Goal: Task Accomplishment & Management: Use online tool/utility

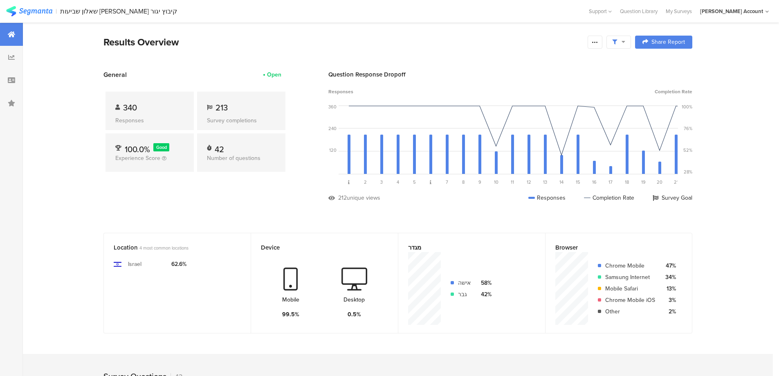
click at [690, 9] on div "My Surveys" at bounding box center [679, 11] width 34 height 8
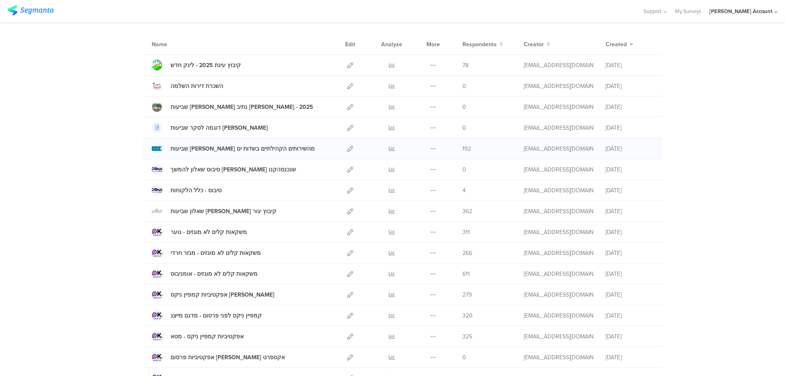
scroll to position [109, 0]
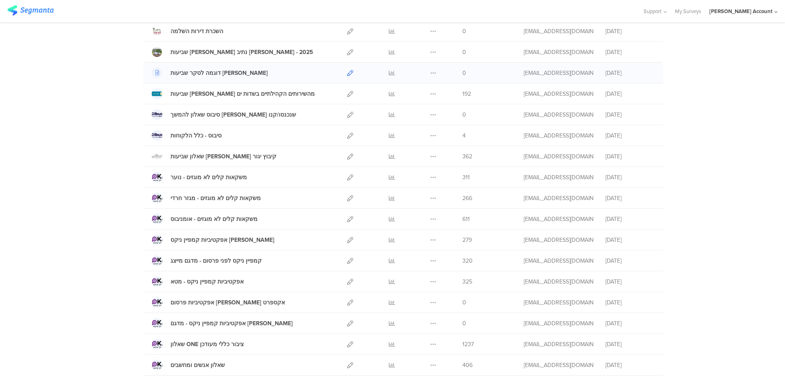
click at [347, 72] on icon at bounding box center [350, 73] width 6 height 6
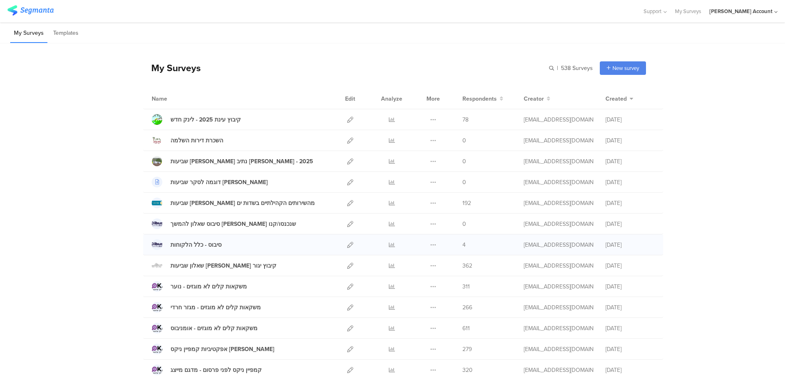
scroll to position [421, 0]
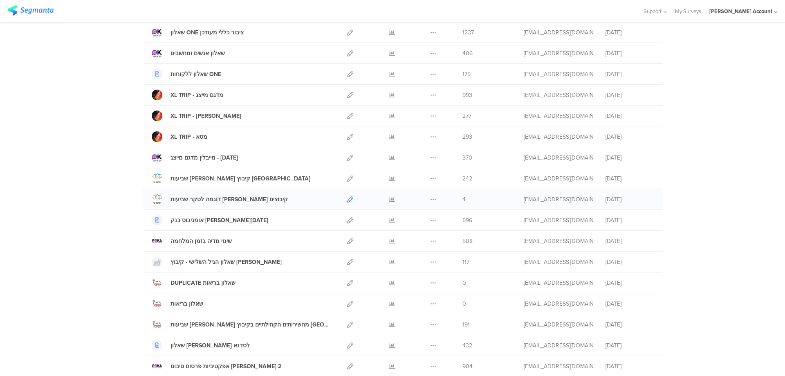
click at [347, 198] on icon at bounding box center [350, 199] width 6 height 6
click at [430, 197] on icon at bounding box center [433, 199] width 6 height 6
click at [424, 221] on button "Duplicate" at bounding box center [417, 220] width 45 height 15
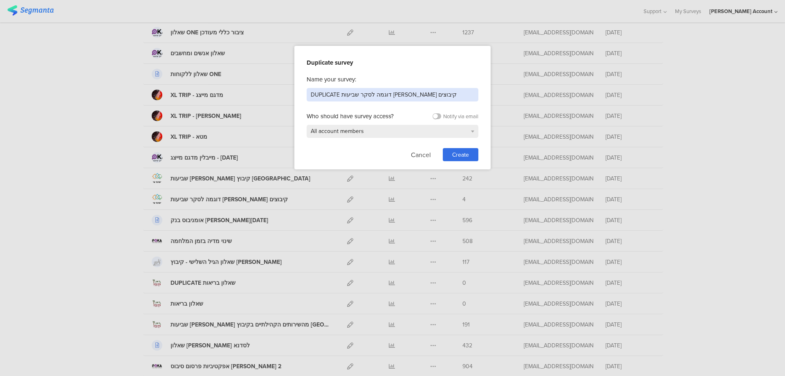
click at [437, 93] on input "DUPLICATE דוגמה לסקר שביעות רצון קיבוצים" at bounding box center [393, 94] width 172 height 13
type input "שביעות רצון מהשירותים הקהילתיים בשדה בוקר"
click at [466, 154] on span "Create" at bounding box center [460, 154] width 17 height 9
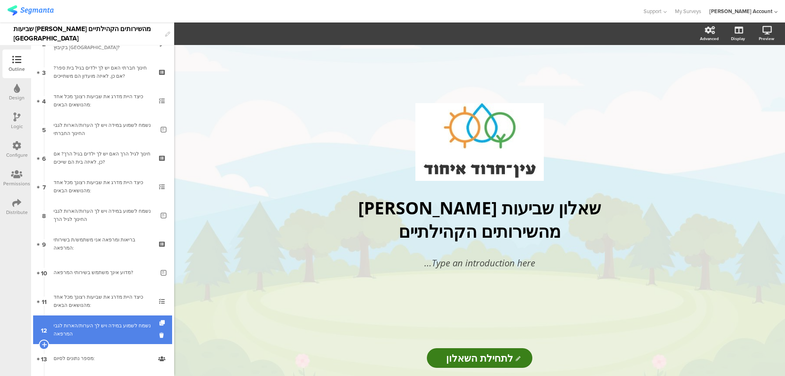
scroll to position [207, 0]
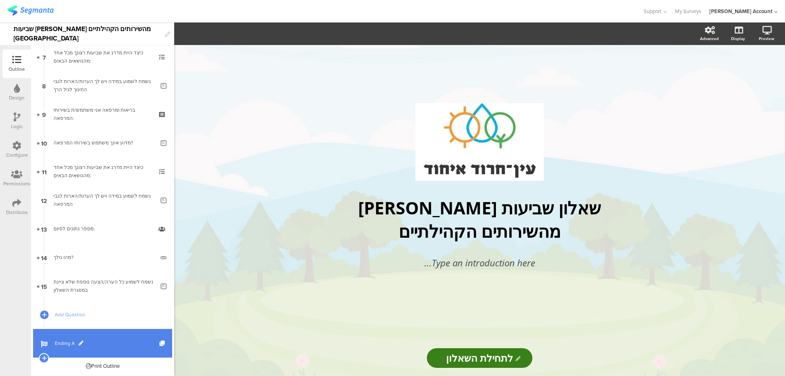
click at [68, 340] on span "Ending A" at bounding box center [107, 343] width 105 height 8
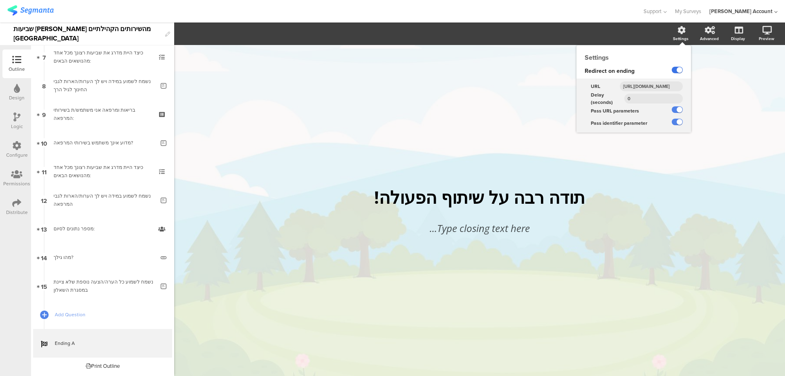
click at [675, 69] on label at bounding box center [677, 70] width 11 height 7
click at [0, 0] on input "checkbox" at bounding box center [0, 0] width 0 height 0
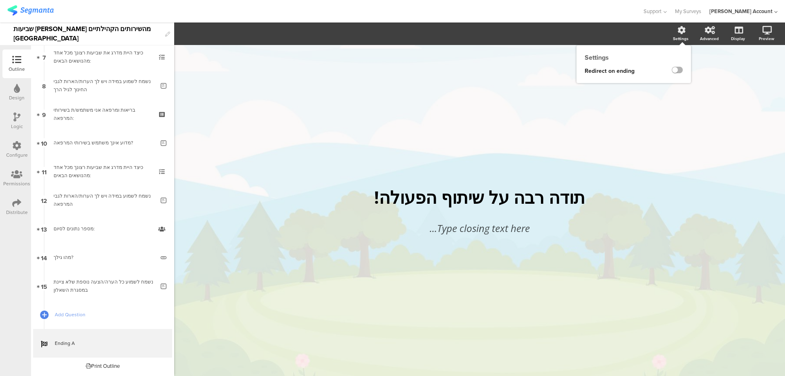
click at [680, 70] on label at bounding box center [677, 70] width 11 height 7
click at [0, 0] on input "checkbox" at bounding box center [0, 0] width 0 height 0
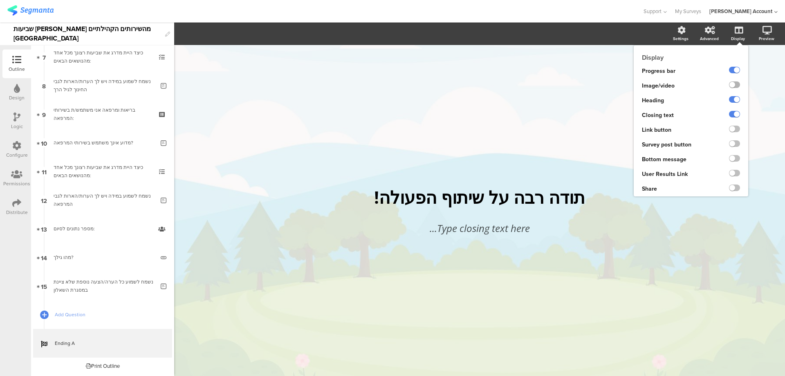
click at [736, 83] on label at bounding box center [734, 84] width 11 height 7
click at [0, 0] on input "checkbox" at bounding box center [0, 0] width 0 height 0
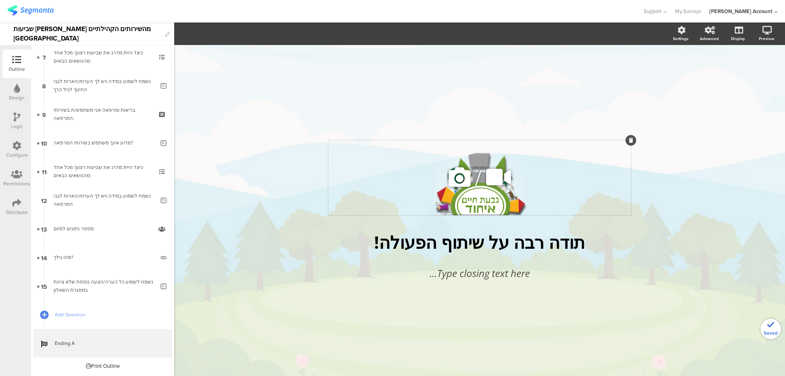
click at [502, 197] on div "/" at bounding box center [479, 177] width 303 height 75
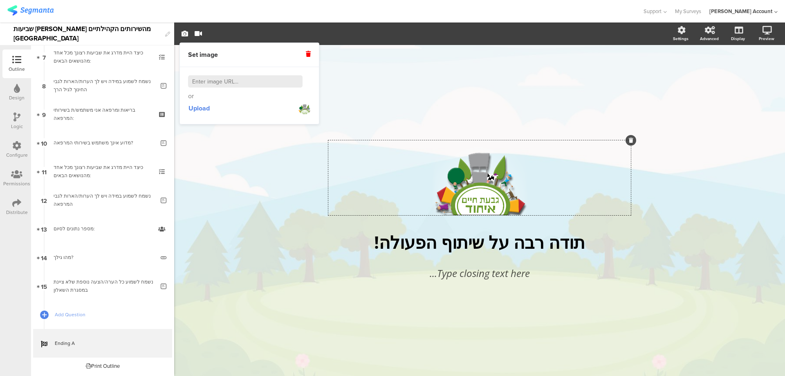
click at [309, 53] on icon at bounding box center [308, 54] width 5 height 6
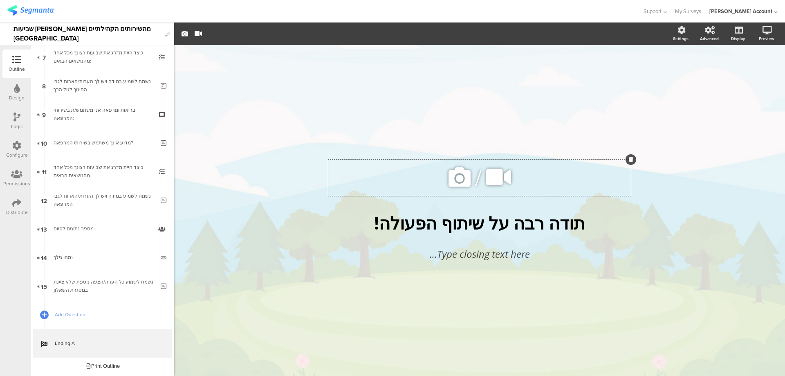
click at [480, 99] on div "/ תודה רבה על שיתוף הפעולה! תודה רבה על שיתוף הפעולה! Type closing text here..." at bounding box center [479, 206] width 343 height 323
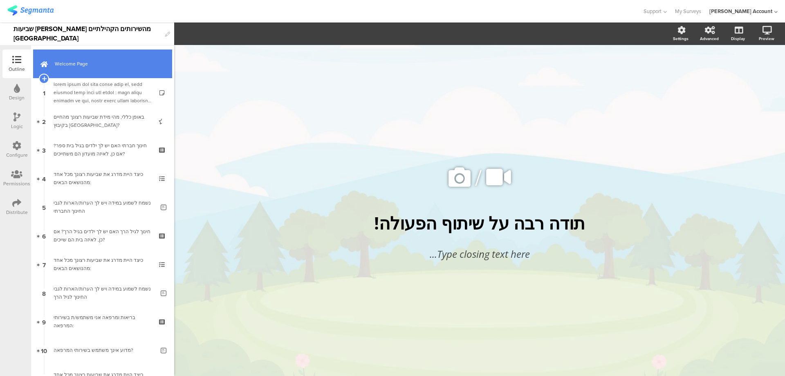
click at [92, 72] on link "Welcome Page" at bounding box center [102, 63] width 139 height 29
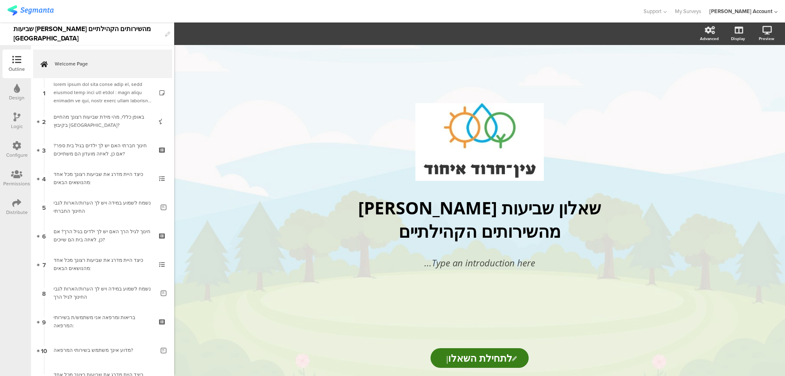
click at [16, 92] on icon at bounding box center [17, 88] width 6 height 9
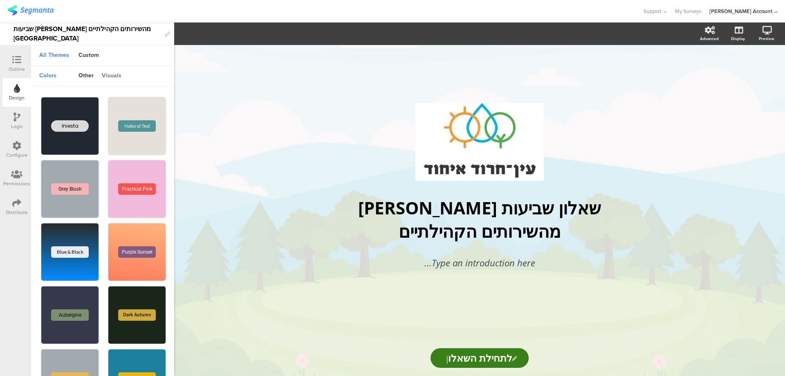
click at [108, 73] on div "visuals" at bounding box center [112, 76] width 28 height 14
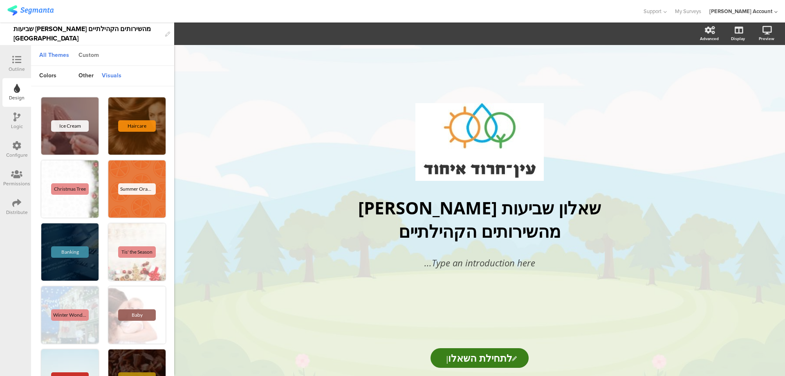
click at [94, 56] on div "Custom" at bounding box center [88, 56] width 29 height 14
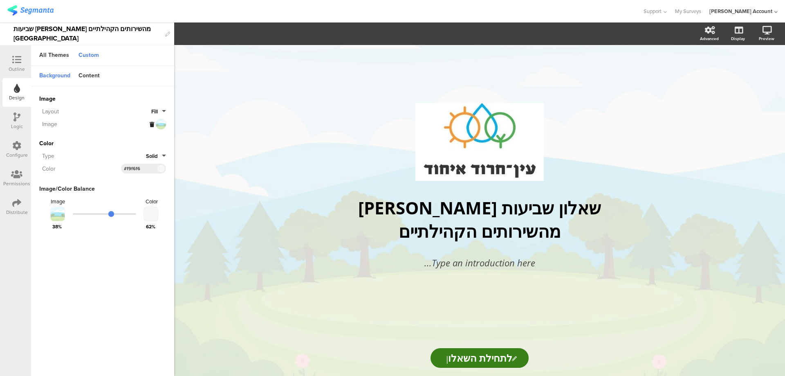
click at [152, 123] on icon at bounding box center [152, 124] width 4 height 5
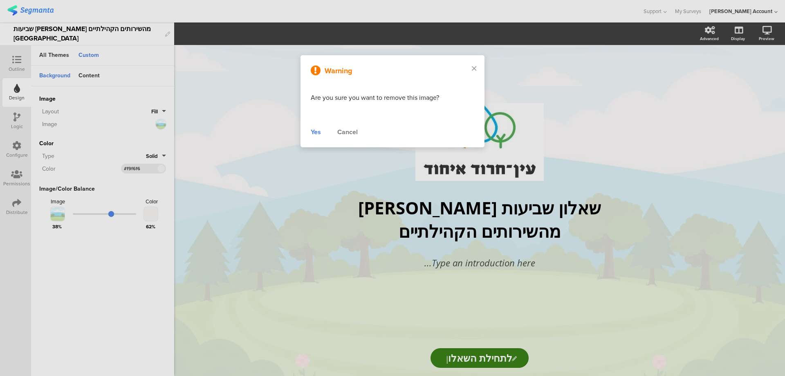
click at [319, 134] on div "Yes" at bounding box center [316, 132] width 10 height 10
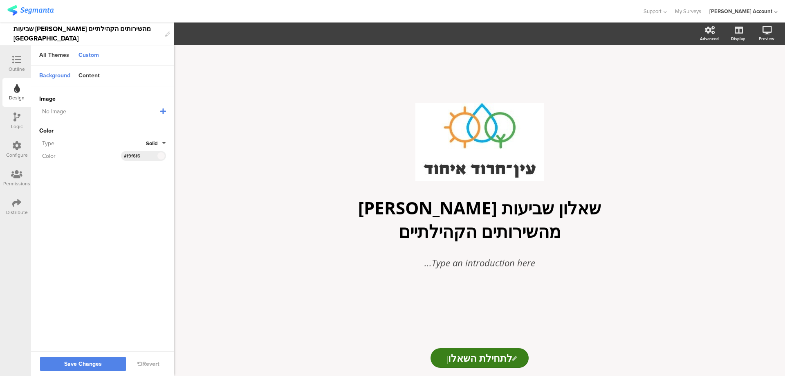
click at [163, 110] on icon at bounding box center [163, 111] width 6 height 7
click at [58, 150] on span "Upload File" at bounding box center [54, 153] width 30 height 9
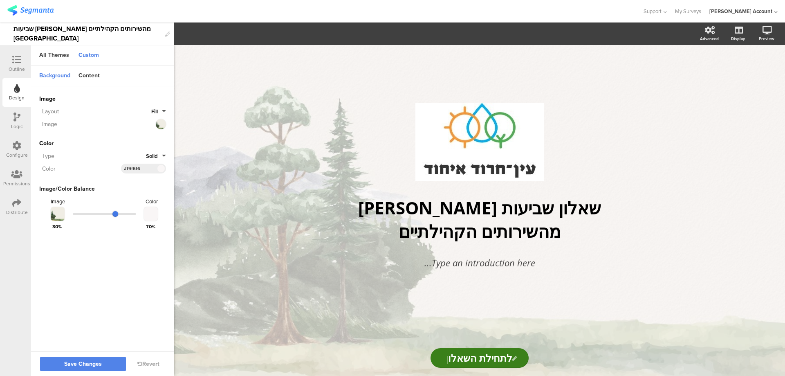
drag, startPoint x: 111, startPoint y: 211, endPoint x: 116, endPoint y: 211, distance: 5.3
click at [116, 213] on input "range" at bounding box center [104, 214] width 63 height 2
click at [87, 364] on span "Save Changes" at bounding box center [83, 364] width 38 height 0
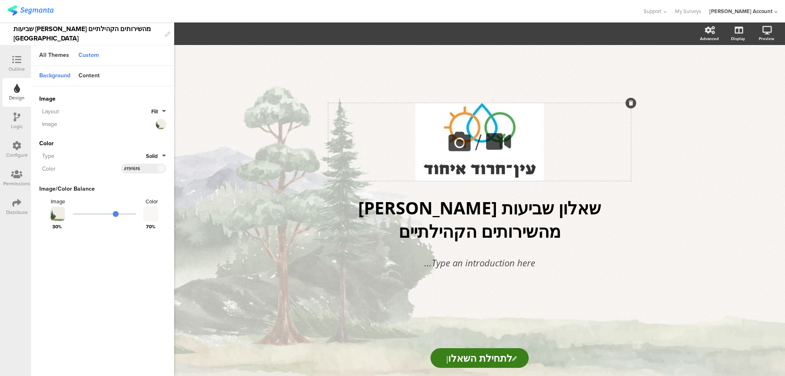
click at [523, 121] on div "/" at bounding box center [479, 142] width 303 height 78
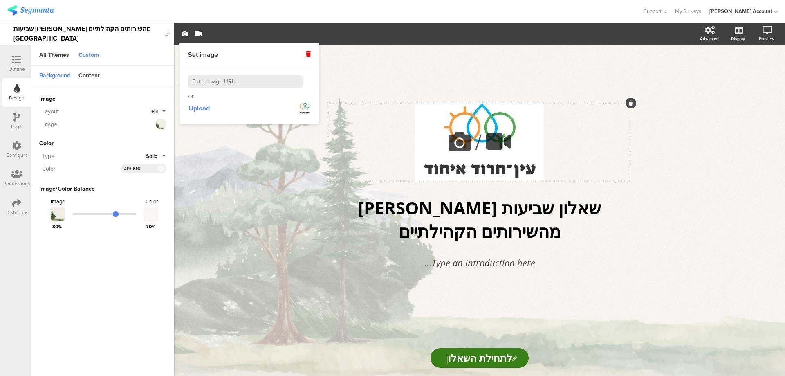
click at [634, 100] on div at bounding box center [631, 103] width 11 height 11
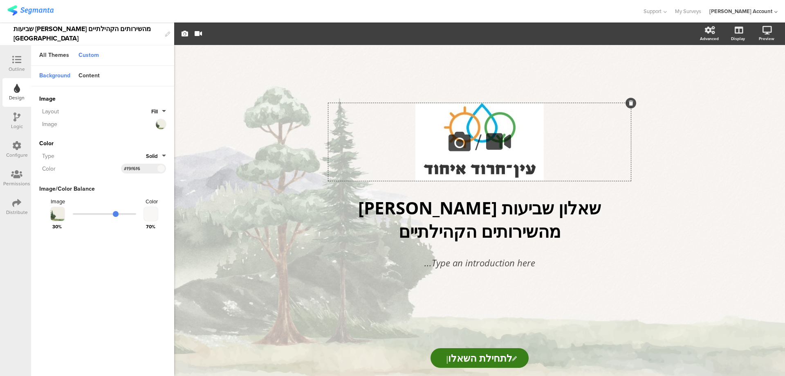
click at [530, 116] on div "/" at bounding box center [479, 142] width 303 height 78
click at [288, 158] on div "/ שאלון שביעות רצון מהשירותים הקהילתיים שאלון שביעות רצון מהשירותים הקהילתיים T…" at bounding box center [479, 210] width 611 height 331
click at [151, 123] on icon at bounding box center [152, 124] width 4 height 5
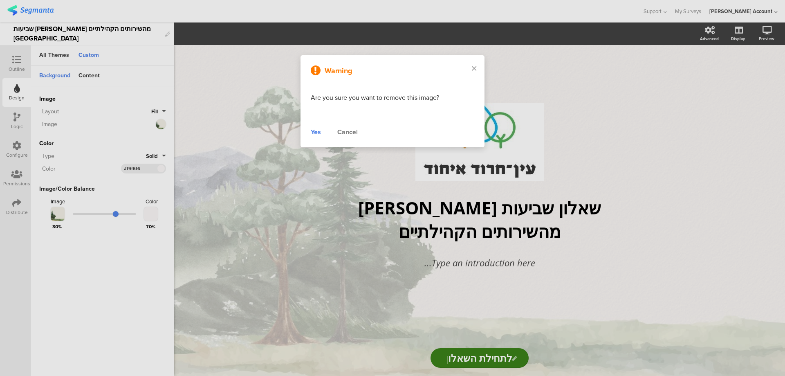
click at [357, 129] on div "Cancel" at bounding box center [347, 132] width 20 height 10
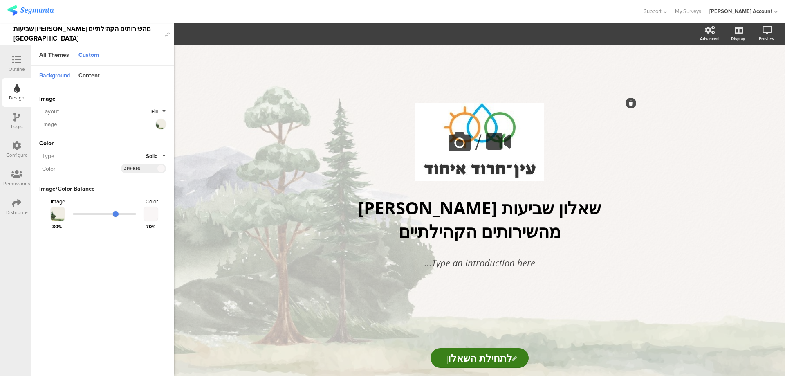
click at [458, 141] on icon at bounding box center [460, 142] width 28 height 28
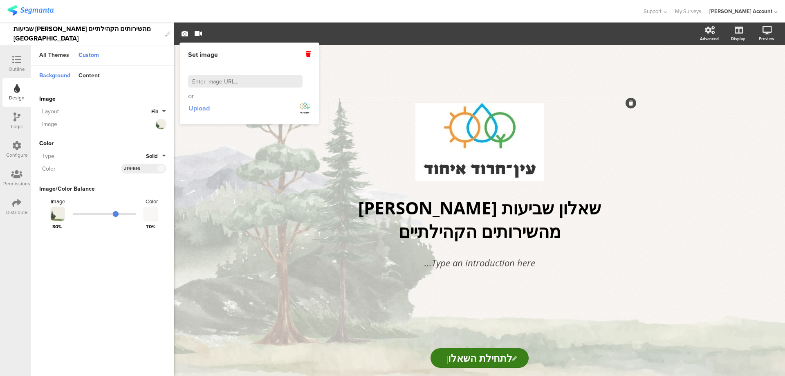
click at [200, 107] on span "Upload" at bounding box center [198, 107] width 21 height 9
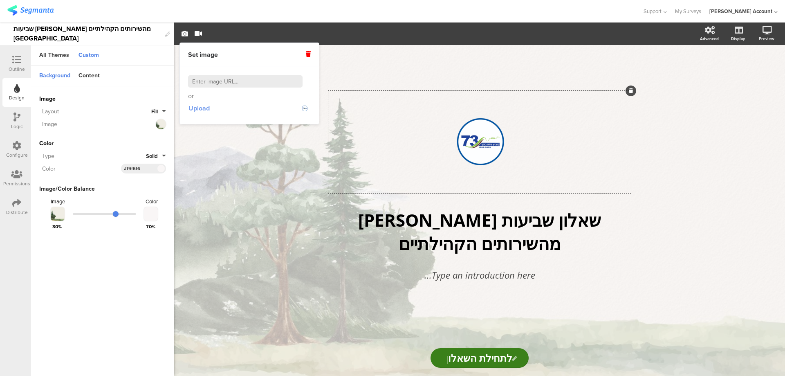
click at [191, 106] on span "Upload" at bounding box center [198, 107] width 21 height 9
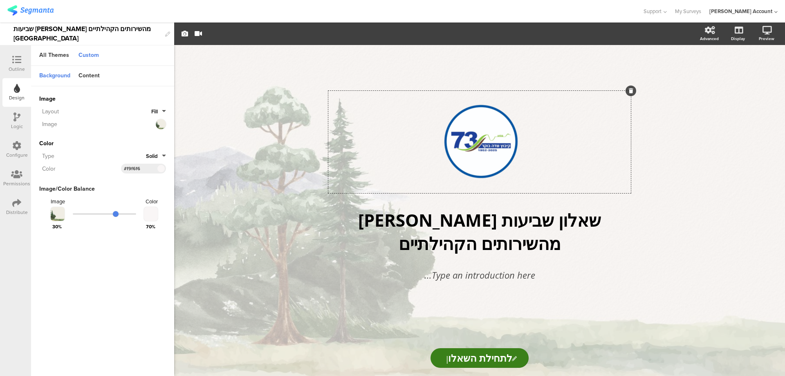
click at [686, 133] on div "/ שאלון שביעות רצון מהשירותים הקהילתיים שאלון שביעות רצון מהשירותים הקהילתיים T…" at bounding box center [479, 210] width 611 height 331
click at [475, 365] on input "לתחילת השאלון" at bounding box center [480, 358] width 98 height 20
click at [87, 74] on div "Content" at bounding box center [88, 76] width 29 height 14
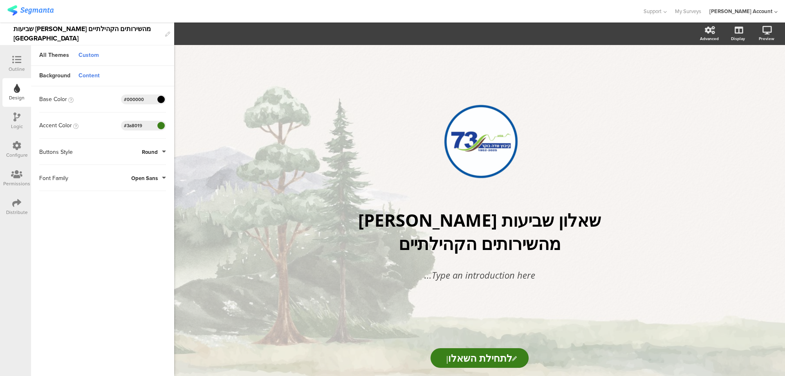
drag, startPoint x: 147, startPoint y: 124, endPoint x: 112, endPoint y: 124, distance: 35.2
click at [112, 124] on div "Accent Color #3A8019 Clear OK #3a8019" at bounding box center [102, 126] width 127 height 10
paste input "1c3f9a"
type input "#1c3f9a"
click at [363, 83] on div "/ שאלון שביעות רצון מהשירותים הקהילתיים שאלון שביעות רצון מהשירותים הקהילתיים T…" at bounding box center [479, 192] width 327 height 295
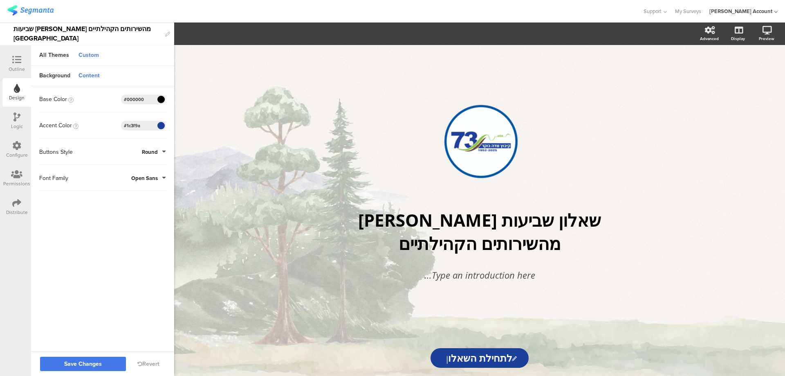
click at [84, 364] on span "Save Changes" at bounding box center [83, 364] width 38 height 0
click at [15, 63] on icon at bounding box center [16, 59] width 9 height 9
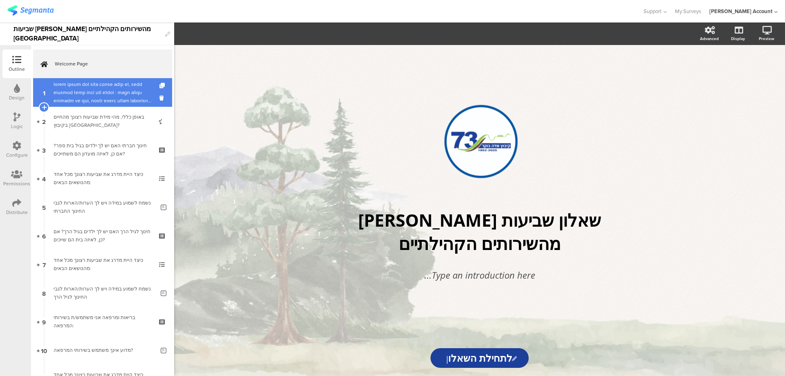
click at [103, 93] on div at bounding box center [103, 92] width 98 height 25
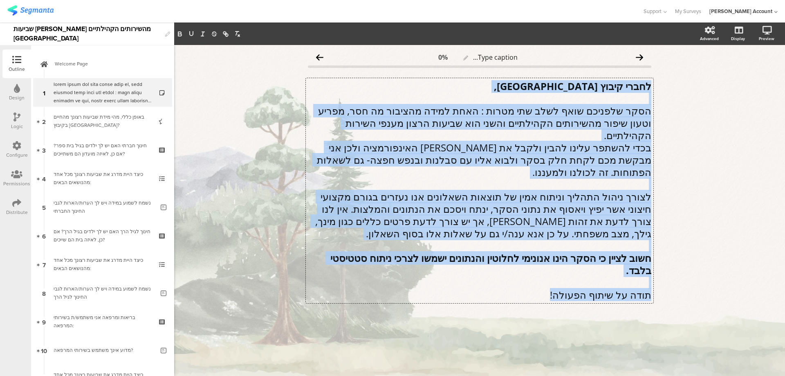
drag, startPoint x: 649, startPoint y: 87, endPoint x: 476, endPoint y: 283, distance: 261.5
click at [476, 283] on div "לחברי קיבוץ עין חרוד איחוד שלום רב, הסקר שלפניכם שואף לשלב שתי מטרות : האחת למי…" at bounding box center [480, 190] width 348 height 225
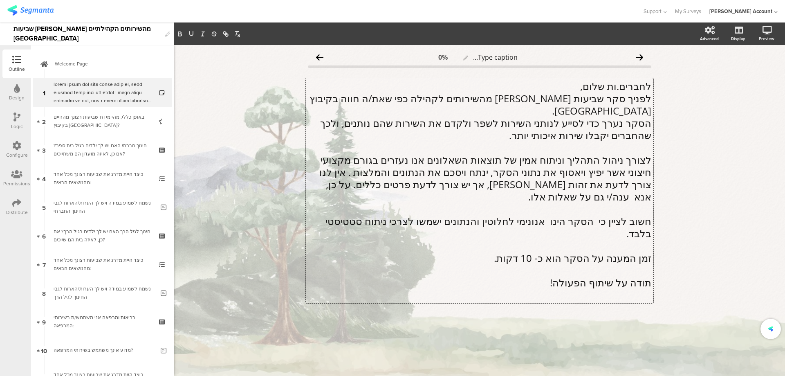
click at [580, 85] on p "לחברים.ות שלום," at bounding box center [479, 86] width 343 height 12
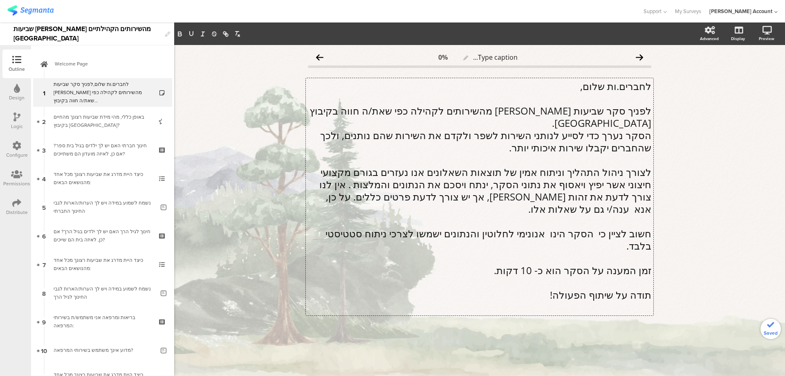
click at [620, 84] on p "לחברים.ות שלום," at bounding box center [479, 86] width 343 height 12
click at [594, 289] on p "תודה על שיתוף הפעולה!" at bounding box center [479, 295] width 343 height 12
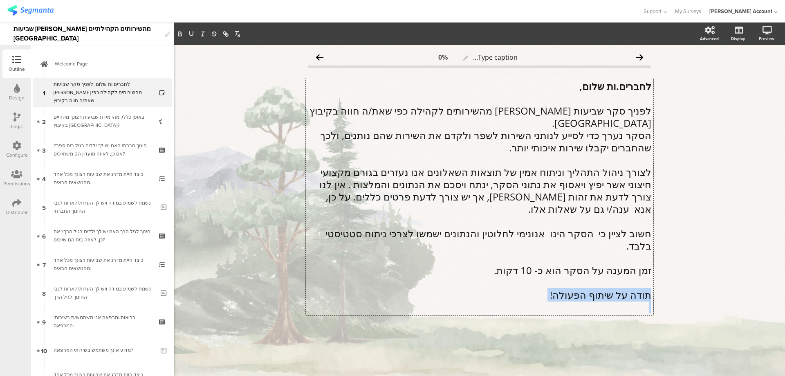
click at [594, 289] on p "תודה על שיתוף הפעולה!" at bounding box center [479, 295] width 343 height 12
click at [17, 96] on div "Design" at bounding box center [17, 97] width 16 height 7
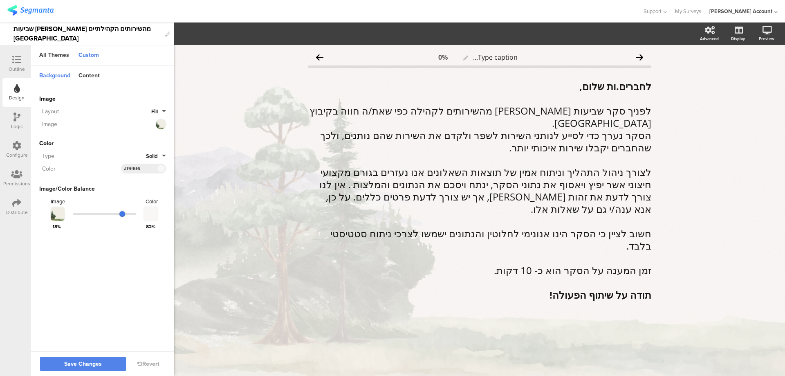
drag, startPoint x: 117, startPoint y: 211, endPoint x: 123, endPoint y: 211, distance: 6.6
click at [123, 213] on input "range" at bounding box center [104, 214] width 63 height 2
click at [80, 364] on span "Save Changes" at bounding box center [83, 364] width 38 height 0
click at [19, 61] on icon at bounding box center [16, 59] width 9 height 9
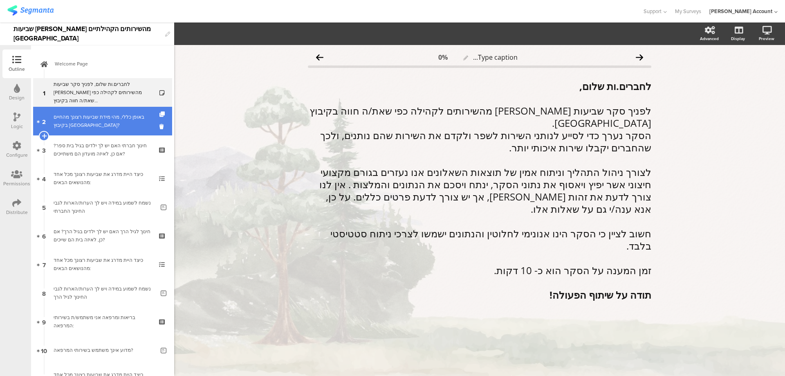
click at [78, 128] on div "באופן כללי, מהי מידת שביעות רצונך מהחיים בקיבוץ עין חרוד איחוד?" at bounding box center [103, 121] width 98 height 16
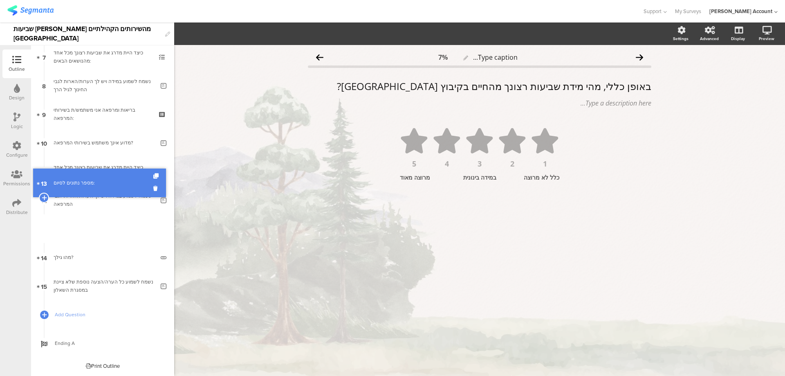
scroll to position [179, 0]
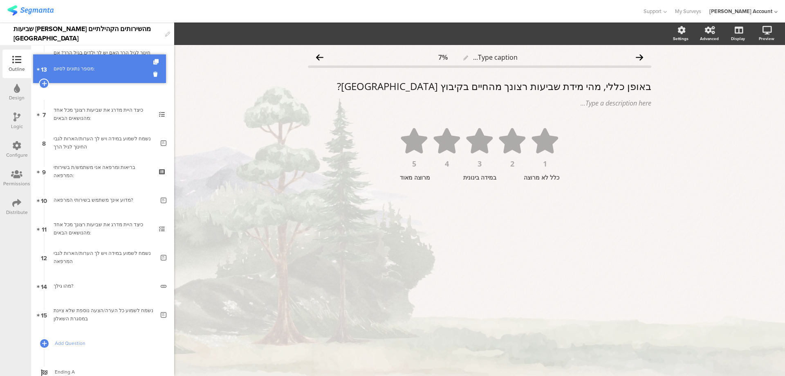
drag, startPoint x: 109, startPoint y: 228, endPoint x: 130, endPoint y: 68, distance: 161.2
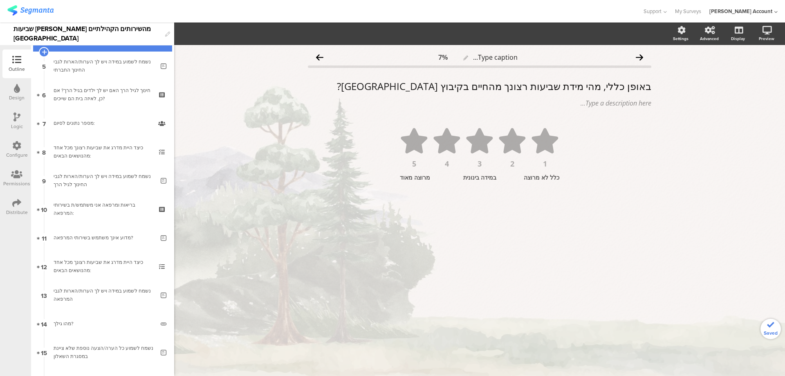
scroll to position [70, 0]
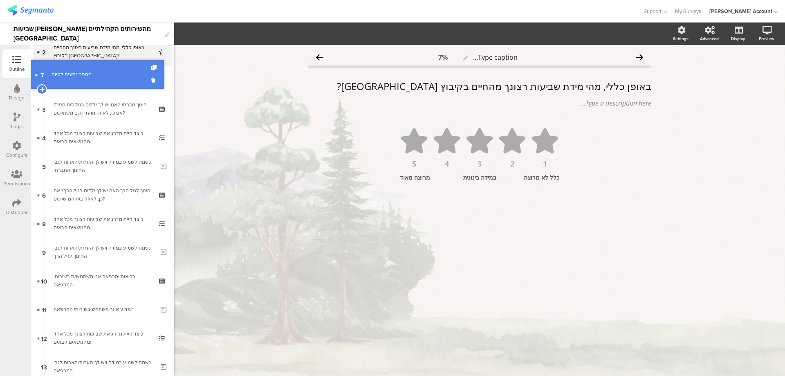
drag, startPoint x: 115, startPoint y: 194, endPoint x: 135, endPoint y: 74, distance: 121.8
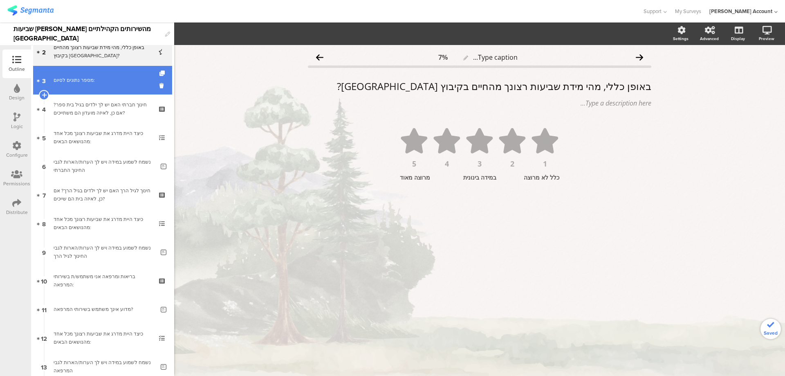
scroll to position [15, 0]
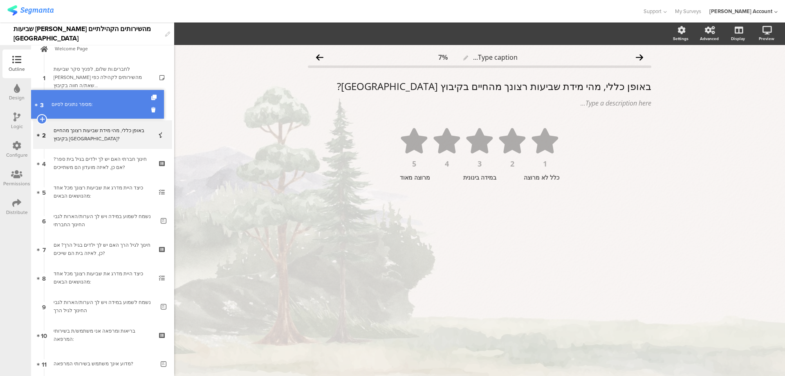
drag, startPoint x: 125, startPoint y: 135, endPoint x: 133, endPoint y: 105, distance: 30.6
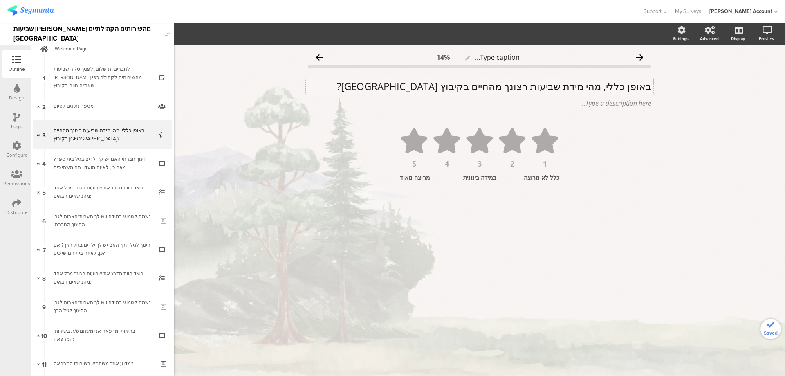
click at [532, 89] on div "באופן כללי, מהי מידת שביעות רצונך מהחיים בקיבוץ עין חרוד איחוד? באופן כללי, מהי…" at bounding box center [480, 86] width 348 height 16
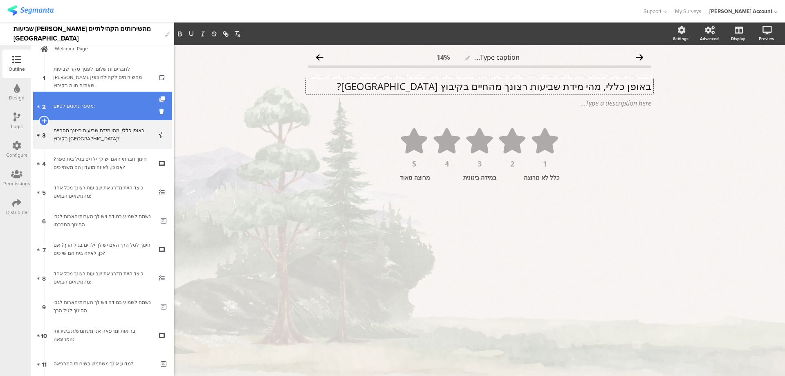
click at [118, 108] on div "מספר נתונים לסיום:" at bounding box center [103, 106] width 98 height 8
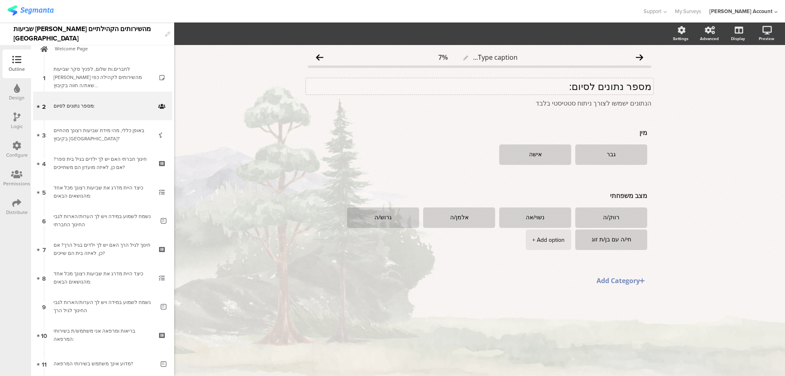
click at [624, 83] on div "מספר נתונים לסיום: מספר נתונים לסיום:" at bounding box center [480, 86] width 348 height 16
click at [624, 83] on p "מספר נתונים לסיום:" at bounding box center [479, 86] width 343 height 12
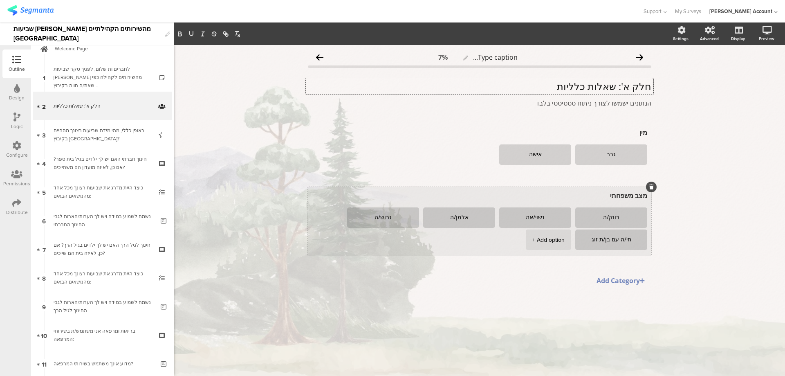
click at [621, 195] on textarea "מצב משפחתי" at bounding box center [479, 195] width 335 height 9
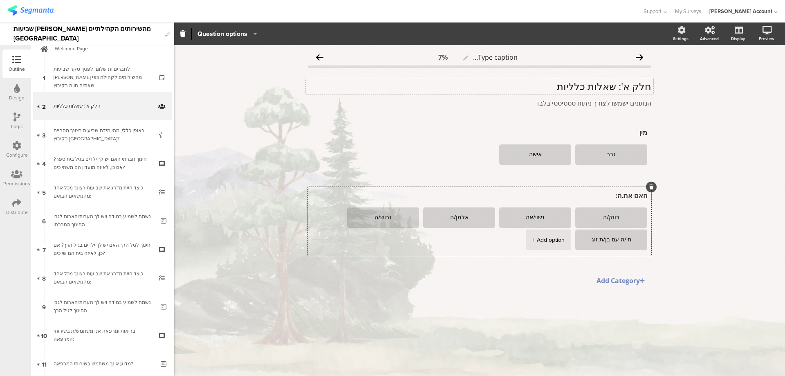
type textarea "האם את.ה:"
click at [612, 87] on div "חלק א': שאלות כלליות חלק א': שאלות כלליות" at bounding box center [480, 86] width 348 height 16
click at [612, 87] on p "חלק א': שאלות כלליות" at bounding box center [479, 86] width 343 height 12
click at [611, 87] on p "חלק א': שאלות כלליות" at bounding box center [479, 86] width 343 height 12
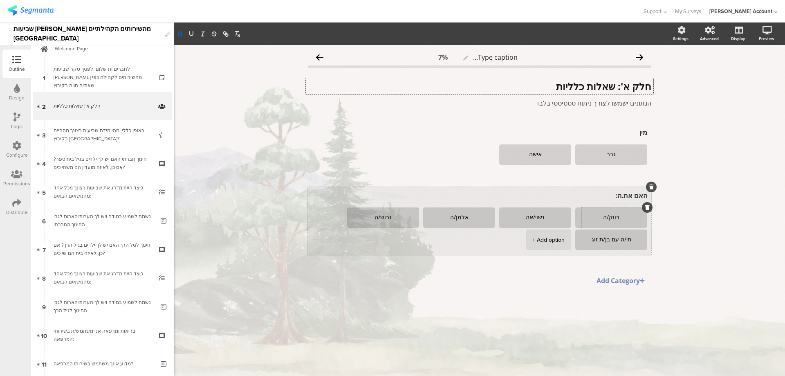
click at [611, 216] on textarea "רווק/ה" at bounding box center [611, 217] width 59 height 7
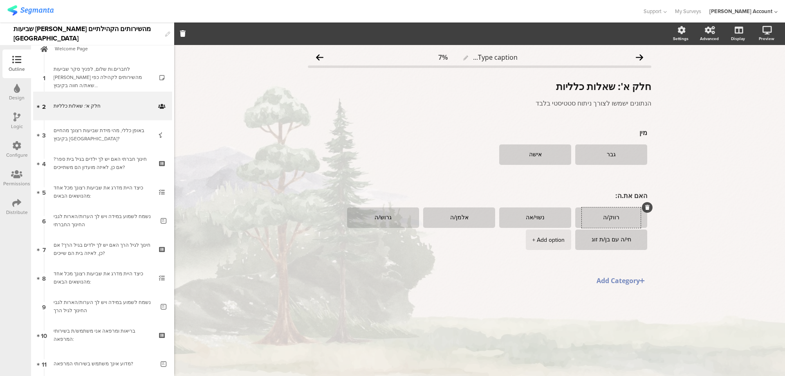
paste textarea "1. חבר.ה שיתופי.ת"
type textarea "1. חבר.ה שיתופי.ת"
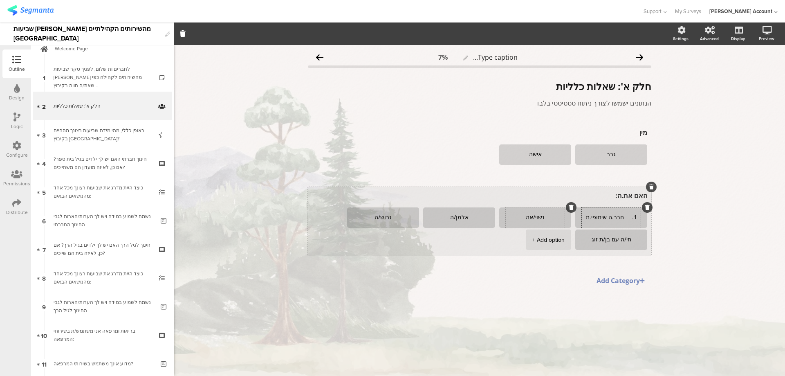
click at [534, 218] on textarea "נשוי/אה" at bounding box center [535, 217] width 59 height 7
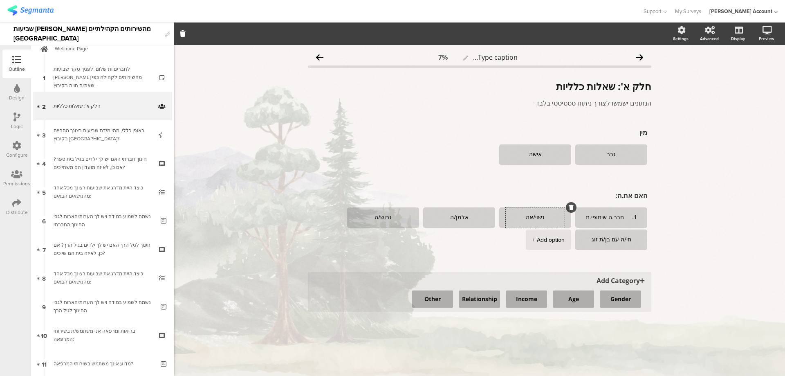
paste textarea "2. חבר.ה מתחדש.ת"
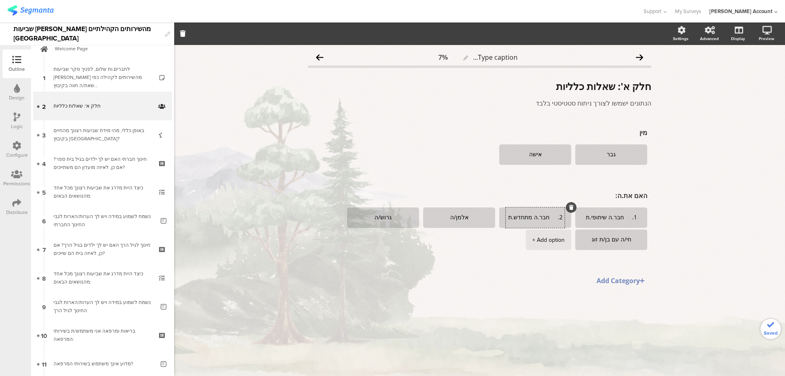
type textarea "2. חבר.ה מתחדש.ת"
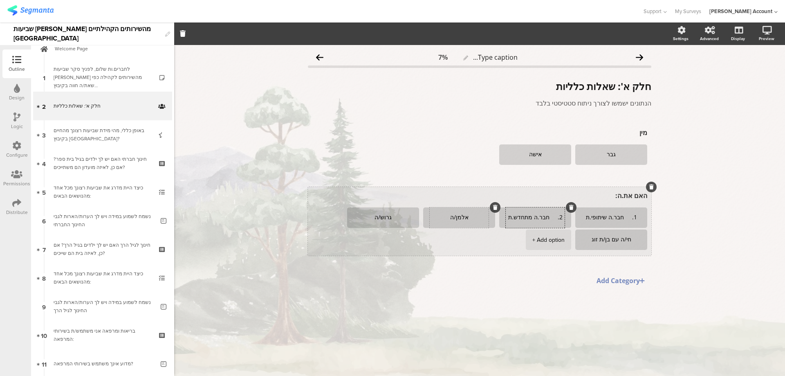
click at [459, 216] on textarea "אלמן/ה" at bounding box center [459, 217] width 59 height 7
paste textarea "3. חבר.ה חדש."
click at [467, 218] on textarea "3. חבר.ה חדש.ה" at bounding box center [459, 217] width 59 height 7
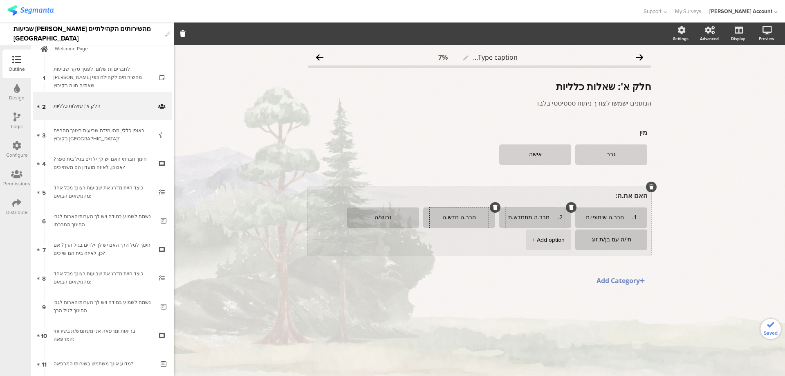
type textarea "חבר.ה חדש.ה"
click at [547, 217] on textarea "2. חבר.ה מתחדש.ת" at bounding box center [535, 217] width 59 height 7
type textarea "חבר.ה מתחדש.ת"
click at [623, 218] on textarea "1. חבר.ה שיתופי.ת" at bounding box center [611, 217] width 59 height 7
type textarea "חבר.ה שיתופי.ת"
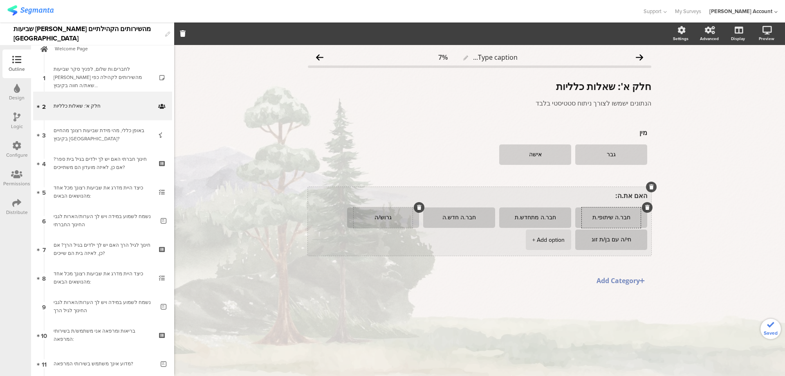
click at [394, 219] on textarea "גרוש/ה" at bounding box center [383, 217] width 59 height 7
click at [417, 206] on icon at bounding box center [419, 207] width 4 height 5
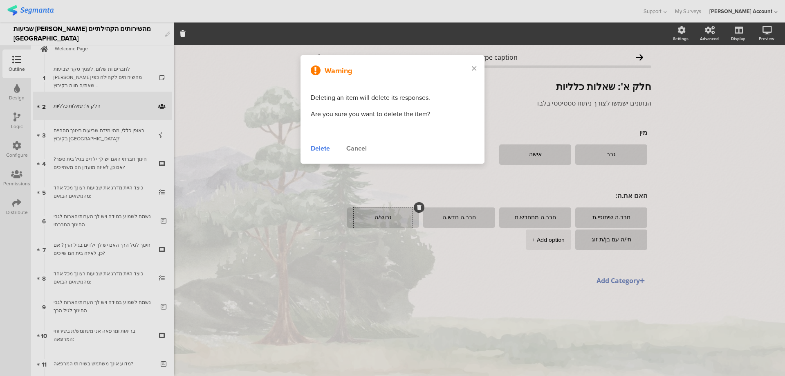
click at [321, 148] on div "Delete" at bounding box center [320, 149] width 19 height 10
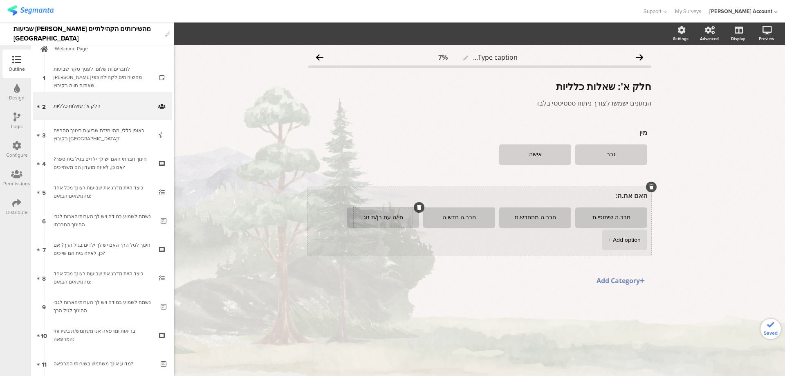
click at [374, 219] on textarea "חי/ה עם בן/ת זוג" at bounding box center [383, 217] width 59 height 7
click at [417, 208] on icon at bounding box center [419, 207] width 4 height 5
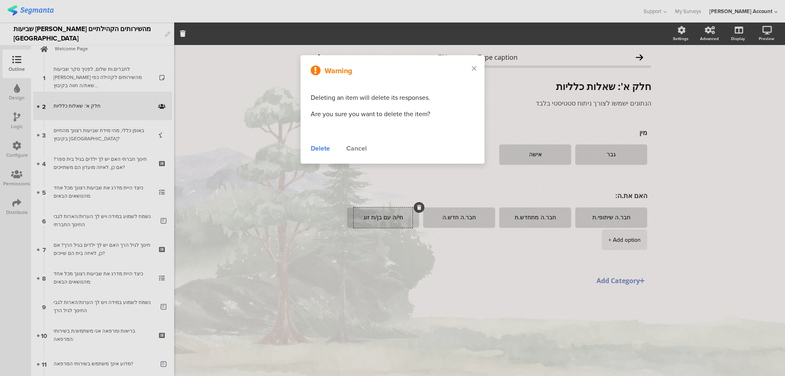
click at [326, 148] on div "Delete" at bounding box center [320, 149] width 19 height 10
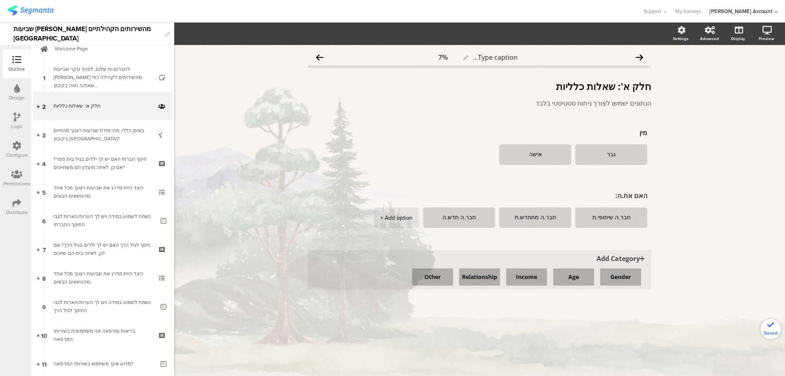
click at [624, 258] on span "Add Category" at bounding box center [479, 258] width 335 height 9
click at [568, 278] on button "Age" at bounding box center [573, 276] width 41 height 17
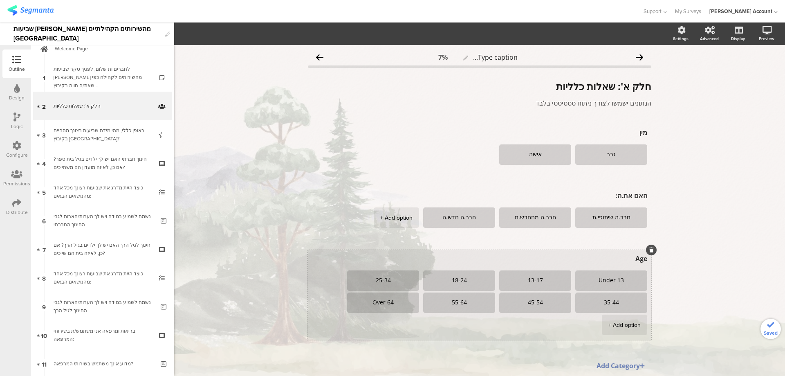
click at [626, 258] on textarea "Age" at bounding box center [479, 258] width 335 height 9
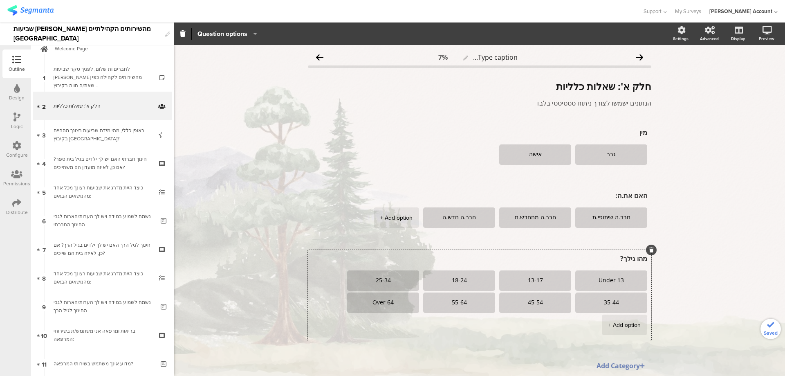
type textarea "מהו גילך?"
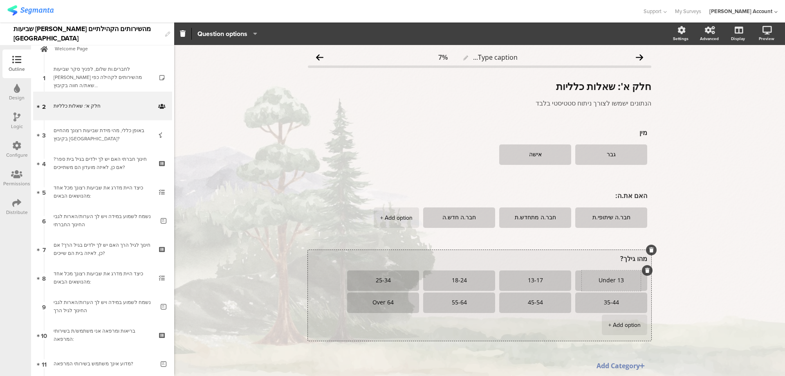
click at [613, 281] on textarea "Under 13" at bounding box center [611, 280] width 59 height 7
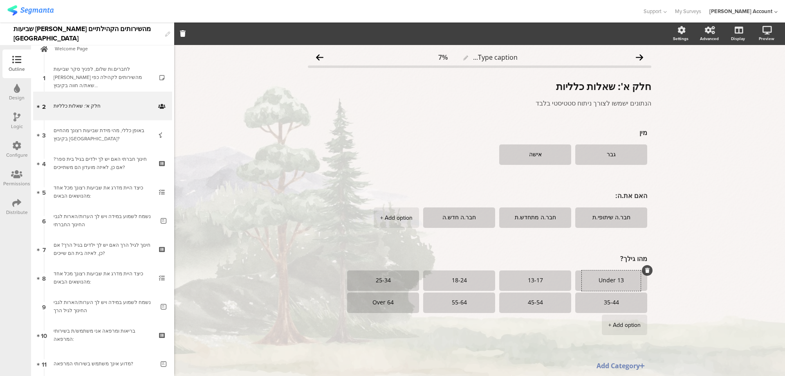
paste textarea "4. 20-30"
type textarea "4. 20-30"
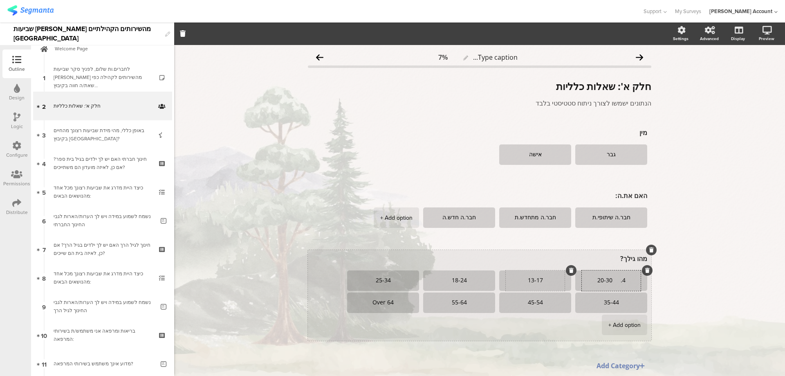
click at [531, 277] on div "13-17" at bounding box center [535, 280] width 59 height 20
click at [530, 278] on textarea "13-17" at bounding box center [535, 280] width 59 height 7
click at [530, 279] on textarea "13-17" at bounding box center [535, 280] width 59 height 7
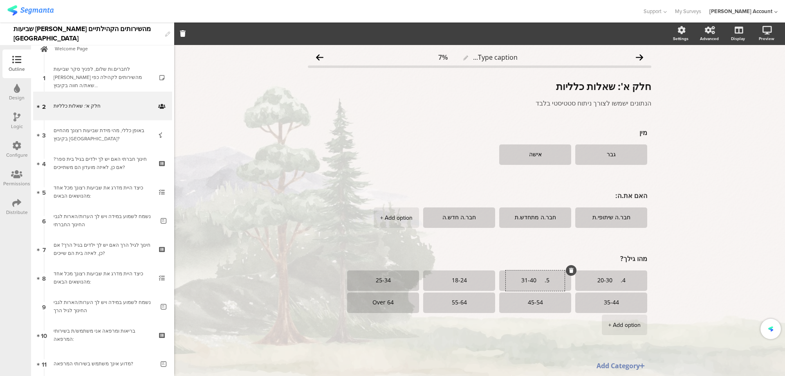
type textarea "5. 31-40"
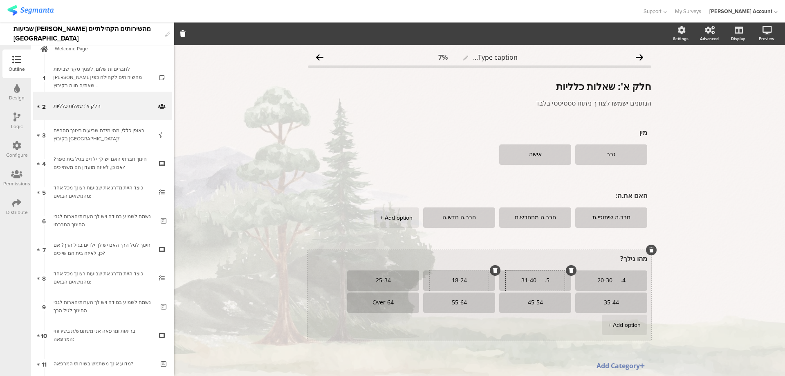
click at [443, 279] on textarea "18-24" at bounding box center [459, 280] width 59 height 7
paste textarea "6. 41-50"
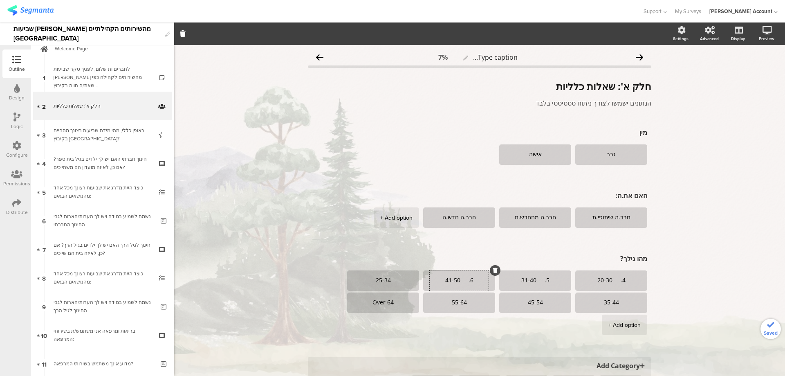
type textarea "6. 41-50"
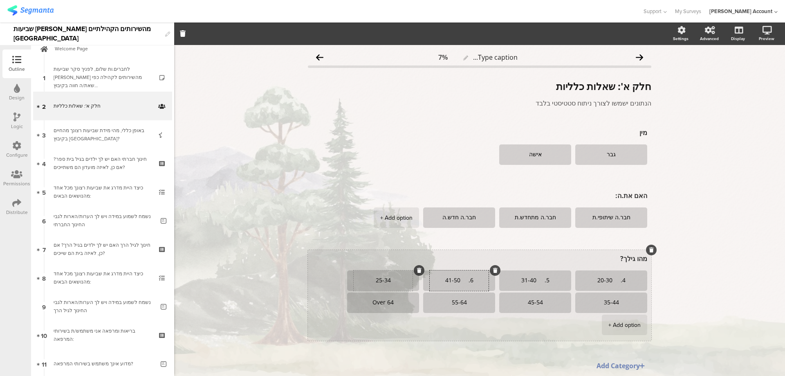
click at [382, 280] on textarea "25-34" at bounding box center [383, 280] width 59 height 7
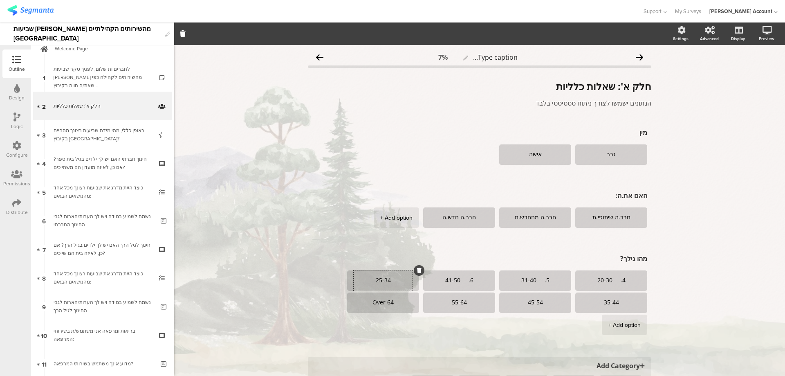
paste textarea "7. 51-60"
type textarea "7. 51-60"
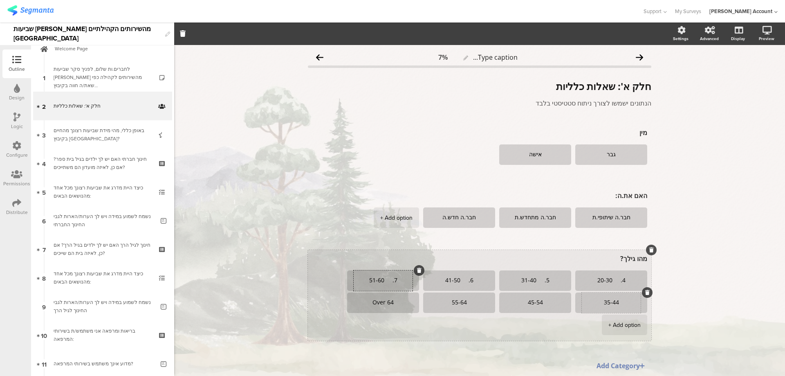
click at [605, 303] on textarea "35-44" at bounding box center [611, 302] width 59 height 7
click at [604, 303] on textarea "35-44" at bounding box center [611, 302] width 59 height 7
paste textarea "8. 61-65"
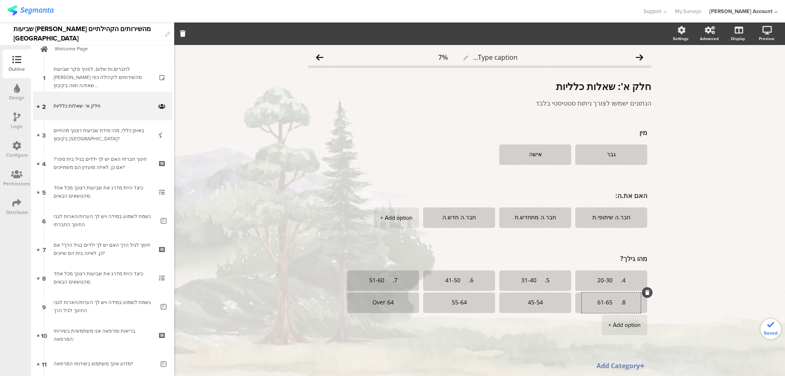
type textarea "8. 61-65"
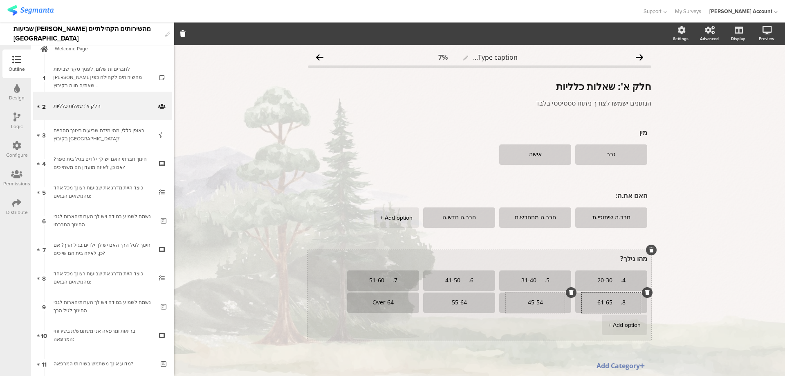
click at [538, 298] on div "45-54" at bounding box center [535, 302] width 59 height 20
click at [523, 304] on textarea "45-54" at bounding box center [535, 302] width 59 height 7
click at [524, 305] on textarea "45-54" at bounding box center [535, 302] width 59 height 7
paste textarea "9. 66-70"
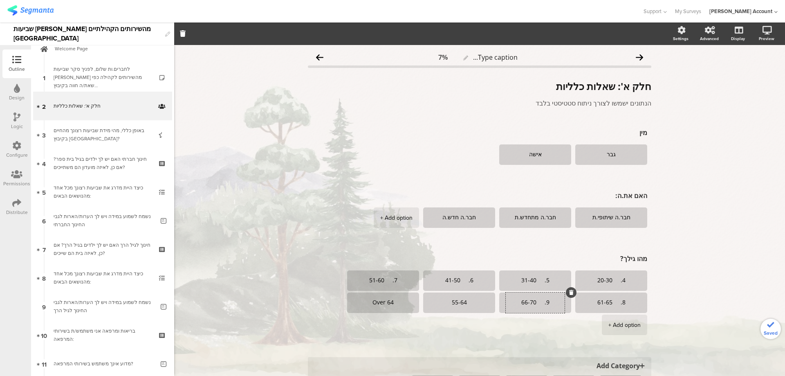
type textarea "9. 66-70"
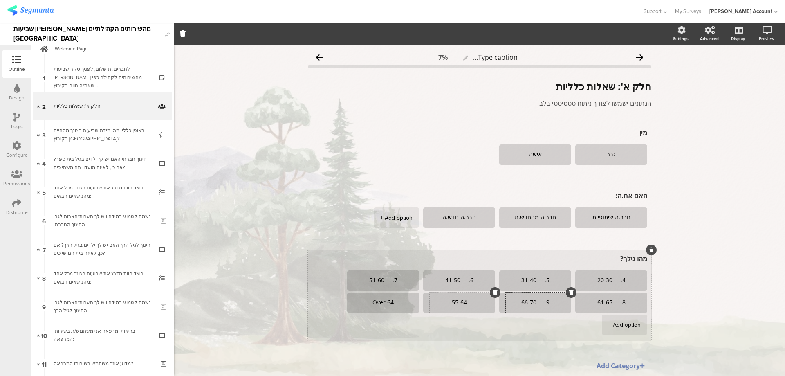
click at [457, 301] on textarea "55-64" at bounding box center [459, 302] width 59 height 7
paste textarea "10. 71-80"
type textarea "10. 71-80"
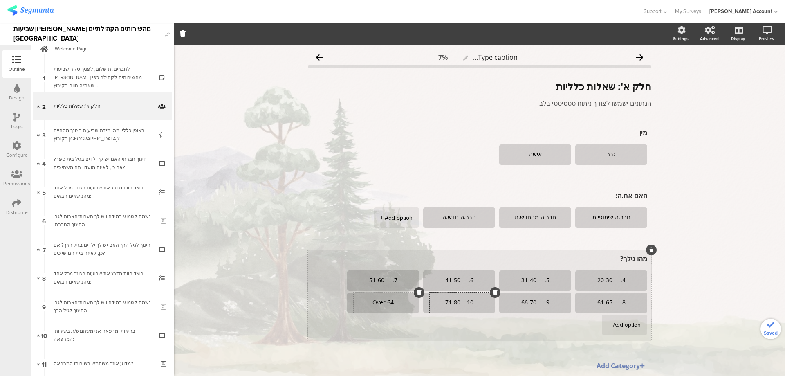
click at [377, 304] on textarea "Over 64" at bounding box center [383, 302] width 59 height 7
type textarea "81 ומעלה"
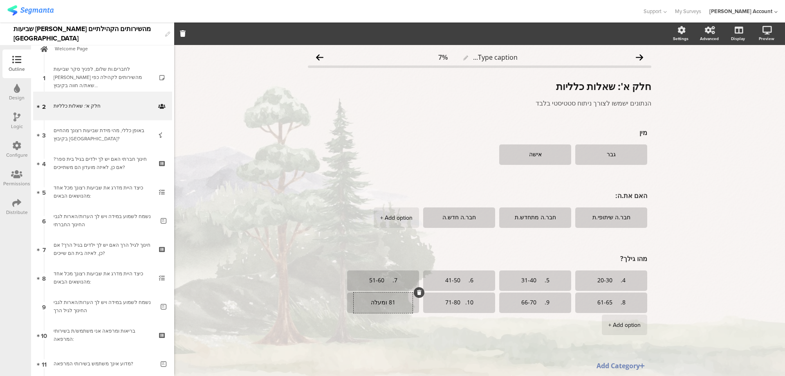
drag, startPoint x: 612, startPoint y: 258, endPoint x: 649, endPoint y: 257, distance: 37.6
click at [649, 257] on div "Type caption... 7% חלק א': שאלות כלליות חלק א': שאלות כלליות הנתונים ישמשו לצור…" at bounding box center [480, 226] width 360 height 362
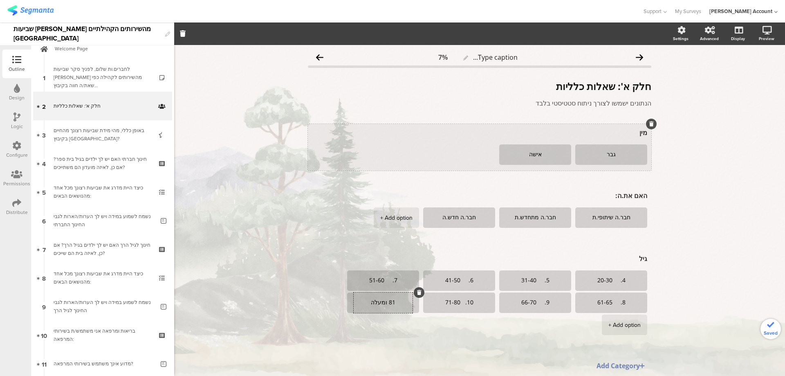
type textarea "גיל"
click at [632, 133] on textarea "מין" at bounding box center [479, 132] width 335 height 9
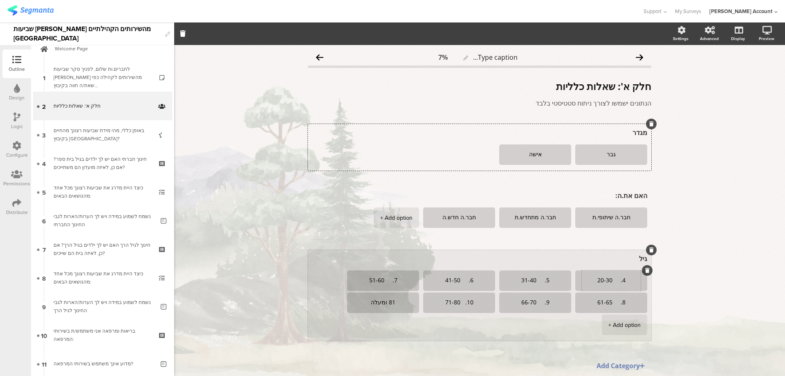
type textarea "מגדר"
click at [610, 280] on textarea "4. 20-30" at bounding box center [611, 280] width 59 height 7
type textarea "20-30"
click at [535, 281] on textarea "5. 31-40" at bounding box center [535, 280] width 59 height 7
type textarea "31-40"
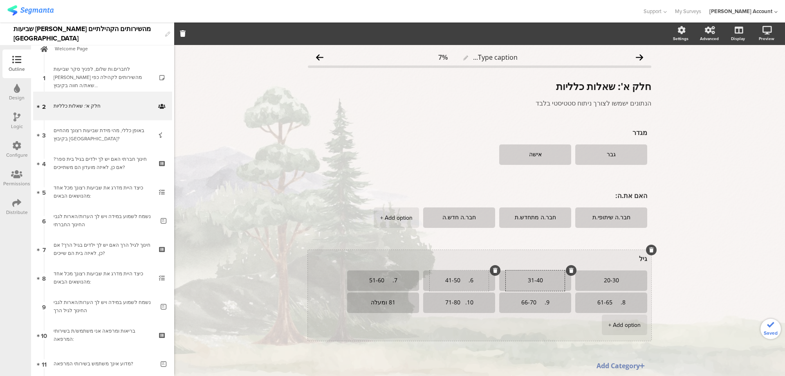
click at [456, 280] on textarea "6. 41-50" at bounding box center [459, 280] width 59 height 7
type textarea "41-50"
click at [378, 279] on textarea "7. 51-60" at bounding box center [383, 280] width 59 height 7
type textarea "51-60"
click at [615, 303] on textarea "8. 61-65" at bounding box center [611, 302] width 59 height 7
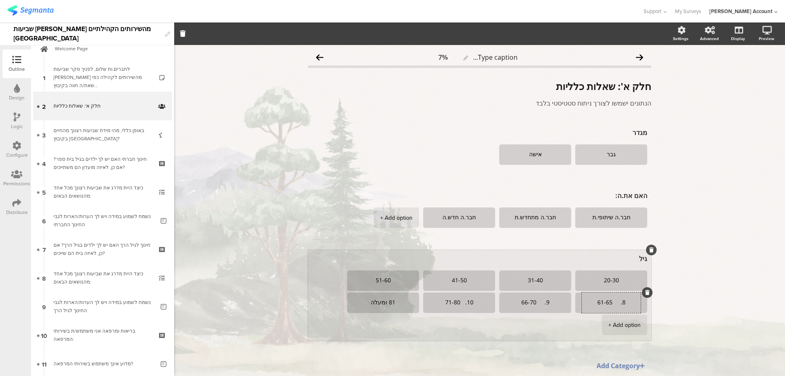
click at [610, 303] on textarea "8. 61-65" at bounding box center [611, 302] width 59 height 7
type textarea "61-65"
click at [534, 303] on textarea "9. 66-70" at bounding box center [535, 302] width 59 height 7
type textarea "66-70"
click at [458, 303] on textarea "10. 71-80" at bounding box center [459, 302] width 59 height 7
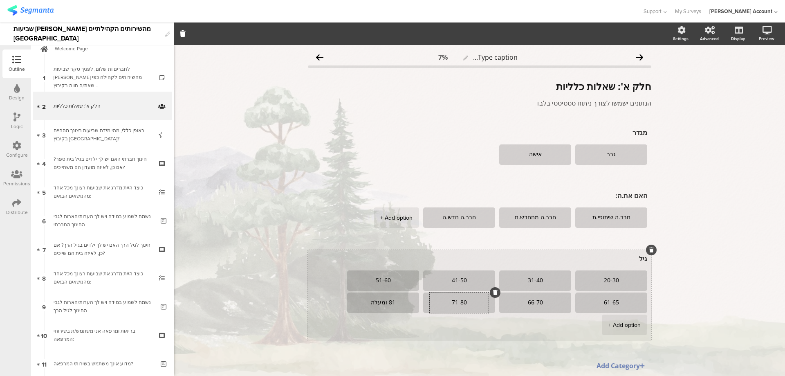
click at [459, 303] on textarea "71-80" at bounding box center [459, 302] width 59 height 7
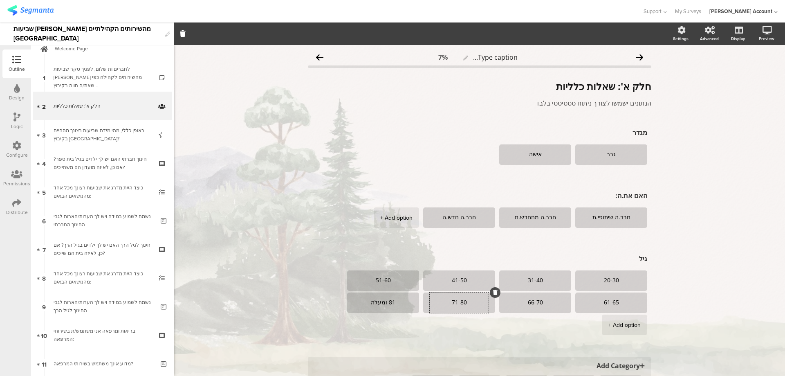
type textarea "71-80"
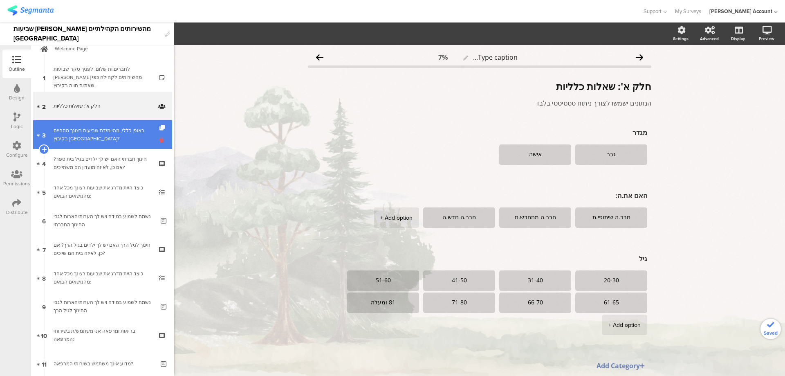
click at [159, 140] on icon at bounding box center [162, 140] width 7 height 8
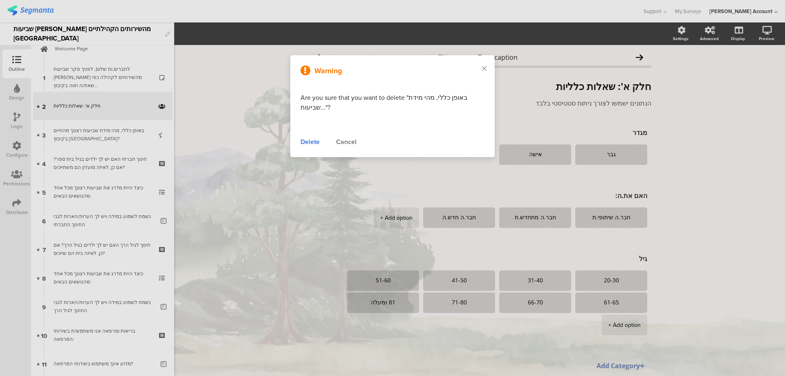
click at [302, 141] on div "Delete" at bounding box center [310, 142] width 19 height 10
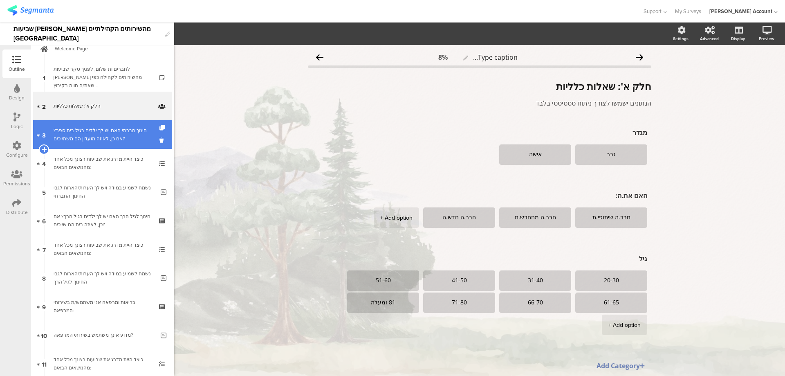
click at [153, 139] on link "3 חינוך חברתי האם יש לך ילדים בגיל בית ספר? אם כן, לאיזה מועדון הם משתייכים?" at bounding box center [102, 134] width 139 height 29
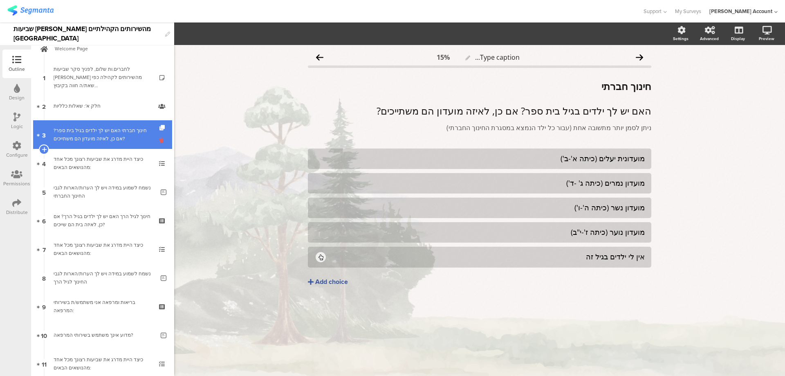
click at [159, 139] on icon at bounding box center [162, 140] width 7 height 8
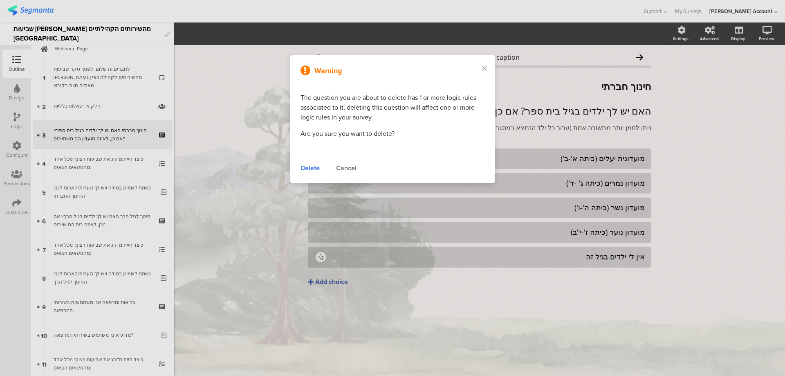
click at [305, 164] on div "Delete" at bounding box center [310, 168] width 19 height 10
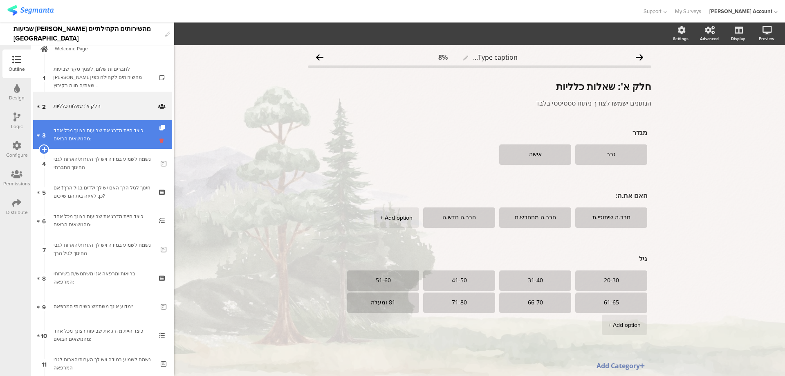
click at [159, 138] on icon at bounding box center [162, 140] width 7 height 8
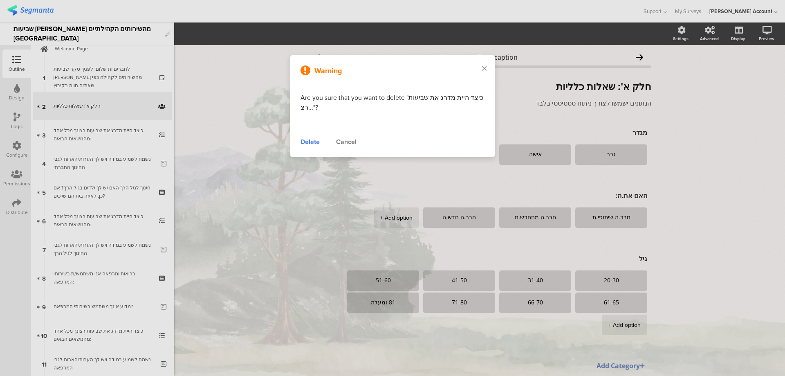
click at [307, 144] on div "Delete" at bounding box center [310, 142] width 19 height 10
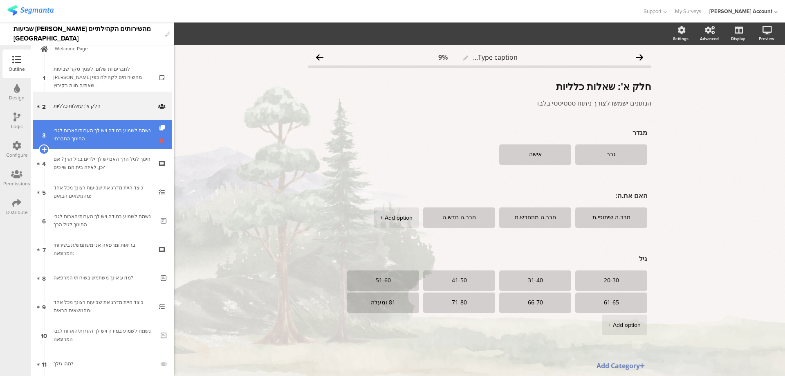
click at [159, 138] on icon at bounding box center [162, 140] width 7 height 8
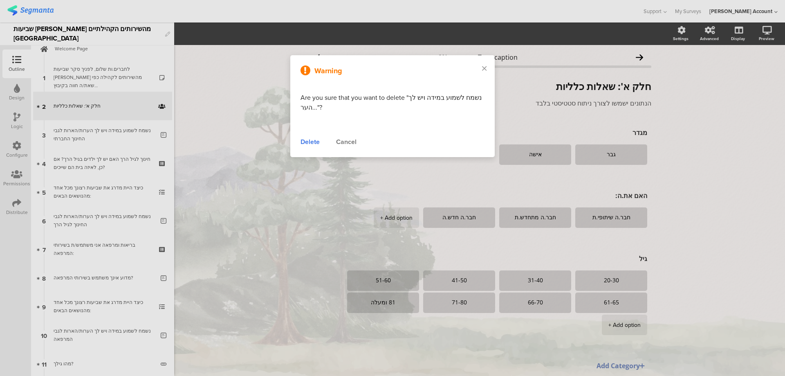
click at [312, 144] on div "Delete" at bounding box center [310, 142] width 19 height 10
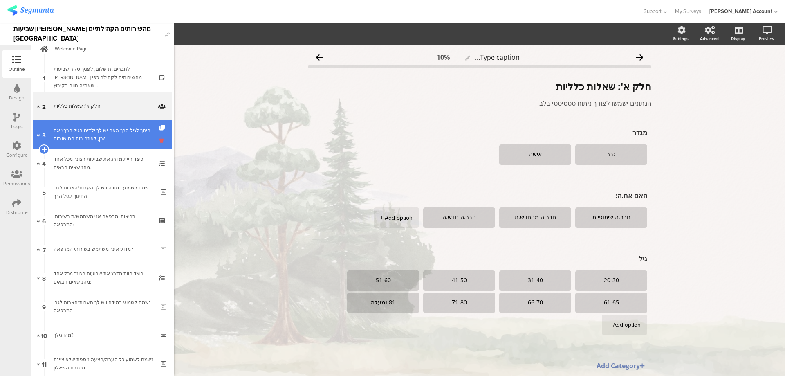
click at [159, 139] on icon at bounding box center [162, 140] width 7 height 8
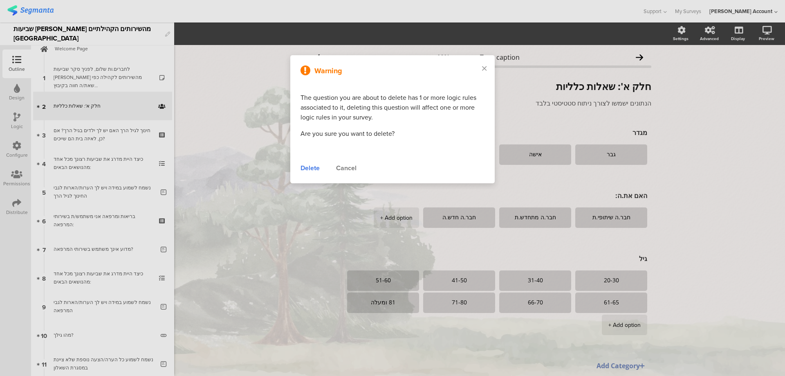
click at [308, 167] on div "Delete" at bounding box center [310, 168] width 19 height 10
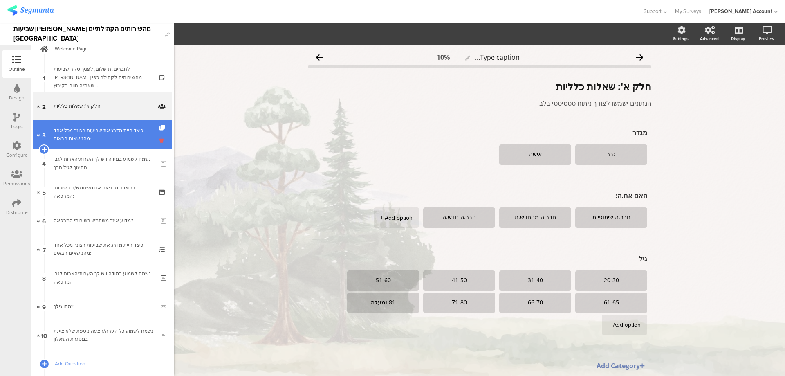
click at [159, 144] on icon at bounding box center [162, 140] width 7 height 8
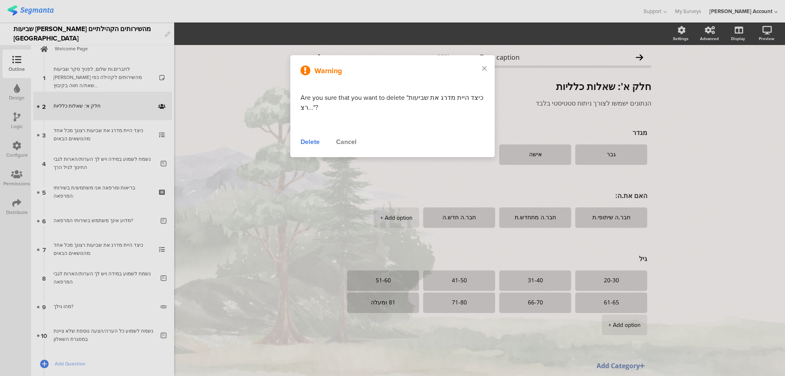
click at [310, 141] on div "Delete" at bounding box center [310, 142] width 19 height 10
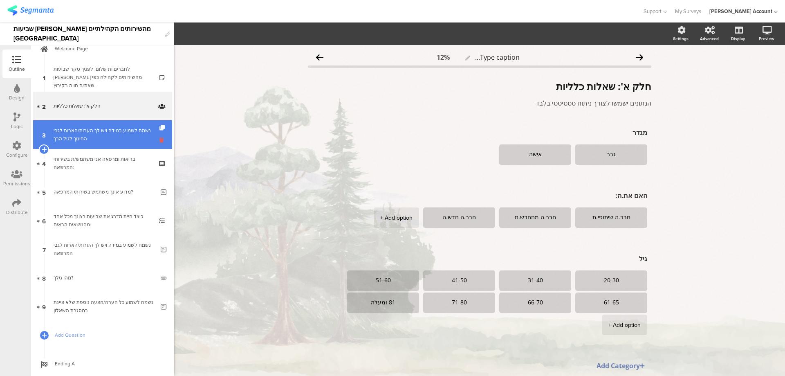
click at [159, 136] on icon at bounding box center [162, 140] width 7 height 8
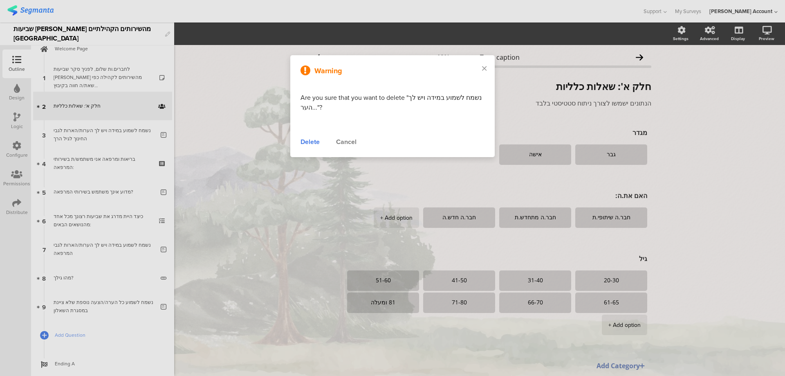
click at [301, 143] on div "Delete" at bounding box center [310, 142] width 19 height 10
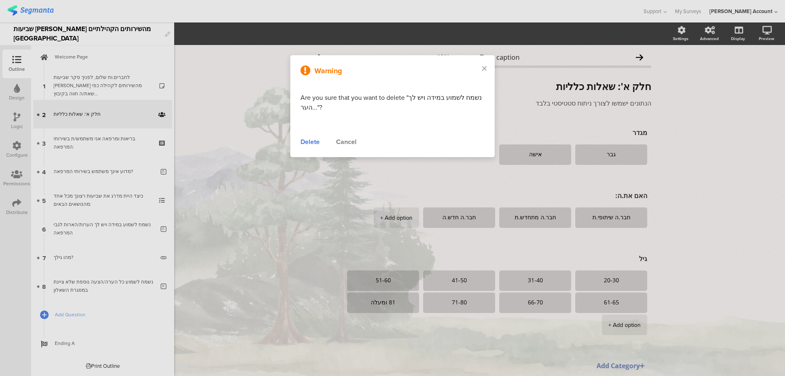
scroll to position [7, 0]
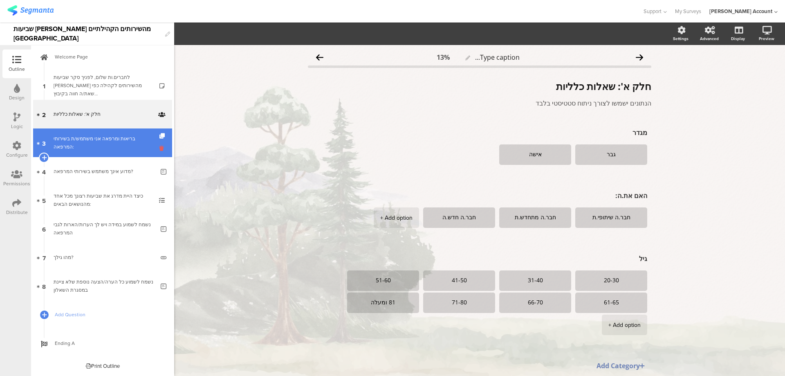
click at [159, 148] on icon at bounding box center [162, 148] width 7 height 8
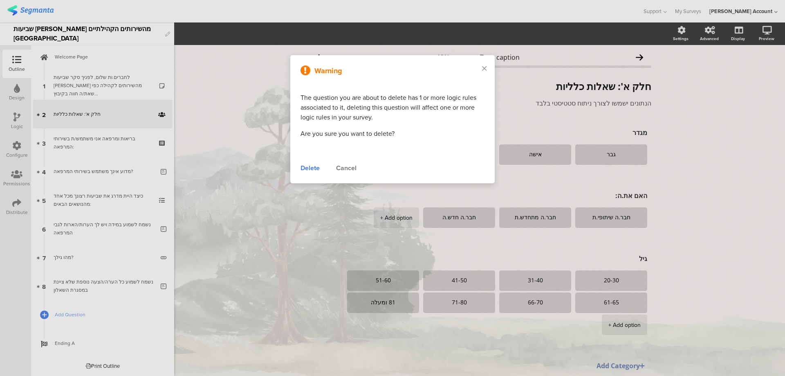
click at [313, 167] on div "Delete" at bounding box center [310, 168] width 19 height 10
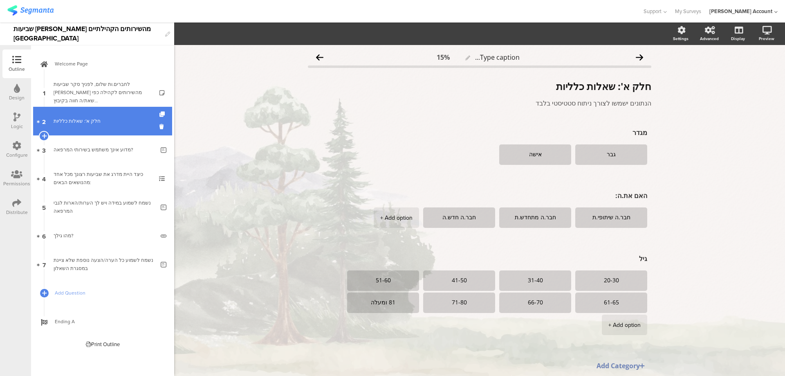
click at [161, 130] on div at bounding box center [162, 121] width 7 height 29
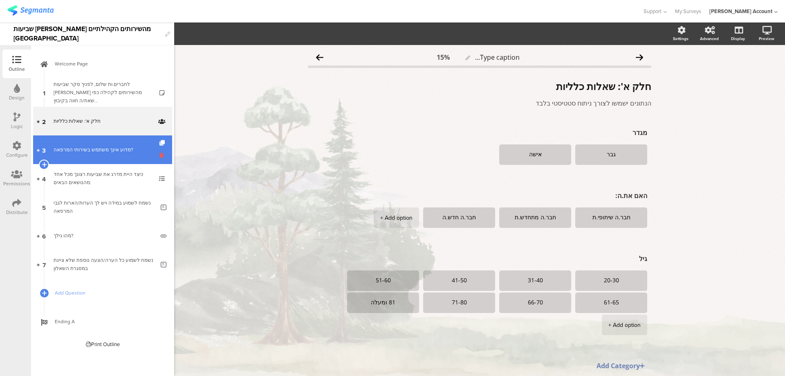
click at [161, 154] on icon at bounding box center [162, 155] width 7 height 8
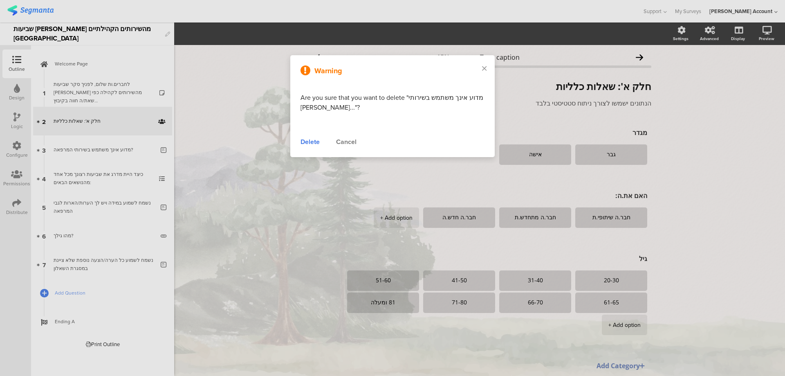
click at [301, 142] on div "Delete" at bounding box center [310, 142] width 19 height 10
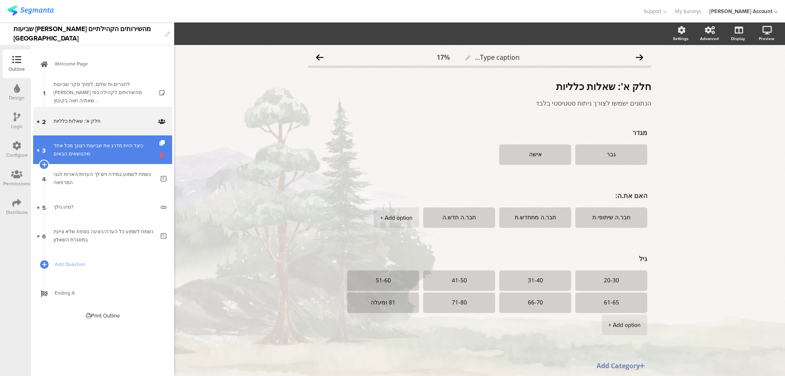
click at [160, 154] on icon at bounding box center [162, 155] width 7 height 8
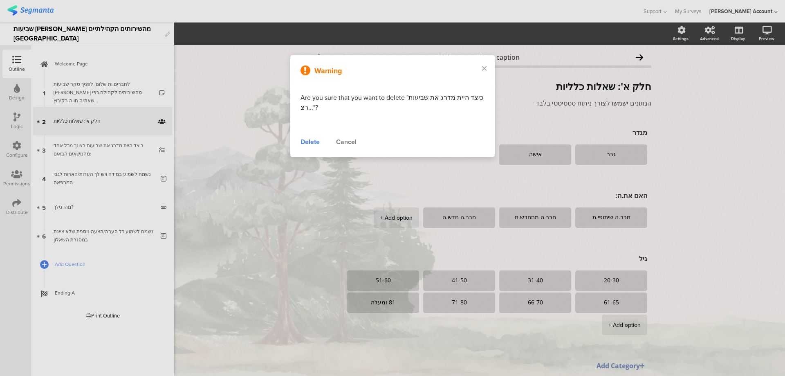
click at [311, 142] on div "Delete" at bounding box center [310, 142] width 19 height 10
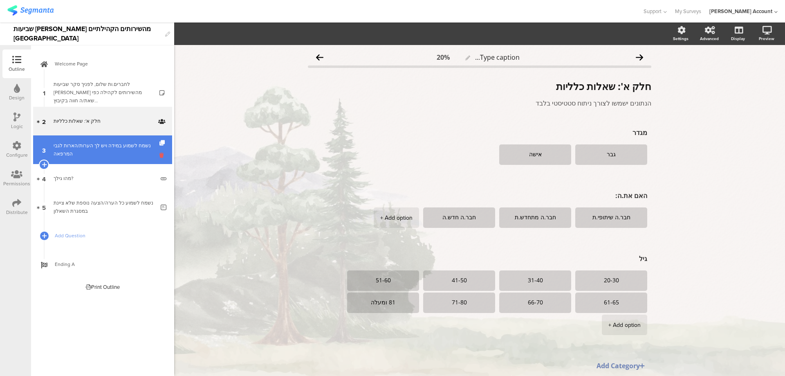
click at [160, 155] on icon at bounding box center [162, 155] width 7 height 8
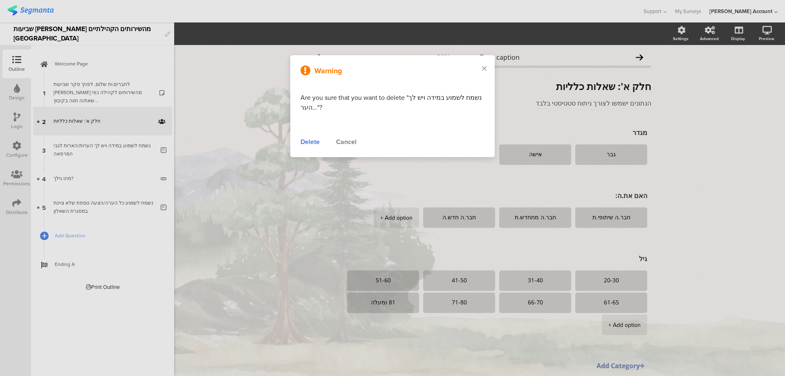
click at [309, 145] on div "Delete" at bounding box center [310, 142] width 19 height 10
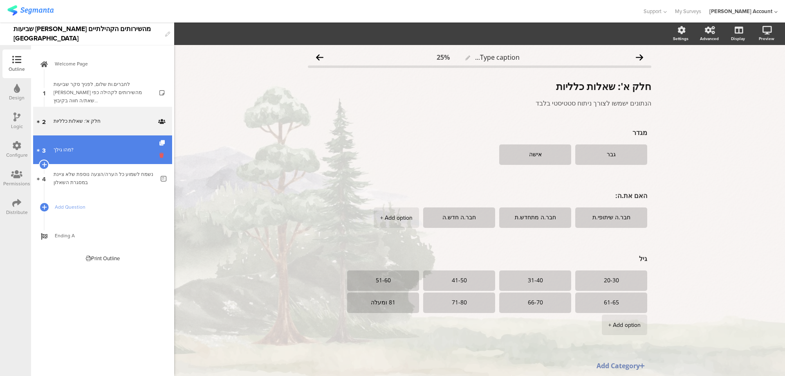
click at [162, 155] on icon at bounding box center [162, 155] width 7 height 8
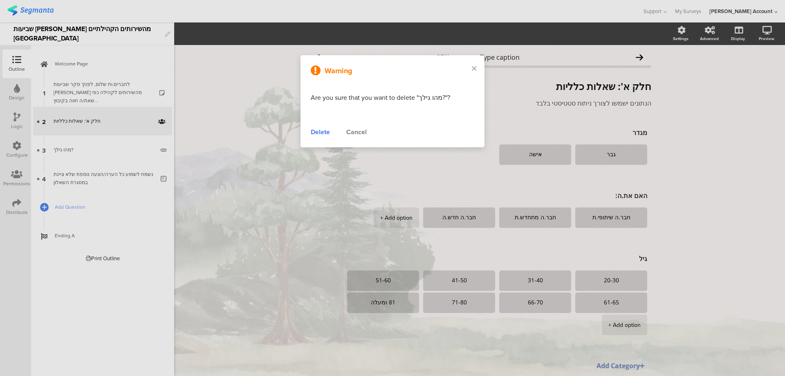
click at [322, 131] on div "Delete" at bounding box center [320, 132] width 19 height 10
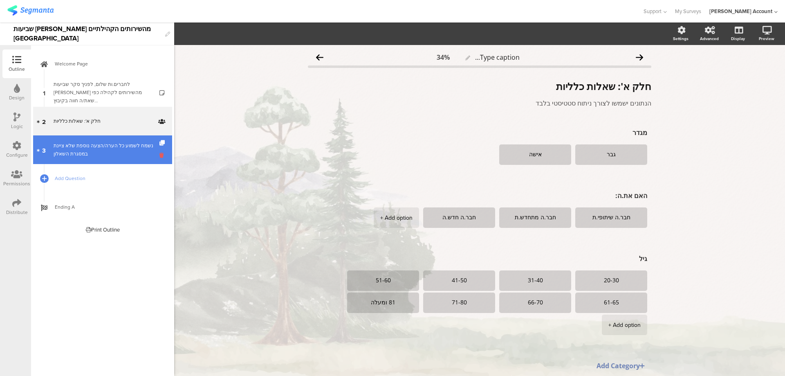
click at [160, 155] on icon at bounding box center [162, 155] width 7 height 8
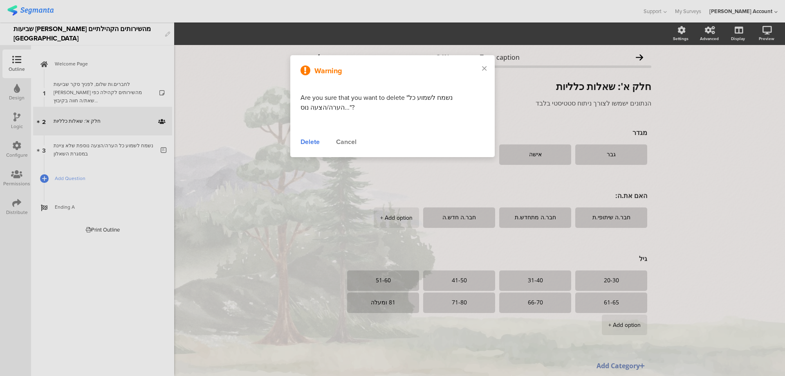
click at [304, 141] on div "Delete" at bounding box center [310, 142] width 19 height 10
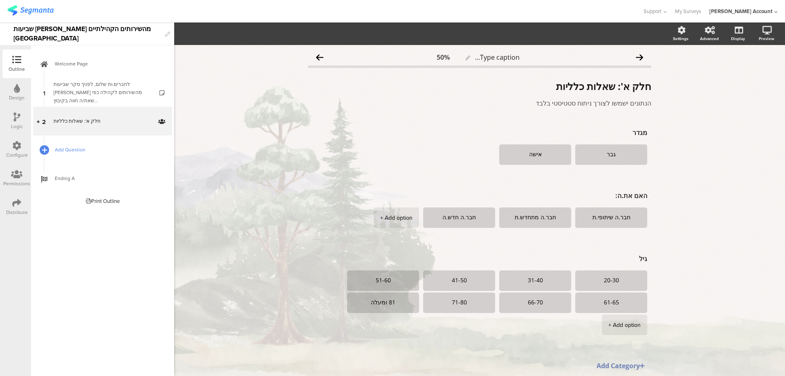
click at [43, 146] on icon at bounding box center [44, 149] width 5 height 7
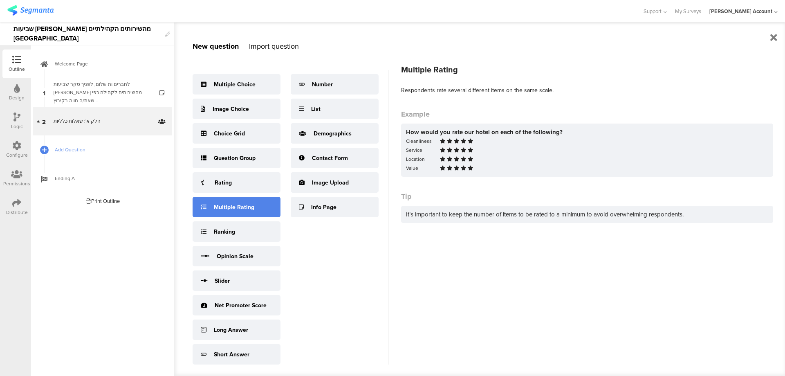
click at [235, 200] on div "Multiple Rating" at bounding box center [237, 207] width 88 height 20
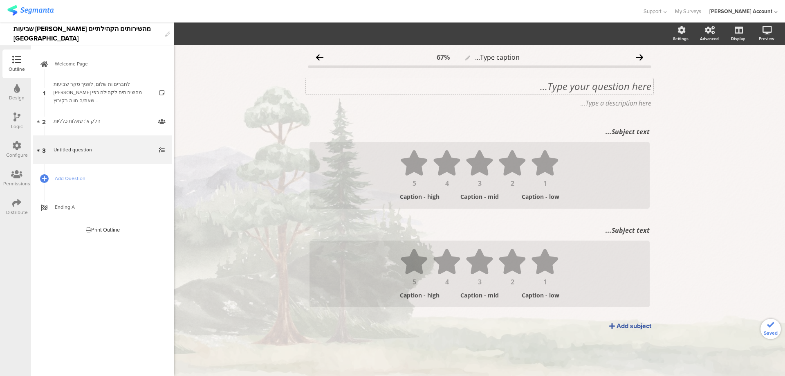
click at [600, 93] on div "Type your question here..." at bounding box center [480, 86] width 348 height 16
click at [608, 131] on div "Subject text..." at bounding box center [479, 131] width 344 height 13
click at [605, 133] on p at bounding box center [480, 131] width 340 height 9
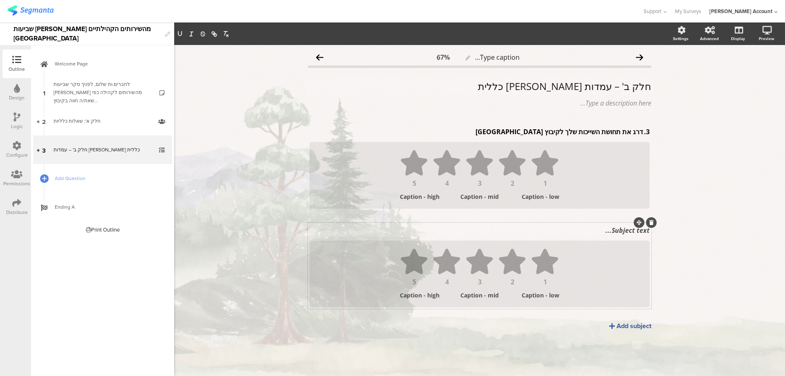
click at [617, 227] on div "Subject text..." at bounding box center [479, 230] width 344 height 13
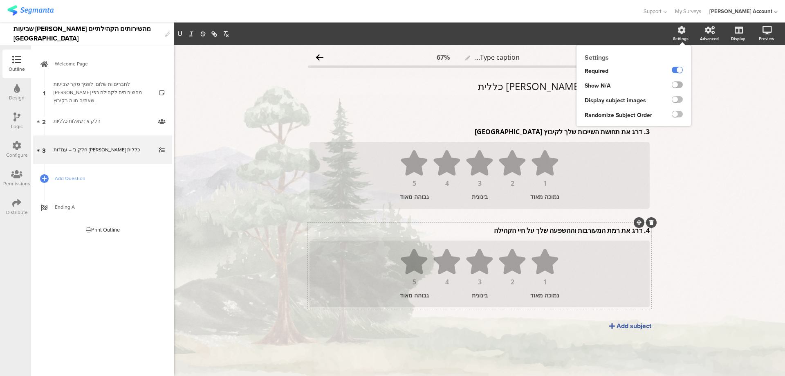
click at [677, 85] on label at bounding box center [677, 84] width 11 height 7
click at [0, 0] on input "checkbox" at bounding box center [0, 0] width 0 height 0
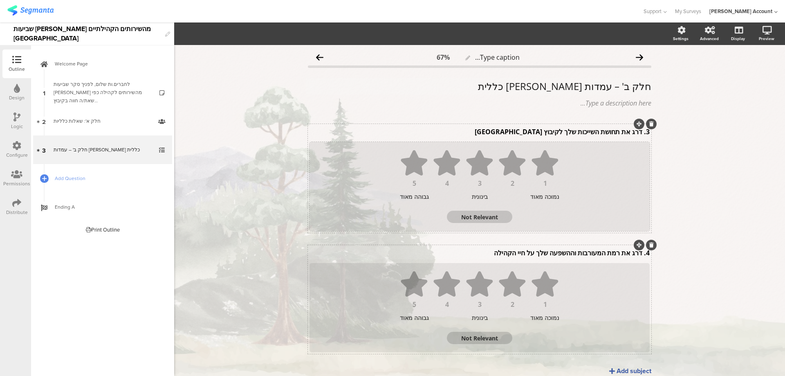
click at [484, 217] on textarea "Not Relevant" at bounding box center [479, 217] width 65 height 8
type textarea "לא"
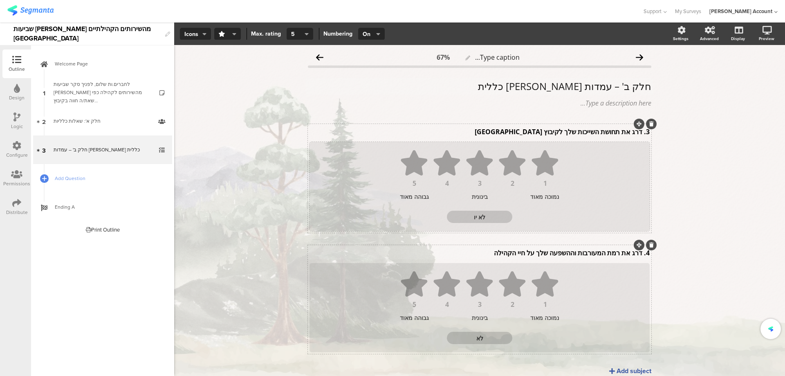
type textarea "לא יוד"
type textarea "לא יודע"
type textarea "לא יודע/ת"
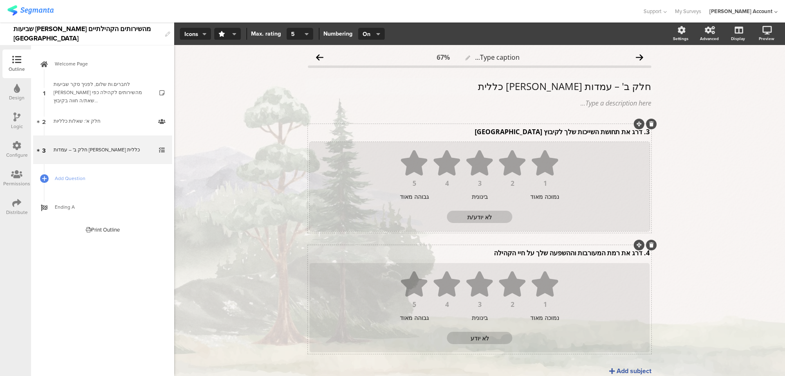
type textarea "לא יודע/ת"
click at [639, 132] on div "3. דרג את תחושת השייכות שלך לקיבוץ שדה בוקר 3. דרג את תחושת השייכות שלך לקיבוץ …" at bounding box center [479, 131] width 344 height 13
click at [639, 252] on div "4. דרג את רמת המעורבות וההשפעה שלך על חיי הקהילה 4. דרג את רמת המעורבות וההשפעה…" at bounding box center [479, 252] width 344 height 13
click at [608, 85] on div "חלק ב' – עמדות ושביעות רצון כללית חלק ב' – עמדות ושביעות רצון כללית" at bounding box center [480, 86] width 348 height 16
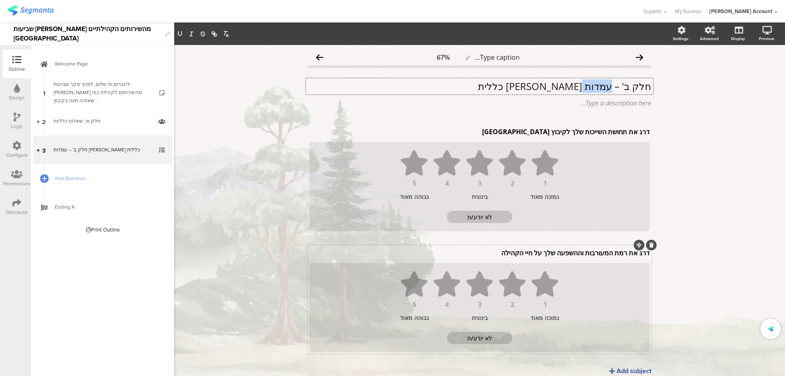
click at [608, 85] on p "חלק ב' – עמדות ושביעות רצון כללית" at bounding box center [479, 86] width 343 height 12
click at [607, 85] on p "חלק ב' – עמדות ושביעות רצון כללית" at bounding box center [479, 86] width 343 height 12
click at [45, 177] on icon at bounding box center [44, 178] width 5 height 7
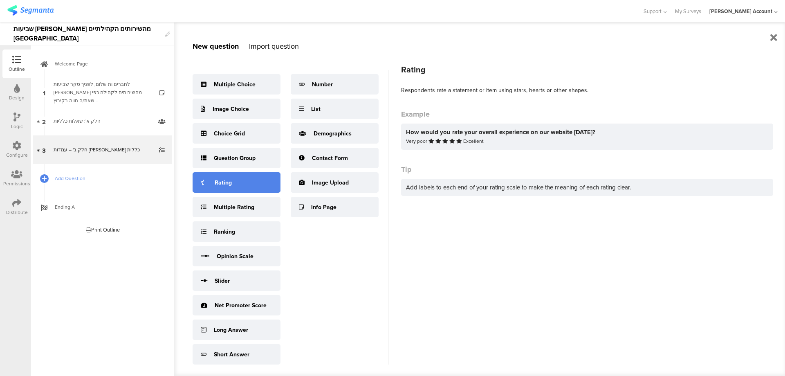
click at [234, 187] on div "Rating" at bounding box center [237, 182] width 88 height 20
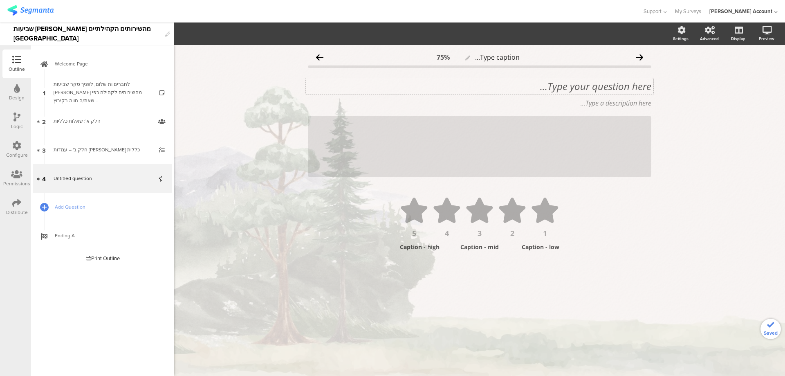
click at [630, 89] on div "Type your question here..." at bounding box center [480, 86] width 348 height 16
paste div
click at [642, 85] on p "5. אני גאה להשתייך לקהילת שדה בוקר" at bounding box center [479, 86] width 343 height 12
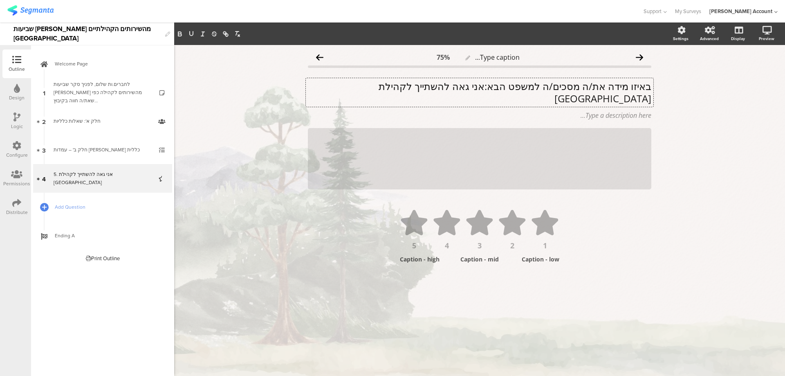
scroll to position [0, 0]
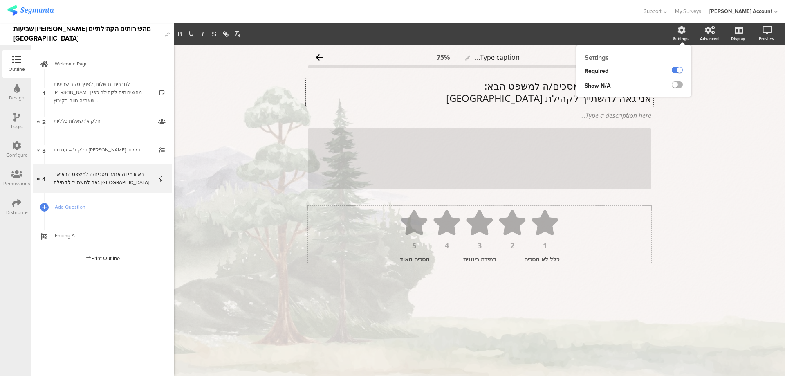
click at [680, 85] on label at bounding box center [677, 84] width 11 height 7
click at [0, 0] on input "checkbox" at bounding box center [0, 0] width 0 height 0
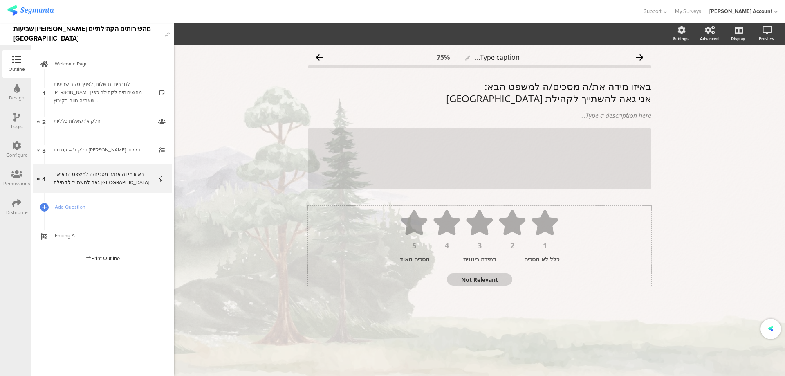
click at [474, 283] on textarea "Not Relevant" at bounding box center [479, 280] width 65 height 8
type textarea "לא יודע/ת"
click at [650, 129] on icon at bounding box center [651, 128] width 4 height 5
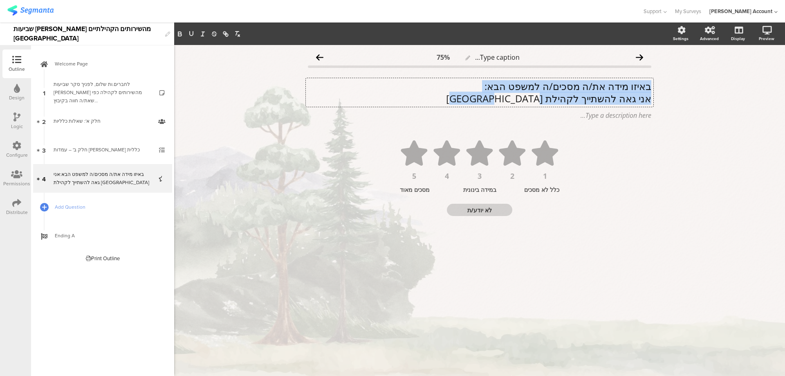
drag, startPoint x: 650, startPoint y: 86, endPoint x: 496, endPoint y: 102, distance: 155.4
click at [496, 102] on div "באיזו מידה את/ה מסכים/ה למשפט הבא: אני גאה להשתייך לקהילת שדה בוקר באיזו מידה א…" at bounding box center [480, 92] width 348 height 29
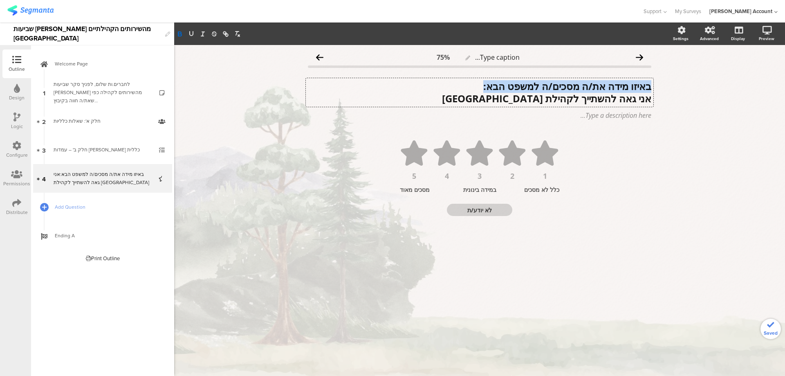
drag, startPoint x: 635, startPoint y: 99, endPoint x: 643, endPoint y: 99, distance: 7.4
click at [636, 99] on strong "אני גאה להשתייך לקהילת שדה בוקר" at bounding box center [546, 98] width 209 height 13
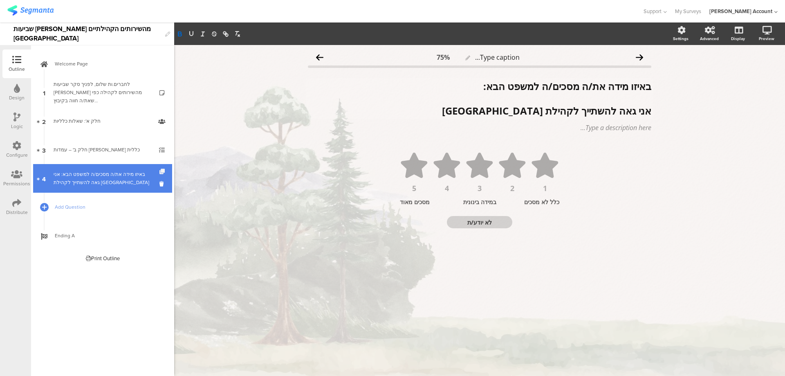
click at [164, 170] on icon at bounding box center [162, 171] width 7 height 5
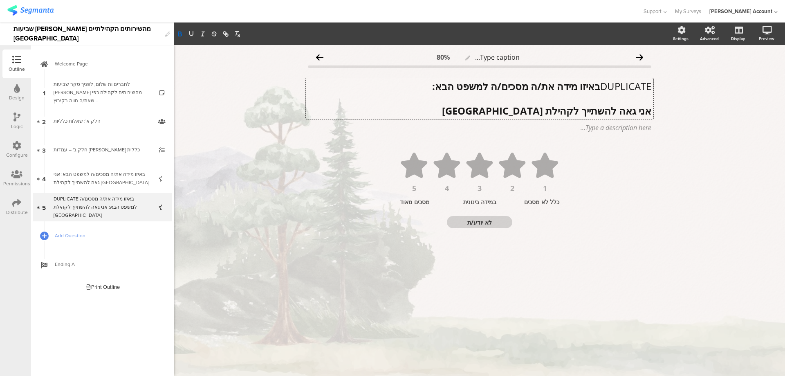
scroll to position [0, 0]
drag, startPoint x: 488, startPoint y: 114, endPoint x: 652, endPoint y: 87, distance: 166.3
click at [652, 87] on div "DUPLICATE באיזו מידה את/ה מסכים/ה למשפט הבא: אני גאה להשתייך לקהילת שדה בוקר DU…" at bounding box center [480, 98] width 348 height 41
click at [643, 84] on p "DUPLICATE באיזו מידה את/ה מסכים/ה למשפט הבא:" at bounding box center [479, 86] width 343 height 12
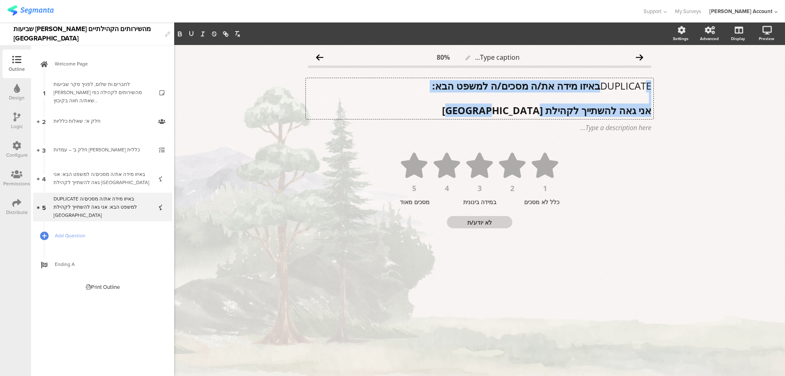
drag, startPoint x: 647, startPoint y: 84, endPoint x: 470, endPoint y: 111, distance: 178.7
click at [470, 111] on div "DUPLICATE באיזו מידה את/ה מסכים/ה למשפט הבא: אני גאה להשתייך לקהילת שדה בוקר" at bounding box center [479, 98] width 343 height 37
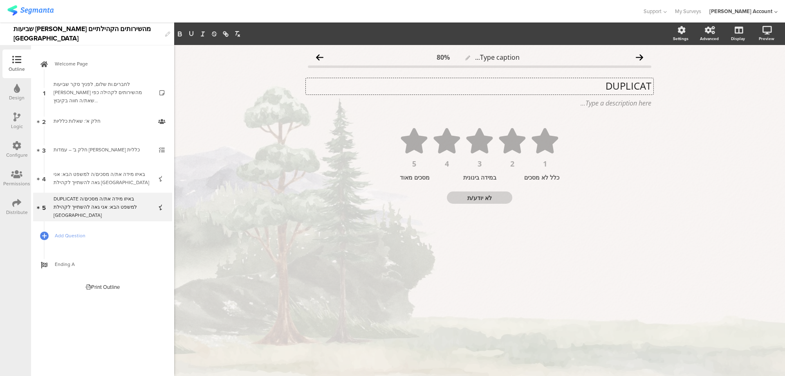
scroll to position [0, 0]
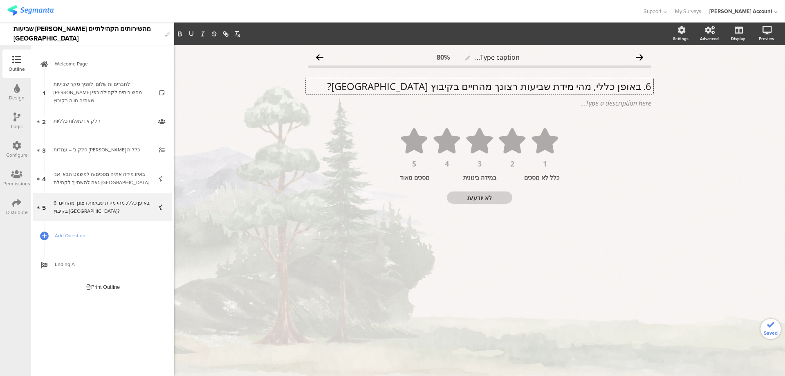
click at [639, 87] on p "6. באופן כללי, מהי מידת שביעות רצונך מהחיים בקיבוץ שדה בוקר?" at bounding box center [479, 86] width 343 height 12
click at [642, 87] on p "באופן כללי, מהי מידת שביעות רצונך מהחיים בקיבוץ שדה בוקר?" at bounding box center [479, 86] width 343 height 12
click at [641, 87] on p "באופן כללי, מהי מידת שביעות רצונך מהחיים בקיבוץ שדה בוקר?" at bounding box center [479, 86] width 343 height 12
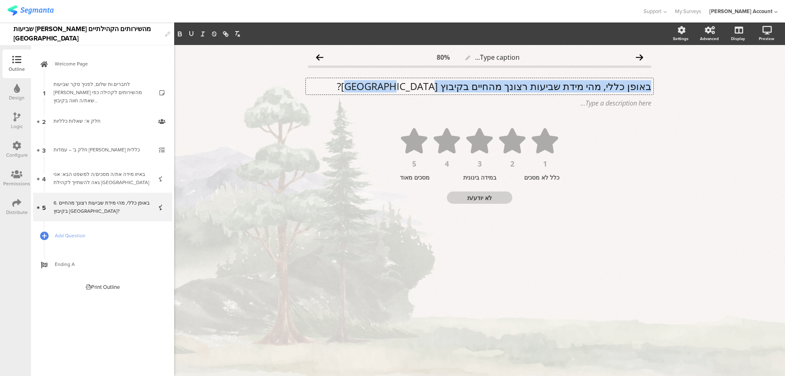
click at [641, 87] on p "באופן כללי, מהי מידת שביעות רצונך מהחיים בקיבוץ שדה בוקר?" at bounding box center [479, 86] width 343 height 12
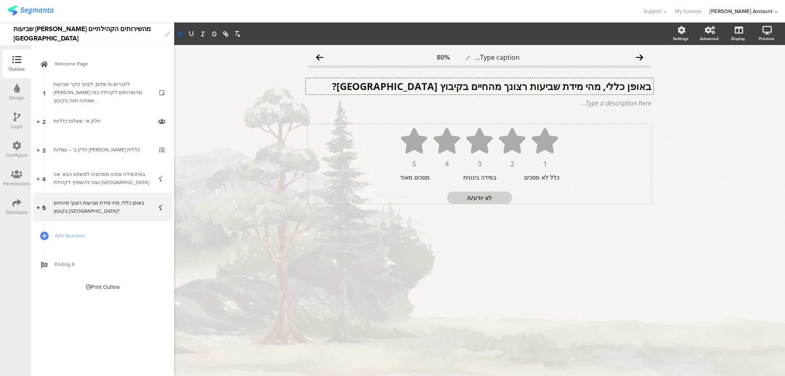
click at [542, 177] on div "כלל לא מסכים" at bounding box center [535, 177] width 48 height 8
click at [420, 176] on div "מסכים מאוד" at bounding box center [424, 181] width 48 height 16
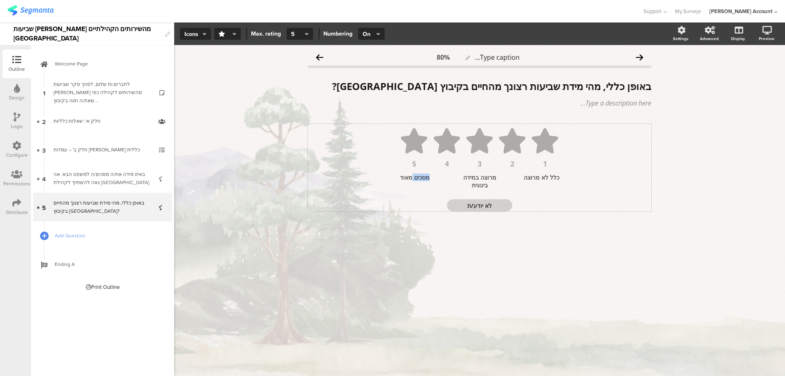
click at [420, 176] on div "מסכים מאוד" at bounding box center [424, 181] width 48 height 16
click at [43, 235] on icon at bounding box center [44, 235] width 5 height 7
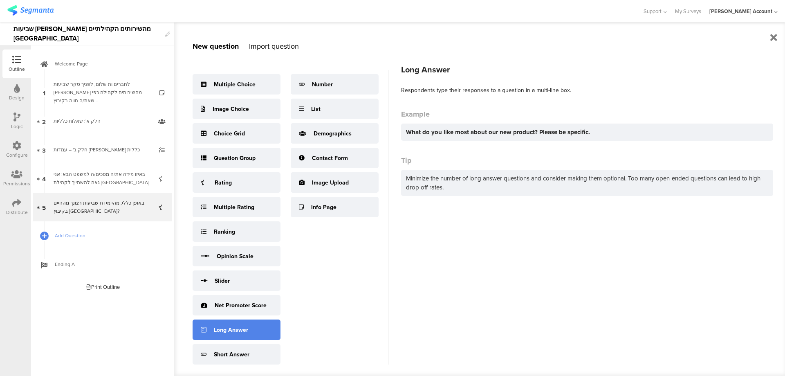
click at [258, 328] on div "Long Answer" at bounding box center [237, 329] width 88 height 20
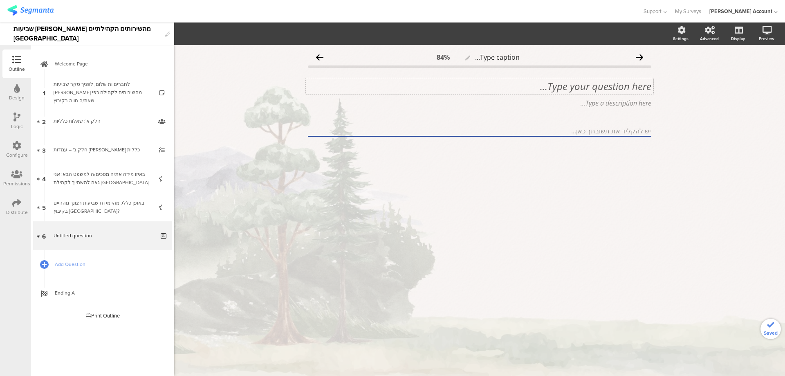
click at [623, 85] on div "Type your question here..." at bounding box center [479, 86] width 343 height 12
click at [640, 86] on p "7. ממה את/ה מרוצה מהחיים בקיבוץ? אנא פרט/י ככל האפשר" at bounding box center [479, 86] width 343 height 12
click at [515, 86] on p "ממה את/ה מרוצה מהחיים בקיבוץ? אנא פרט/י ככל האפשר" at bounding box center [479, 86] width 343 height 12
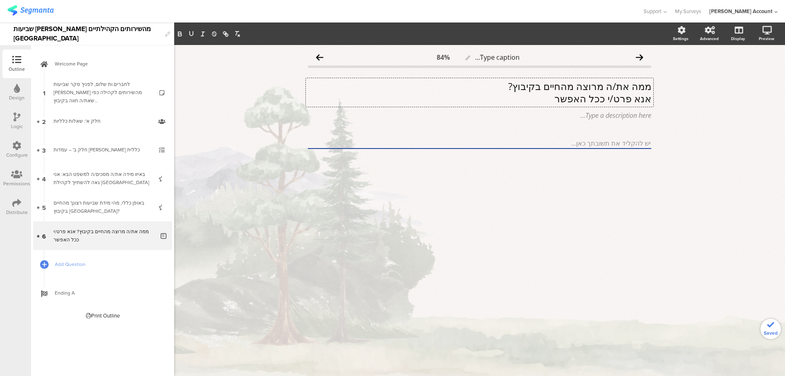
scroll to position [0, 0]
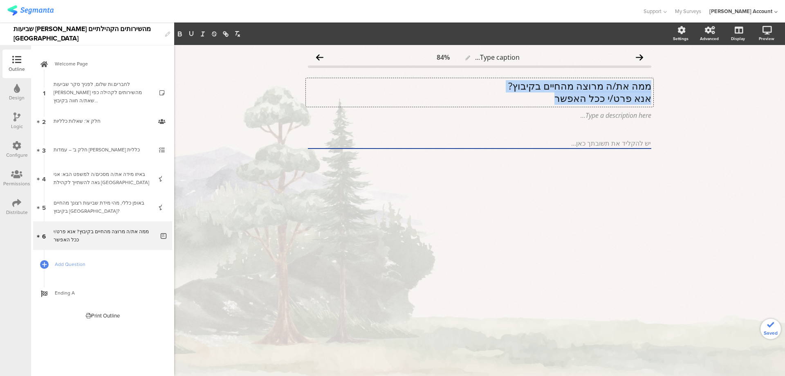
drag, startPoint x: 544, startPoint y: 96, endPoint x: 653, endPoint y: 89, distance: 109.4
click at [653, 89] on div "Type caption... 84% ממה את/ה מרוצה מהחיים בקיבוץ? אנא פרט/י ככל האפשר ממה את/ה …" at bounding box center [480, 113] width 360 height 137
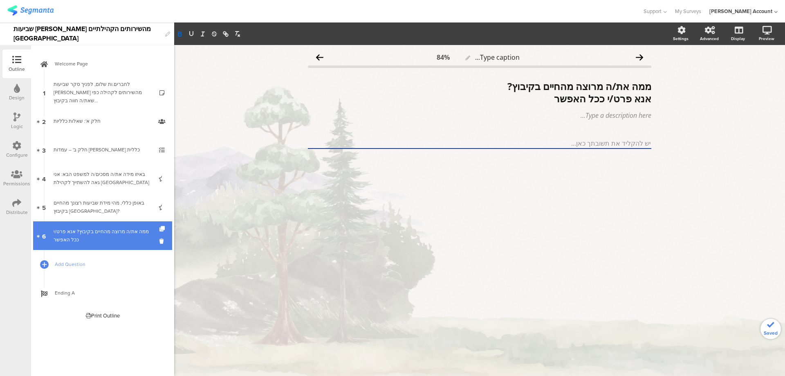
click at [160, 225] on div at bounding box center [162, 235] width 7 height 29
click at [161, 226] on div at bounding box center [162, 235] width 7 height 29
click at [162, 229] on icon at bounding box center [162, 228] width 7 height 5
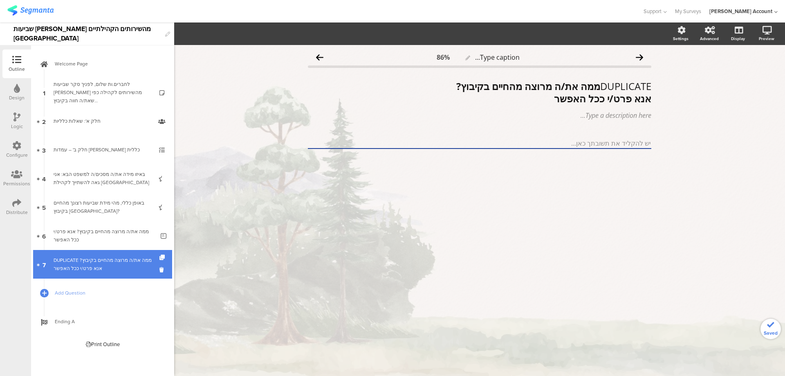
click at [132, 256] on div "DUPLICATE ממה את/ה מרוצה מהחיים בקיבוץ? אנא פרט/י ככל האפשר" at bounding box center [104, 264] width 101 height 16
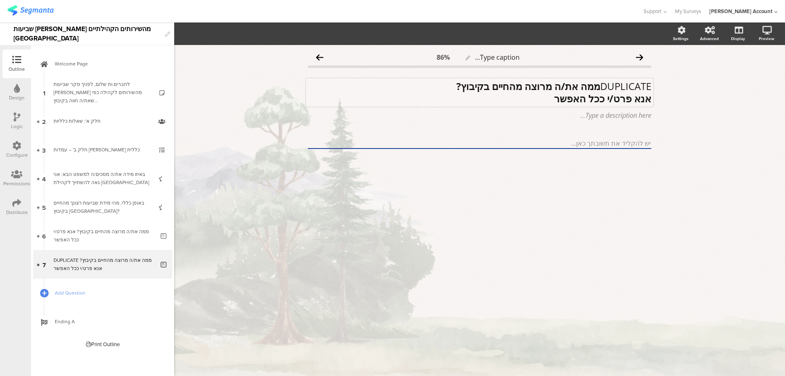
click at [571, 85] on div "DUPLICATE ממה את/ה מרוצה מהחיים בקיבוץ? אנא פרט/י ככל האפשר DUPLICATE ממה את/ה …" at bounding box center [480, 92] width 348 height 29
click at [572, 86] on strong "ממה את/ה מרוצה מהחיים בקיבוץ?" at bounding box center [528, 85] width 144 height 13
click at [571, 87] on strong "ממה את/ה מרוצה מהחיים בקיבוץ?" at bounding box center [528, 85] width 144 height 13
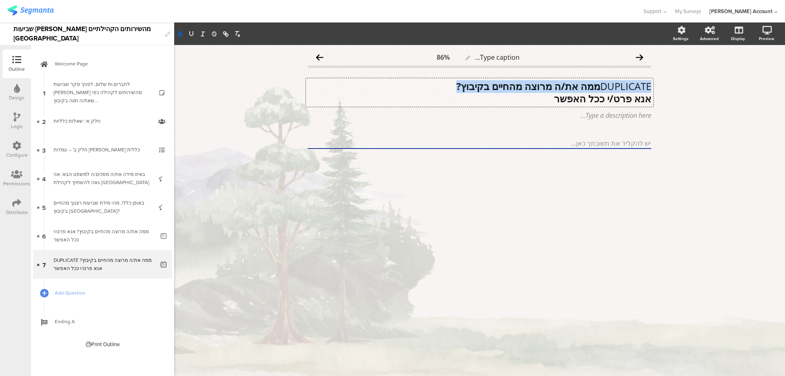
click at [570, 87] on strong "ממה את/ה מרוצה מהחיים בקיבוץ?" at bounding box center [528, 85] width 144 height 13
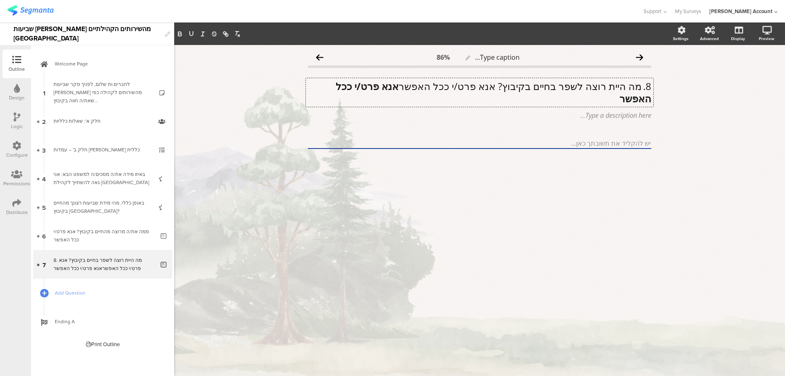
scroll to position [0, 0]
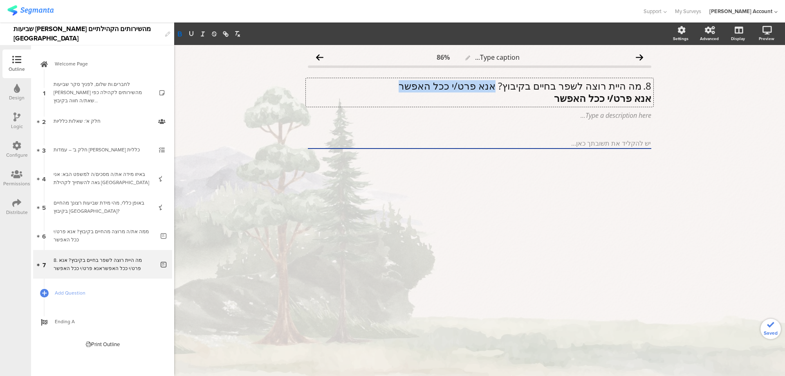
drag, startPoint x: 501, startPoint y: 83, endPoint x: 377, endPoint y: 83, distance: 124.7
click at [377, 83] on p "8. מה היית רוצה לשפר בחיים בקיבוץ? אנא פרט/י ככל האפשר" at bounding box center [479, 86] width 343 height 12
click at [640, 87] on p "8. מה היית רוצה לשפר בחיים בקיבוץ?" at bounding box center [479, 86] width 343 height 12
click at [644, 86] on p "מה היית רוצה לשפר בחיים בקיבוץ?" at bounding box center [479, 86] width 343 height 12
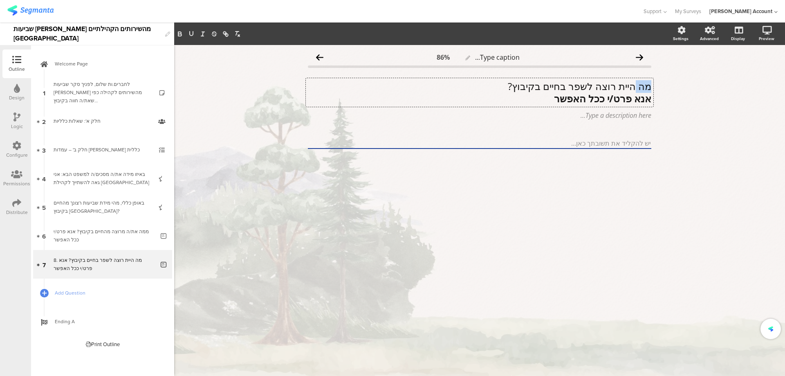
click at [644, 86] on p "מה היית רוצה לשפר בחיים בקיבוץ?" at bounding box center [479, 86] width 343 height 12
click at [46, 292] on icon at bounding box center [44, 292] width 5 height 7
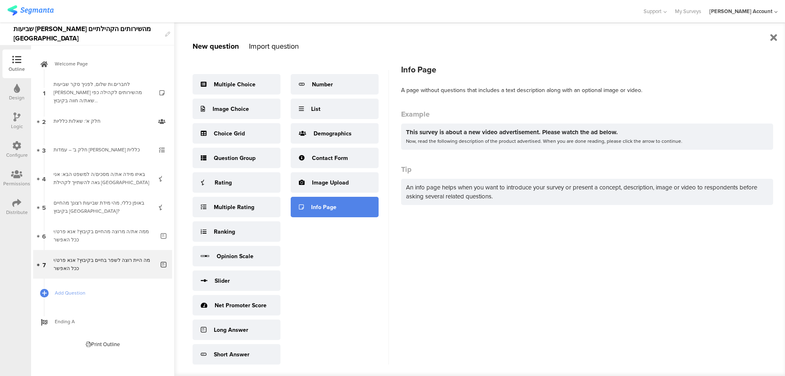
click at [344, 217] on div "Info Page" at bounding box center [335, 207] width 88 height 20
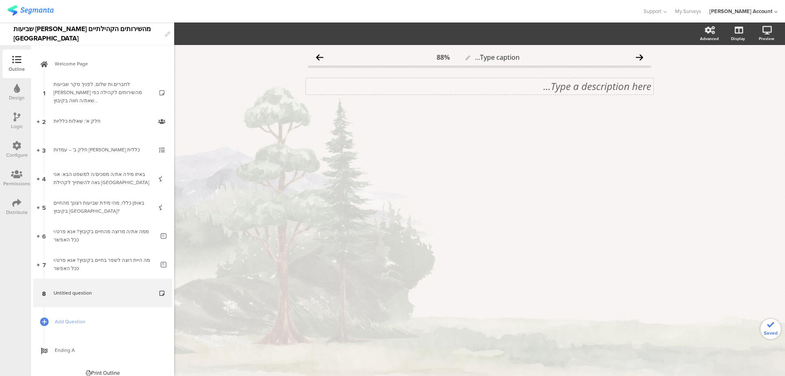
click at [592, 82] on div "Type a description here..." at bounding box center [480, 86] width 348 height 16
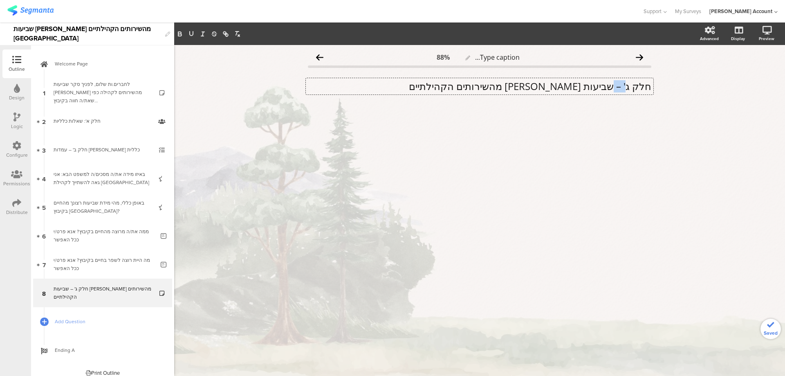
drag, startPoint x: 617, startPoint y: 87, endPoint x: 628, endPoint y: 87, distance: 10.6
click at [628, 87] on p "חלק ג' – שביעות רצון מהשירותים הקהילתיים" at bounding box center [479, 86] width 343 height 12
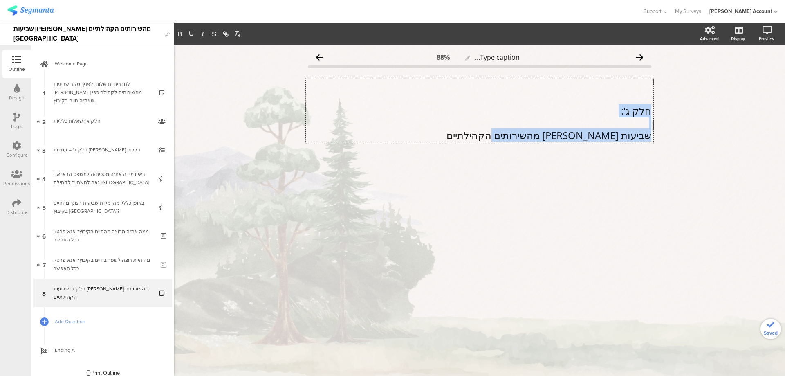
drag, startPoint x: 648, startPoint y: 110, endPoint x: 482, endPoint y: 132, distance: 167.1
click at [482, 132] on div "חלק ג': שביעות רצון מהשירותים הקהילתיים" at bounding box center [479, 110] width 343 height 61
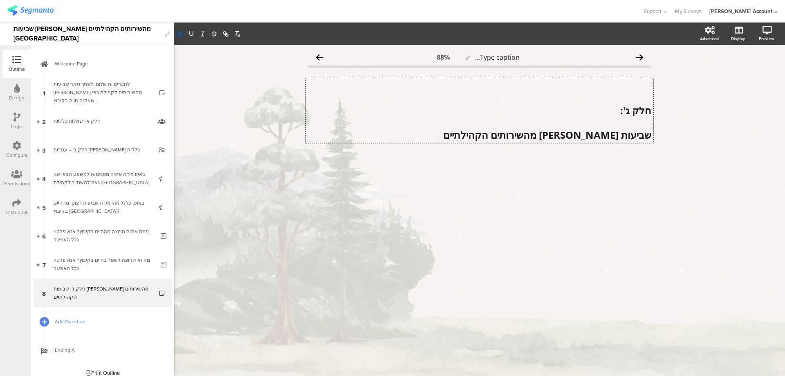
click at [44, 320] on icon at bounding box center [44, 321] width 5 height 7
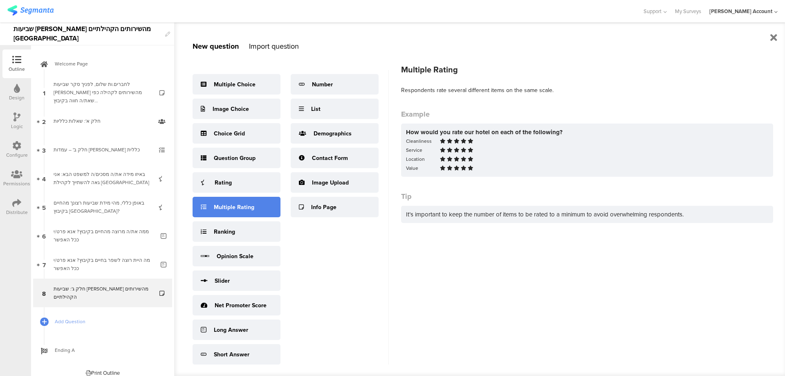
click at [262, 206] on div "Multiple Rating" at bounding box center [237, 207] width 88 height 20
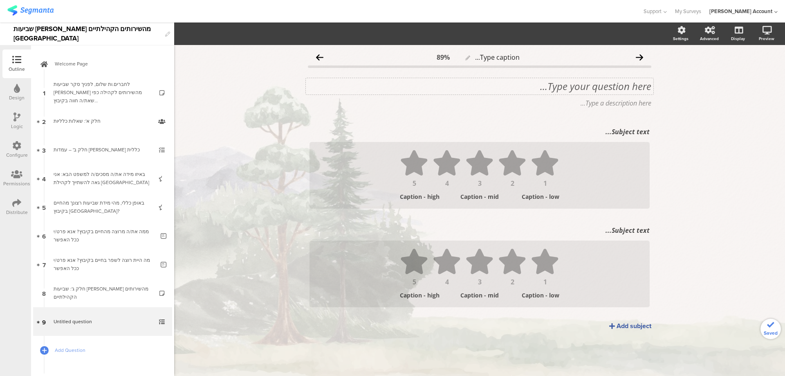
click at [633, 82] on div "Type your question here..." at bounding box center [480, 86] width 348 height 16
click at [642, 85] on p "1. בריאות ורווחה" at bounding box center [479, 86] width 343 height 12
click at [645, 85] on p "בריאות ורווחה" at bounding box center [479, 86] width 343 height 12
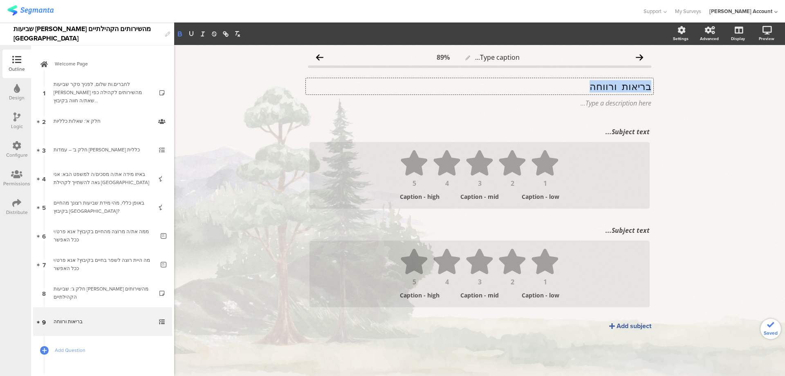
click at [183, 33] on icon "button" at bounding box center [179, 33] width 7 height 7
click at [194, 34] on icon "button" at bounding box center [191, 33] width 7 height 7
click at [575, 82] on p "בריאות ורווחה" at bounding box center [479, 86] width 343 height 12
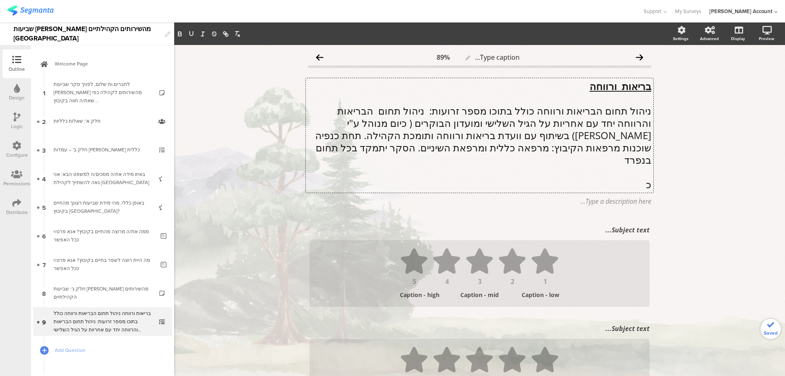
scroll to position [0, 0]
click at [530, 180] on div "בריאות ורווחה ניהול תחום הבריאות ורווחה כולל בתוכו מספר זרועות: ניהול תחום הברי…" at bounding box center [480, 135] width 348 height 114
click at [531, 180] on div "בריאות ורווחה ניהול תחום הבריאות ורווחה כולל בתוכו מספר זרועות: ניהול תחום הברי…" at bounding box center [480, 135] width 348 height 114
click at [534, 178] on p "כיצד היית מדרג את שביעות רצונך מכל אחד מהנושאים הבאים:" at bounding box center [479, 184] width 343 height 12
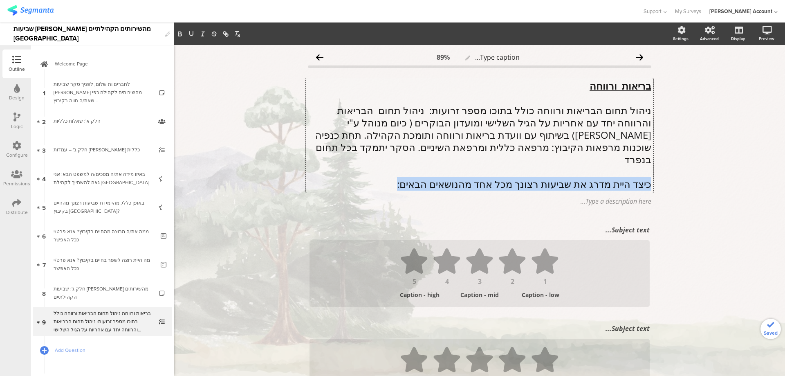
click at [534, 178] on p "כיצד היית מדרג את שביעות רצונך מכל אחד מהנושאים הבאים:" at bounding box center [479, 184] width 343 height 12
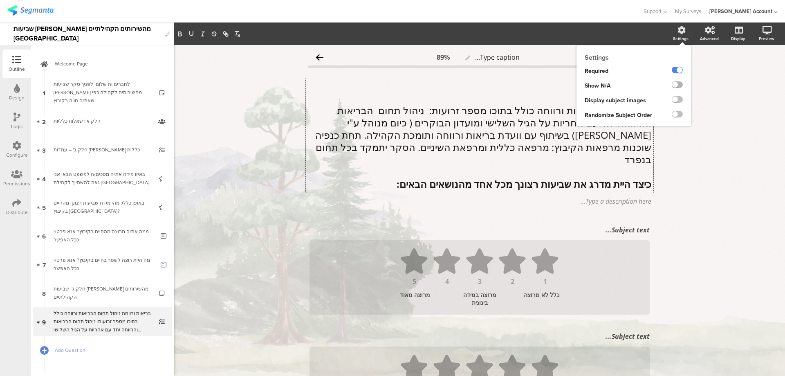
click at [674, 84] on label at bounding box center [677, 84] width 11 height 7
click at [0, 0] on input "checkbox" at bounding box center [0, 0] width 0 height 0
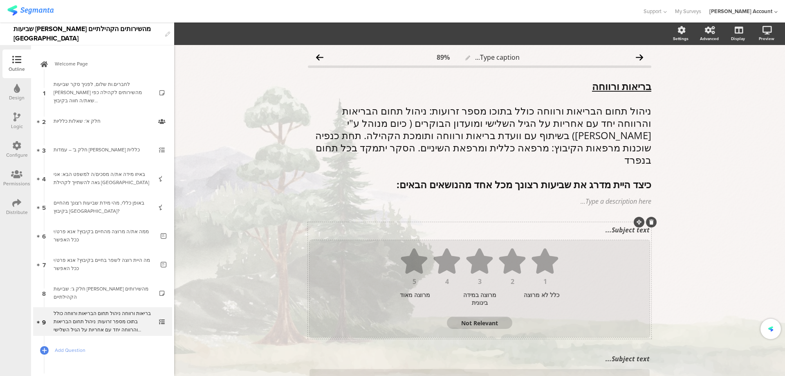
click at [473, 319] on textarea "Not Relevant" at bounding box center [479, 323] width 65 height 8
type textarea "לא"
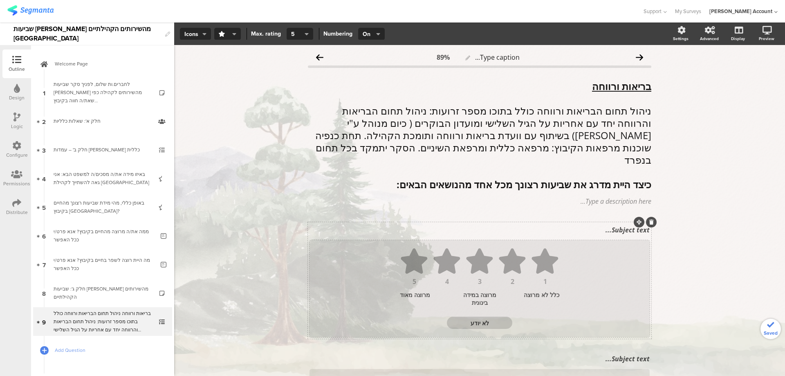
type textarea "לא יודע/"
type textarea "לא יודע"
type textarea "לא יודע/ת"
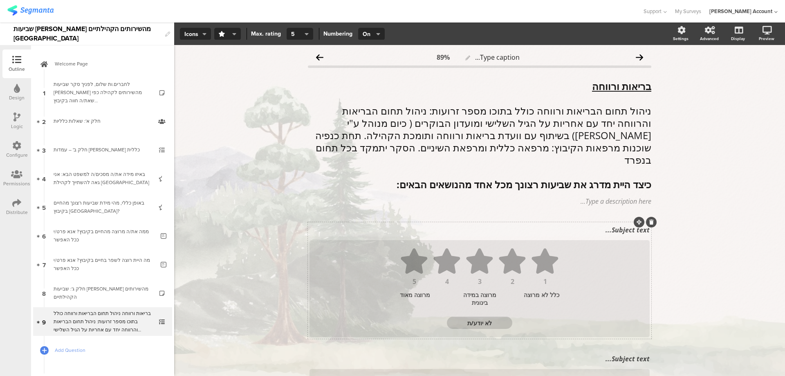
click at [579, 223] on div "Subject text..." at bounding box center [479, 229] width 344 height 13
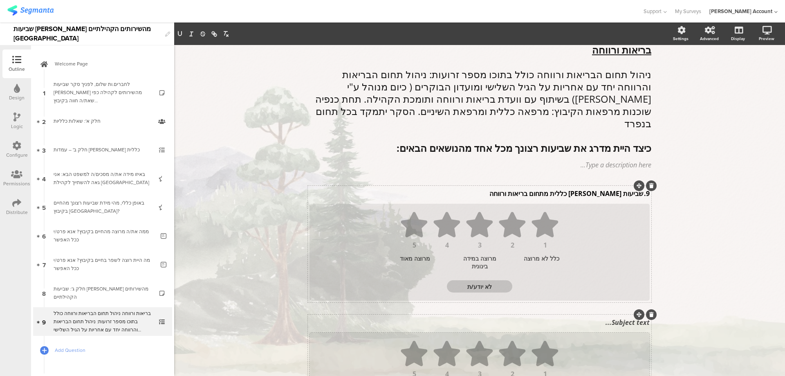
scroll to position [109, 0]
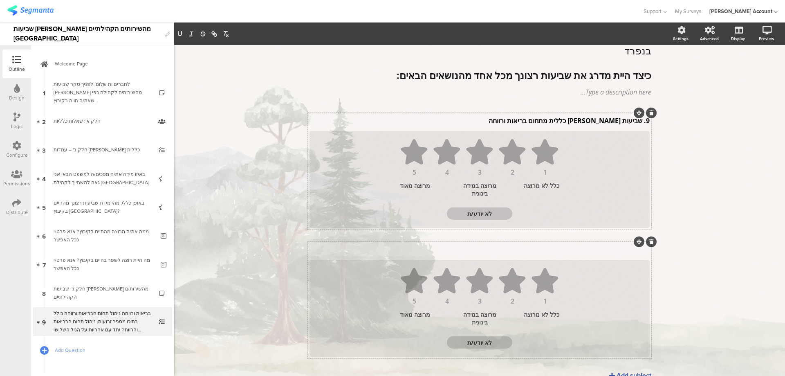
click at [614, 243] on div "Subject text..." at bounding box center [479, 249] width 344 height 13
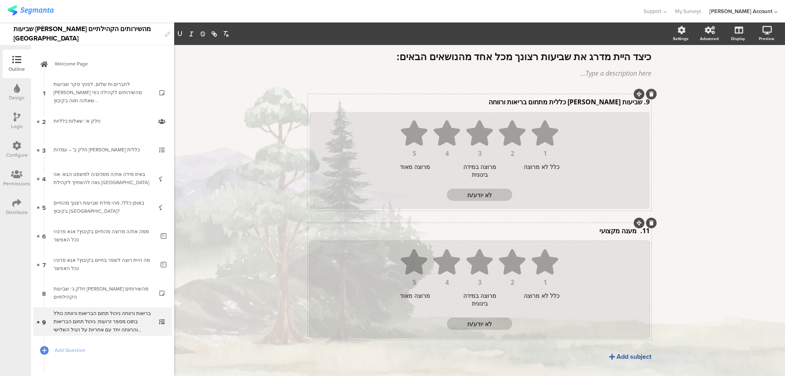
scroll to position [134, 0]
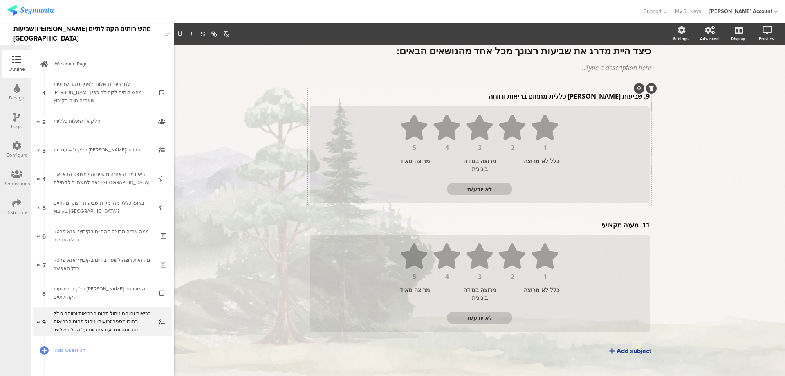
click at [618, 346] on div "Add subject" at bounding box center [634, 350] width 35 height 9
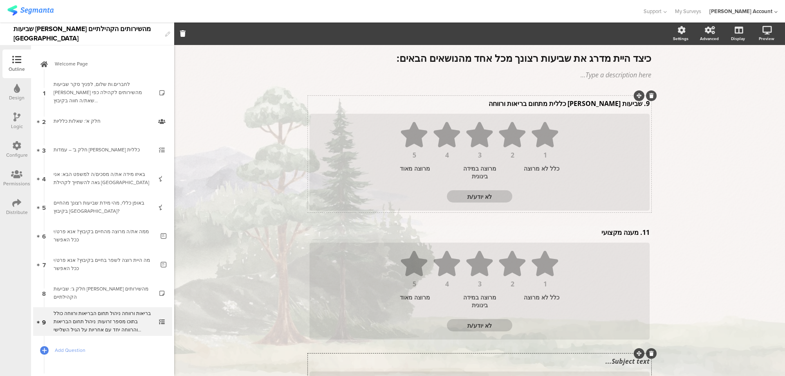
click at [623, 354] on div "Subject text..." at bounding box center [479, 360] width 344 height 13
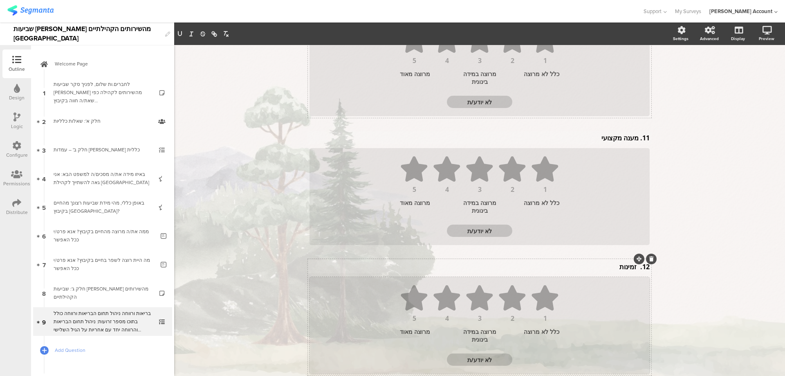
scroll to position [262, 0]
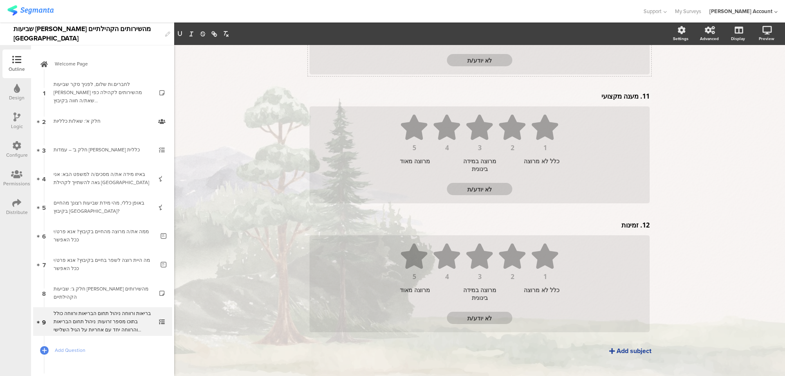
click at [617, 346] on div "Add subject" at bounding box center [634, 350] width 35 height 9
click at [625, 347] on div "Subject text..." at bounding box center [479, 353] width 344 height 13
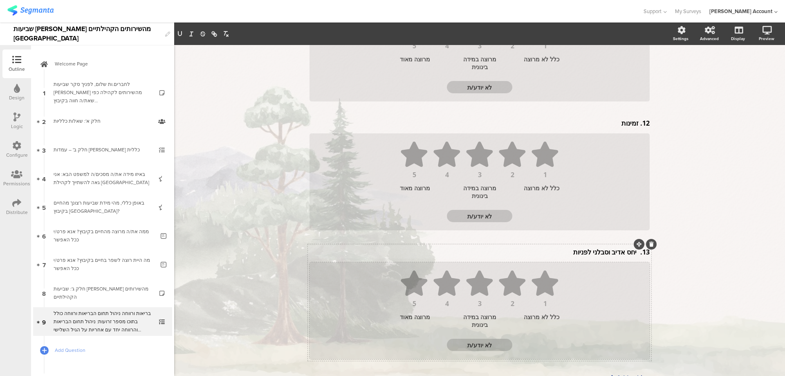
scroll to position [391, 0]
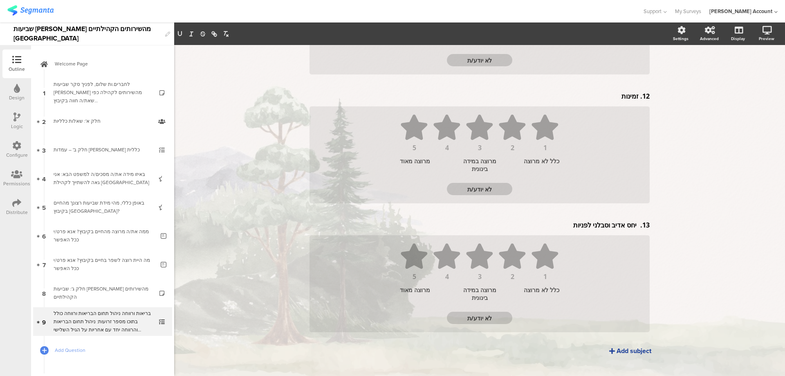
click at [623, 346] on div "Add subject" at bounding box center [634, 350] width 35 height 9
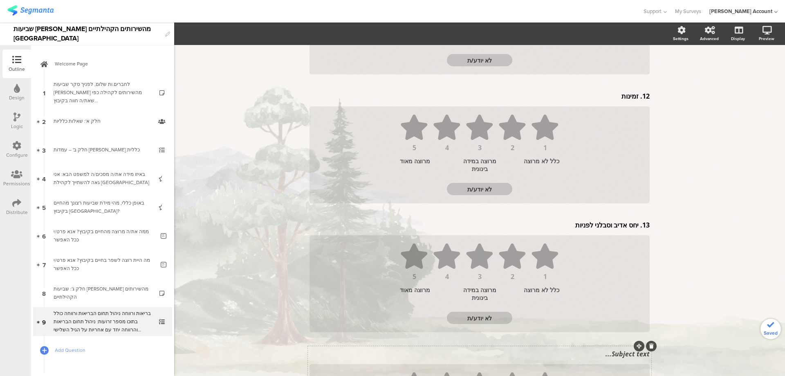
click at [623, 347] on div "Subject text..." at bounding box center [479, 353] width 344 height 13
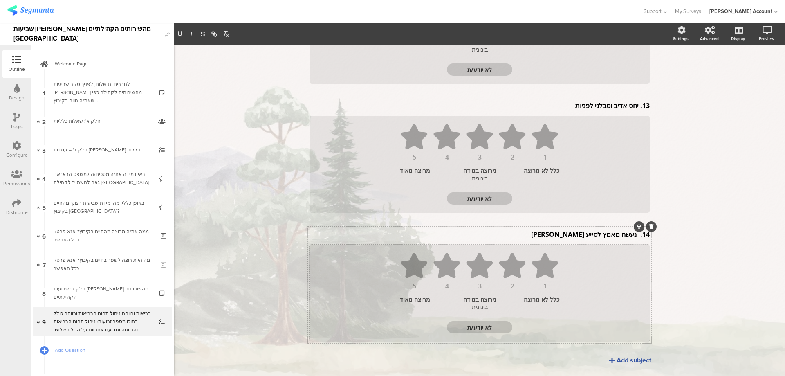
scroll to position [520, 0]
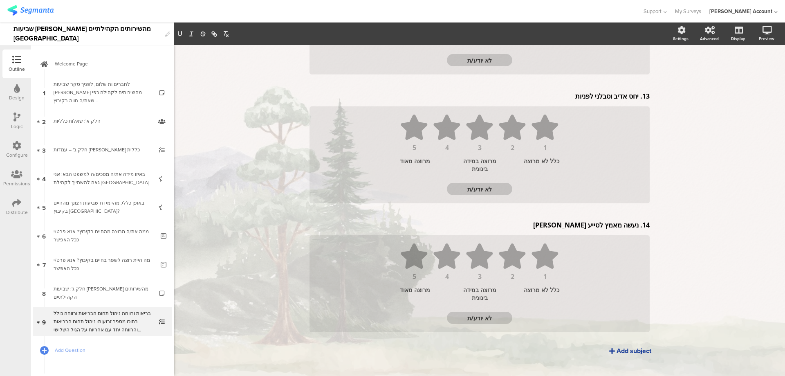
click at [626, 346] on div "Add subject" at bounding box center [634, 350] width 35 height 9
drag, startPoint x: 617, startPoint y: 341, endPoint x: 617, endPoint y: 347, distance: 6.5
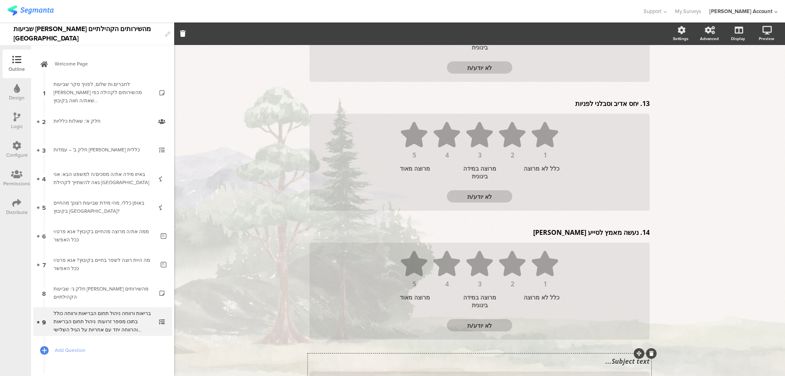
click at [618, 354] on div "Subject text..." at bounding box center [479, 360] width 344 height 13
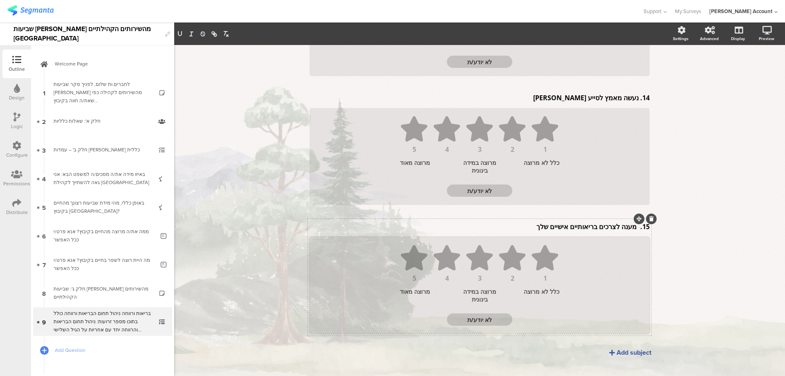
scroll to position [649, 0]
click at [632, 346] on div "Add subject" at bounding box center [634, 350] width 35 height 9
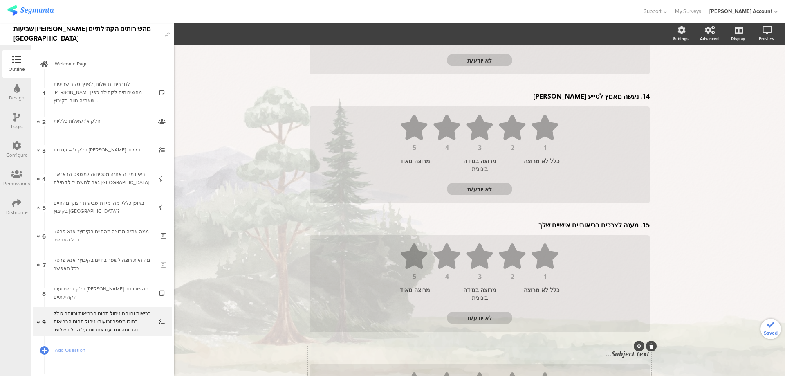
click at [623, 346] on div "9. שביעות רצון כללית מתחום בריאות ורווחה 9. שביעות רצון כללית מתחום בריאות ורוו…" at bounding box center [479, 43] width 343 height 940
click at [627, 347] on div "Subj שביעות רצון כללית ממועדון הבוקרים ect text..." at bounding box center [479, 353] width 344 height 13
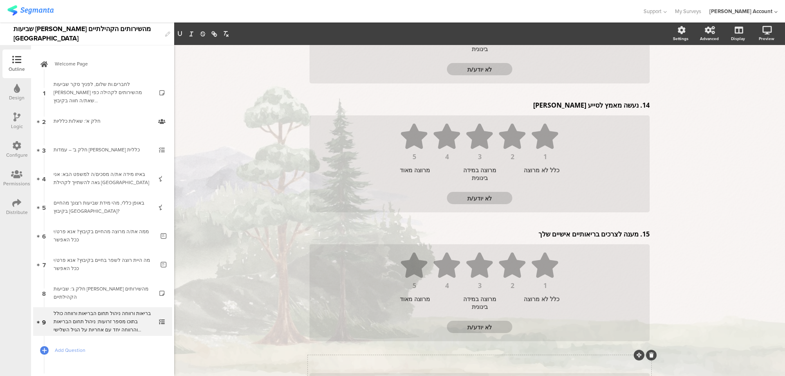
click at [627, 356] on div "Subj שביעות רצון כללית ממועדון הבוקרים ect text..." at bounding box center [479, 362] width 344 height 13
click at [619, 358] on p at bounding box center [480, 362] width 340 height 9
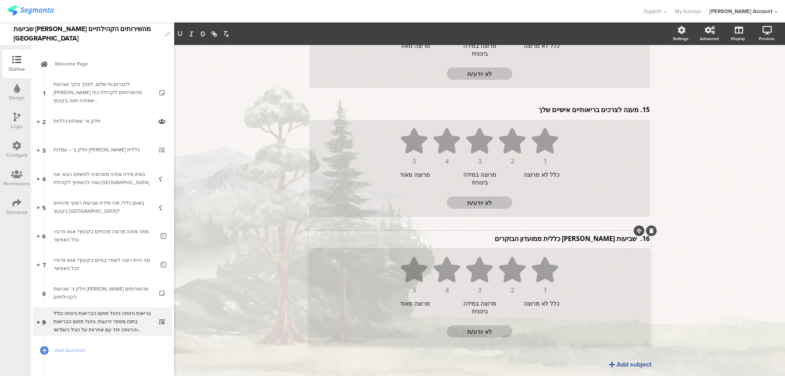
scroll to position [778, 0]
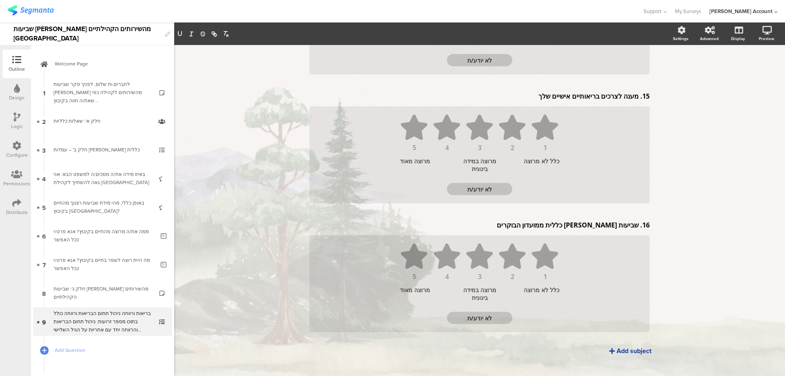
click at [621, 346] on div "Add subject" at bounding box center [634, 350] width 35 height 9
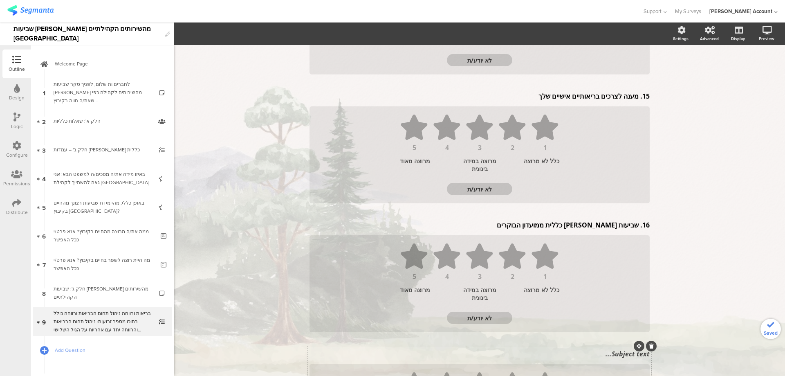
click at [628, 347] on div "Subject text..." at bounding box center [479, 353] width 344 height 13
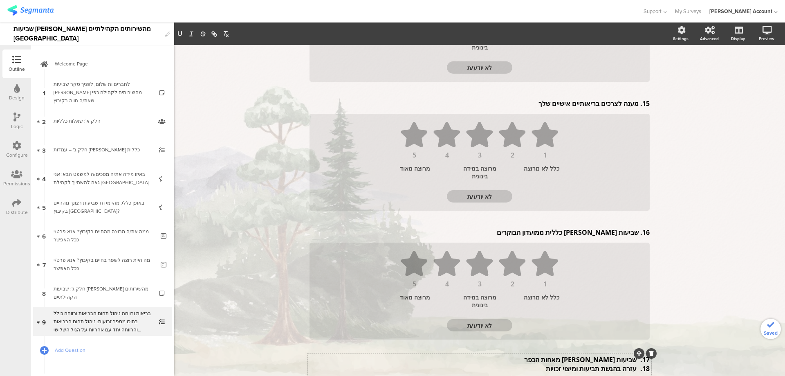
scroll to position [769, 0]
click at [617, 366] on p "18. עזרה בהגשת תביעות ומיצוי זכויות" at bounding box center [480, 370] width 340 height 9
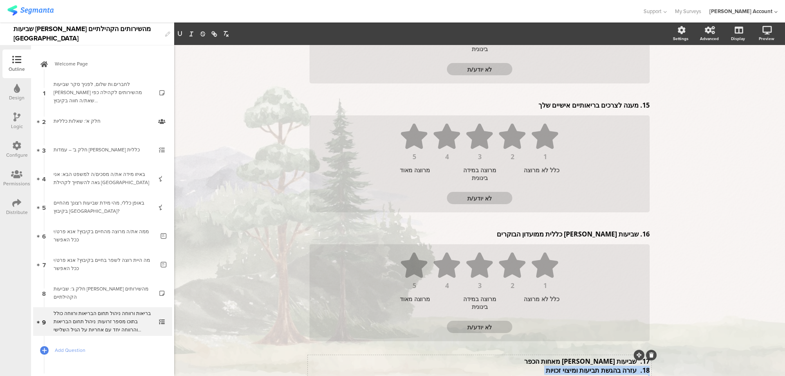
click at [617, 366] on p "18. עזרה בהגשת תביעות ומיצוי זכויות" at bounding box center [480, 370] width 340 height 9
drag, startPoint x: 534, startPoint y: 361, endPoint x: 647, endPoint y: 360, distance: 112.8
click at [648, 360] on div "17. שביעות רצון מאחות הכפר 18. עזרה בהגשת תביעות ומיצוי זכויות 17. שביעות רצון …" at bounding box center [479, 369] width 344 height 31
click at [623, 366] on p at bounding box center [480, 370] width 340 height 9
drag, startPoint x: 621, startPoint y: 359, endPoint x: 606, endPoint y: 357, distance: 14.9
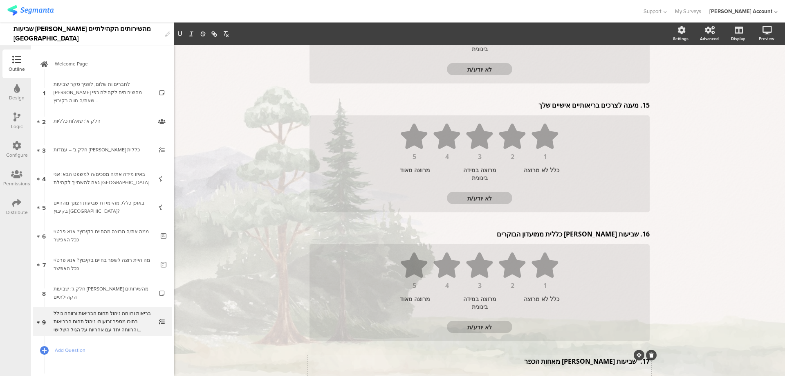
click at [620, 366] on p at bounding box center [480, 370] width 340 height 9
click at [547, 357] on p "17. שביעות רצון מאחות הכפר" at bounding box center [480, 361] width 340 height 9
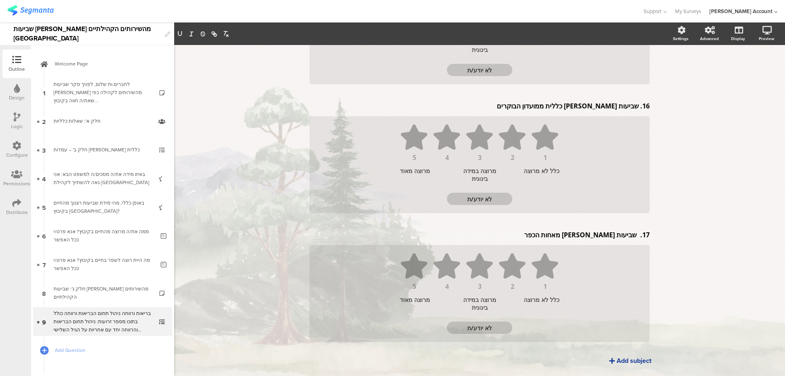
scroll to position [906, 0]
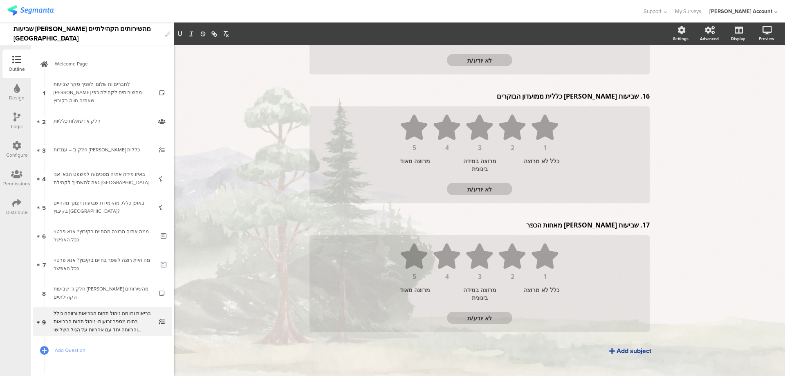
click at [618, 346] on div "Add subject" at bounding box center [634, 350] width 35 height 9
click at [620, 347] on div "Subject text..." at bounding box center [479, 353] width 344 height 13
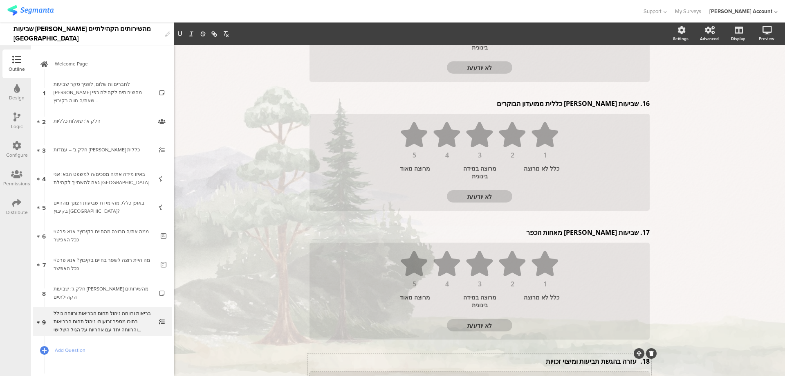
scroll to position [1008, 0]
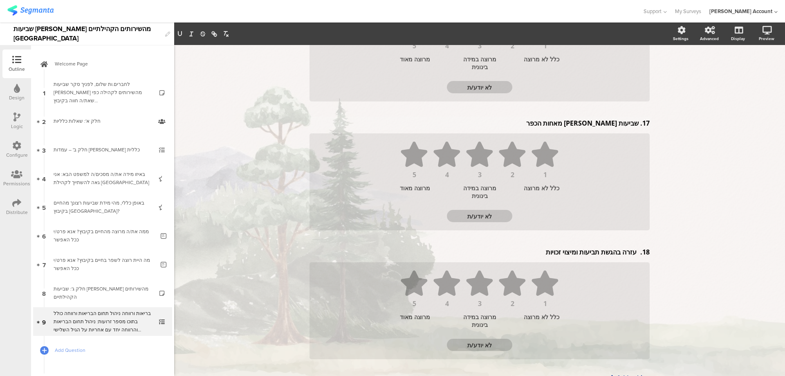
click at [617, 373] on div "Add subject" at bounding box center [634, 377] width 35 height 9
drag, startPoint x: 621, startPoint y: 365, endPoint x: 622, endPoint y: 369, distance: 4.3
click at [621, 374] on div "Subject text..." at bounding box center [479, 380] width 344 height 13
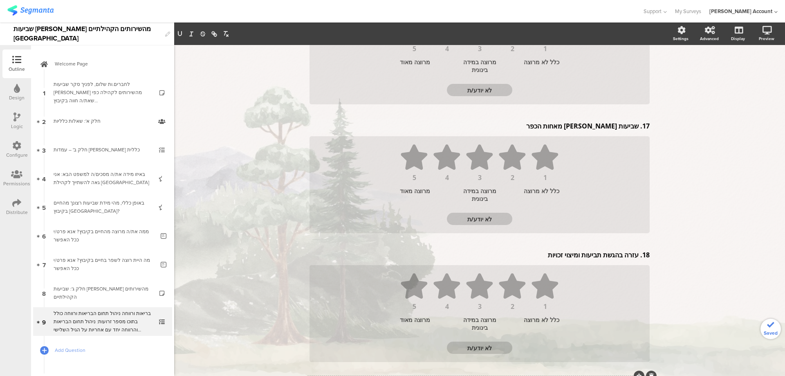
click at [43, 347] on div at bounding box center [43, 349] width 11 height 11
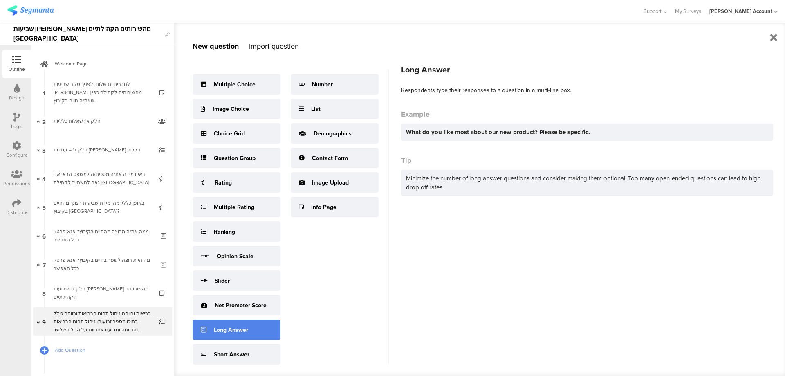
click at [251, 332] on div "Long Answer" at bounding box center [237, 329] width 88 height 20
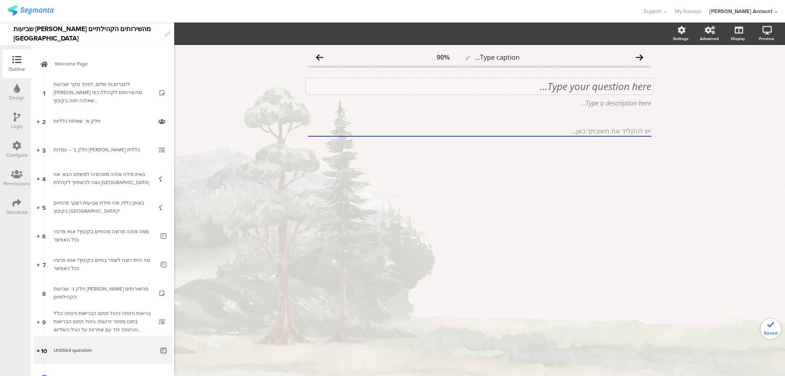
click at [601, 87] on div "Type your question here..." at bounding box center [480, 86] width 348 height 16
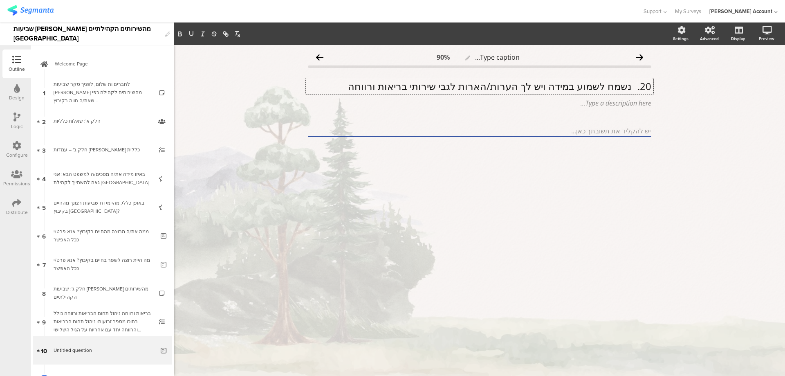
click at [630, 87] on p "20. נשמח לשמוע במידה ויש לך הערות/הארות לגבי שירותי בריאות ורווחה" at bounding box center [479, 86] width 343 height 12
click at [640, 85] on p "נשמח לשמוע במידה ויש לך הערות/הארות לגבי שירותי בריאות ורווחה" at bounding box center [479, 86] width 343 height 12
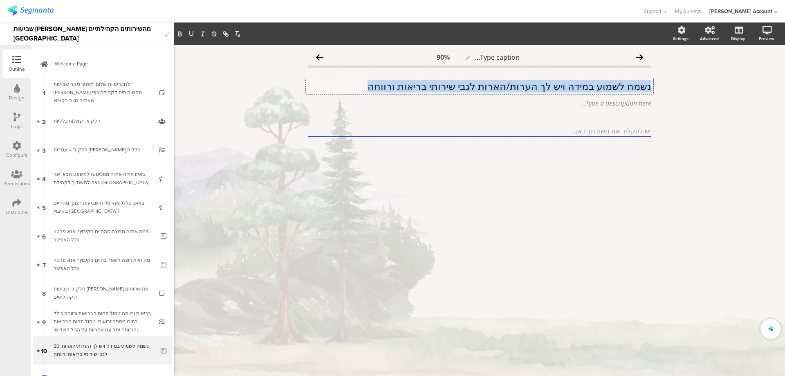
click at [640, 85] on p "נשמח לשמוע במידה ויש לך הערות/הארות לגבי שירותי בריאות ורווחה" at bounding box center [479, 86] width 343 height 12
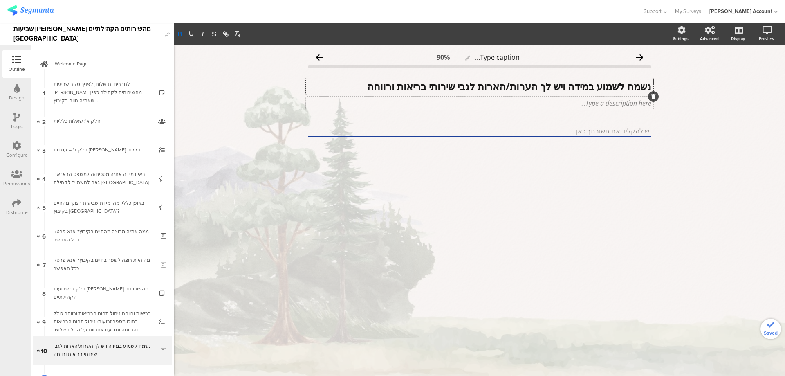
click at [640, 100] on div "Type a description here..." at bounding box center [480, 102] width 348 height 13
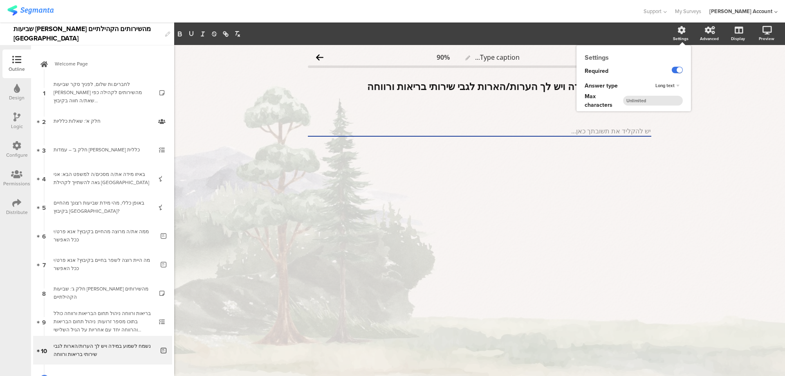
click at [677, 68] on label at bounding box center [677, 70] width 11 height 7
click at [0, 0] on input "checkbox" at bounding box center [0, 0] width 0 height 0
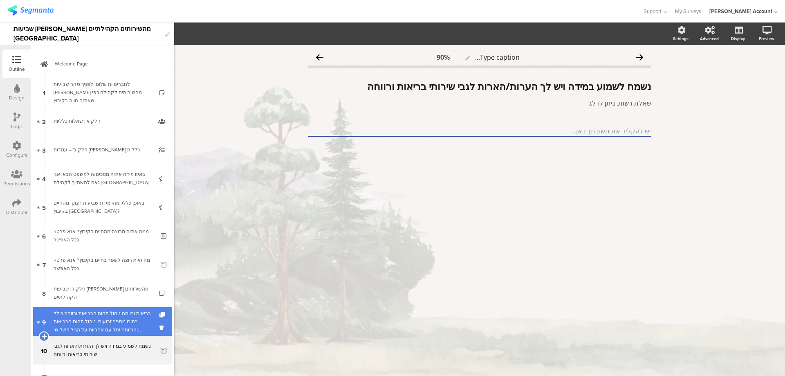
click at [137, 316] on div "בריאות ורווחה ניהול תחום הבריאות ורווחה כולל בתוכו מספר זרועות: ניהול תחום הברי…" at bounding box center [103, 321] width 98 height 25
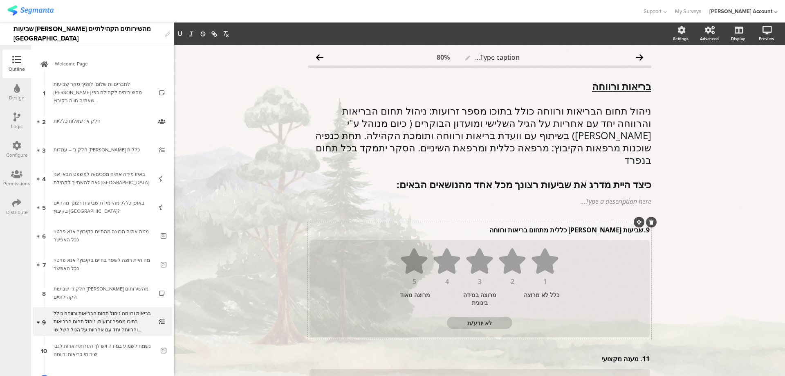
click at [640, 223] on div "9. שביעות רצון כללית מתחום בריאות ורווחה 9. שביעות רצון כללית מתחום בריאות ורוו…" at bounding box center [479, 229] width 344 height 13
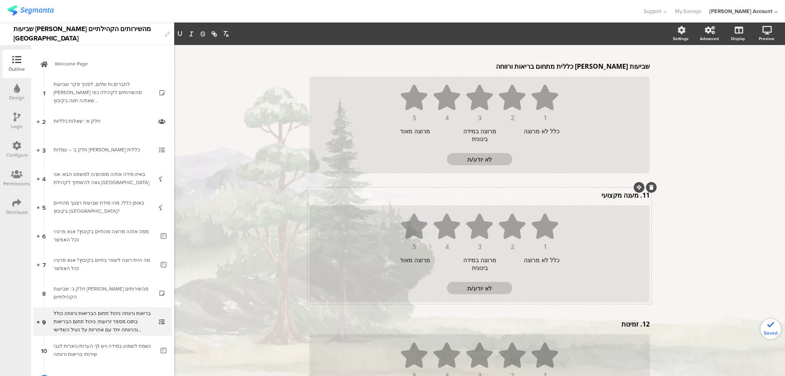
scroll to position [162, 0]
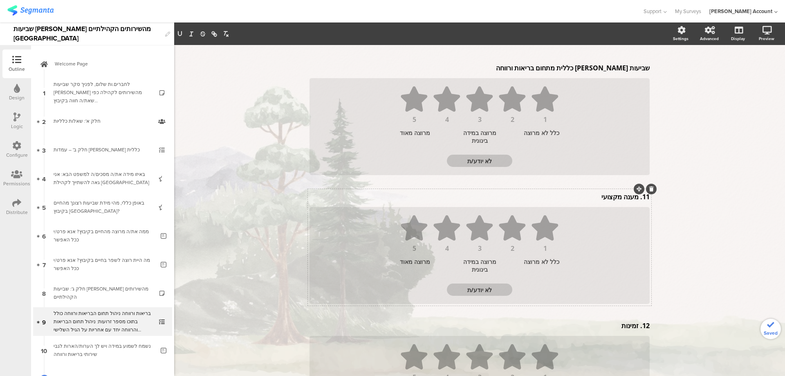
click at [635, 190] on div "11. מענה מקצועי 11. מענה מקצועי" at bounding box center [479, 196] width 344 height 13
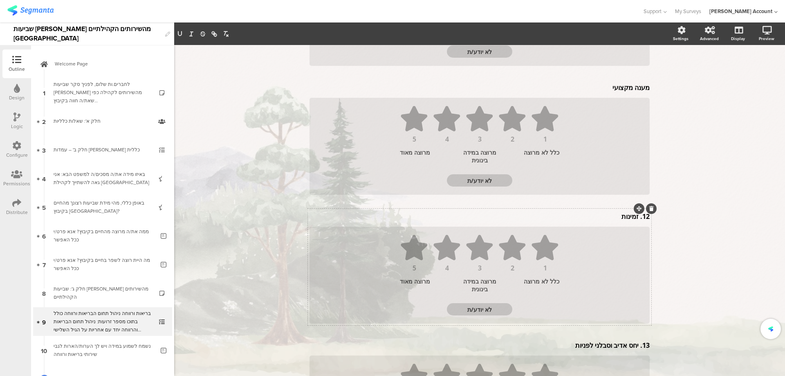
click at [636, 210] on div "12. זמינות 12. זמינות" at bounding box center [479, 216] width 344 height 13
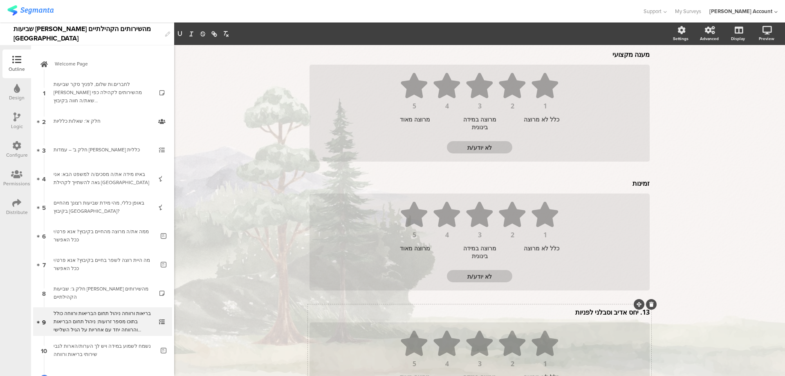
scroll to position [378, 0]
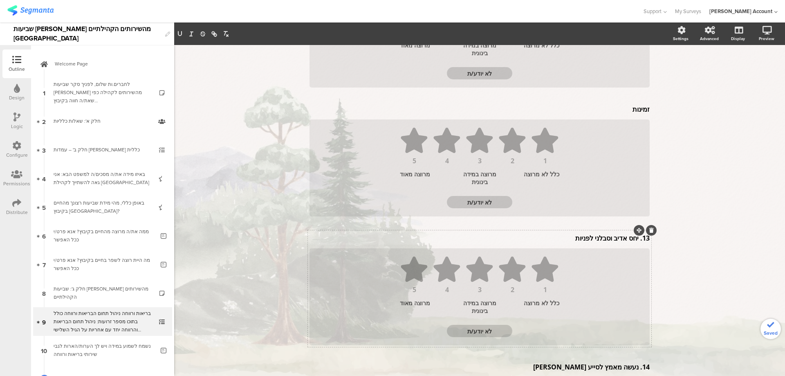
click at [635, 231] on div "13. יחס אדיב וסבלני לפניות 13. יחס אדיב וסבלני לפניות 13. יחס אדיב וסבלני לפניות" at bounding box center [479, 237] width 344 height 13
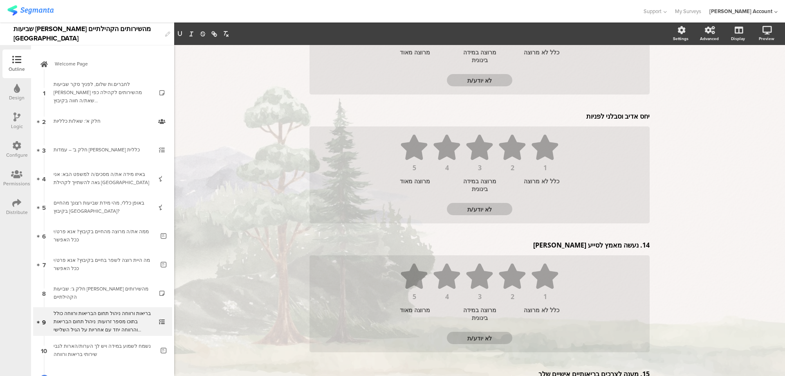
scroll to position [540, 0]
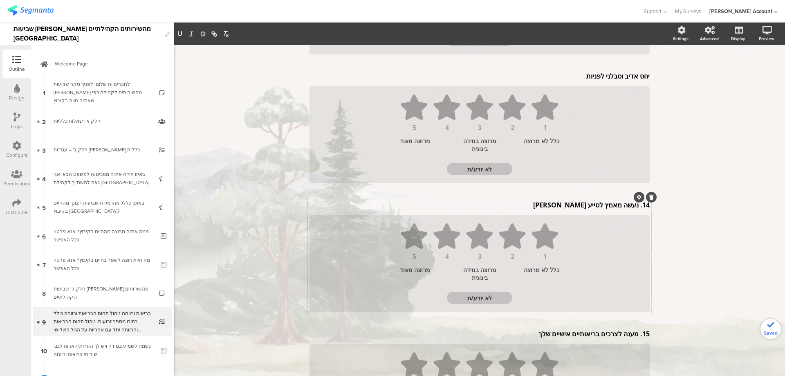
click at [635, 198] on div "14. נעשה מאמץ לסייע לי 14. נעשה מאמץ לסייע לי" at bounding box center [479, 204] width 344 height 13
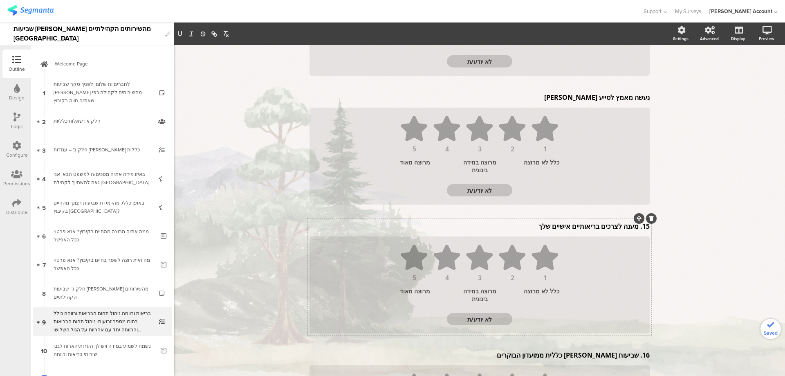
click at [636, 220] on div "15. מענה לצרכים בריאותיים אישיים שלך 15. מענה לצרכים בריאותיים אישיים שלך" at bounding box center [479, 226] width 344 height 13
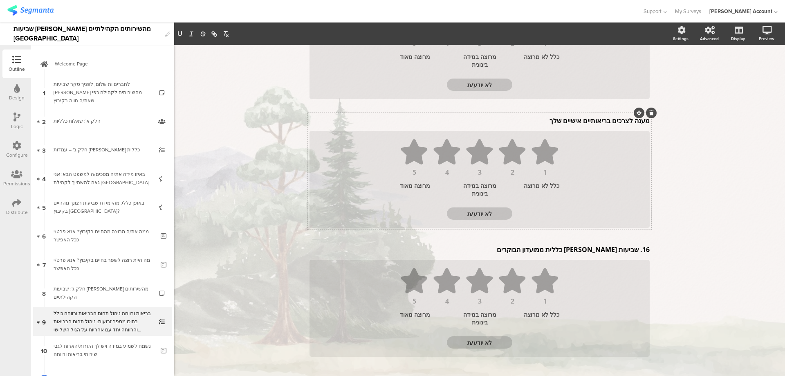
scroll to position [810, 0]
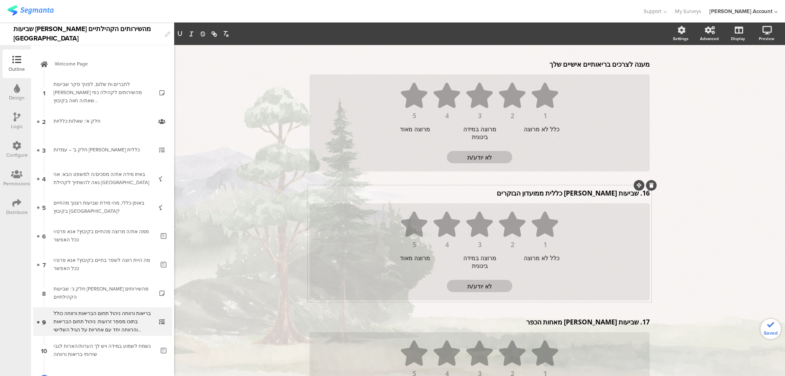
click at [636, 186] on div "16. שביעות רצון כללית ממועדון הבוקרים 16. שביעות רצון כללית ממועדון הבוקרים" at bounding box center [479, 192] width 344 height 13
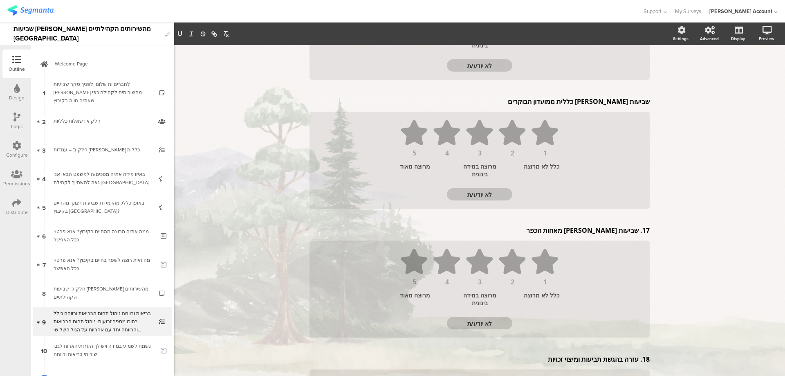
scroll to position [917, 0]
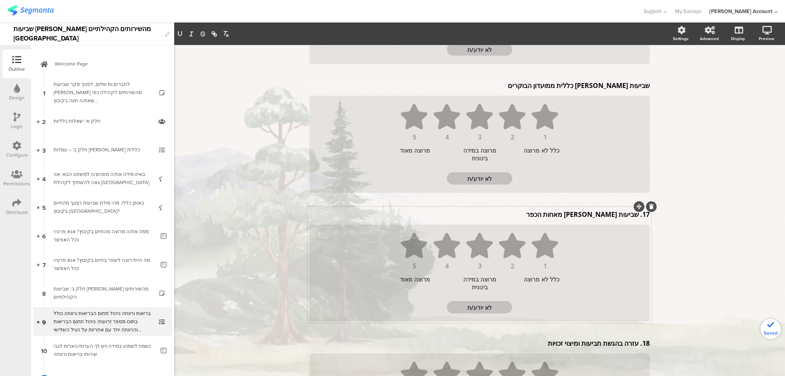
click at [636, 208] on div "17. שביעות רצון מאחות הכפר 17. שביעות רצון מאחות הכפר" at bounding box center [479, 214] width 344 height 13
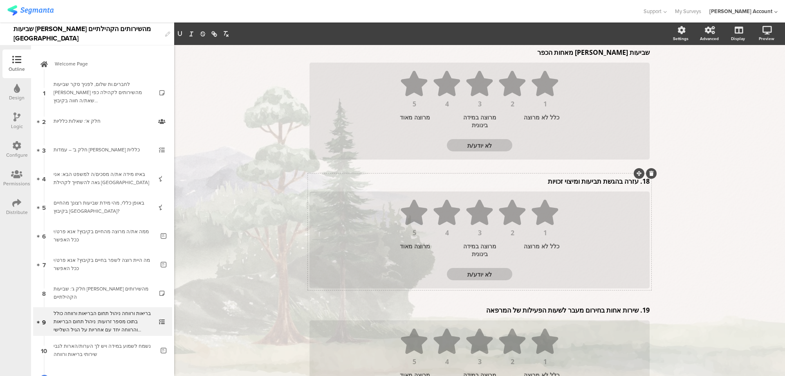
scroll to position [1077, 0]
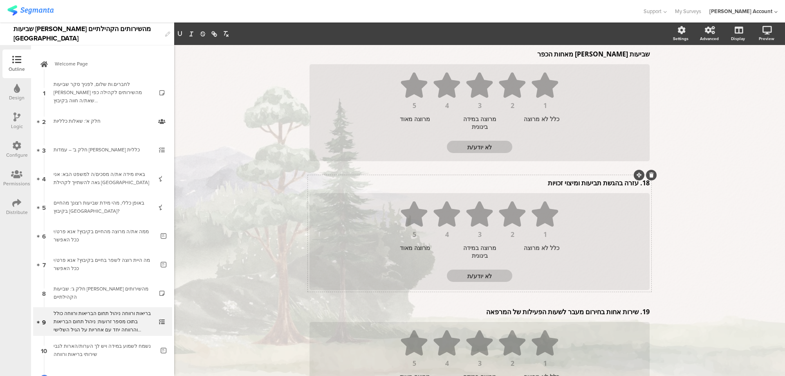
click at [635, 176] on div "18. עזרה בהגשת תביעות ומיצוי זכויות 18. עזרה בהגשת תביעות ומיצוי זכויות 18. עזר…" at bounding box center [479, 182] width 344 height 13
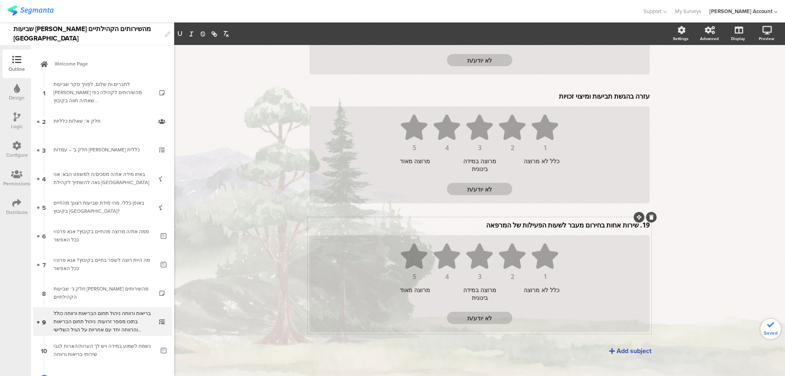
click at [635, 218] on div "19. שירות אחות בחירום מעבר לשעות הפעילות של המרפאה 19. שירות אחות בחירום מעבר ל…" at bounding box center [479, 224] width 344 height 13
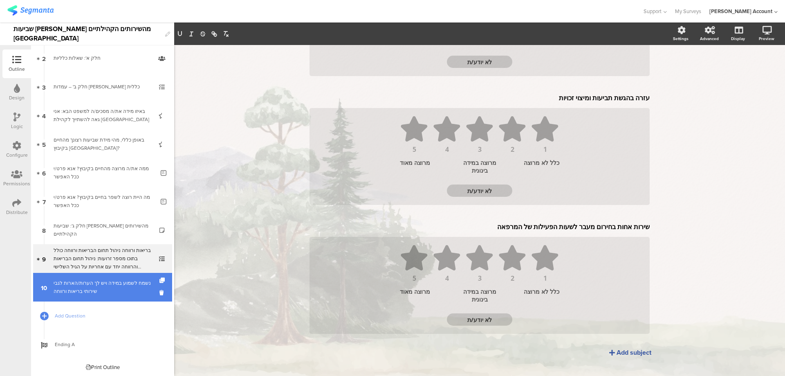
scroll to position [64, 0]
click at [159, 278] on icon at bounding box center [162, 278] width 7 height 5
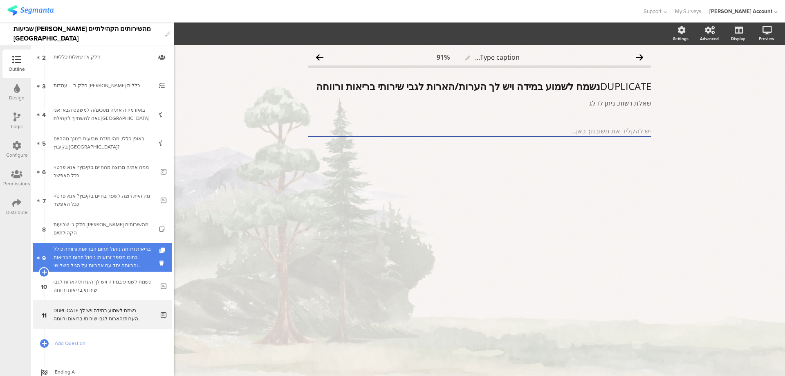
click at [159, 247] on div at bounding box center [162, 257] width 7 height 29
click at [159, 249] on icon at bounding box center [162, 250] width 7 height 5
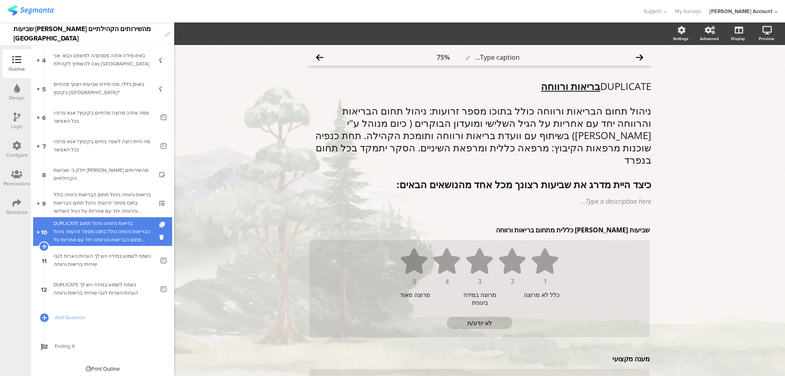
scroll to position [93, 0]
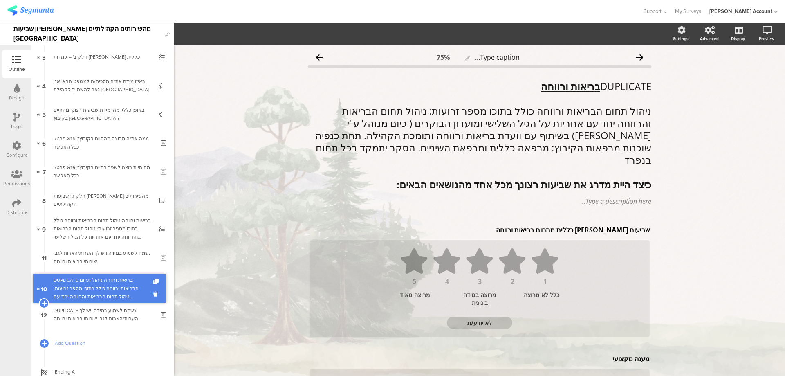
drag, startPoint x: 144, startPoint y: 238, endPoint x: 144, endPoint y: 295, distance: 56.8
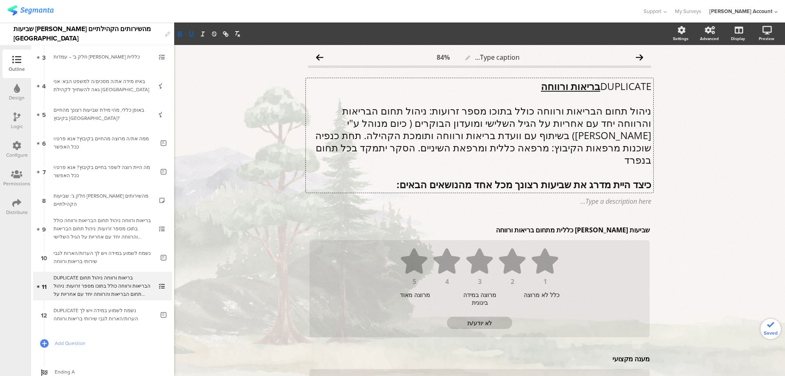
click at [572, 84] on div "DUPLICATE בריאות ורווחה ניהול תחום הבריאות ורווחה כולל בתוכו מספר זרועות: ניהול…" at bounding box center [480, 135] width 348 height 114
click at [572, 84] on u "בריאות ורווחה" at bounding box center [570, 85] width 59 height 13
click at [629, 85] on p "מרפאה" at bounding box center [479, 86] width 343 height 12
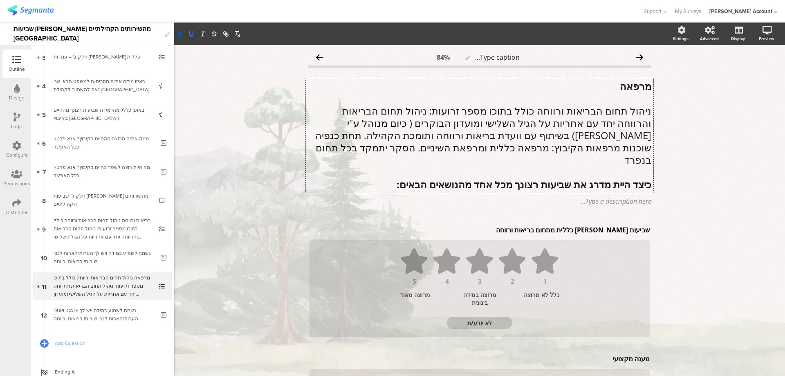
click at [191, 33] on icon "button" at bounding box center [191, 33] width 7 height 7
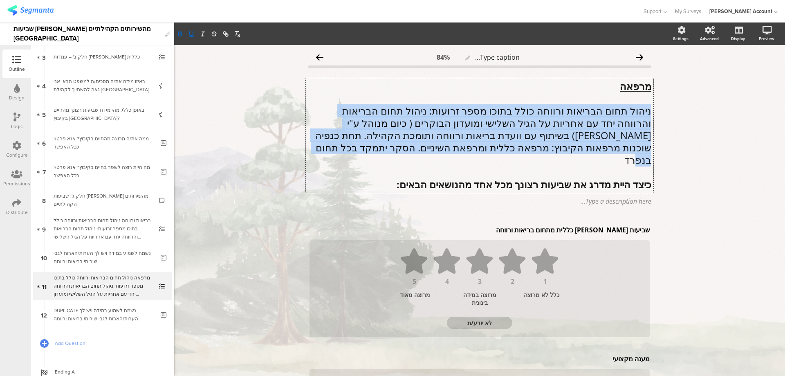
drag, startPoint x: 421, startPoint y: 148, endPoint x: 656, endPoint y: 108, distance: 238.0
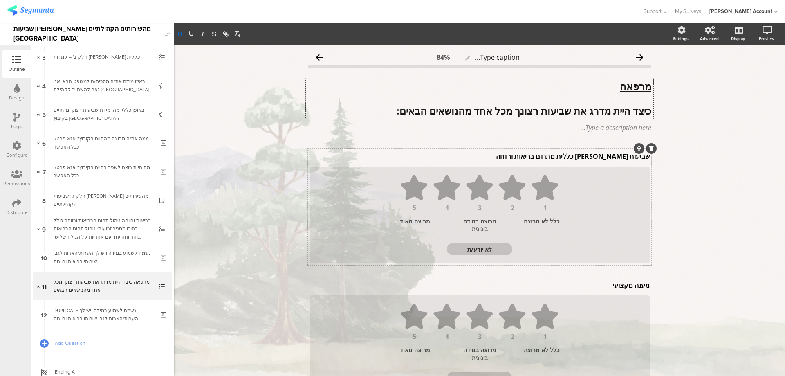
click at [610, 157] on div "שביעות רצון כללית מתחום בריאות ורווחה שביעות רצון כללית מתחום בריאות ורווחה" at bounding box center [479, 156] width 344 height 13
click at [610, 157] on p "שביעות רצון כללית מתחום בריאות ורווחה" at bounding box center [480, 156] width 340 height 9
click at [623, 285] on div "מענה מקצועי מענה מקצועי" at bounding box center [479, 284] width 344 height 13
click at [623, 284] on p "מענה מקצועי" at bounding box center [480, 284] width 340 height 9
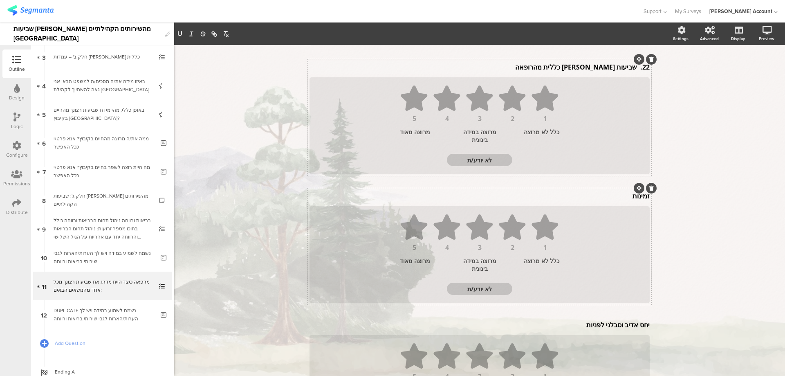
click at [608, 195] on div "זמינות זמינות" at bounding box center [479, 195] width 344 height 13
click at [608, 195] on p "זמינות" at bounding box center [480, 197] width 340 height 9
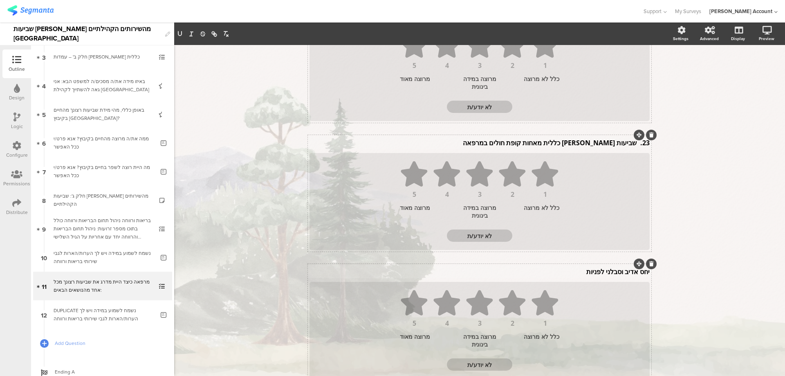
click at [597, 267] on div "יחס אדיב וסבלני לפניות יחס אדיב וסבלני לפניות" at bounding box center [479, 271] width 344 height 13
click at [599, 271] on p "יחס אדיב וסבלני לפניות" at bounding box center [480, 273] width 340 height 9
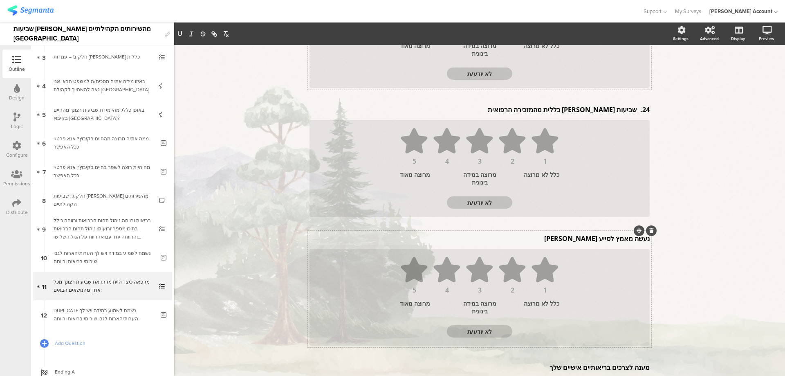
click at [599, 238] on div "נעשה מאמץ לסייע לי נעשה מאמץ לסייע לי" at bounding box center [479, 238] width 344 height 13
click at [599, 238] on p "נעשה מאמץ לסייע לי" at bounding box center [480, 240] width 340 height 9
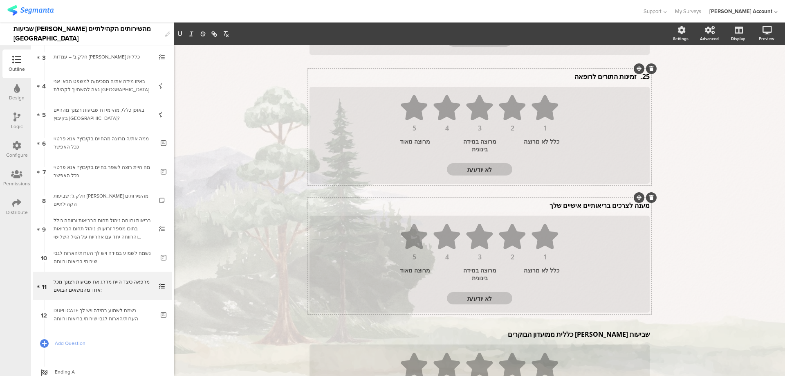
click at [599, 199] on div "מענה לצרכים בריאותיים אישיים שלך מענה לצרכים בריאותיים אישיים שלך 1 2 3 4 5 כלל…" at bounding box center [479, 255] width 343 height 117
click at [597, 204] on p "מענה לצרכים בריאותיים אישיים שלך" at bounding box center [480, 206] width 340 height 9
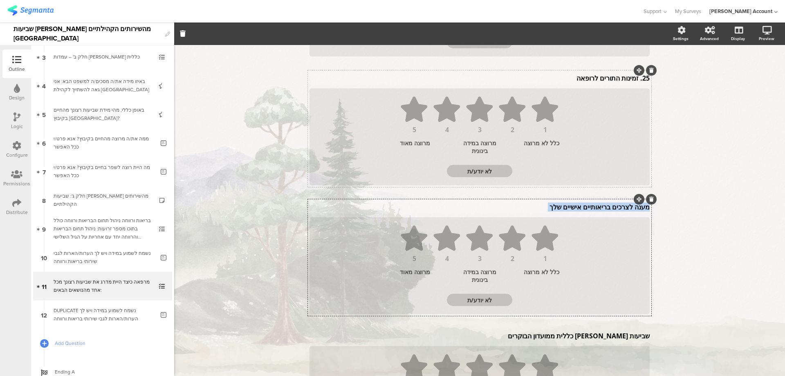
click at [597, 204] on p "מענה לצרכים בריאותיים אישיים שלך" at bounding box center [480, 206] width 340 height 9
click at [602, 335] on div "שביעות רצון כללית ממועדון הבוקרים שביעות רצון כללית ממועדון הבוקרים" at bounding box center [479, 335] width 344 height 13
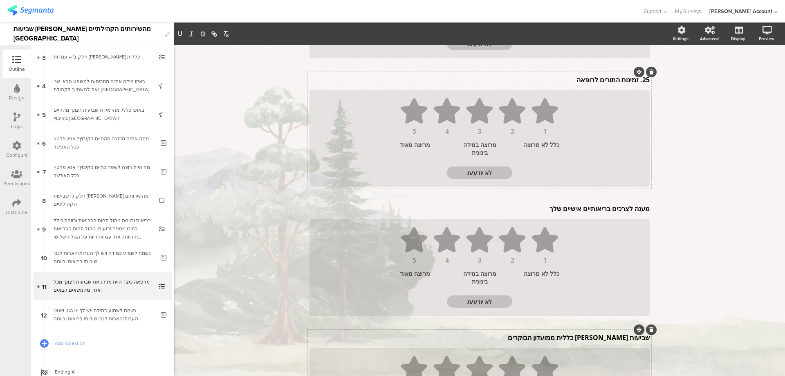
click at [649, 330] on icon at bounding box center [651, 329] width 4 height 5
click at [0, 0] on icon at bounding box center [0, 0] width 0 height 0
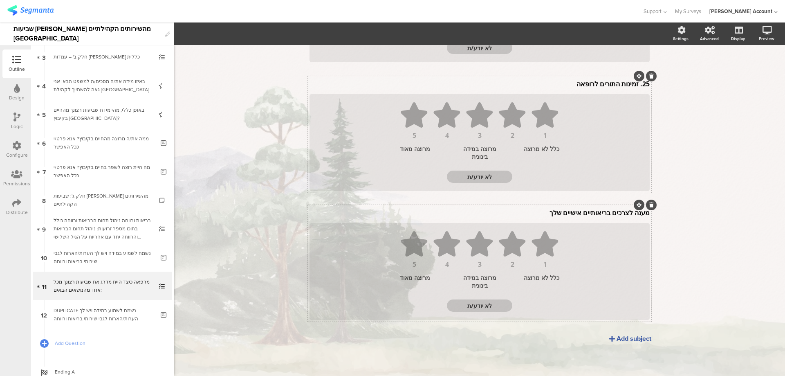
click at [604, 212] on p "מענה לצרכים בריאותיים אישיים שלך" at bounding box center [480, 212] width 340 height 9
click at [617, 213] on p "מענה לצרכים בריאותיים אישיים שלך" at bounding box center [480, 212] width 340 height 9
click at [637, 85] on div "25. זמינות התורים לרופאה 25. זמינות התורים לרופאה 1 2 3 4 5 כלל לא מרוצה מרוצה …" at bounding box center [479, 134] width 343 height 117
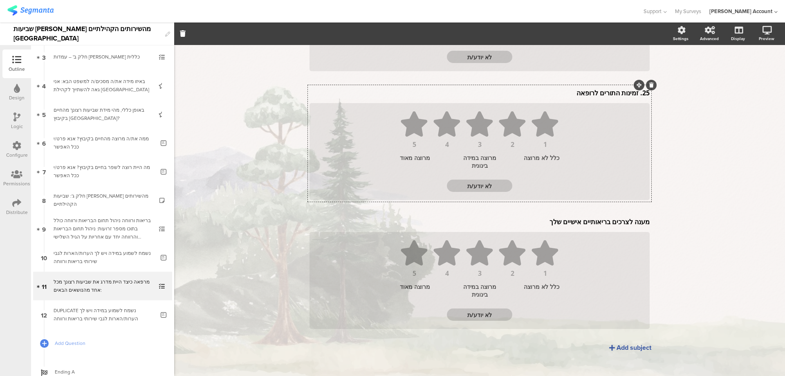
click at [638, 94] on div "25. זמינות התורים לרופאה 25. זמינות התורים לרופאה" at bounding box center [479, 92] width 344 height 13
click at [637, 98] on p "25. זמינות התורים לרופאה" at bounding box center [480, 94] width 340 height 9
click at [632, 96] on p "25. זמינות התורים לרופאה" at bounding box center [480, 94] width 340 height 9
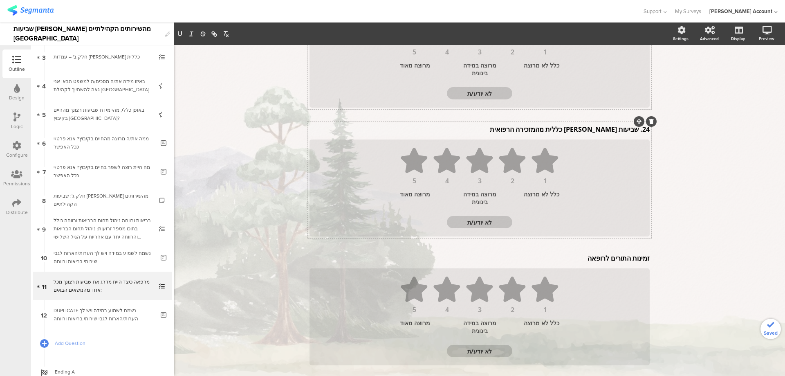
click at [636, 127] on div "24. שביעות רצון כללית מהמזכירה הרפואית 24. שביעות רצון כללית מהמזכירה הרפואית 2…" at bounding box center [479, 179] width 343 height 117
click at [637, 132] on p "24. שביעות רצון כללית מהמזכירה הרפואית" at bounding box center [480, 130] width 340 height 9
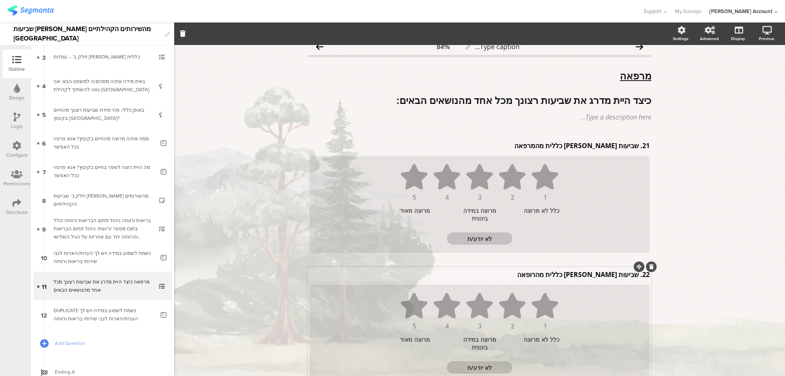
scroll to position [0, 0]
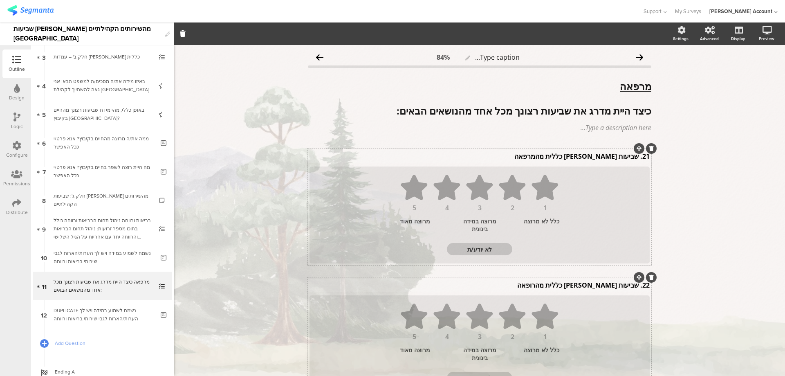
click at [635, 158] on div "21. שביעות רצון כללית מהמרפאה 21. שביעות רצון כללית מהמרפאה 21. שביעות רצון כלל…" at bounding box center [479, 156] width 344 height 13
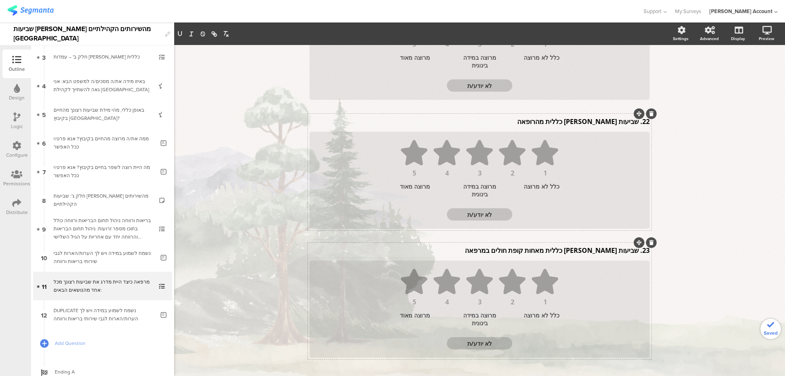
click at [634, 124] on div "22. שביעות רצון כללית מהרופאה 22. שביעות רצון כללית מהרופאה" at bounding box center [479, 121] width 344 height 13
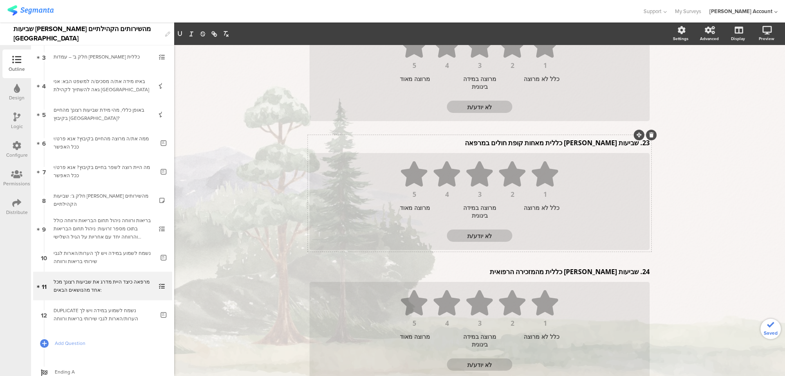
click at [635, 143] on div "23. שביעות רצון כללית מאחות קופת חולים במרפאה 23. שביעות רצון כללית מאחות קופת …" at bounding box center [479, 142] width 344 height 13
click at [637, 275] on p "24. שביעות רצון כללית מהמזכירה הרפואית" at bounding box center [480, 273] width 340 height 9
click at [633, 275] on p "24. שביעות רצון כללית מהמזכירה הרפואית" at bounding box center [480, 273] width 340 height 9
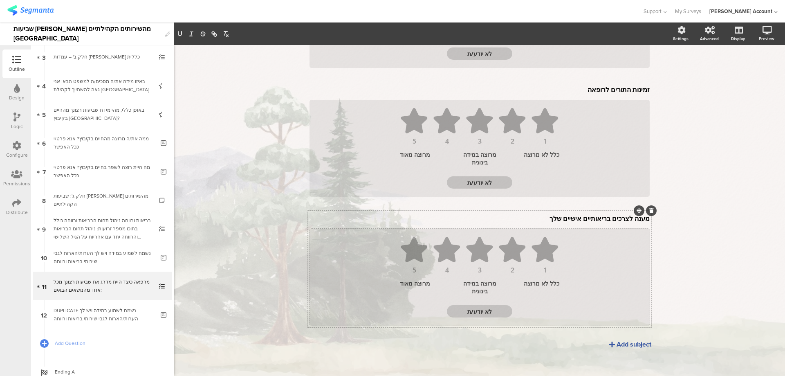
scroll to position [588, 0]
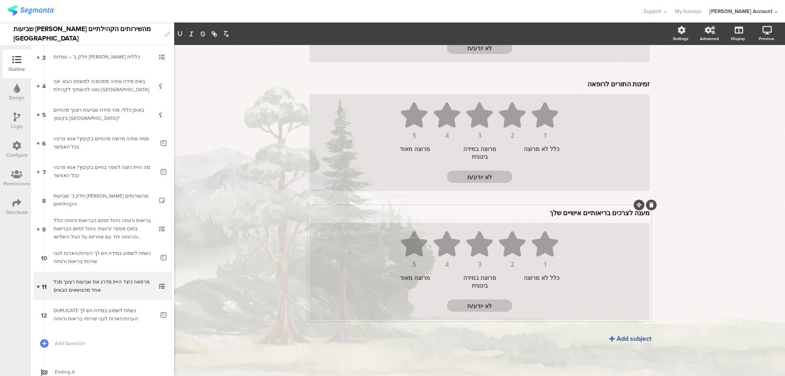
click at [594, 209] on p "מענה לצרכים בריאותיים אישיים שלך" at bounding box center [480, 212] width 340 height 9
click at [594, 210] on p "מענה לצרכים בריאותיים אישיים שלך" at bounding box center [480, 212] width 340 height 9
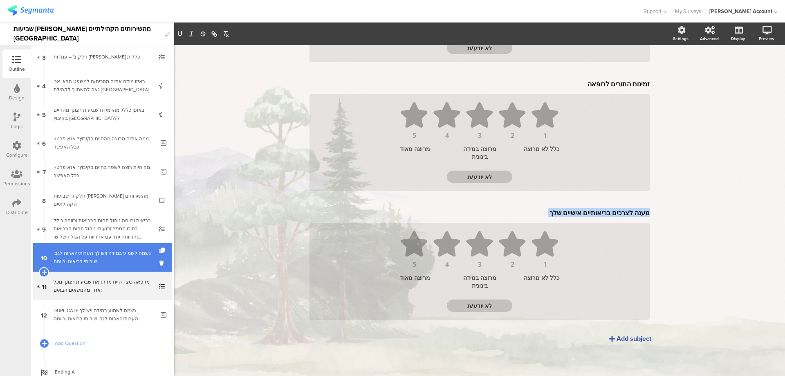
click at [74, 250] on div "נשמח לשמוע במידה ויש לך הערות/הארות לגבי שירותי בריאות ורווחה" at bounding box center [104, 257] width 101 height 16
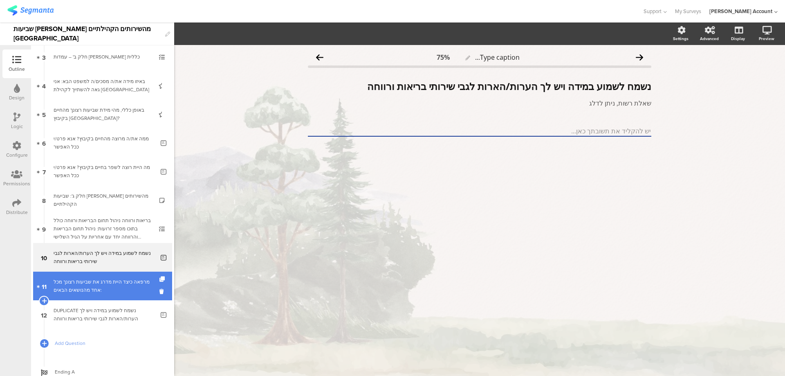
click at [97, 283] on div "מרפאה כיצד היית מדרג את שביעות רצונך מכל אחד מהנושאים הבאים:" at bounding box center [103, 286] width 98 height 16
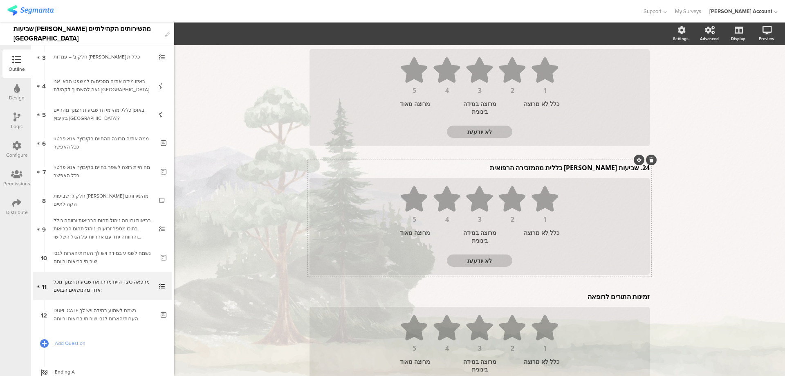
scroll to position [381, 0]
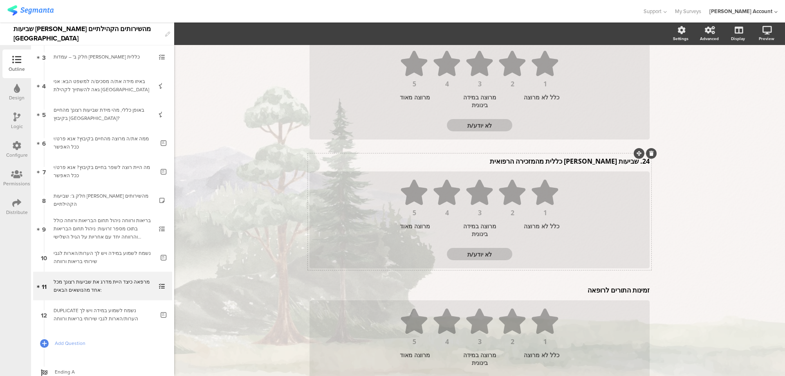
click at [633, 163] on div "24. שביעות רצון כללית מהמזכירה הרפואית 24. שביעות רצון כללית מהמזכירה הרפואית 1…" at bounding box center [479, 211] width 343 height 117
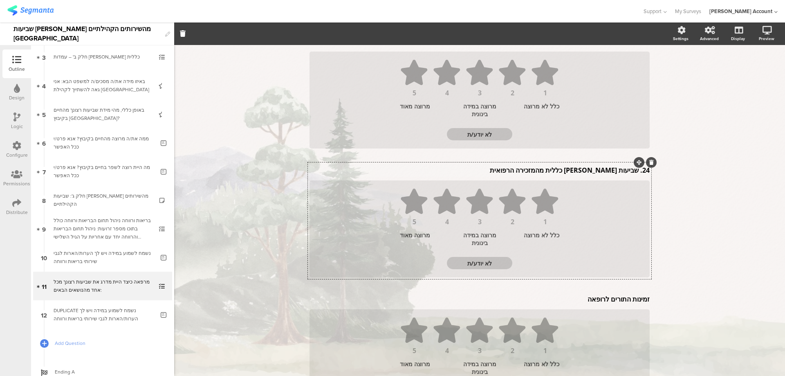
click at [634, 172] on div "24. שביעות רצון כללית מהמזכירה הרפואית 24. שביעות רצון כללית מהמזכירה הרפואית" at bounding box center [479, 170] width 344 height 13
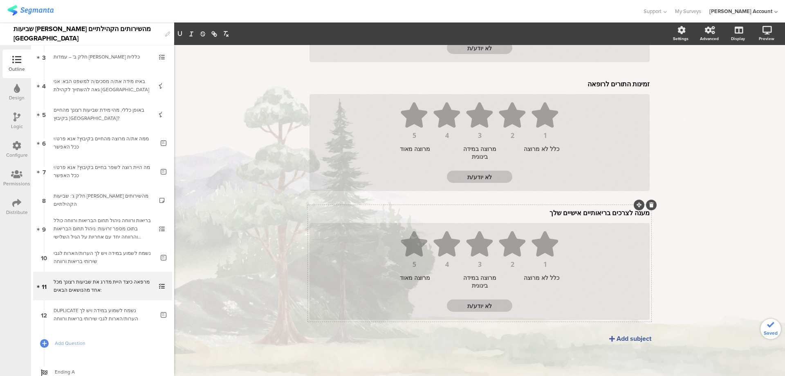
click at [615, 212] on div "מענה לצרכים בריאותיים אישיים שלך מענה לצרכים בריאותיים אישיים שלך" at bounding box center [479, 212] width 344 height 13
click at [615, 212] on p "מענה לצרכים בריאותיים אישיים שלך" at bounding box center [480, 214] width 340 height 9
click at [615, 210] on p "מענה לצרכים בריאותיים אישיים שלך" at bounding box center [480, 214] width 340 height 9
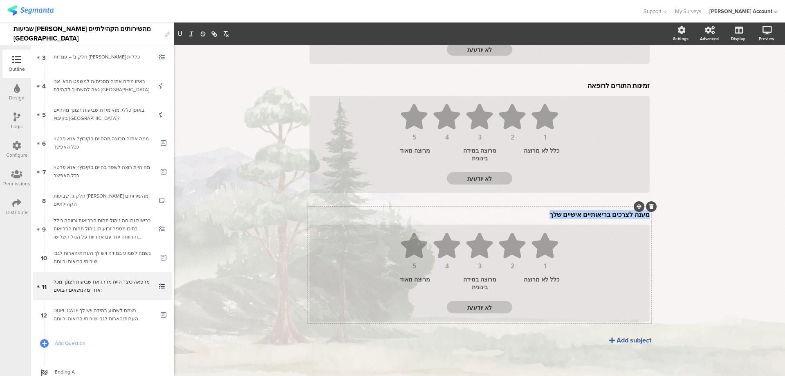
click at [615, 210] on p "מענה לצרכים בריאותיים אישיים שלך" at bounding box center [480, 214] width 340 height 9
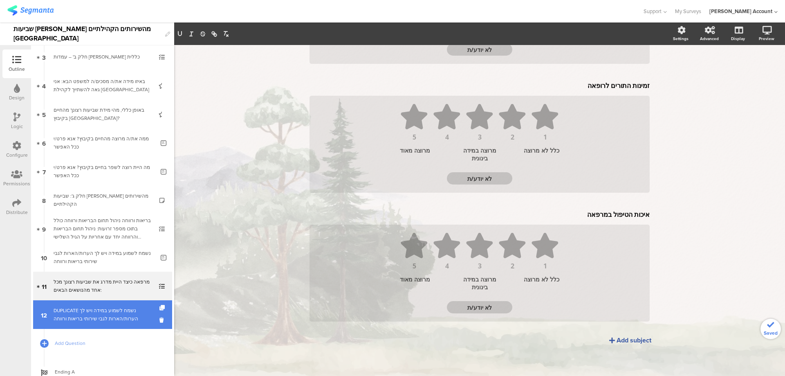
click at [92, 312] on div "DUPLICATE נשמח לשמוע במידה ויש לך הערות/הארות לגבי שירותי בריאות ורווחה" at bounding box center [104, 314] width 101 height 16
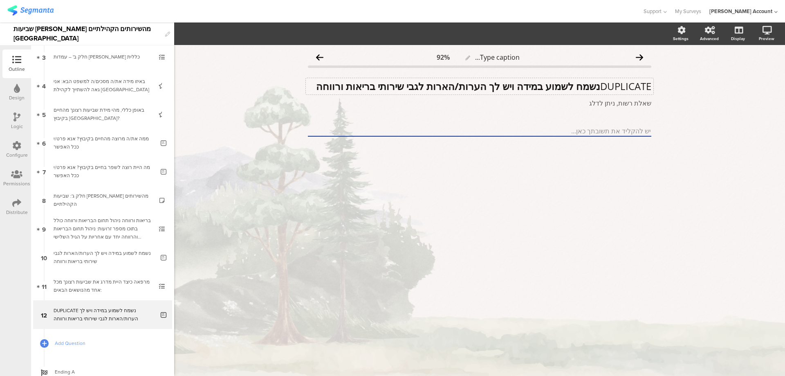
click at [597, 87] on div "DUPLICATE נשמח לשמוע במידה ויש לך הערות/הארות לגבי שירותי בריאות ורווחה DUPLICA…" at bounding box center [480, 86] width 348 height 16
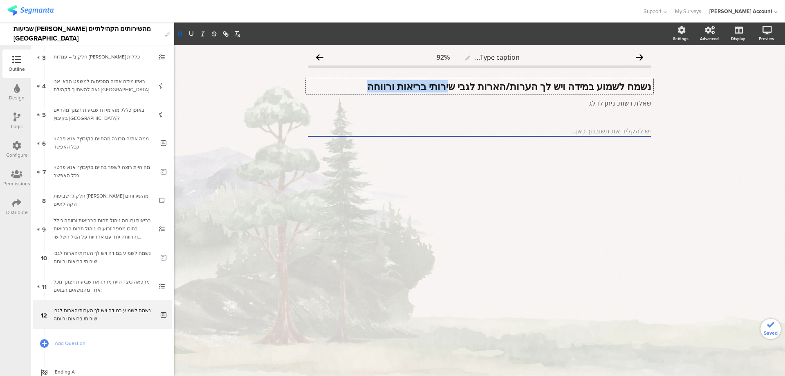
drag, startPoint x: 443, startPoint y: 86, endPoint x: 354, endPoint y: 87, distance: 89.1
click at [354, 87] on p "נשמח לשמוע במידה ויש לך הערות/הארות לגבי שירותי בריאות ורווחה" at bounding box center [479, 86] width 343 height 12
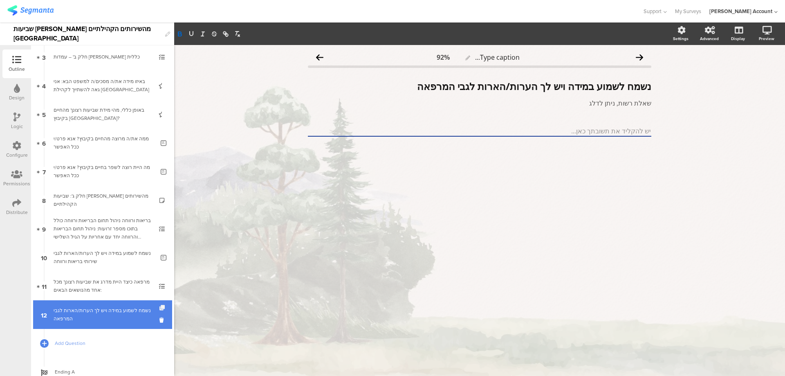
click at [159, 306] on icon at bounding box center [162, 307] width 7 height 5
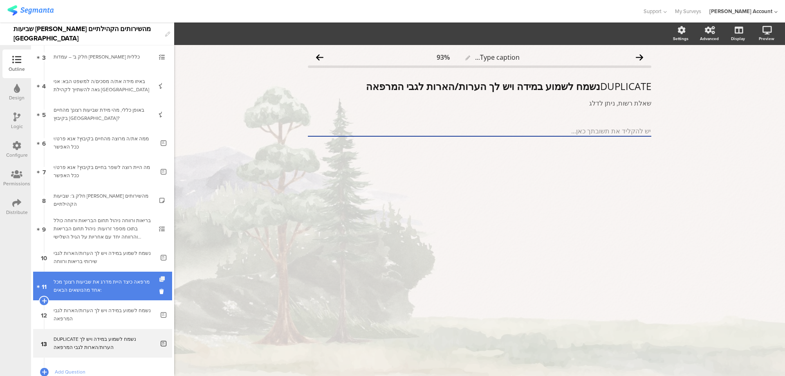
click at [159, 277] on icon at bounding box center [162, 278] width 7 height 5
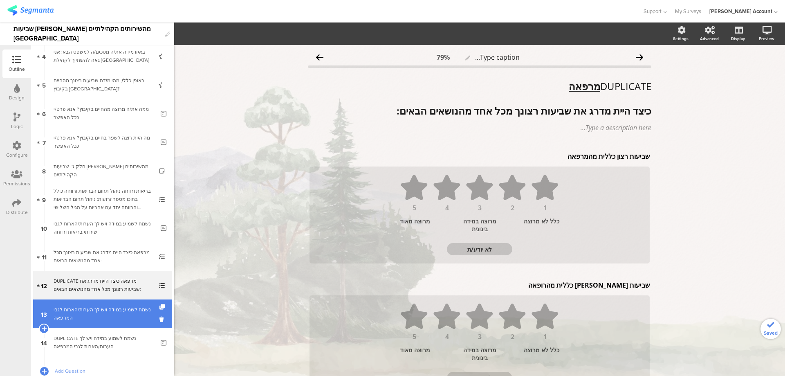
scroll to position [148, 0]
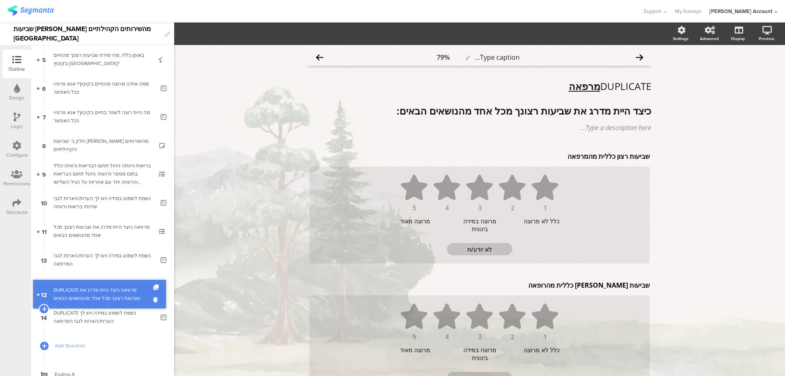
drag, startPoint x: 146, startPoint y: 261, endPoint x: 145, endPoint y: 295, distance: 34.4
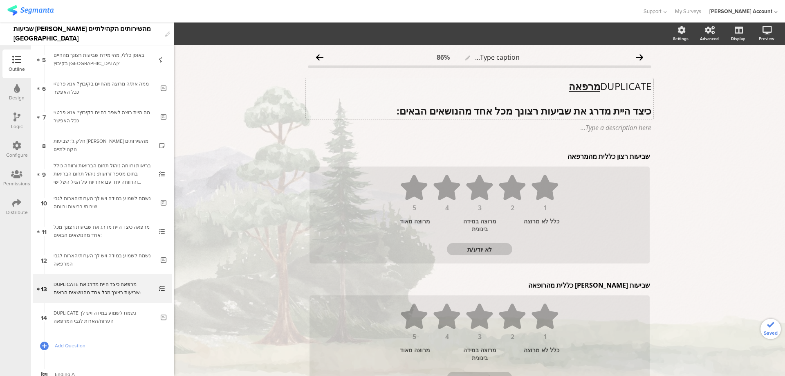
click at [594, 91] on div "DUPLICATE מרפאה כיצד היית מדרג את שביעות רצונך מכל אחד מהנושאים הבאים: DUPLICAT…" at bounding box center [480, 98] width 348 height 41
click at [594, 90] on u "מרפאה" at bounding box center [584, 85] width 31 height 13
click at [608, 86] on p "מרפאת שיניים" at bounding box center [479, 86] width 343 height 12
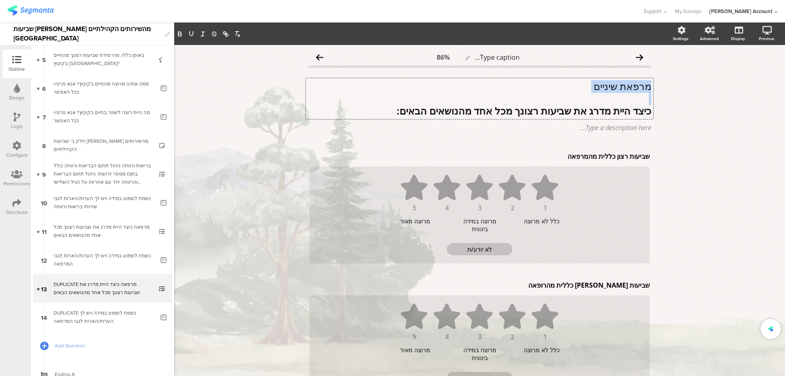
click at [608, 86] on p "מרפאת שיניים" at bounding box center [479, 86] width 343 height 12
click at [177, 35] on icon "button" at bounding box center [179, 33] width 7 height 7
click at [190, 34] on icon "button" at bounding box center [191, 33] width 3 height 4
click at [601, 157] on p "שביעות רצון כללית מהמרפאה" at bounding box center [480, 156] width 340 height 9
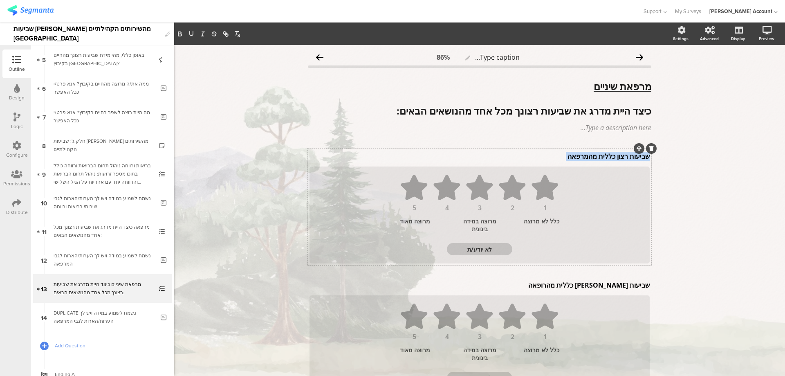
click at [601, 157] on p "שביעות רצון כללית מהמרפאה" at bounding box center [480, 156] width 340 height 9
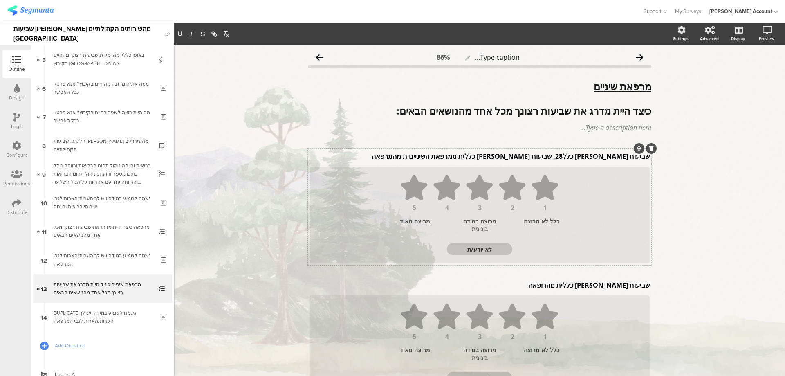
click at [600, 157] on p "שביעות רצון כלל28. שביעות רצון כללית ממרפאת השינייםית מהמרפאה" at bounding box center [480, 156] width 340 height 9
click at [586, 280] on div "שביעות רצון כללית מהרופאה שביעות רצון כללית מהרופאה" at bounding box center [479, 284] width 344 height 13
click at [587, 285] on p "שביעות רצון כללית מהרופאה" at bounding box center [480, 284] width 340 height 9
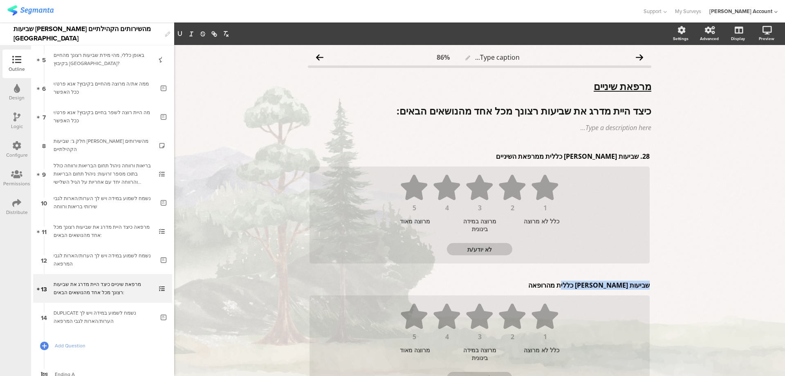
click at [587, 285] on p "שביעות רצון כללית מהרופאה" at bounding box center [480, 284] width 340 height 9
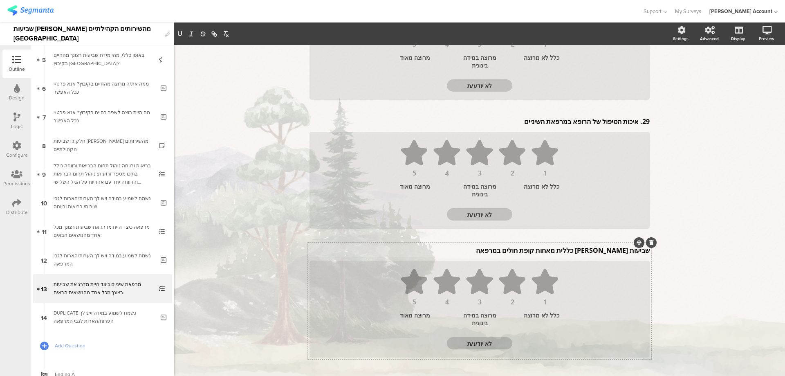
click at [576, 252] on div "שביעות רצון כללית מאחות קופת חולים במרפאה שביעות רצון כללית מאחות קופת חולים במ…" at bounding box center [479, 250] width 344 height 13
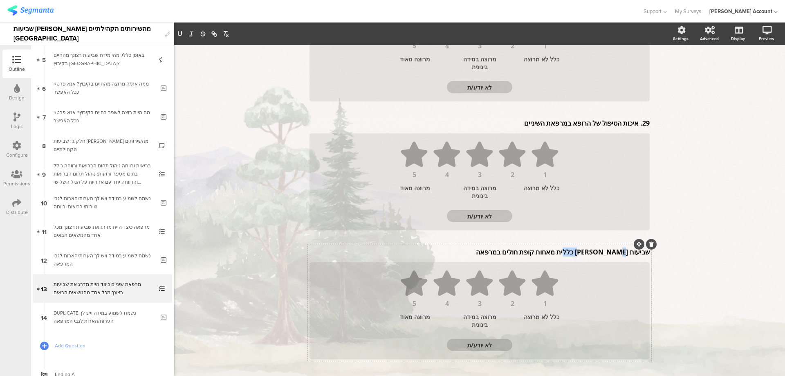
click at [576, 252] on p "שביעות רצון כללית מאחות קופת חולים במרפאה" at bounding box center [480, 251] width 340 height 9
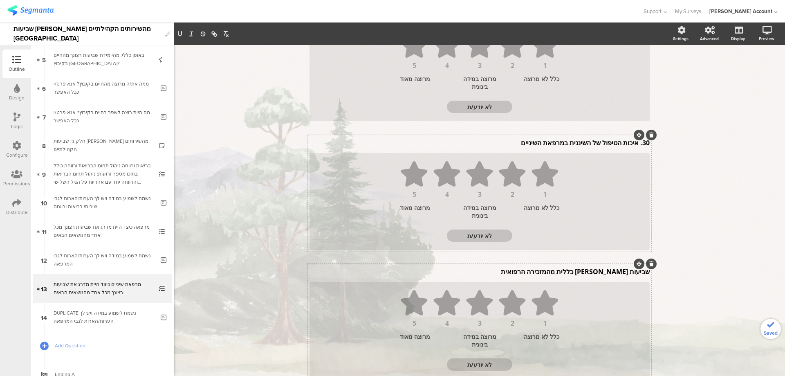
click at [588, 274] on div "שביעות רצון כללית מהמזכירה הרפואית שביעות רצון כללית מהמזכירה הרפואית שביעות רצ…" at bounding box center [479, 271] width 344 height 13
click at [649, 266] on icon at bounding box center [651, 265] width 4 height 5
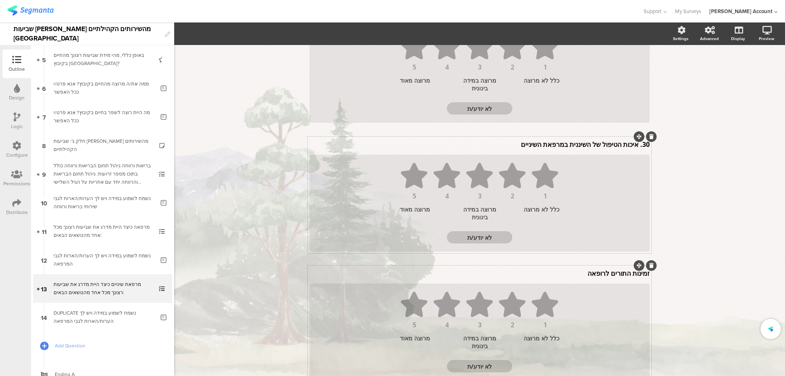
click at [649, 266] on icon at bounding box center [651, 265] width 4 height 5
click at [0, 0] on icon at bounding box center [0, 0] width 0 height 0
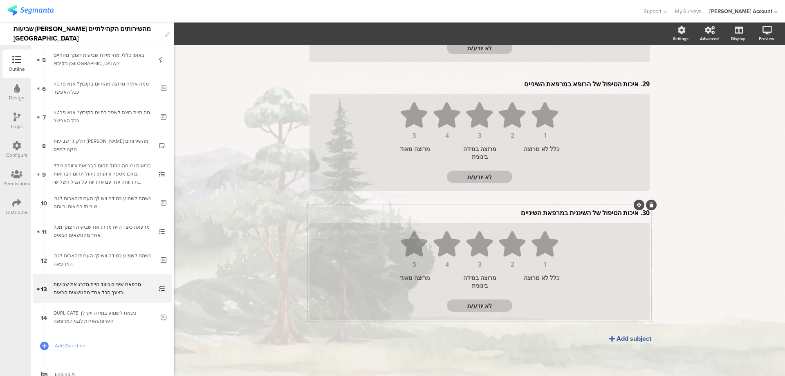
click at [634, 213] on div "30. איכות הטיפול של השיננית במרפאת השיניים 30. איכות הטיפול של השיננית במרפאת ה…" at bounding box center [479, 263] width 343 height 117
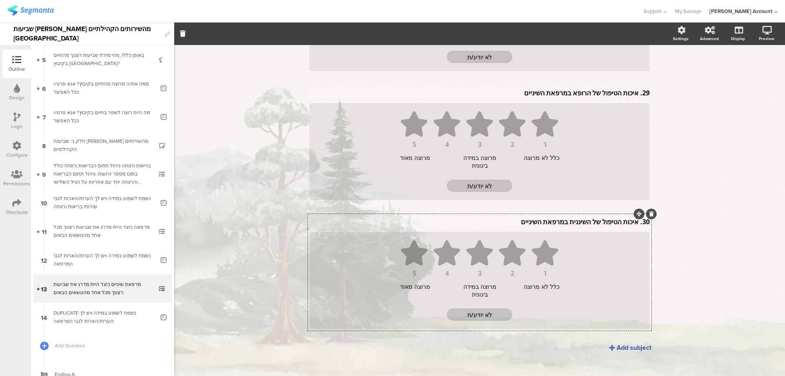
click at [635, 224] on div "30. איכות הטיפול של השיננית במרפאת השיניים 30. איכות הטיפול של השיננית במרפאת ה…" at bounding box center [479, 221] width 344 height 13
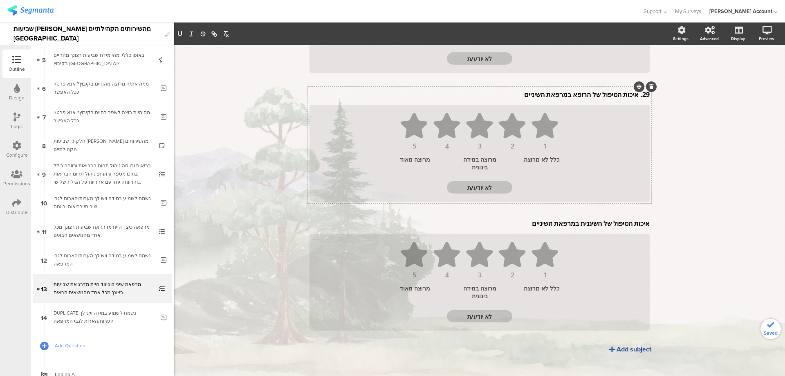
click at [634, 95] on div "29. איכות הטיפול של הרופא במרפאת השיניים 29. איכות הטיפול של הרופא במרפאת השיני…" at bounding box center [479, 94] width 344 height 13
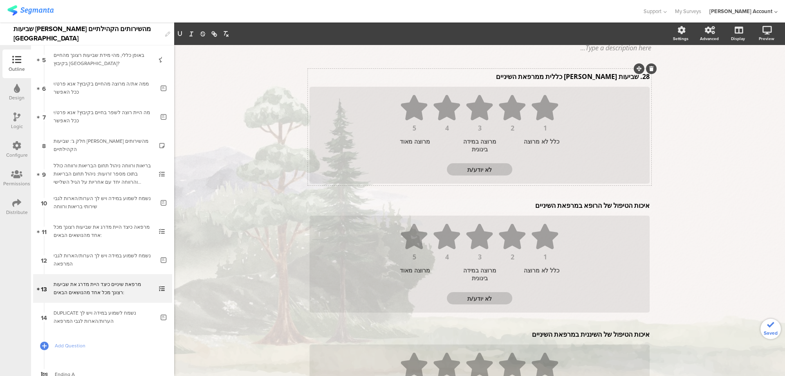
click at [635, 79] on div "28. שביעות רצון כללית ממרפאת השיניים 28. שביעות רצון כללית ממרפאת השיניים" at bounding box center [479, 76] width 344 height 13
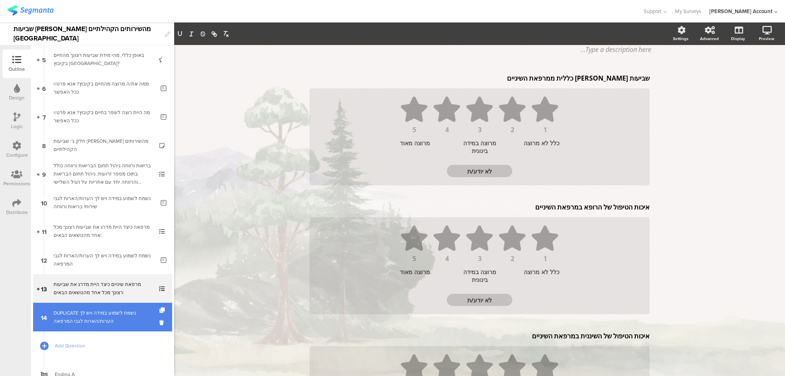
click at [103, 317] on div "DUPLICATE נשמח לשמוע במידה ויש לך הערות/הארות לגבי המרפאה" at bounding box center [104, 317] width 101 height 16
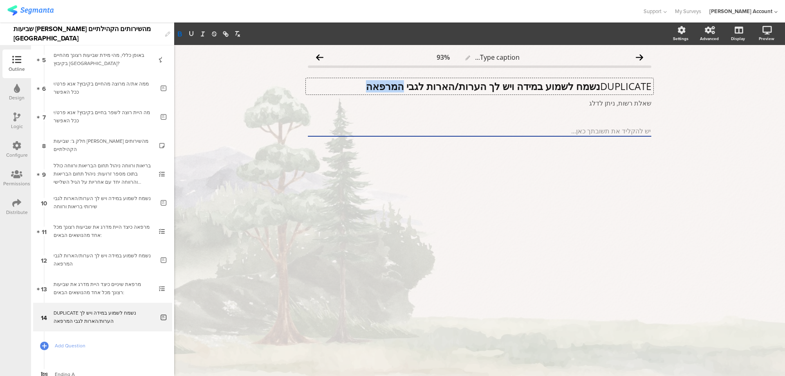
drag, startPoint x: 392, startPoint y: 86, endPoint x: 339, endPoint y: 86, distance: 53.2
click at [339, 86] on div "DUPLICATE נשמח לשמוע במידה ויש לך הערות/הארות לגבי המרפאה DUPLICATE נשמח לשמוע …" at bounding box center [480, 86] width 348 height 16
click at [598, 88] on p "DUPLICATE נשמח לשמוע במידה ויש לך הערות/הארות לגבי מרפאת השיניים" at bounding box center [479, 86] width 343 height 12
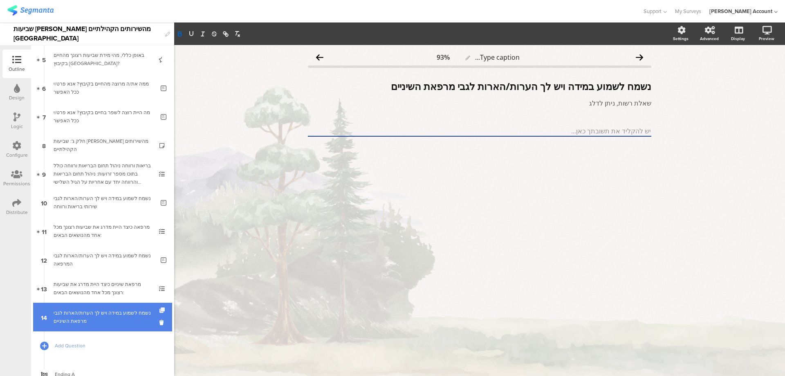
click at [159, 309] on icon at bounding box center [162, 309] width 7 height 5
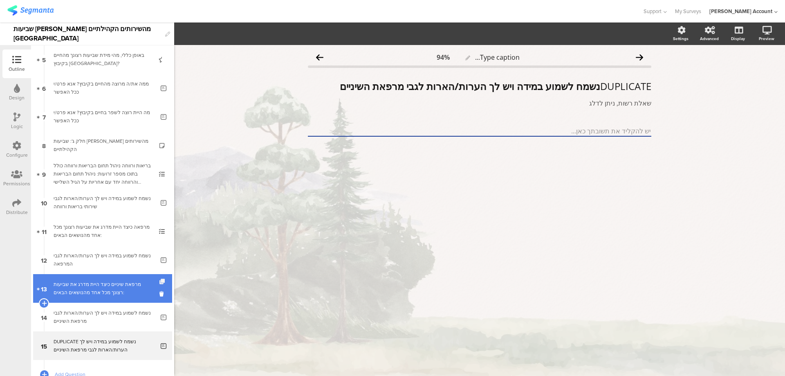
click at [159, 280] on icon at bounding box center [162, 281] width 7 height 5
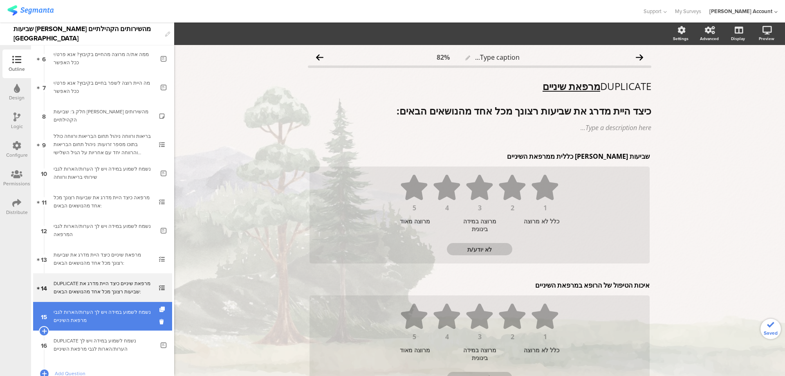
scroll to position [202, 0]
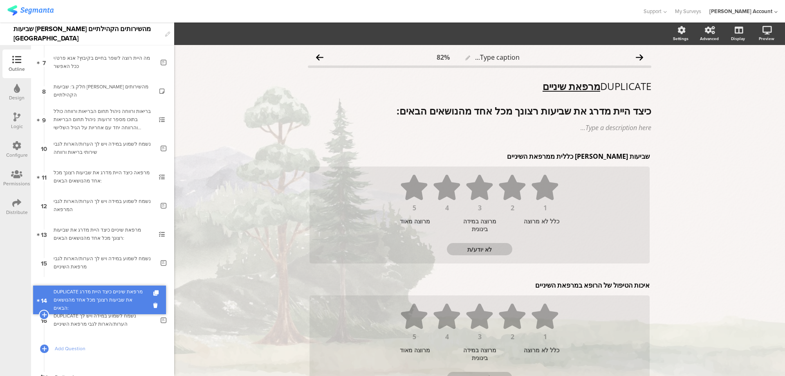
drag, startPoint x: 122, startPoint y: 265, endPoint x: 121, endPoint y: 302, distance: 37.6
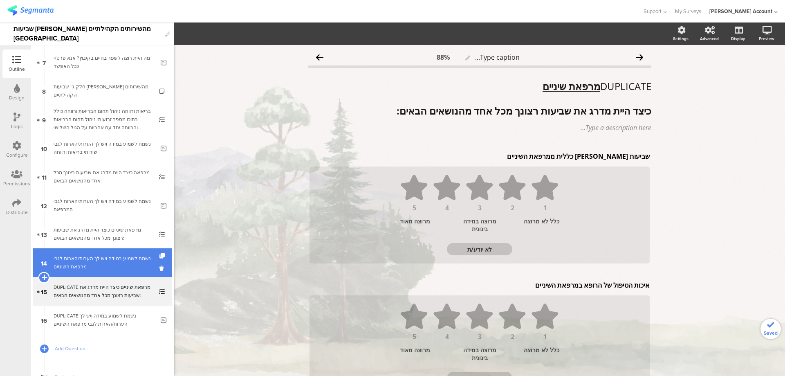
click at [43, 275] on icon at bounding box center [43, 277] width 5 height 7
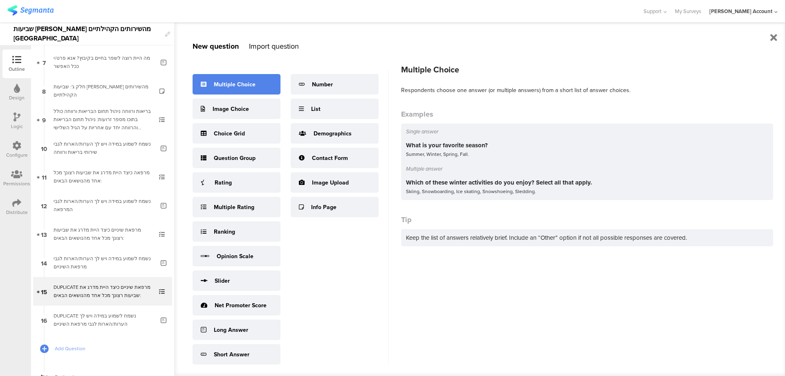
click at [225, 88] on div "Multiple Choice" at bounding box center [237, 84] width 88 height 20
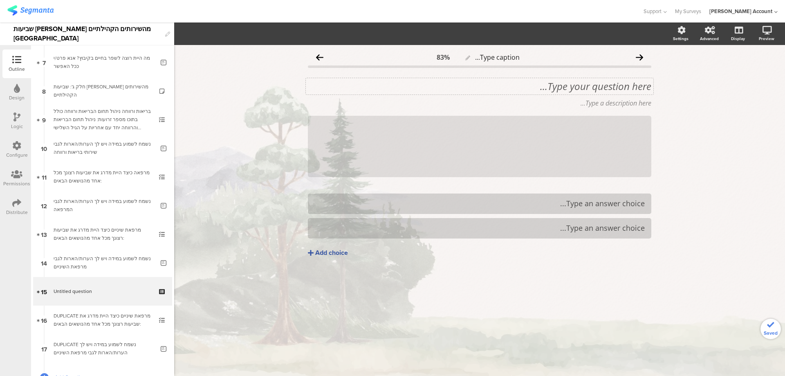
click at [617, 90] on div "Type your question here..." at bounding box center [480, 86] width 348 height 16
click at [617, 90] on p "האם את/ה נוהג/ת לקנות בכלבו?" at bounding box center [479, 86] width 343 height 12
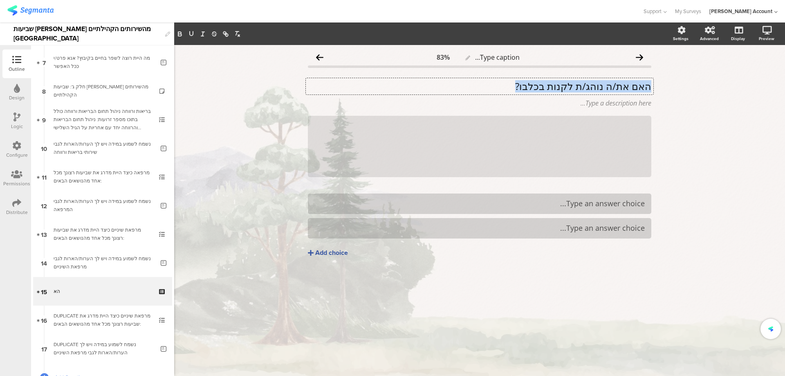
click at [617, 90] on p "האם את/ה נוהג/ת לקנות בכלבו?" at bounding box center [479, 86] width 343 height 12
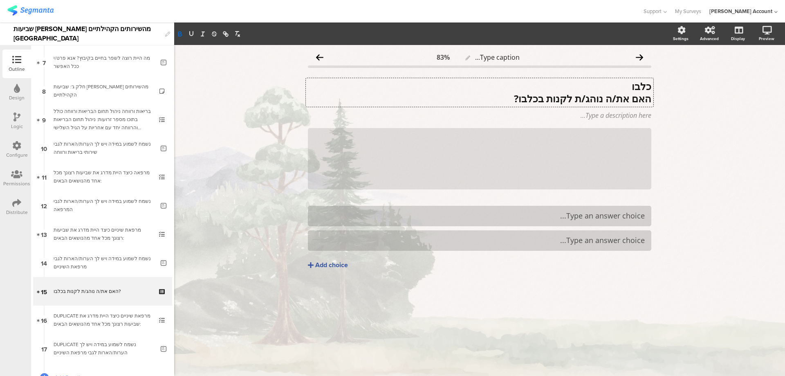
scroll to position [0, 0]
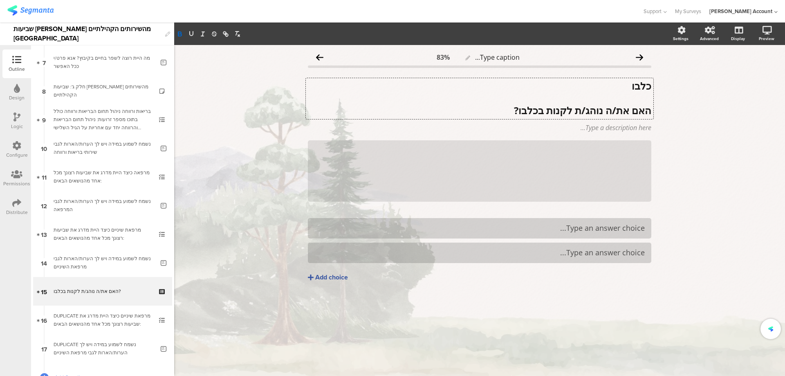
click at [644, 87] on strong "כלבו" at bounding box center [642, 85] width 20 height 13
click at [193, 34] on icon "button" at bounding box center [191, 33] width 3 height 4
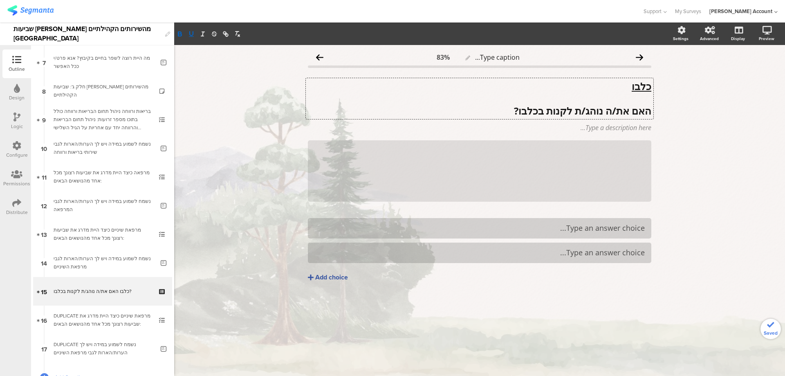
click at [0, 0] on icon at bounding box center [0, 0] width 0 height 0
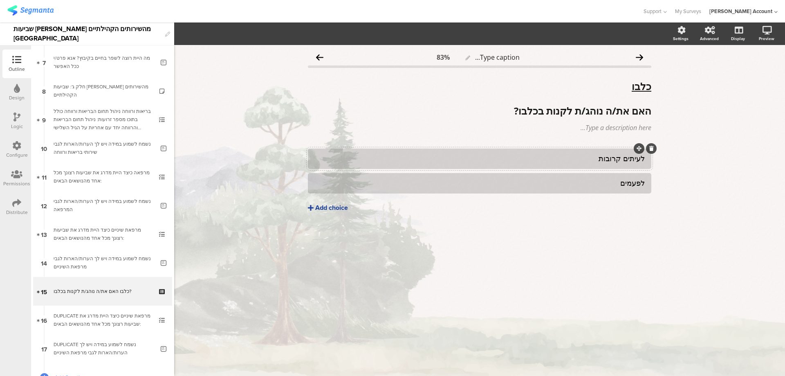
click at [330, 207] on div "Add choice" at bounding box center [331, 208] width 33 height 9
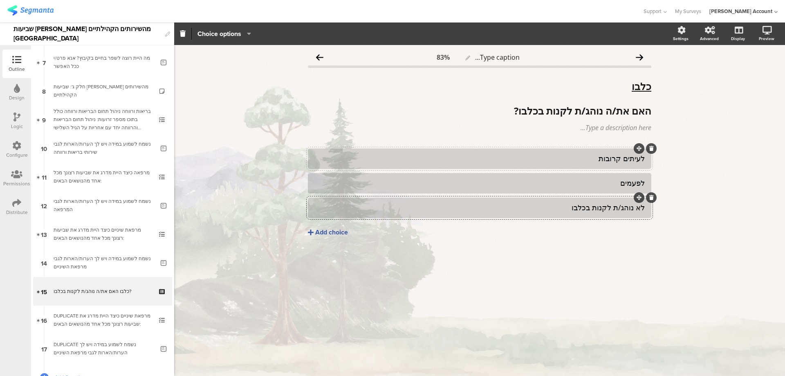
drag, startPoint x: 112, startPoint y: 321, endPoint x: 167, endPoint y: 305, distance: 57.3
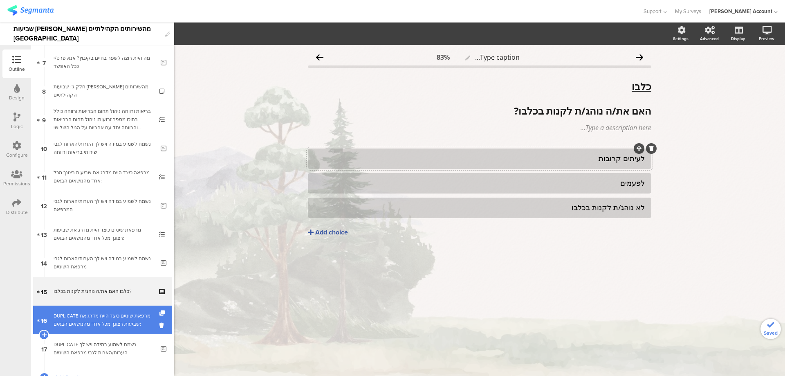
click at [87, 317] on div "DUPLICATE מרפאת שיניים כיצד היית מדרג את שביעות רצונך מכל אחד מהנושאים הבאים:" at bounding box center [103, 320] width 98 height 16
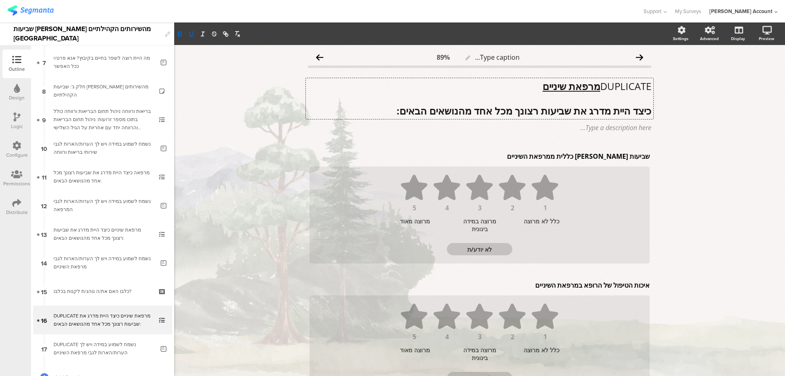
click at [562, 84] on div "DUPLICATE מרפאת שיניים כיצד היית מדרג את שביעות רצונך מכל אחד מהנושאים הבאים: D…" at bounding box center [480, 98] width 348 height 41
click at [562, 84] on u "מרפאת שיניים" at bounding box center [572, 85] width 58 height 13
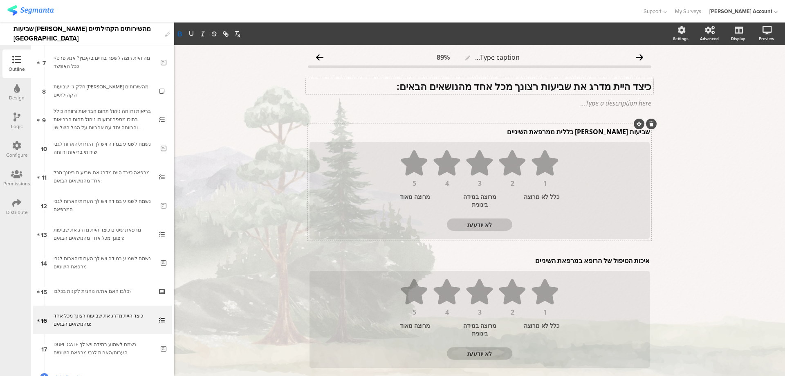
click at [592, 129] on div "שביעות רצון כללית ממרפאת השיניים שביעות רצון כללית ממרפאת השיניים שביעות רצון כ…" at bounding box center [479, 131] width 344 height 13
click at [592, 129] on p "שביעות רצון כללית ממרפאת השיניים" at bounding box center [480, 131] width 340 height 9
click at [590, 263] on div "איכות הטיפול של הרופא במרפאת השיניים איכות הטיפול של הרופא במרפאת השיניים איכות…" at bounding box center [479, 260] width 344 height 13
click at [590, 263] on p "איכות הטיפול של הרופא במרפאת השיניים" at bounding box center [480, 260] width 340 height 9
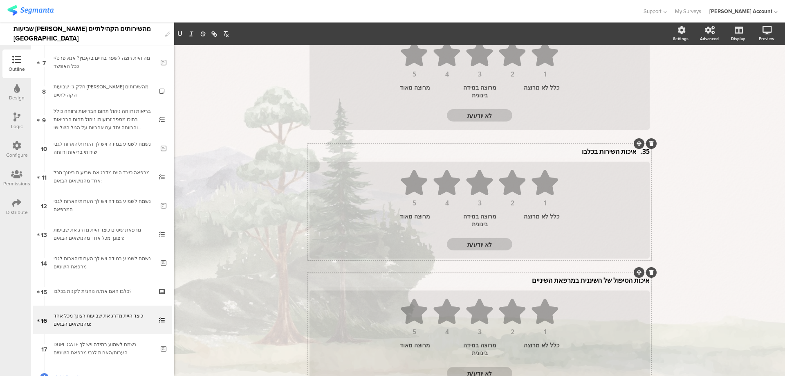
click at [607, 284] on div "איכות הטיפול של השיננית במרפאת השיניים איכות הטיפול של השיננית במרפאת השיניים" at bounding box center [479, 280] width 344 height 13
click at [606, 284] on p "איכות הטיפול של השיננית במרפאת השיניים" at bounding box center [480, 281] width 340 height 9
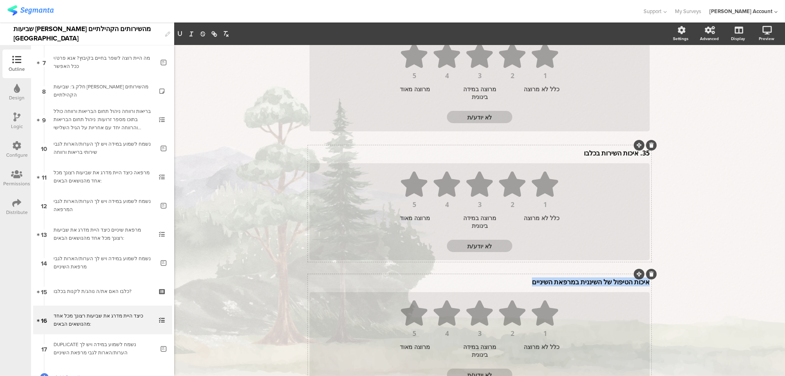
click at [606, 284] on p "איכות הטיפול של השיננית במרפאת השיניים" at bounding box center [480, 281] width 340 height 9
click at [605, 284] on p "איכות הטיפול של השיננית במרפאת השיניים" at bounding box center [480, 281] width 340 height 9
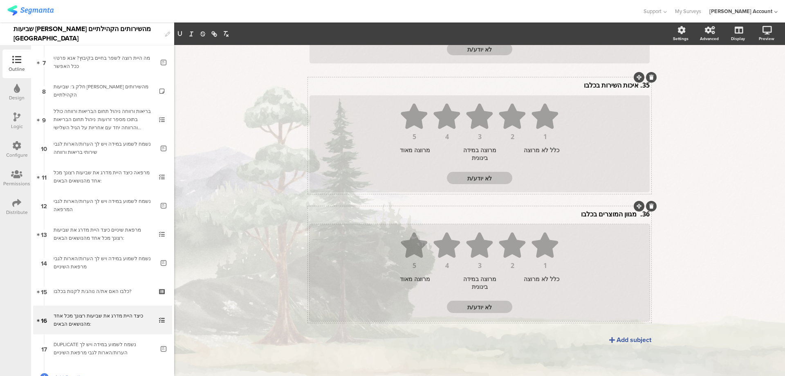
scroll to position [177, 0]
click at [609, 337] on icon at bounding box center [612, 338] width 6 height 7
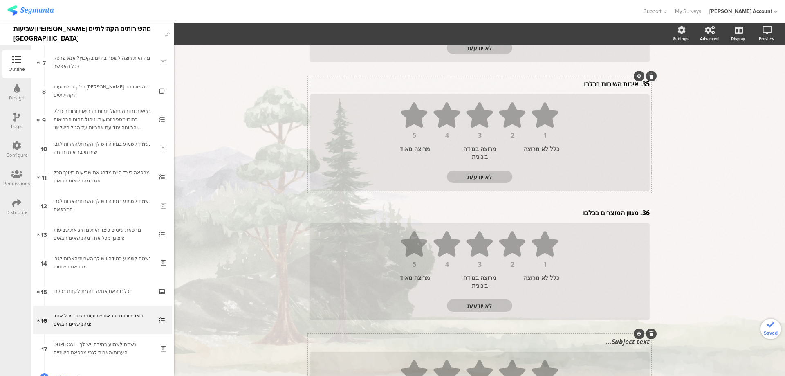
click at [619, 341] on div "34. שביעות רצון כללית מהכלבו 34. שביעות רצון כללית מהכלבו 1 2 3 4 5 כלל לא מרוצ…" at bounding box center [479, 198] width 343 height 503
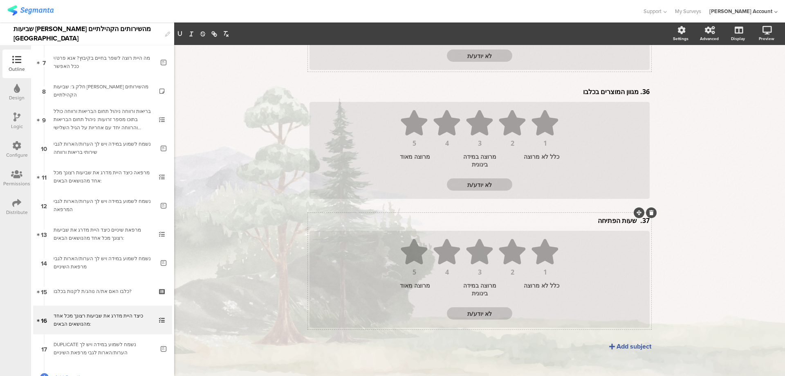
scroll to position [305, 0]
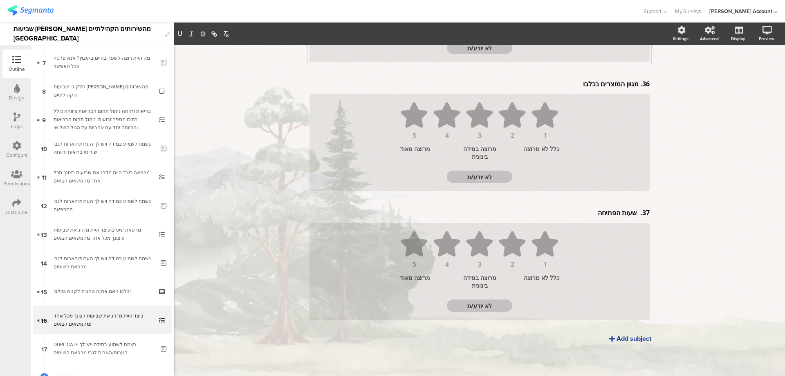
click at [632, 339] on div "Add subject" at bounding box center [634, 338] width 35 height 9
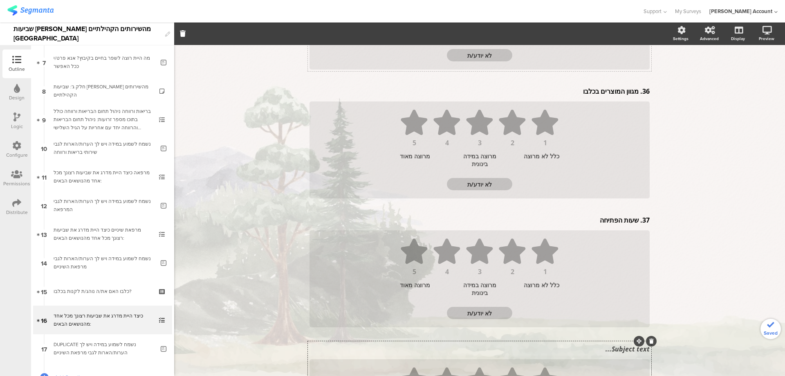
click at [630, 352] on div "Subject text..." at bounding box center [479, 348] width 344 height 13
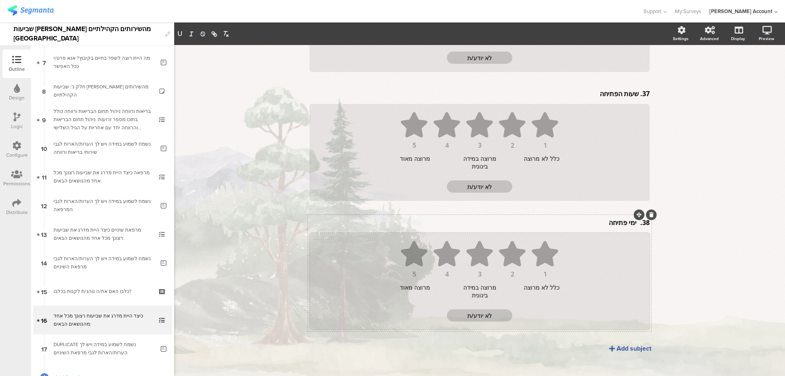
scroll to position [434, 0]
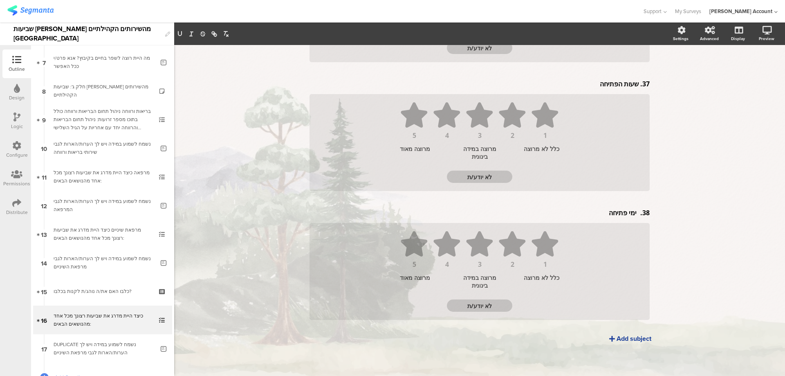
click at [619, 335] on div "Add subject" at bounding box center [634, 338] width 35 height 9
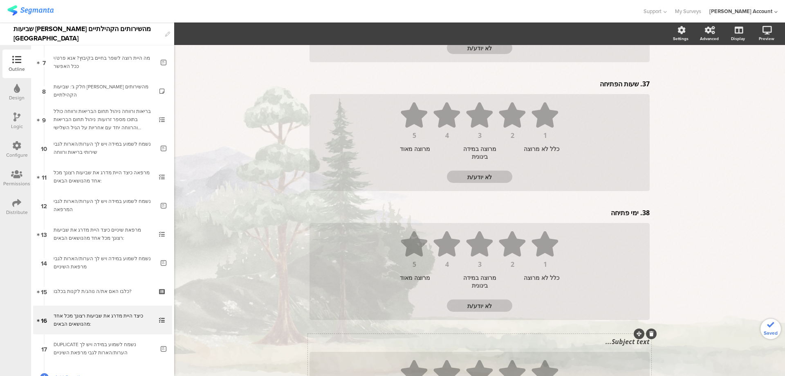
drag, startPoint x: 618, startPoint y: 334, endPoint x: 619, endPoint y: 339, distance: 5.0
click at [621, 346] on div "Subject text..." at bounding box center [479, 341] width 344 height 13
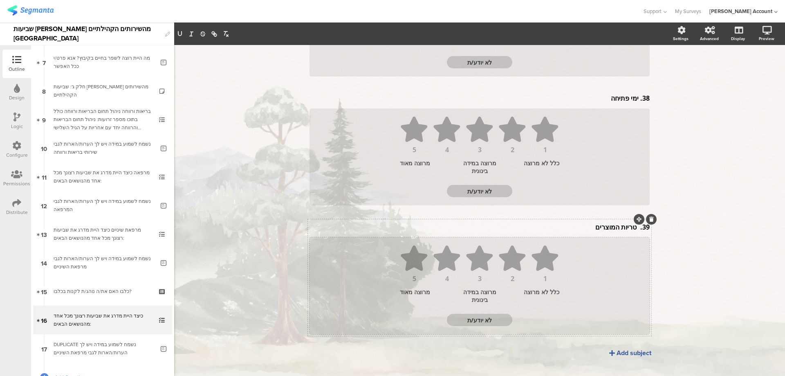
scroll to position [563, 0]
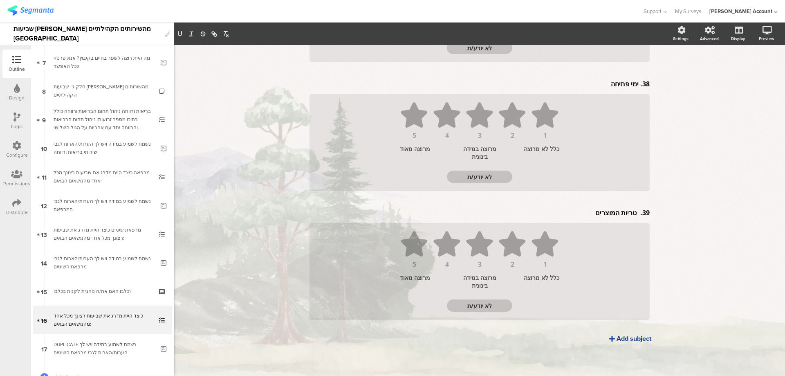
click at [628, 341] on div "Add subject" at bounding box center [634, 338] width 35 height 9
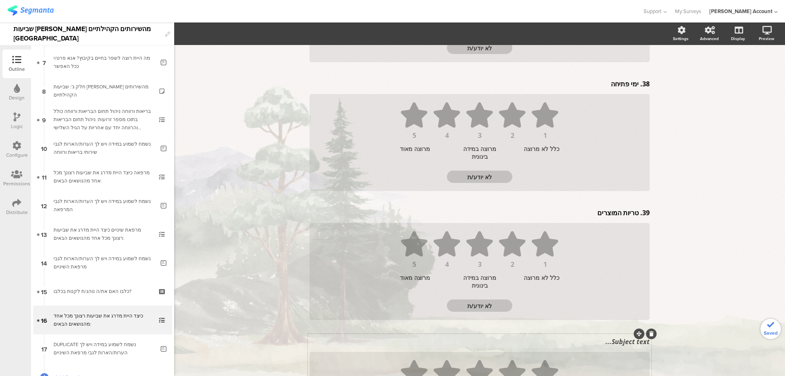
click at [628, 343] on div "Subject text..." at bounding box center [479, 341] width 344 height 13
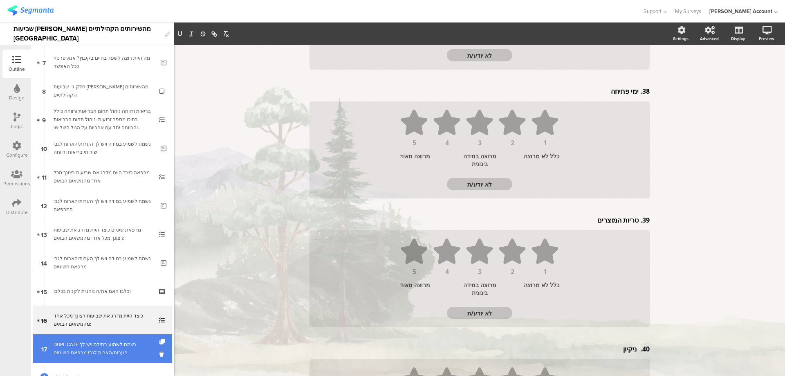
click at [114, 353] on div "DUPLICATE נשמח לשמוע במידה ויש לך הערות/הארות לגבי מרפאת השיניים" at bounding box center [104, 348] width 101 height 16
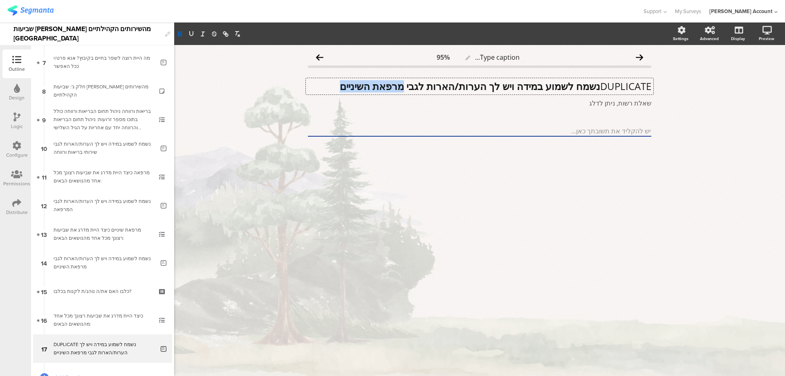
drag, startPoint x: 394, startPoint y: 81, endPoint x: 307, endPoint y: 84, distance: 86.3
click at [307, 84] on div "DUPLICATE נשמח לשמוע במידה ויש לך הערות/הארות לגבי מרפאת השיניים DUPLICATE נשמח…" at bounding box center [480, 86] width 348 height 16
click at [596, 86] on strong "נשמח לשמוע במידה ויש לך הערות/הארות לגבי הכלבו" at bounding box center [489, 85] width 222 height 13
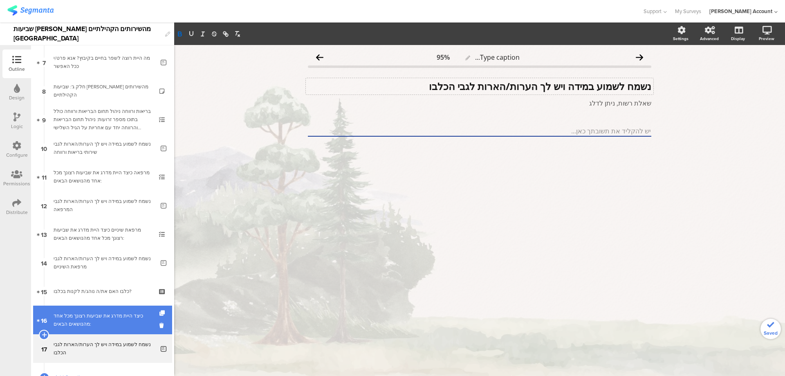
click at [125, 313] on div "כיצד היית מדרג את שביעות רצונך מכל אחד מהנושאים הבאים:" at bounding box center [103, 320] width 98 height 16
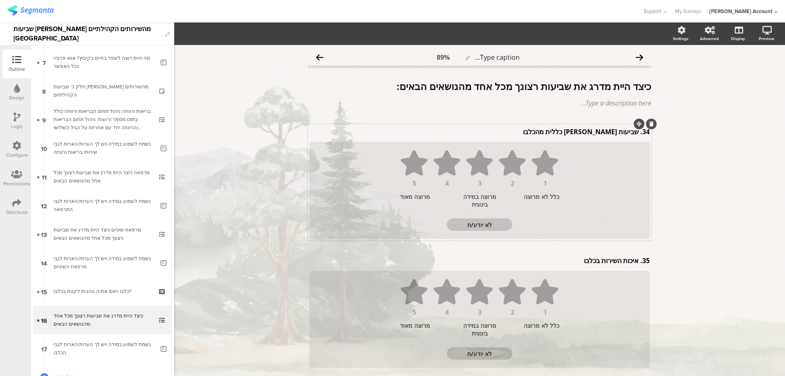
click at [635, 134] on div "34. שביעות רצון כללית מהכלבו 34. שביעות רצון כללית מהכלבו" at bounding box center [479, 131] width 344 height 13
click at [635, 262] on div "35. איכות השירות בכלבו 35. איכות השירות בכלבו" at bounding box center [479, 260] width 344 height 13
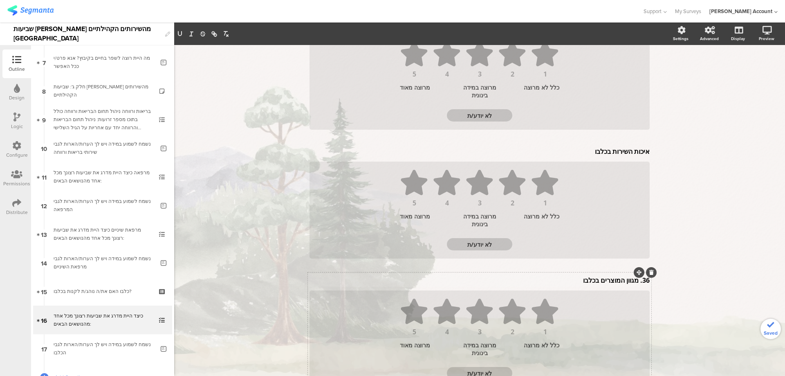
click at [633, 282] on div "36. מגוון המוצרים בכלבו 36. מגוון המוצרים בכלבו" at bounding box center [479, 280] width 344 height 13
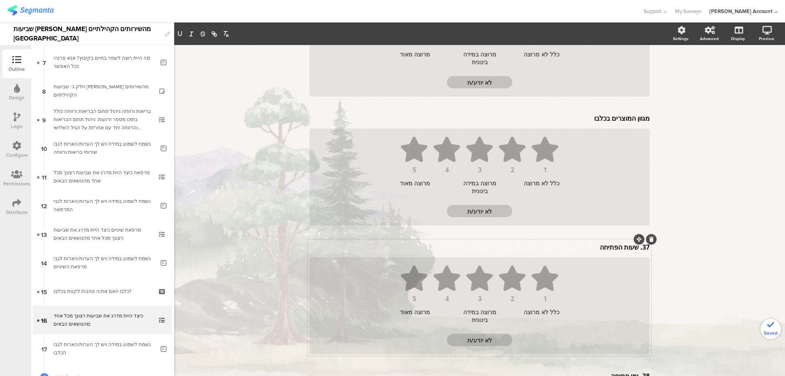
scroll to position [269, 0]
click at [637, 248] on div "37. שעות הפתיחה 37. שעות הפתיחה 37. שעות הפתיחה" at bounding box center [479, 248] width 344 height 13
click at [635, 252] on p "37. שעות הפתיחה" at bounding box center [480, 248] width 340 height 9
click at [632, 250] on p "37. שעות הפתיחה" at bounding box center [480, 248] width 340 height 9
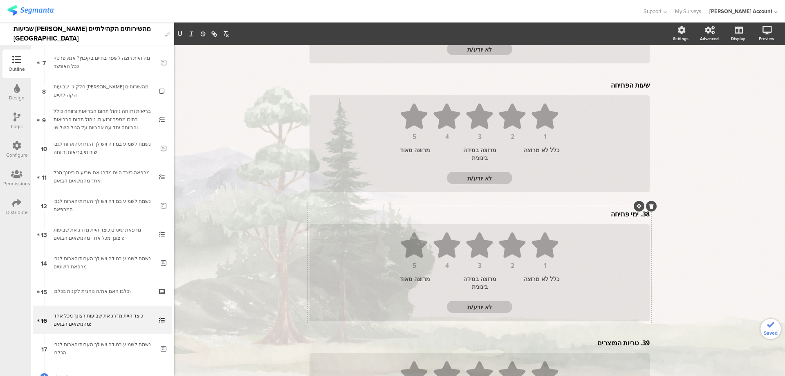
click at [635, 215] on div "38. ימי פתיחה 38. ימי פתיחה 38. ימי פתיחה" at bounding box center [479, 213] width 344 height 13
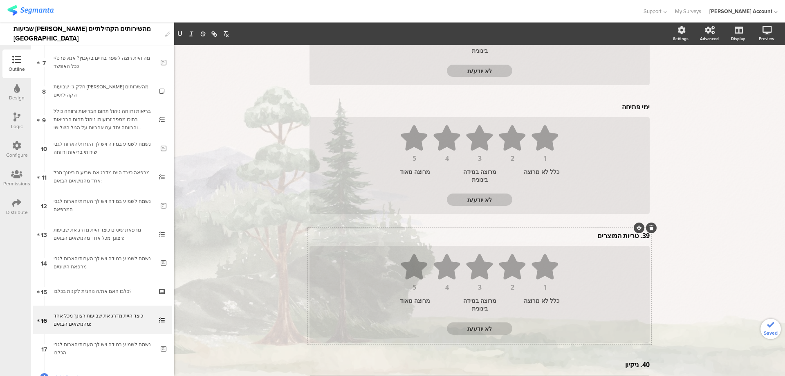
click at [636, 235] on div "39. טריות המוצרים 39. טריות המוצרים" at bounding box center [479, 235] width 344 height 13
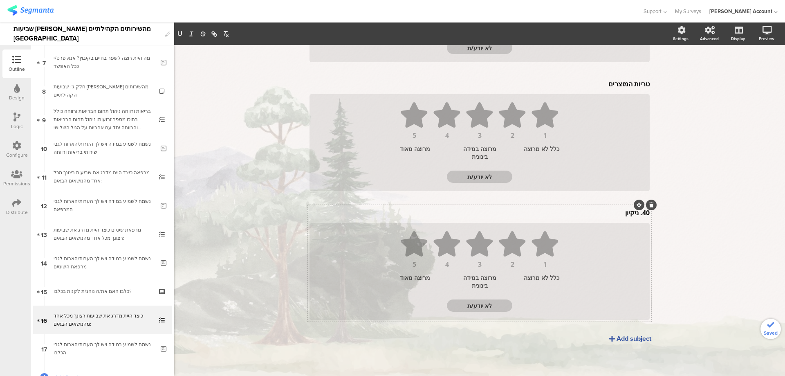
scroll to position [690, 0]
click at [635, 215] on div "40. ניקיון 40. ניקיון" at bounding box center [479, 214] width 344 height 13
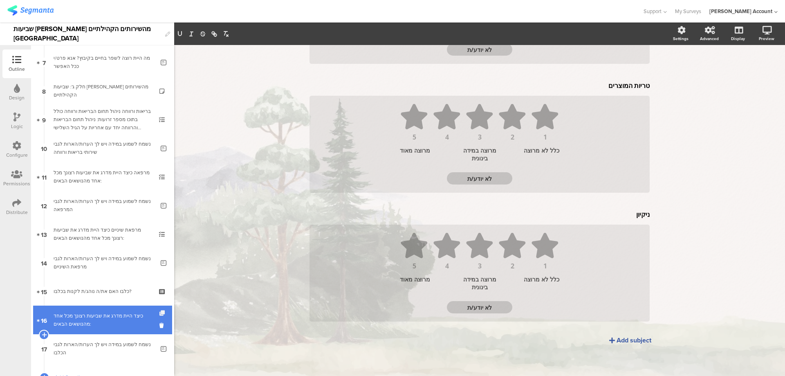
click at [159, 312] on icon at bounding box center [162, 312] width 7 height 5
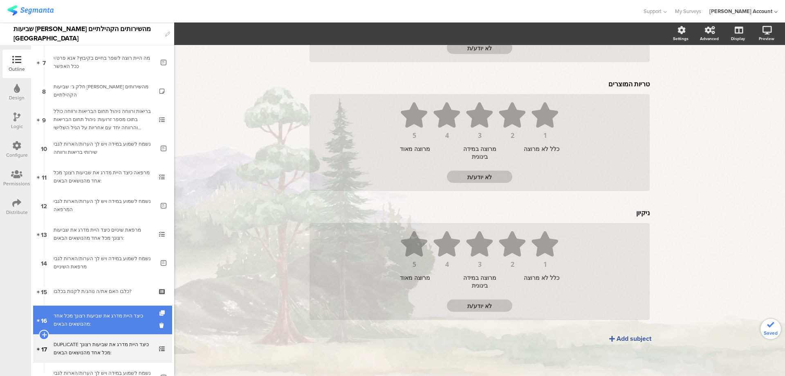
scroll to position [293, 0]
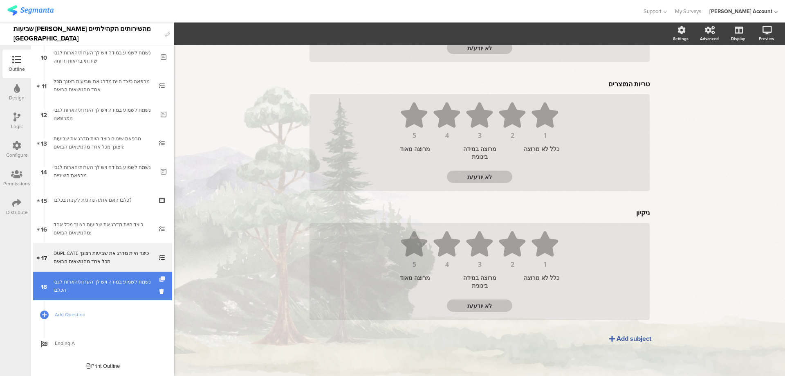
click at [159, 278] on icon at bounding box center [162, 278] width 7 height 5
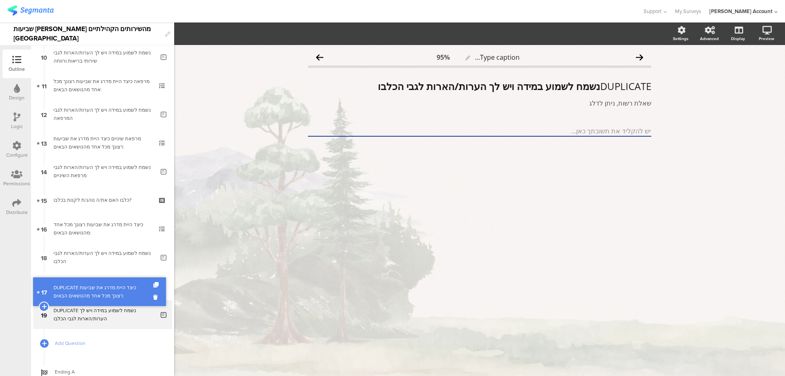
drag, startPoint x: 146, startPoint y: 251, endPoint x: 139, endPoint y: 285, distance: 34.6
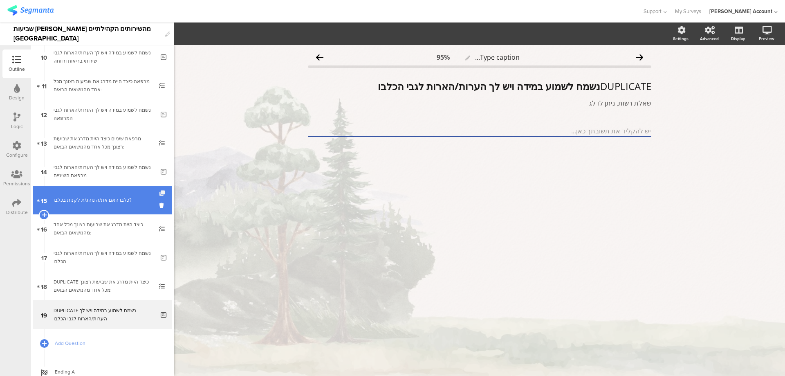
click at [159, 193] on icon at bounding box center [162, 193] width 7 height 5
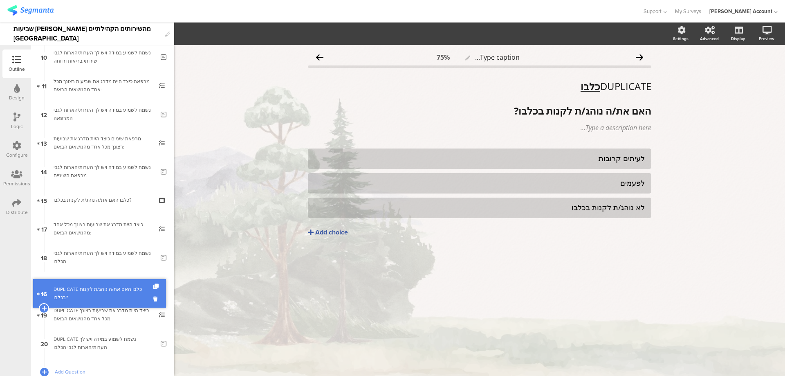
drag, startPoint x: 130, startPoint y: 225, endPoint x: 127, endPoint y: 289, distance: 64.7
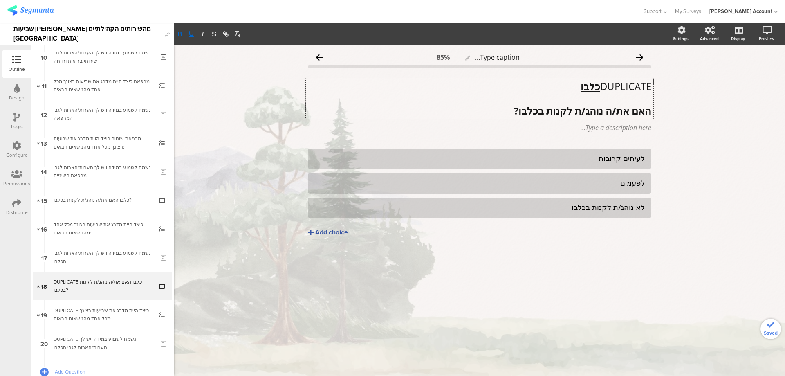
click at [582, 88] on div "DUPLICATE כלבו האם את/ה נוהג/ת לקנות בכלבו? DUPLICATE כלבו האם את/ה נוהג/ת לקנו…" at bounding box center [480, 98] width 348 height 41
click at [582, 88] on u "כלבו" at bounding box center [591, 85] width 20 height 13
click at [624, 87] on p "חדר כושר" at bounding box center [479, 86] width 343 height 12
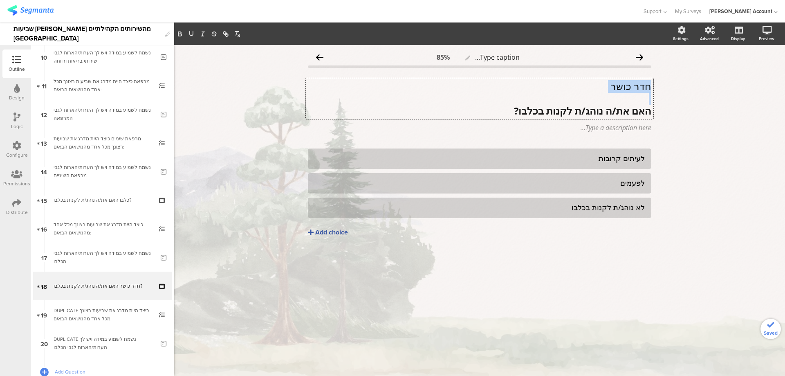
click at [625, 87] on p "חדר כושר" at bounding box center [479, 86] width 343 height 12
click at [181, 34] on icon "button" at bounding box center [179, 33] width 3 height 2
click at [195, 32] on button "button" at bounding box center [191, 34] width 11 height 10
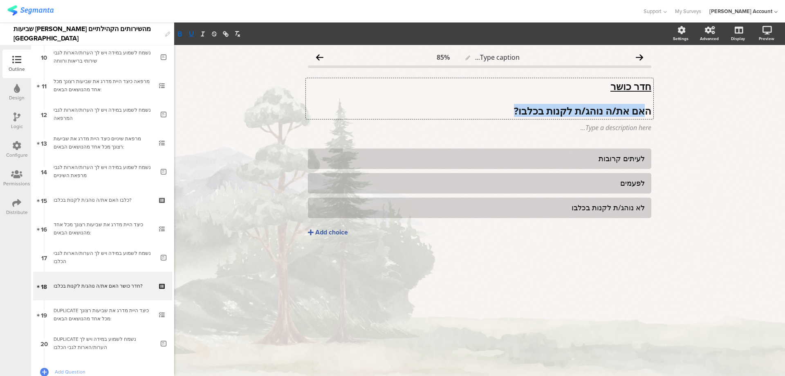
drag, startPoint x: 646, startPoint y: 110, endPoint x: 475, endPoint y: 110, distance: 170.5
click at [475, 110] on p "האם את/ה נוהג/ת לקנות בכלבו?" at bounding box center [479, 111] width 343 height 12
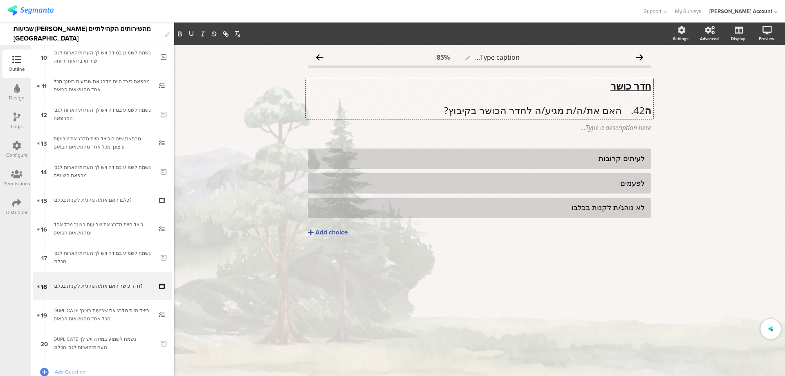
click at [621, 110] on p "ה 42. האם את/ה/ת מגיע/ה לחדר הכושר בקיבוץ?" at bounding box center [479, 110] width 343 height 12
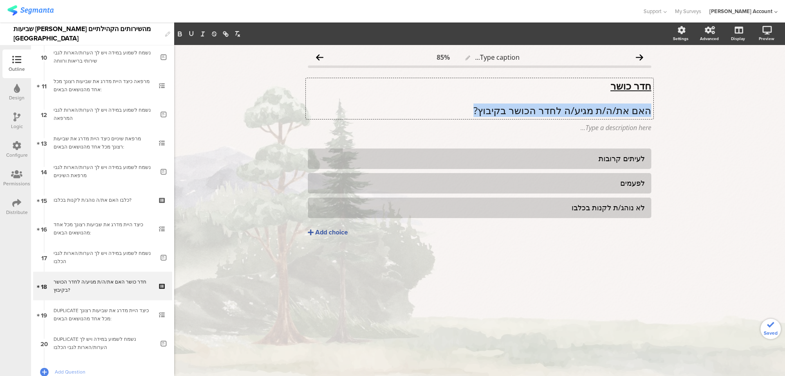
drag, startPoint x: 476, startPoint y: 105, endPoint x: 658, endPoint y: 112, distance: 182.1
click at [658, 112] on div "Type caption... 85% חדר כושר האם את/ה/ת מגיע/ה לחדר הכושר בקיבוץ? חדר כושר האם …" at bounding box center [480, 160] width 360 height 230
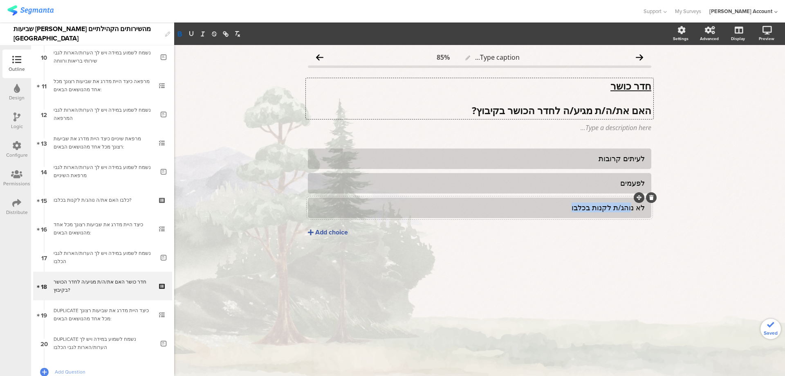
drag, startPoint x: 631, startPoint y: 208, endPoint x: 554, endPoint y: 206, distance: 76.5
click at [558, 206] on div "לא נוהג/ת לקנות בכלבו" at bounding box center [479, 207] width 330 height 9
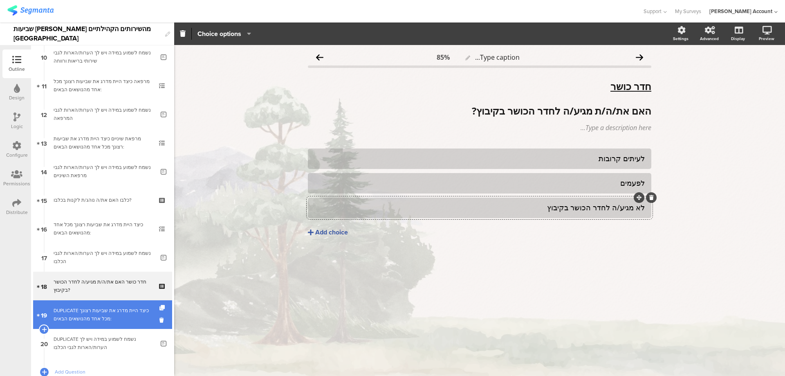
click at [128, 313] on div "DUPLICATE כיצד היית מדרג את שביעות רצונך מכל אחד מהנושאים הבאים:" at bounding box center [103, 314] width 98 height 16
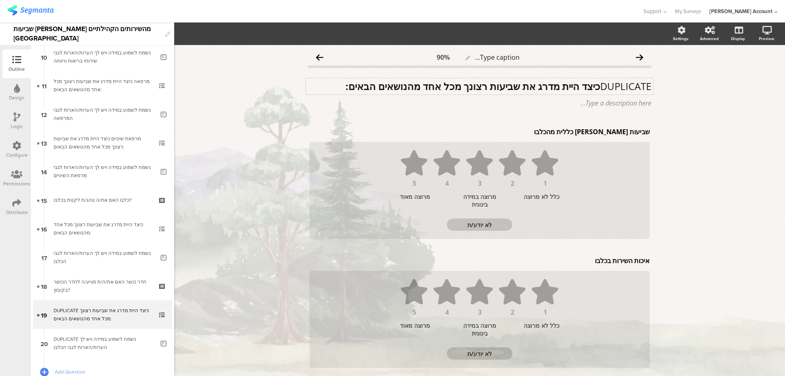
click at [593, 86] on div "DUPLICATE כיצד היית מדרג את שביעות רצונך מכל אחד מהנושאים הבאים: DUPLICATE כיצד…" at bounding box center [480, 86] width 348 height 16
click at [615, 135] on div "שביעות רצון כללית מהכלבו שביעות רצון כללית מהכלבו" at bounding box center [479, 131] width 344 height 13
click at [615, 135] on p "שביעות רצון כללית מהכלבו" at bounding box center [480, 131] width 340 height 9
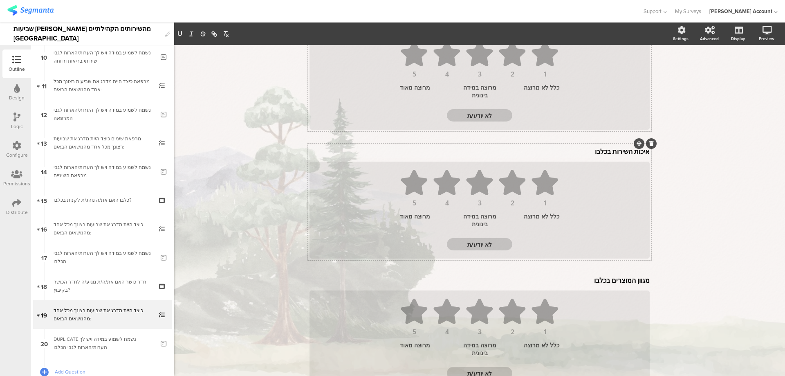
click at [621, 153] on div "איכות השירות בכלבו איכות השירות בכלבו" at bounding box center [479, 151] width 344 height 13
click at [621, 153] on p "איכות השירות בכלבו" at bounding box center [480, 152] width 340 height 9
click at [621, 154] on p "איכות השירות בכלבו" at bounding box center [480, 152] width 340 height 9
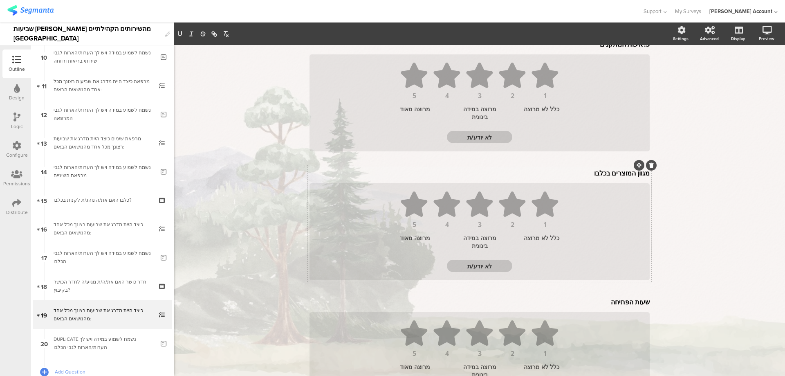
click at [617, 171] on div "מגוון המוצרים בכלבו מגוון המוצרים בכלבו" at bounding box center [479, 172] width 344 height 13
click at [617, 173] on p "מגוון המוצרים בכלבו" at bounding box center [480, 174] width 340 height 9
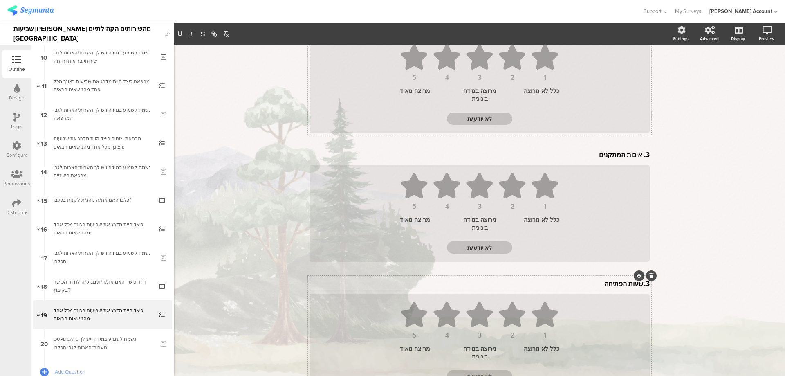
scroll to position [0, 0]
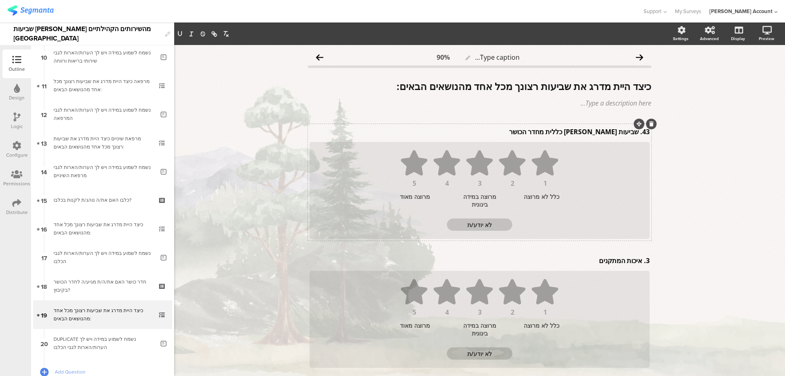
click at [636, 134] on div "43. שביעות רצון כללית מחדר הכושר 43. שביעות רצון כללית מחדר הכושר" at bounding box center [479, 131] width 344 height 13
click at [639, 262] on div "3. איכות המתקנים 3. איכות המתקנים 3. איכות המתקנים" at bounding box center [479, 260] width 344 height 13
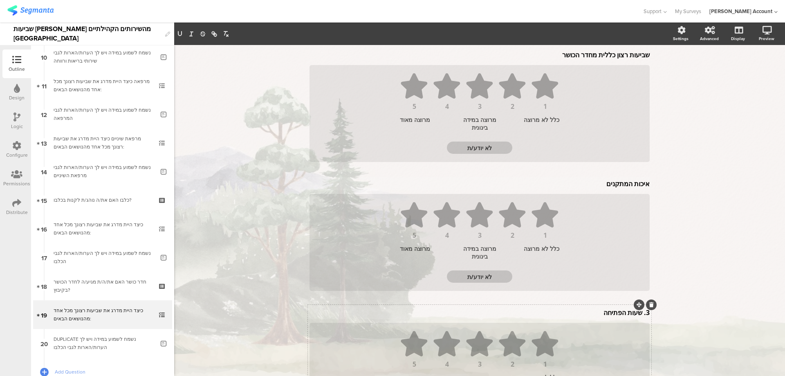
scroll to position [164, 0]
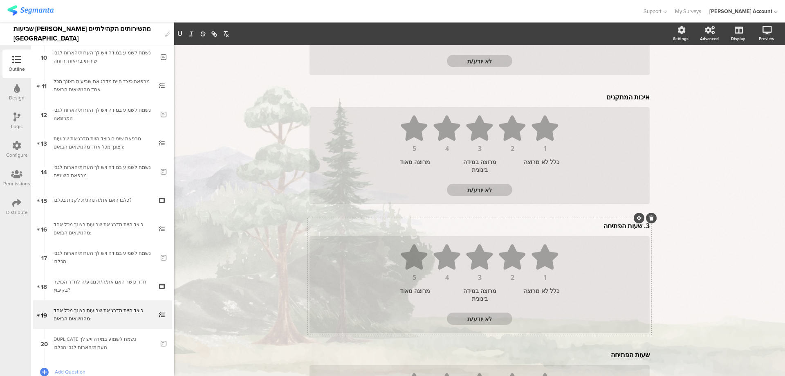
click at [639, 226] on div "3. שעות הפתיחה 3. שעות הפתיחה" at bounding box center [479, 225] width 344 height 13
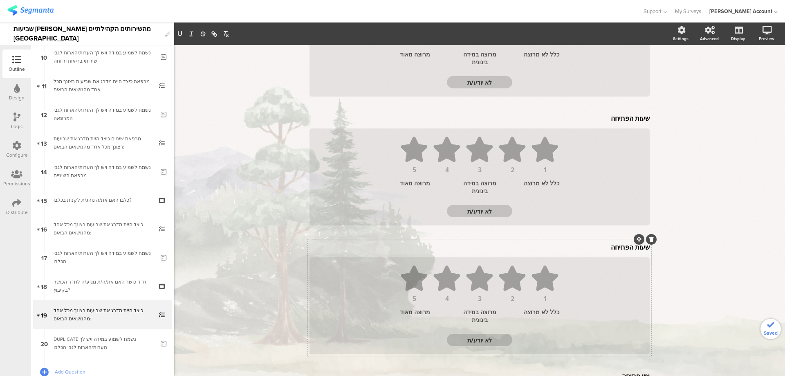
click at [624, 246] on div "שעות הפתיחה שעות הפתיחה" at bounding box center [479, 246] width 344 height 13
click at [624, 246] on p "שעות הפתיחה" at bounding box center [480, 248] width 340 height 9
click at [624, 247] on p "שעות הפתיחה" at bounding box center [480, 248] width 340 height 9
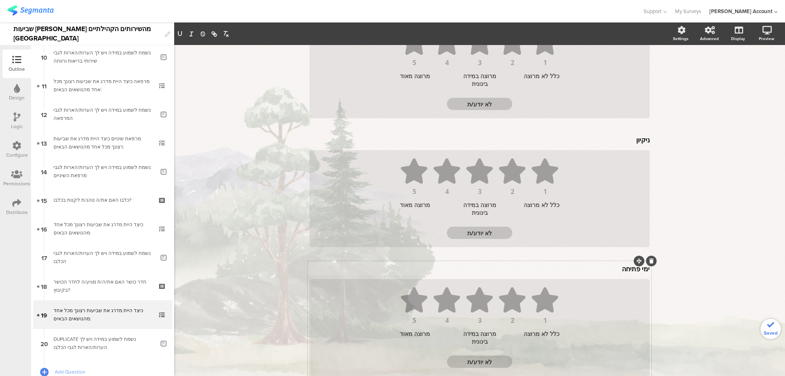
click at [629, 270] on div "ימי פתיחה ימי פתיחה" at bounding box center [479, 268] width 344 height 13
click at [629, 270] on p "ימי פתיחה" at bounding box center [480, 270] width 340 height 9
click at [639, 271] on p "3. השירות שניתן ע"י המאמן" at bounding box center [480, 270] width 340 height 9
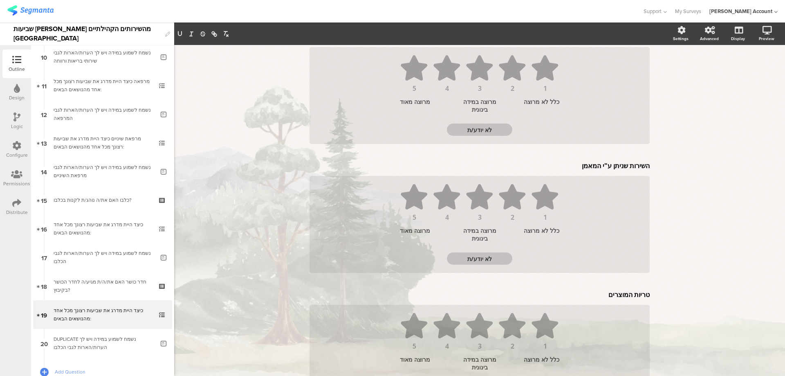
scroll to position [486, 0]
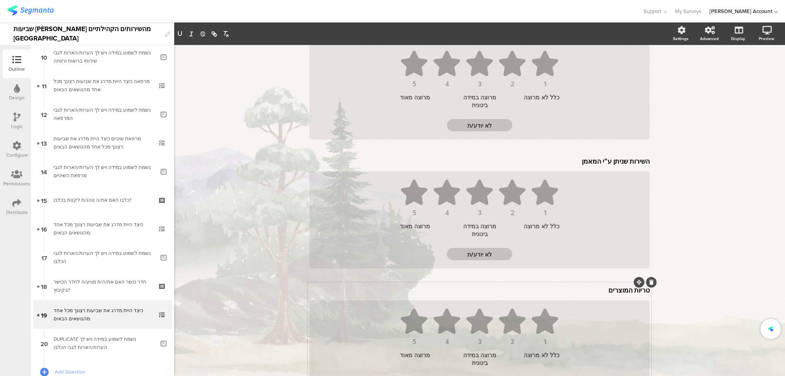
click at [634, 287] on div at bounding box center [639, 282] width 11 height 11
click at [630, 291] on div "טריות המוצרים טריות המוצרים" at bounding box center [479, 289] width 344 height 13
click at [647, 287] on div at bounding box center [651, 283] width 11 height 11
click at [649, 285] on icon at bounding box center [651, 283] width 4 height 5
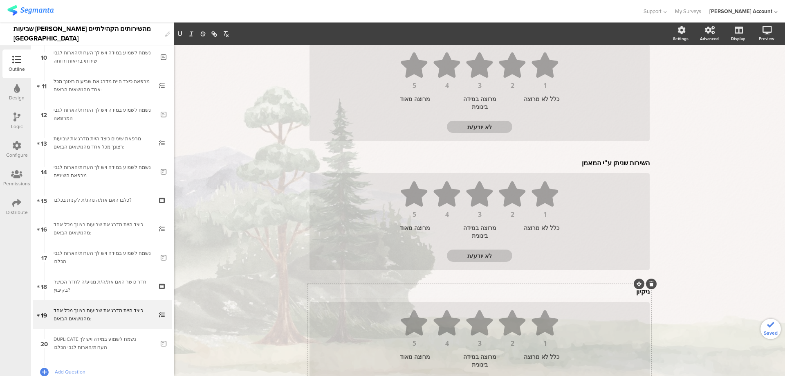
click at [636, 293] on div "ניקיון ניקיון ניקיון 1 2 3 4 5 כלל לא מרוצה מרוצה במידה בינונית מרוצה מאוד לא י…" at bounding box center [479, 342] width 343 height 117
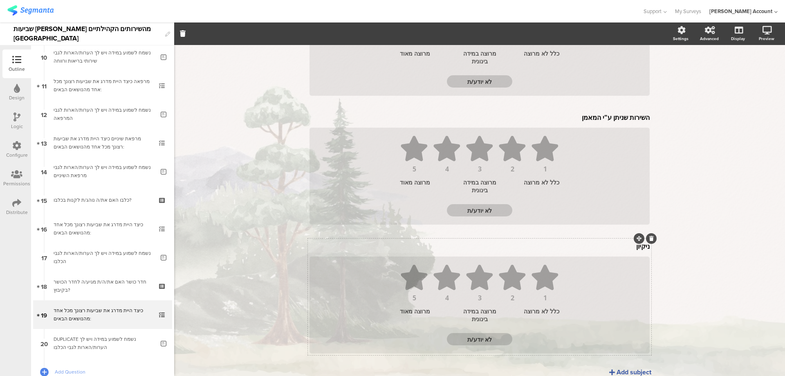
click at [619, 245] on div "ניקיון ניקיון ניקיון" at bounding box center [479, 246] width 344 height 13
click at [651, 240] on div at bounding box center [651, 240] width 11 height 11
click at [649, 239] on icon at bounding box center [651, 240] width 4 height 5
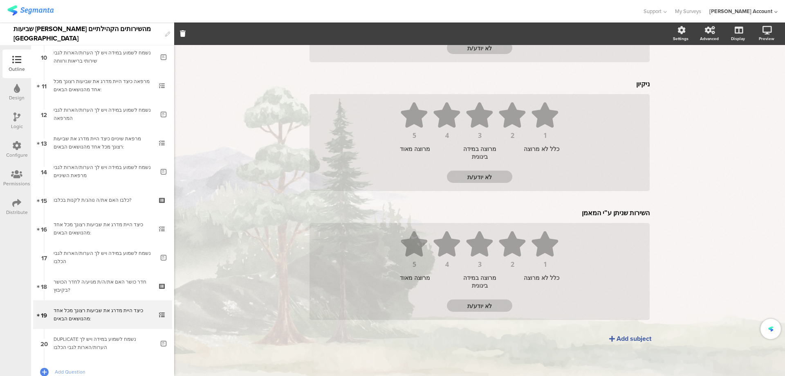
scroll to position [434, 0]
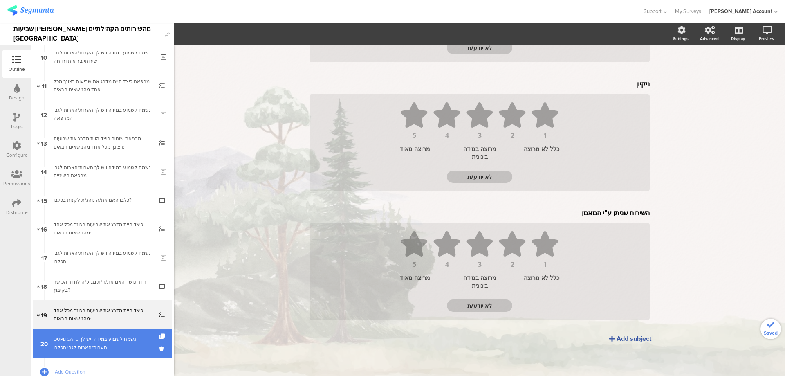
click at [85, 342] on div "DUPLICATE נשמח לשמוע במידה ויש לך הערות/הארות לגבי הכלבו" at bounding box center [104, 343] width 101 height 16
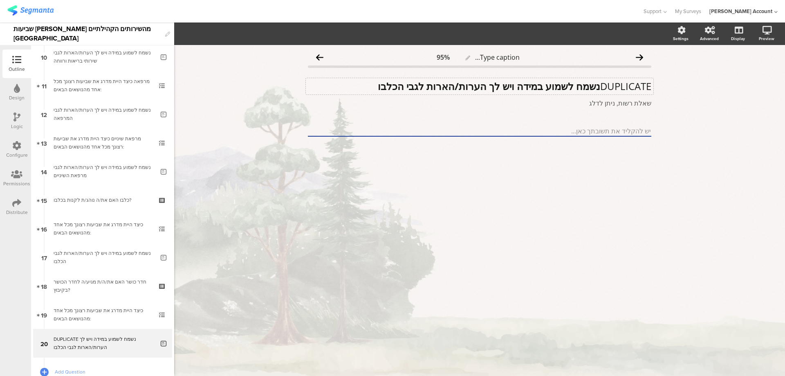
click at [599, 87] on div "DUPLICATE נשמח לשמוע במידה ויש לך הערות/הארות לגבי הכלבו DUPLICATE נשמח לשמוע ב…" at bounding box center [480, 86] width 348 height 16
drag, startPoint x: 450, startPoint y: 86, endPoint x: 404, endPoint y: 90, distance: 46.8
click at [404, 90] on p "נשמח לשמוע במידה ויש לך הערות/הארות לגבי הכלבו" at bounding box center [479, 86] width 343 height 12
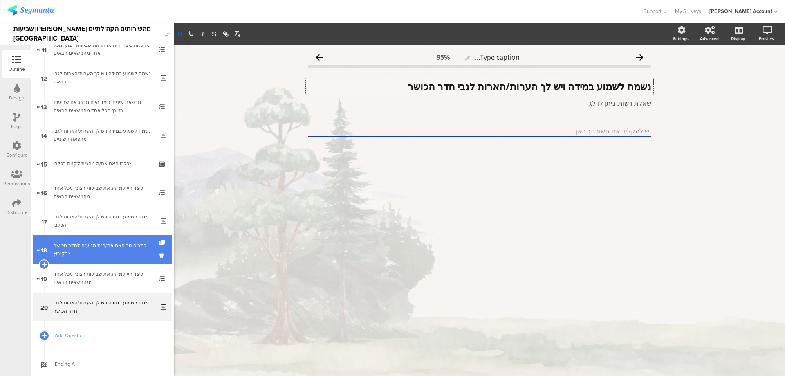
scroll to position [348, 0]
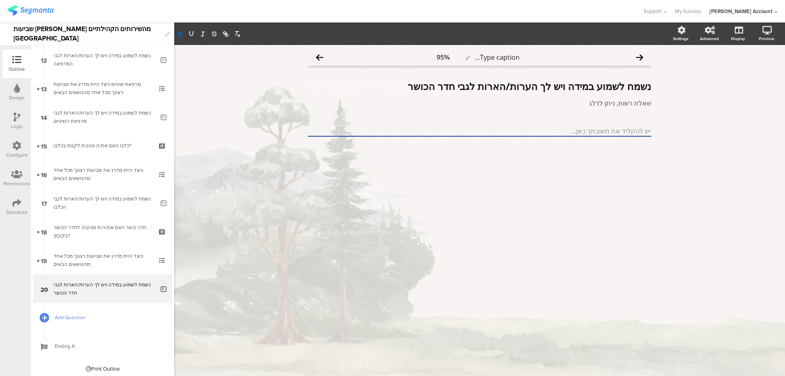
click at [47, 316] on div at bounding box center [43, 317] width 11 height 11
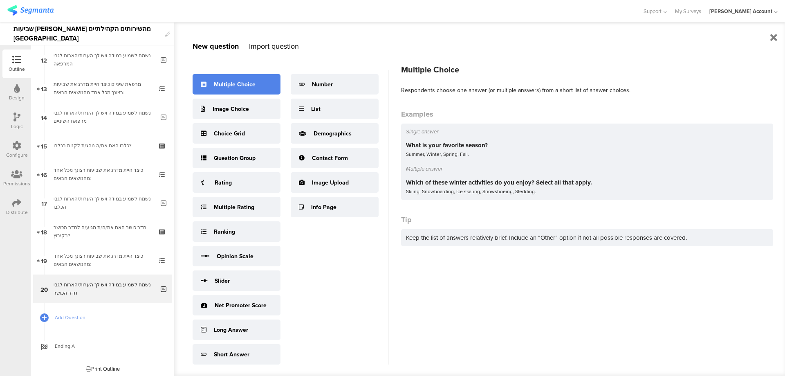
click at [253, 83] on div "Multiple Choice" at bounding box center [235, 84] width 42 height 9
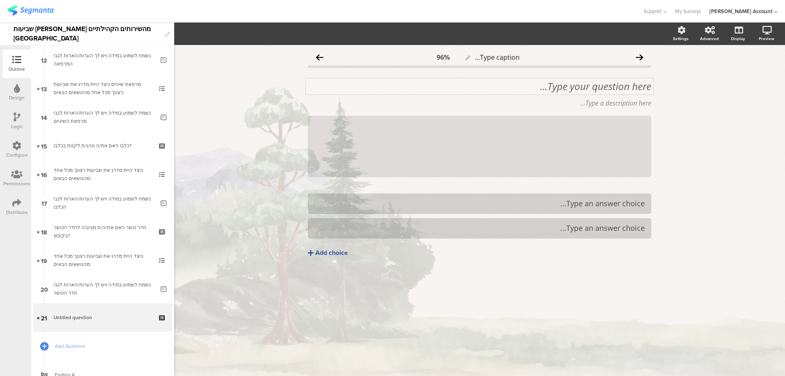
click at [610, 85] on div "Type your question here..." at bounding box center [480, 86] width 348 height 16
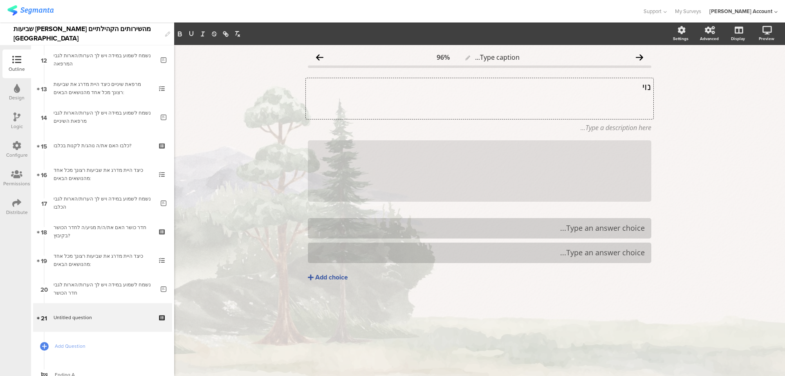
scroll to position [0, 0]
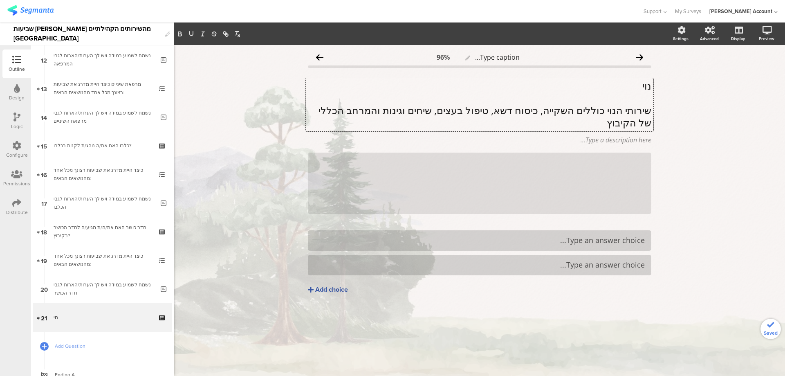
click at [644, 86] on p "נוי" at bounding box center [479, 86] width 343 height 12
click at [191, 31] on icon "button" at bounding box center [191, 33] width 7 height 7
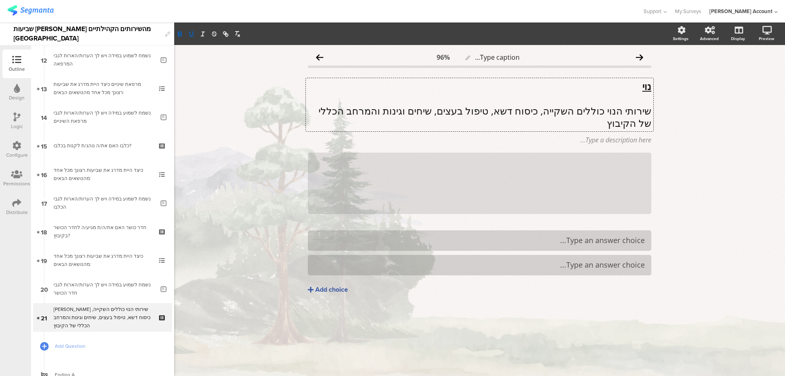
click at [599, 123] on p "שירותי הנוי כוללים השקייה, כיסוח דשא, טיפול בעצים, שיחים וגינות והמרחב הכללי של…" at bounding box center [479, 117] width 343 height 25
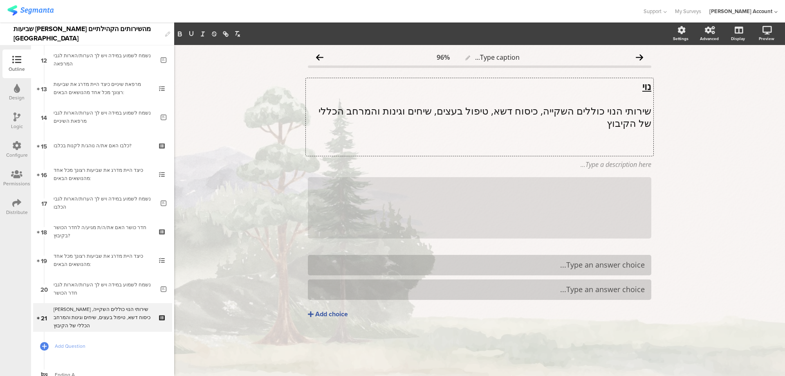
scroll to position [0, 0]
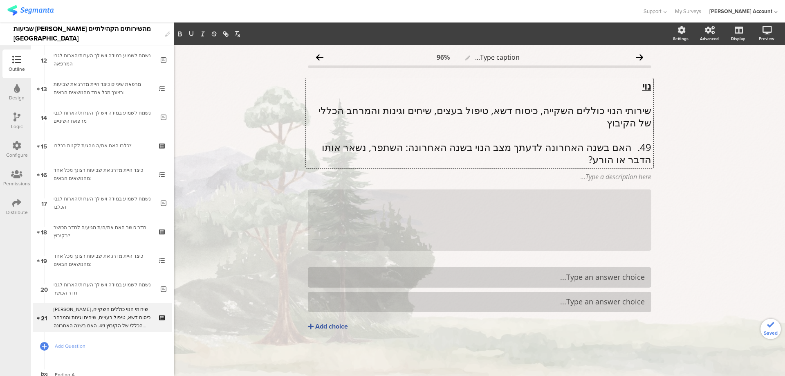
click at [631, 146] on p "49. האם בשנה האחרונה לדעתך מצב הנוי בשנה האחרונה: השתפר, נשאר אותו הדבר או הורע?" at bounding box center [479, 153] width 343 height 25
click at [629, 148] on p "האם בשנה האחרונה לדעתך מצב הנוי בשנה האחרונה: השתפר, נשאר אותו הדבר או הורע?" at bounding box center [479, 153] width 343 height 25
drag, startPoint x: 511, startPoint y: 147, endPoint x: 537, endPoint y: 147, distance: 26.6
click at [537, 147] on p "האם לדעתך בשנה האחרונה לדעתך מצב הנוי בשנה האחרונה: השתפר, נשאר אותו הדבר או הו…" at bounding box center [479, 153] width 343 height 25
drag, startPoint x: 615, startPoint y: 161, endPoint x: 653, endPoint y: 148, distance: 39.8
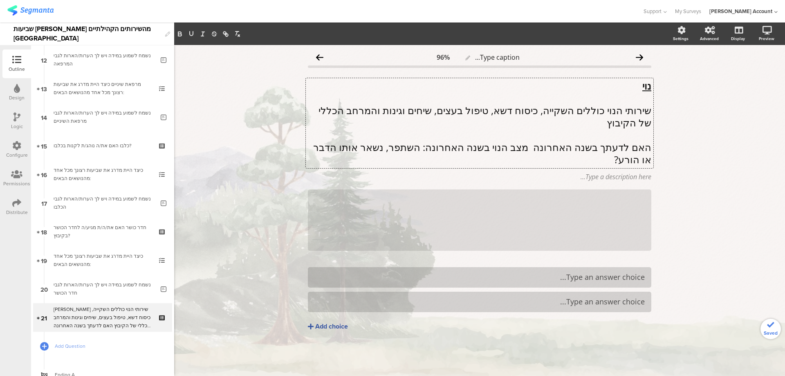
click at [653, 148] on div "נוי שירותי הנוי כוללים השקייה, כיסוח דשא, טיפול בעצים, שיחים וגינות והמרחב הכלל…" at bounding box center [480, 123] width 348 height 90
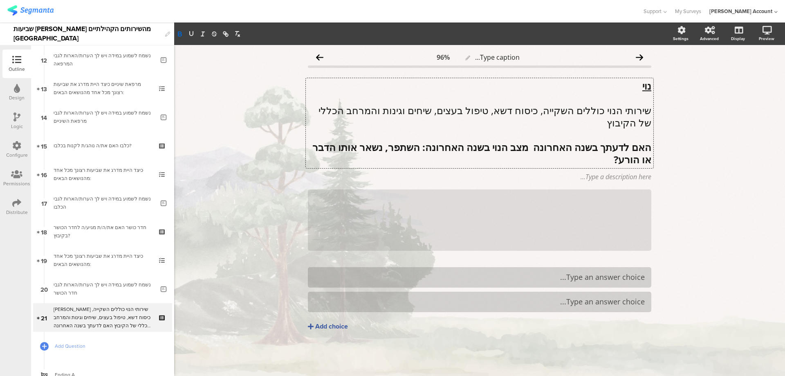
click at [0, 0] on icon at bounding box center [0, 0] width 0 height 0
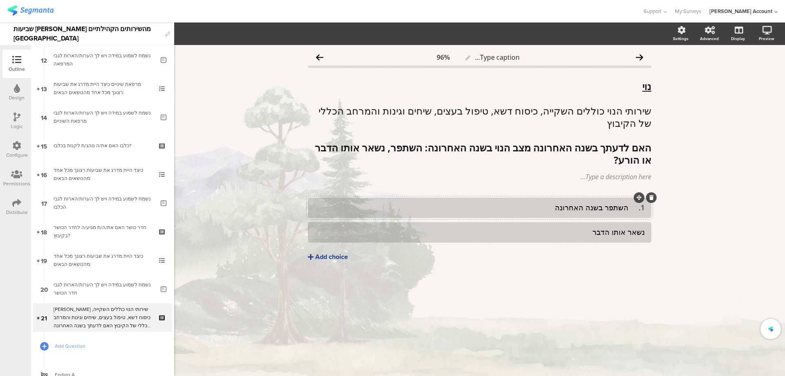
click at [334, 256] on div "Add choice" at bounding box center [331, 257] width 33 height 9
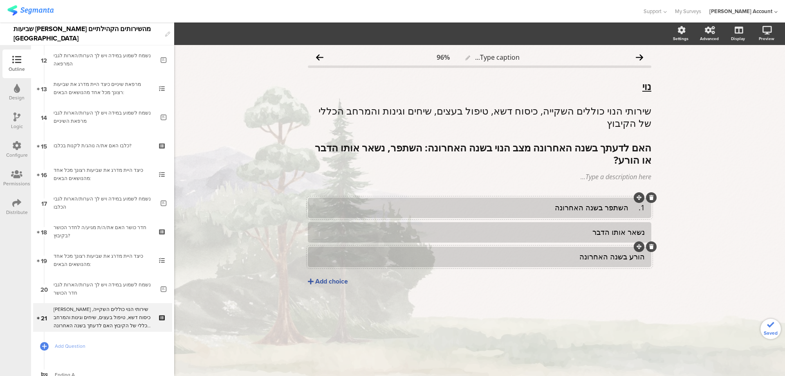
click at [628, 210] on div "1. השתפר בשנה האחרונה" at bounding box center [479, 207] width 330 height 9
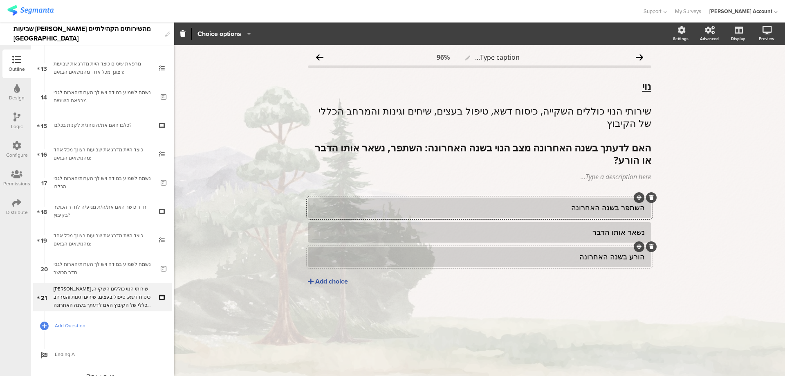
scroll to position [379, 0]
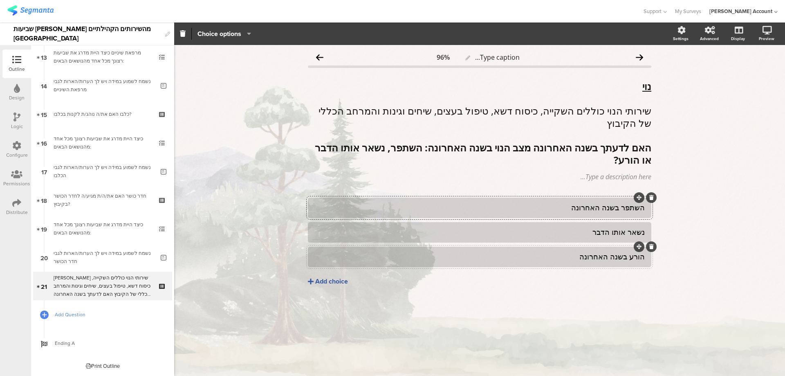
click at [65, 316] on span "Add Question" at bounding box center [107, 314] width 105 height 8
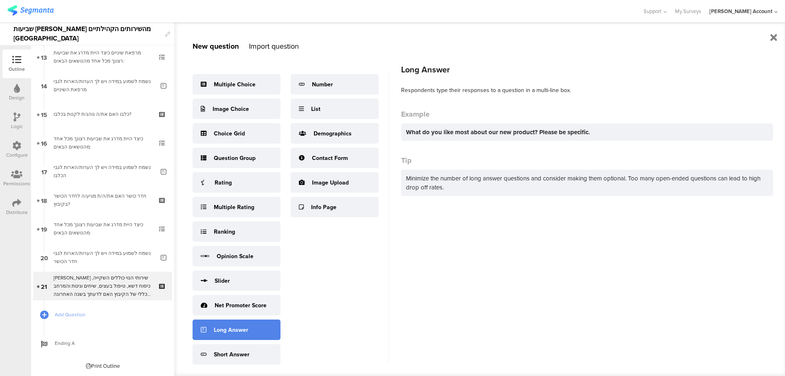
click at [256, 327] on div "Long Answer" at bounding box center [237, 329] width 88 height 20
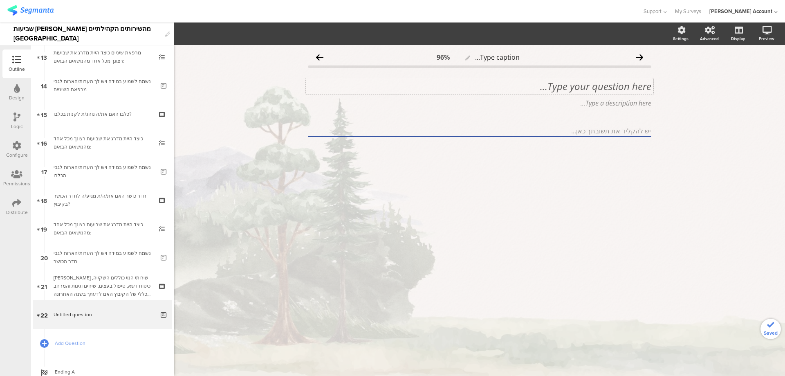
click at [628, 83] on div "Type your question here..." at bounding box center [480, 86] width 348 height 16
click at [629, 86] on p "50. מה השתפר בנוי בשנה האחרונה?" at bounding box center [479, 86] width 343 height 12
click at [628, 85] on p "מה השתפר בנוי בשנה האחרונה?" at bounding box center [479, 86] width 343 height 12
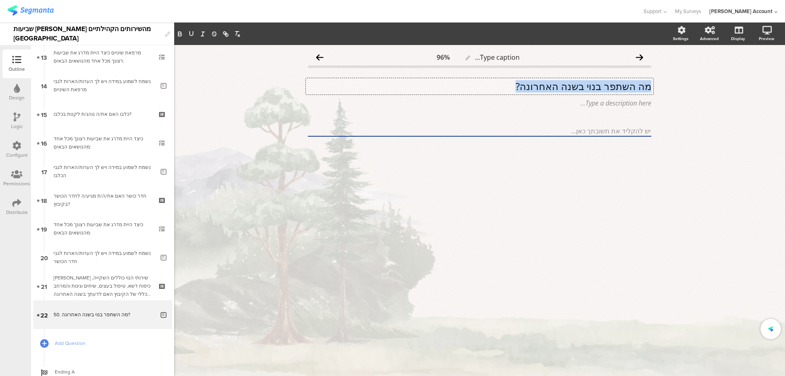
click at [628, 85] on p "מה השתפר בנוי בשנה האחרונה?" at bounding box center [479, 86] width 343 height 12
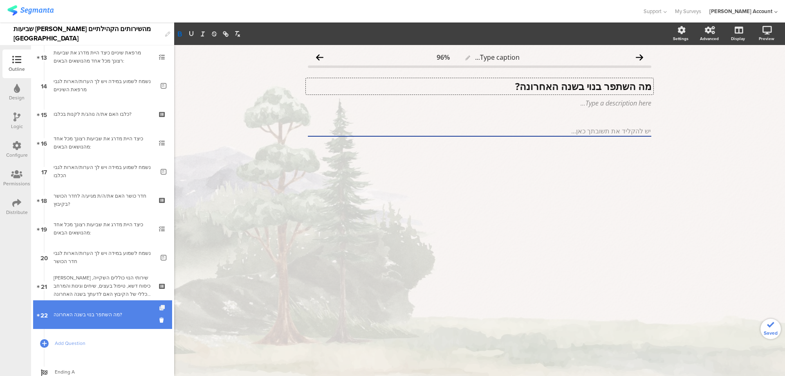
click at [159, 306] on icon at bounding box center [162, 307] width 7 height 5
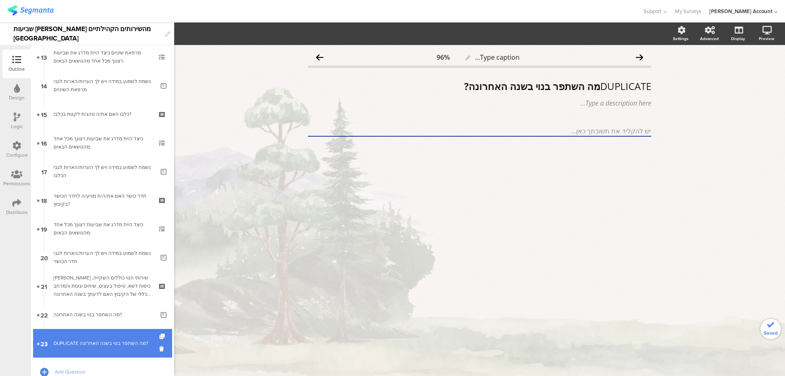
click at [126, 337] on link "23 DUPLICATE מה השתפר בנוי בשנה האחרונה?" at bounding box center [102, 343] width 139 height 29
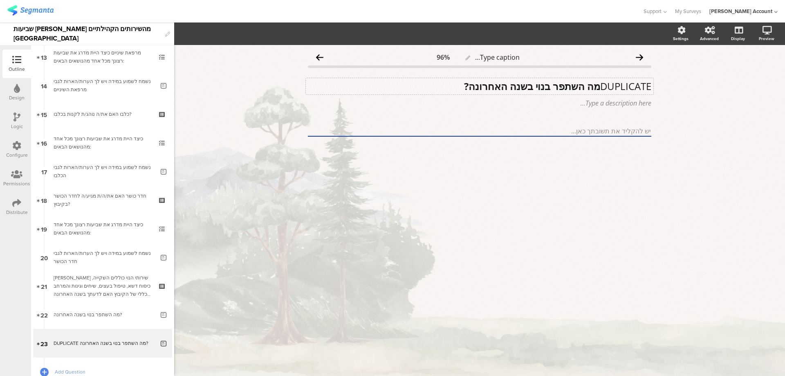
click at [598, 87] on div "DUPLICATE מה השתפר בנוי בשנה האחרונה? DUPLICATE מה השתפר בנוי בשנה האחרונה?" at bounding box center [480, 86] width 348 height 16
drag, startPoint x: 603, startPoint y: 87, endPoint x: 626, endPoint y: 85, distance: 22.9
click at [626, 85] on strong "מה השתפר בנוי בשנה האחרונה?" at bounding box center [583, 85] width 136 height 13
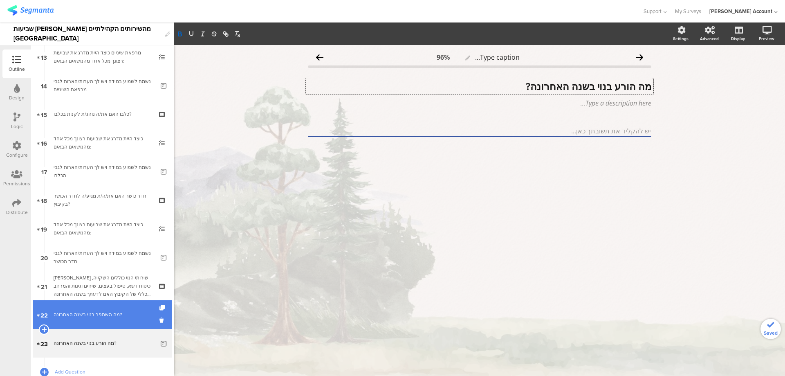
click at [85, 312] on div "מה השתפר בנוי בשנה האחרונה?" at bounding box center [104, 314] width 101 height 8
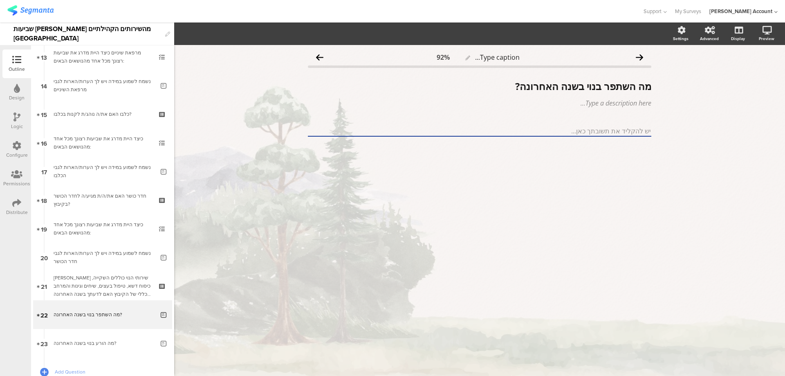
click at [18, 115] on icon at bounding box center [16, 116] width 7 height 9
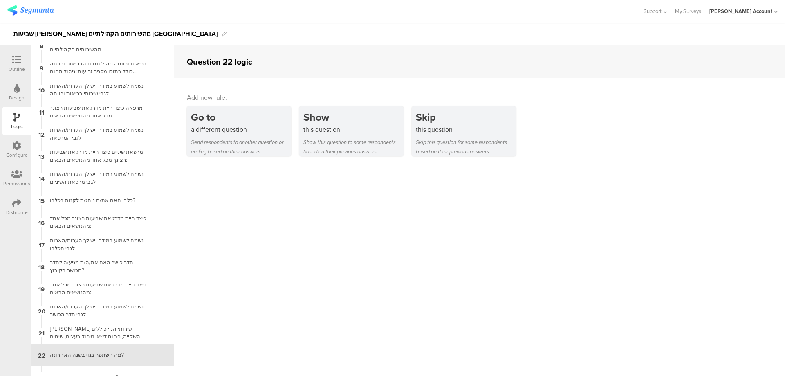
scroll to position [177, 0]
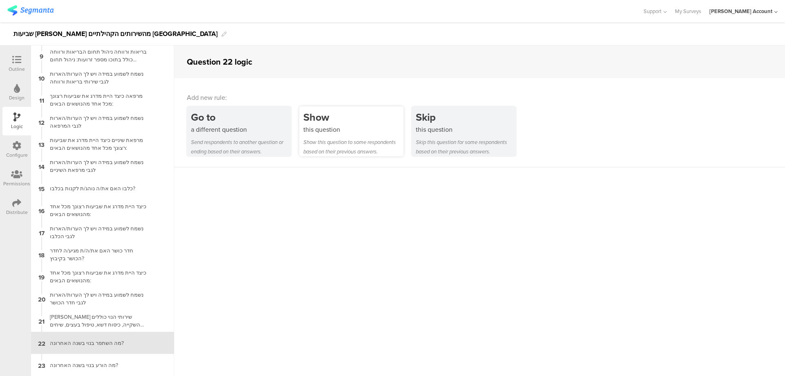
click at [335, 123] on div "Show" at bounding box center [353, 117] width 100 height 15
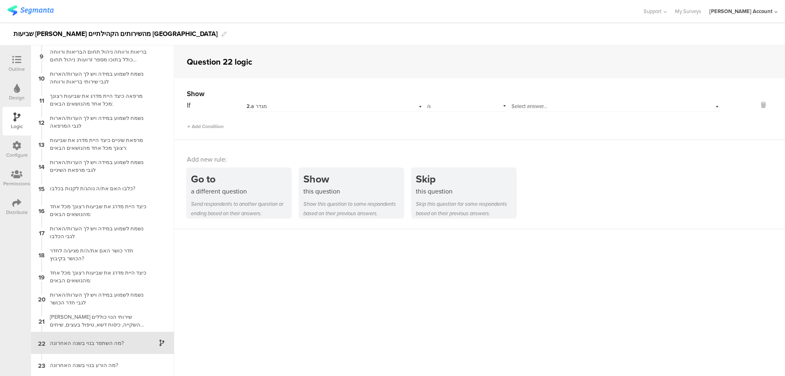
click at [334, 107] on div "2.a מגדר" at bounding box center [321, 106] width 148 height 7
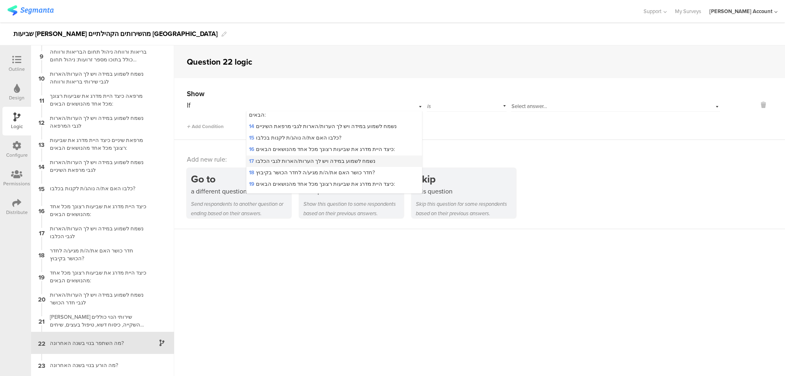
scroll to position [218, 0]
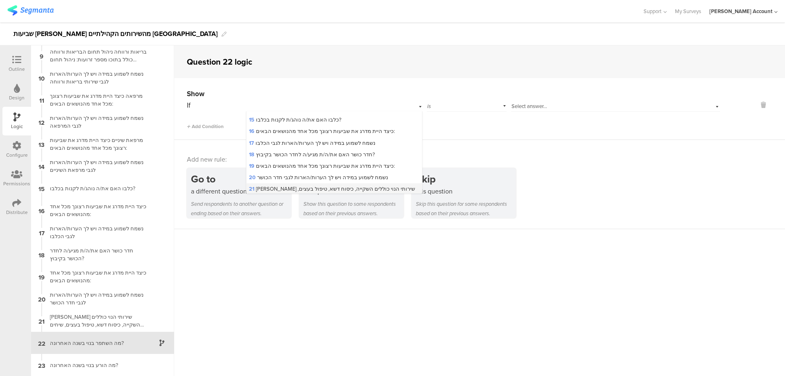
click at [325, 185] on span "21 נוי שירותי הנוי כוללים השקייה, כיסוח דשא, טיפול בעצים, שיחים וגינות והמרחב ה…" at bounding box center [332, 196] width 166 height 22
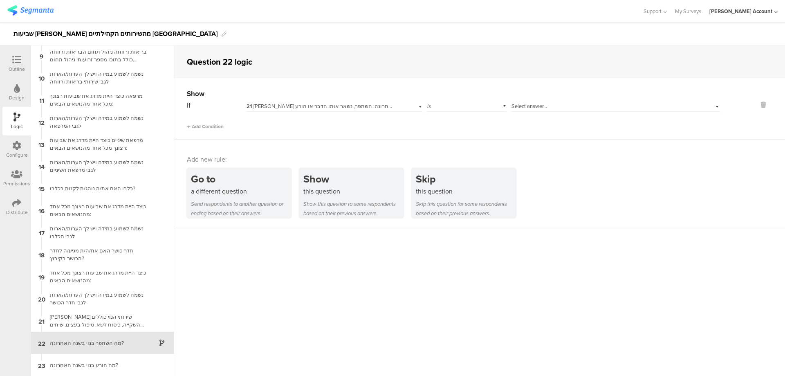
click at [526, 103] on span "Select answer..." at bounding box center [529, 106] width 36 height 8
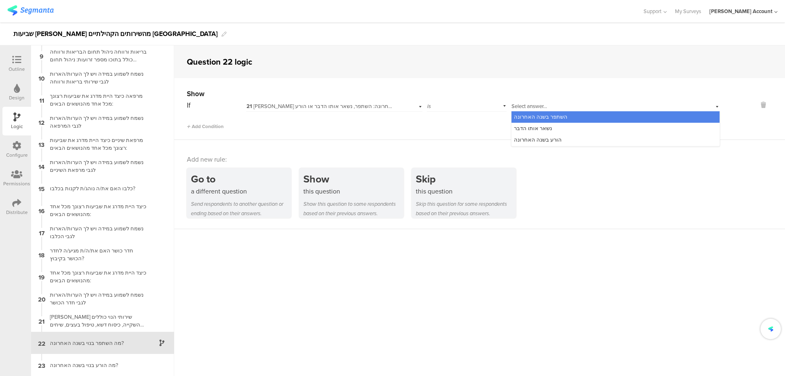
click at [547, 115] on span "השתפר בשנה האחרונה" at bounding box center [541, 117] width 54 height 8
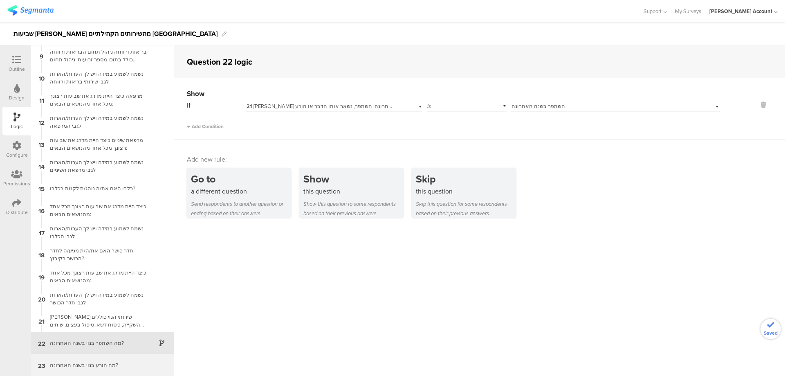
click at [121, 364] on div "מה הורע בנוי בשנה האחרונה?" at bounding box center [96, 365] width 102 height 8
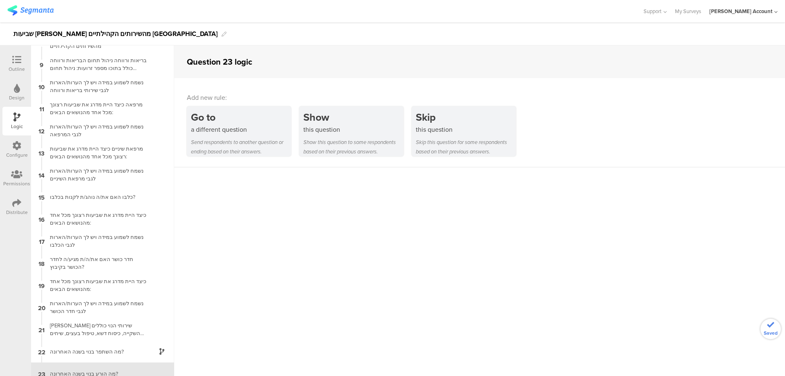
scroll to position [177, 0]
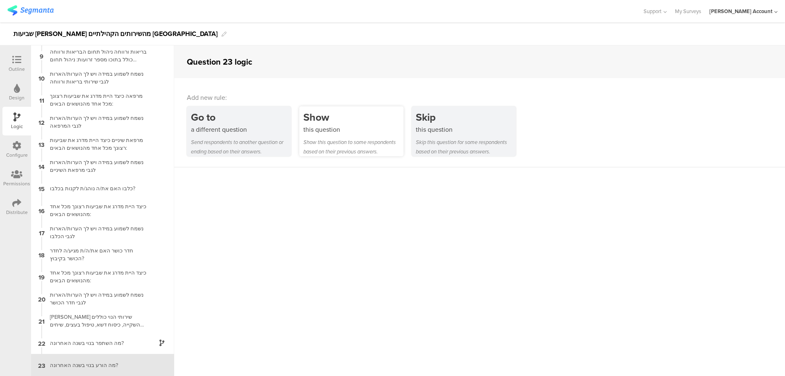
click at [350, 128] on div "this question" at bounding box center [353, 129] width 100 height 9
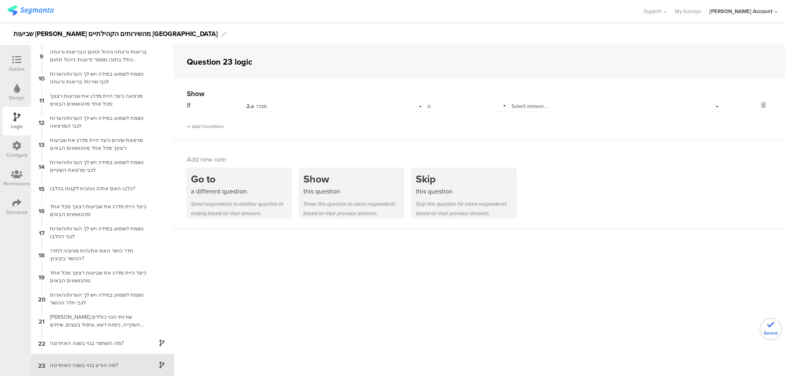
click at [307, 103] on div "2.a מגדר" at bounding box center [321, 106] width 148 height 7
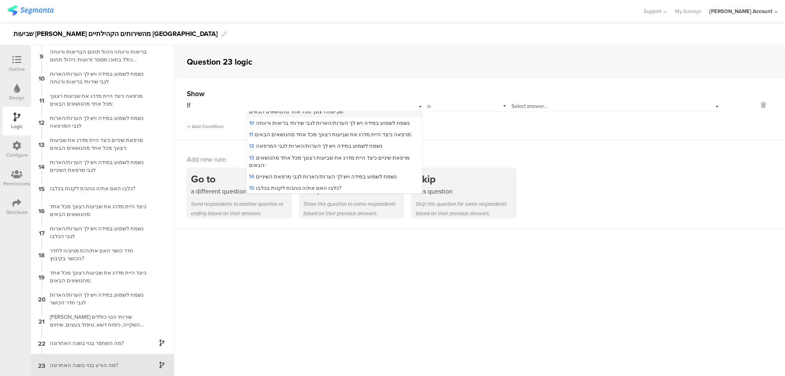
scroll to position [218, 0]
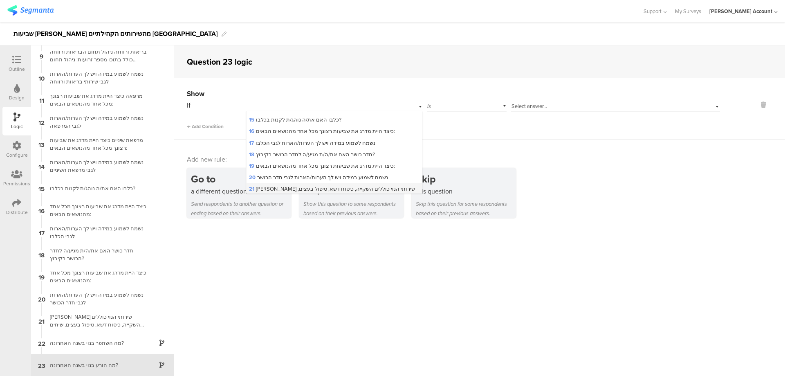
click at [307, 185] on span "21 נוי שירותי הנוי כוללים השקייה, כיסוח דשא, טיפול בעצים, שיחים וגינות והמרחב ה…" at bounding box center [332, 196] width 166 height 22
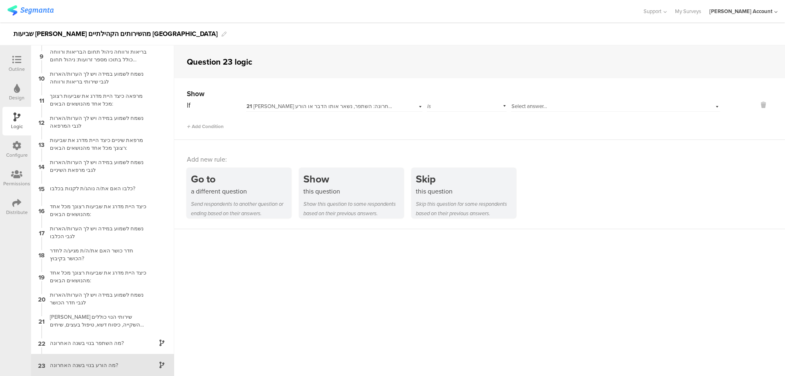
click at [518, 103] on span "Select answer..." at bounding box center [529, 106] width 36 height 8
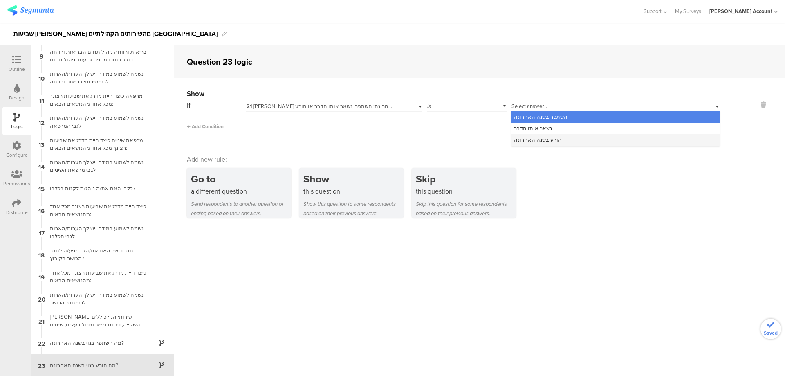
click at [543, 137] on span "הורע בשנה האחרונה" at bounding box center [538, 140] width 48 height 8
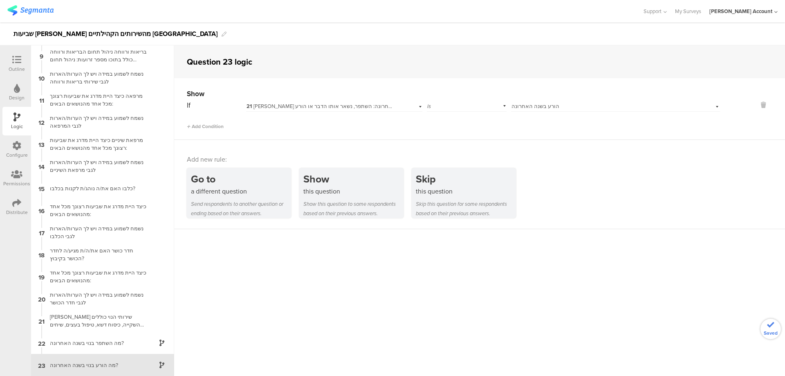
click at [20, 63] on icon at bounding box center [16, 59] width 9 height 9
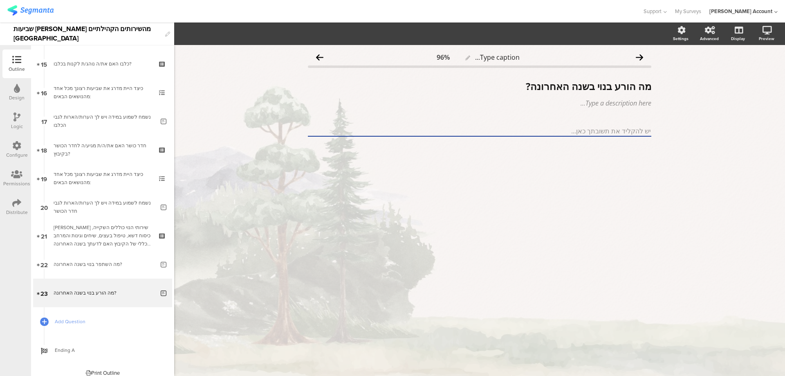
scroll to position [436, 0]
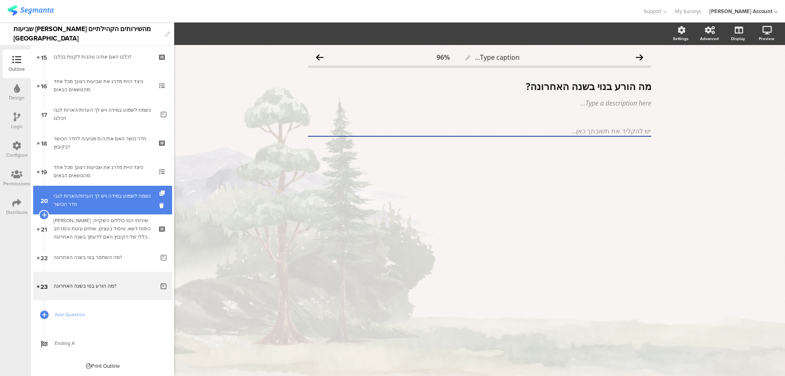
click at [159, 192] on icon at bounding box center [162, 193] width 7 height 5
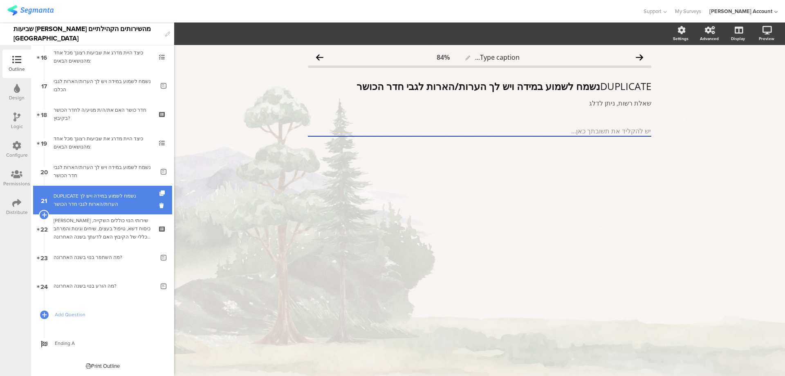
scroll to position [436, 0]
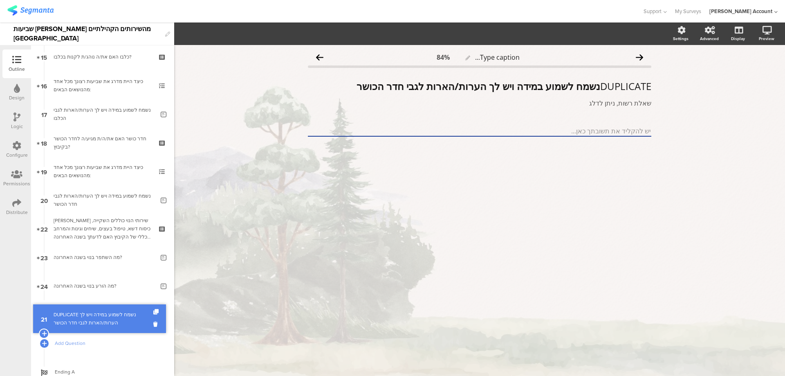
drag, startPoint x: 139, startPoint y: 193, endPoint x: 129, endPoint y: 312, distance: 119.0
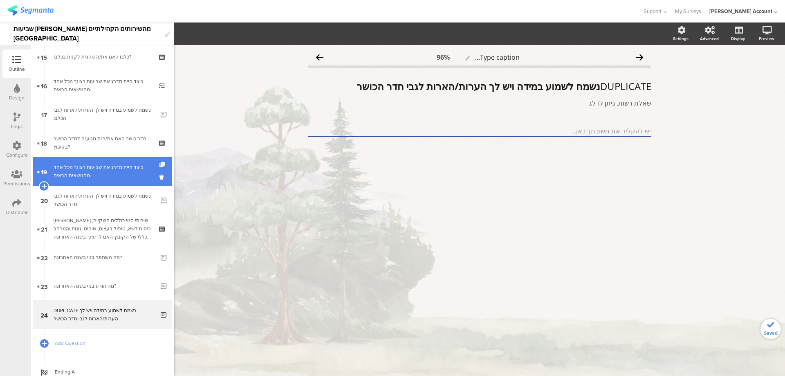
click at [159, 163] on icon at bounding box center [162, 164] width 7 height 5
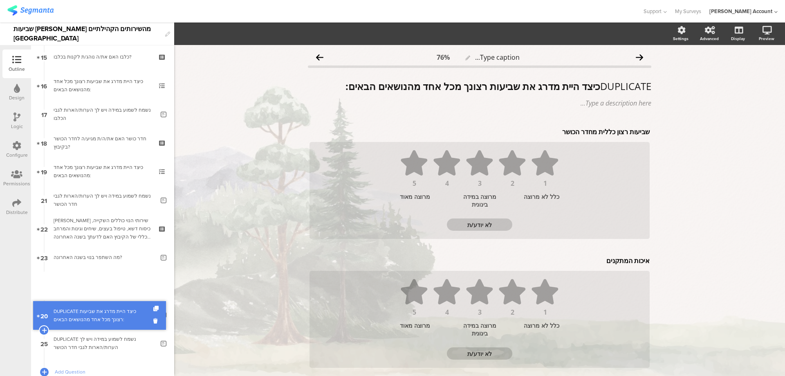
drag, startPoint x: 118, startPoint y: 192, endPoint x: 110, endPoint y: 307, distance: 115.5
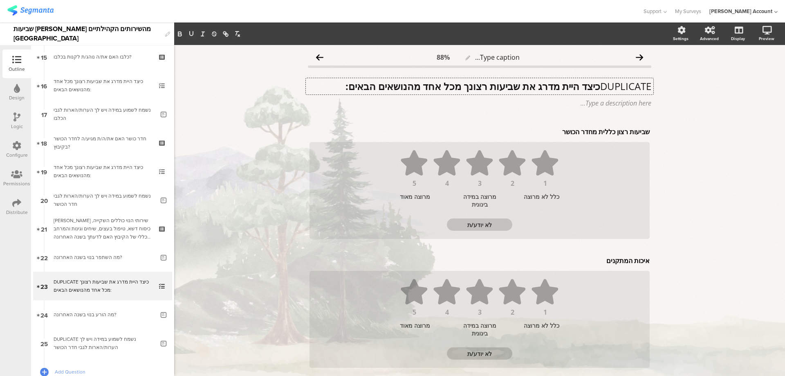
click at [594, 85] on div "DUPLICATE כיצד היית מדרג את שביעות רצונך מכל אחד מהנושאים הבאים: DUPLICATE כיצד…" at bounding box center [480, 86] width 348 height 16
click at [612, 128] on div "שביעות רצון כללית מחדר הכושר שביעות רצון כללית מחדר הכושר" at bounding box center [479, 131] width 344 height 13
click at [612, 128] on p "שביעות רצון כללית מחדר הכושר" at bounding box center [480, 131] width 340 height 9
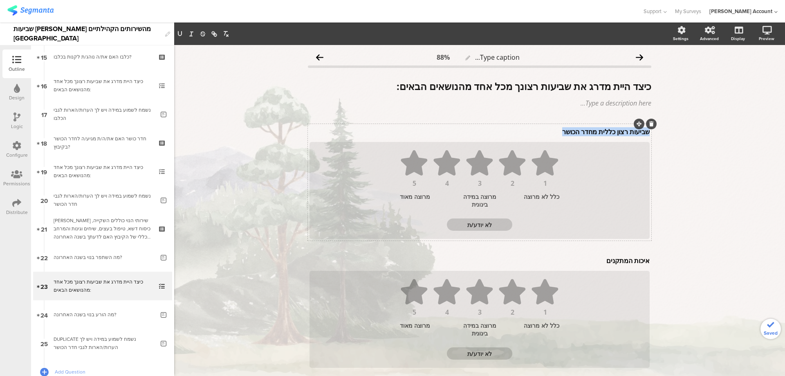
click at [612, 128] on p "שביעות רצון כללית מחדר הכושר" at bounding box center [480, 131] width 340 height 9
click at [639, 134] on p "3. שביעות רצון כללית מהנוי" at bounding box center [480, 131] width 340 height 9
click at [606, 260] on div "איכות המתקנים איכות המתקנים איכות המתקנים" at bounding box center [479, 260] width 344 height 13
click at [606, 260] on p "איכות המתקנים" at bounding box center [480, 260] width 340 height 9
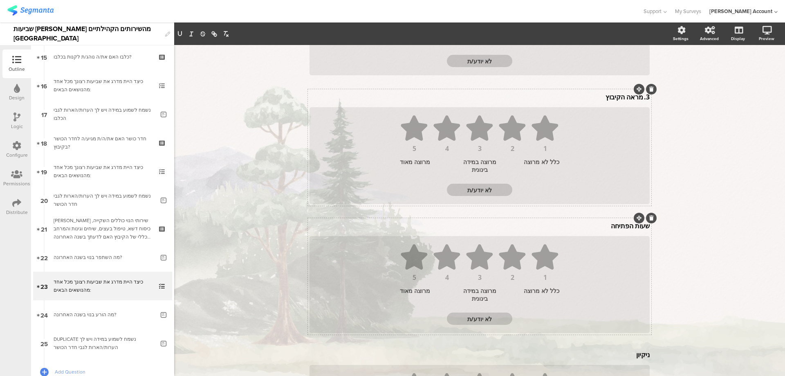
click at [615, 228] on div "שעות הפתיחה שעות הפתיחה" at bounding box center [479, 225] width 344 height 13
click at [615, 228] on p "שעות הפתיחה" at bounding box center [480, 227] width 340 height 9
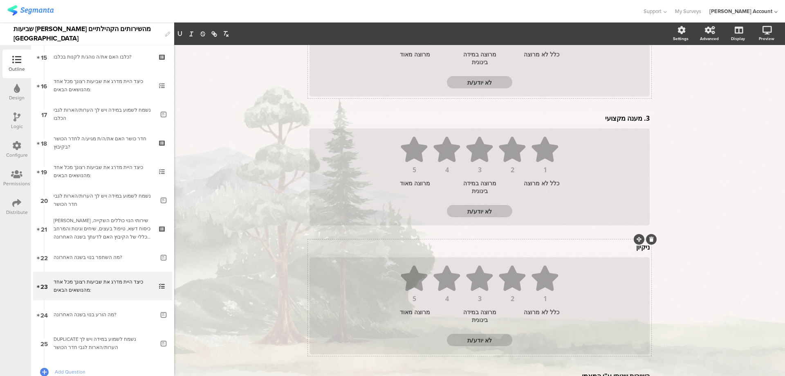
click at [627, 247] on div "ניקיון ניקיון ניקיון" at bounding box center [479, 246] width 344 height 13
click at [627, 247] on p "ניקיון" at bounding box center [480, 248] width 340 height 9
click at [626, 247] on p "ניקיון" at bounding box center [480, 248] width 340 height 9
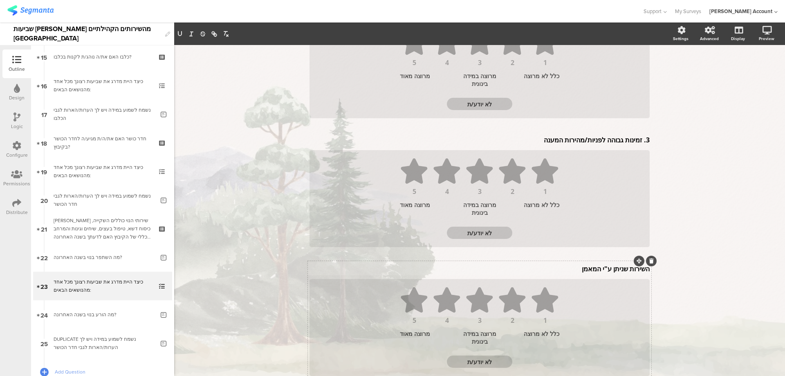
click at [606, 265] on div "השירות שניתן ע"י המאמן השירות שניתן ע"י המאמן השירות שניתן ע"י המאמן" at bounding box center [479, 268] width 344 height 13
click at [606, 268] on p "השירות שניתן ע"י המאמן" at bounding box center [480, 270] width 340 height 9
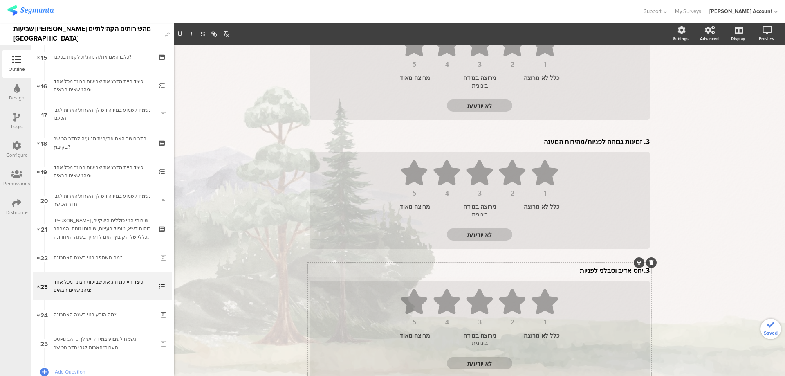
click at [640, 271] on p "3. יחס אדיב וסבלני לפניות" at bounding box center [480, 270] width 340 height 9
click at [639, 141] on div "3. זמינות גבוהה לפניות/מהירות המענה 3. זמינות גבוהה לפניות/מהירות המענה" at bounding box center [479, 141] width 344 height 13
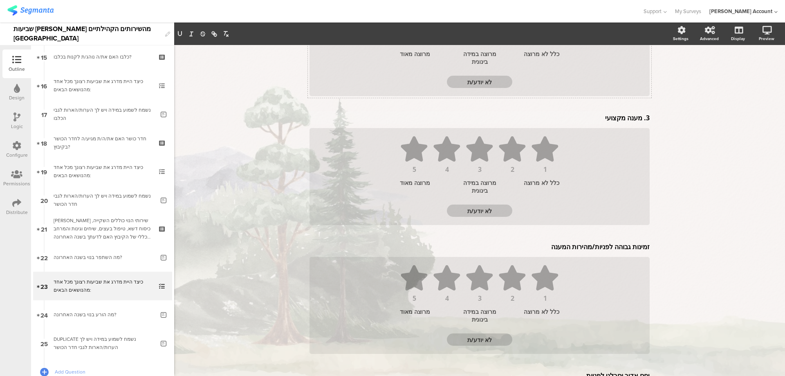
scroll to position [266, 0]
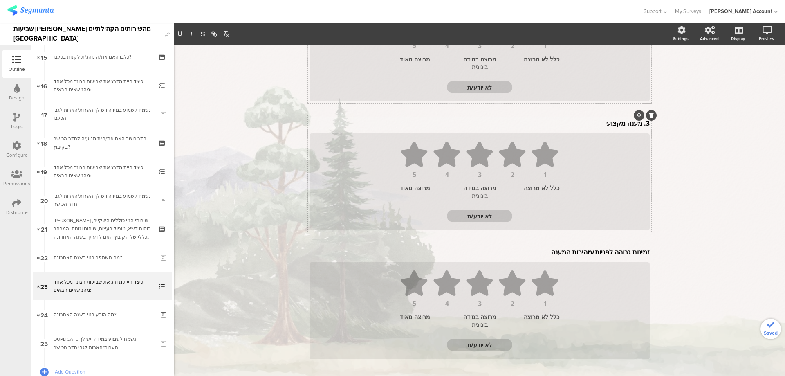
click at [639, 124] on div "3. מענה מקצועי 3. מענה מקצועי" at bounding box center [479, 123] width 344 height 13
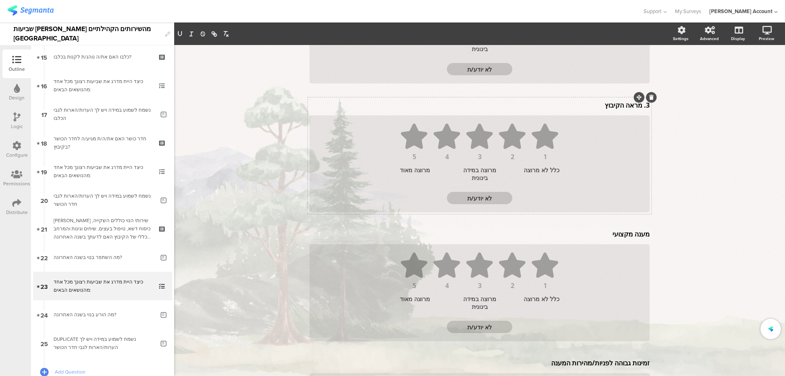
click at [637, 105] on p "3. מראה הקיבוץ" at bounding box center [480, 105] width 340 height 9
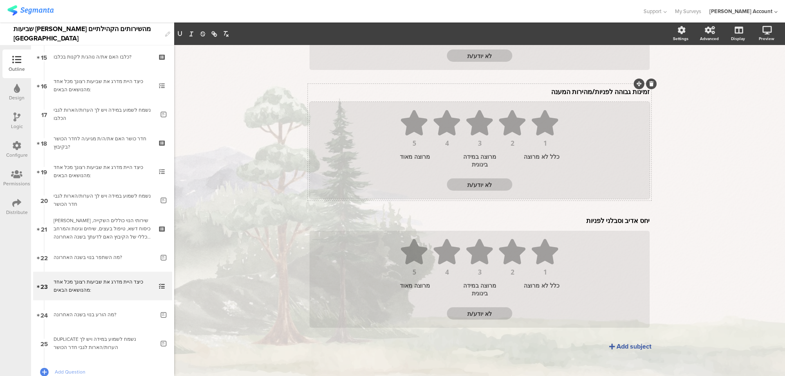
scroll to position [434, 0]
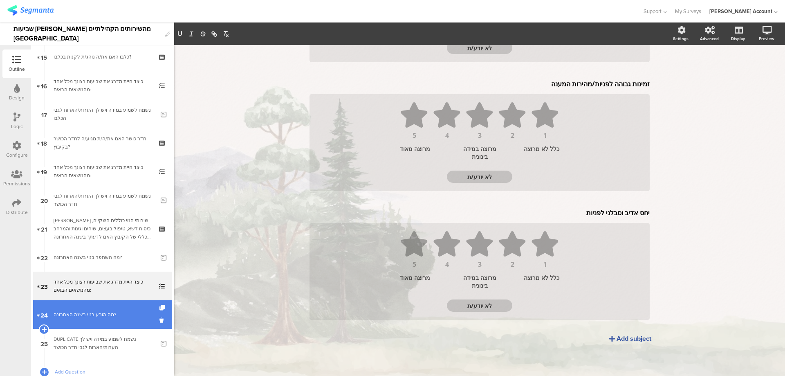
click at [102, 312] on div "מה הורע בנוי בשנה האחרונה?" at bounding box center [104, 314] width 101 height 8
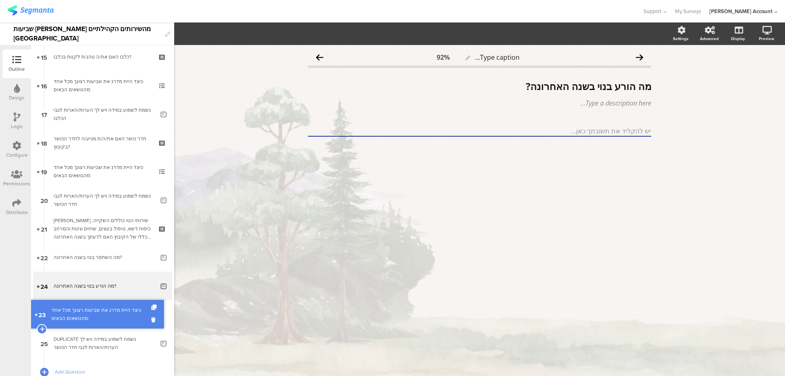
drag, startPoint x: 123, startPoint y: 287, endPoint x: 127, endPoint y: 315, distance: 28.6
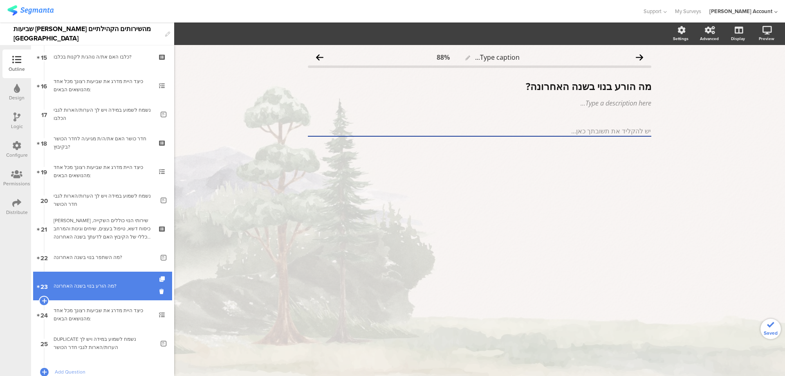
click at [115, 291] on link "23 מה הורע בנוי בשנה האחרונה?" at bounding box center [102, 285] width 139 height 29
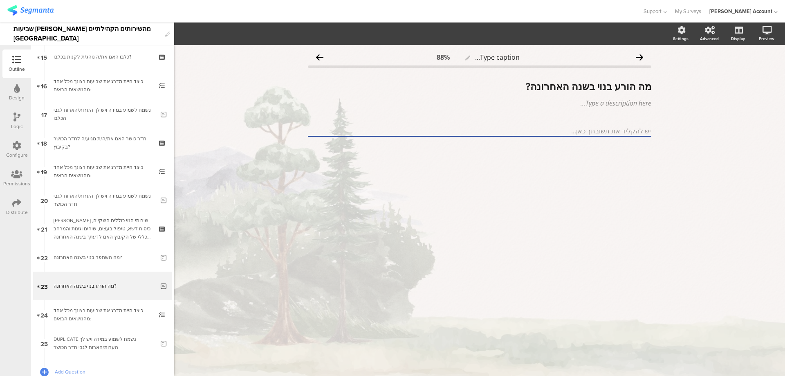
click at [19, 122] on div at bounding box center [16, 117] width 7 height 10
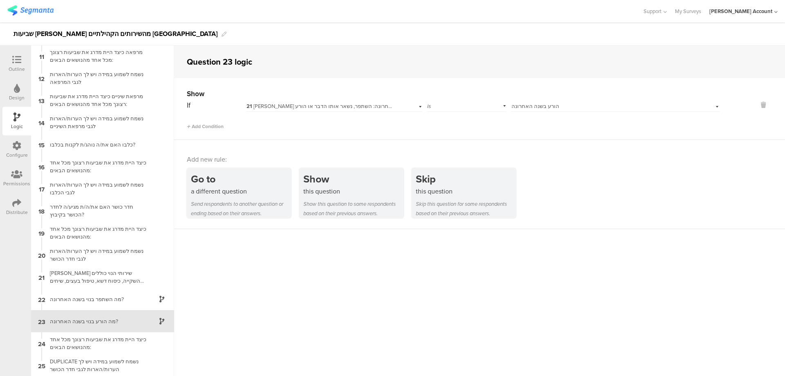
scroll to position [222, 0]
click at [117, 337] on div "כיצד היית מדרג את שביעות רצונך מכל אחד מהנושאים הבאים:" at bounding box center [96, 343] width 102 height 16
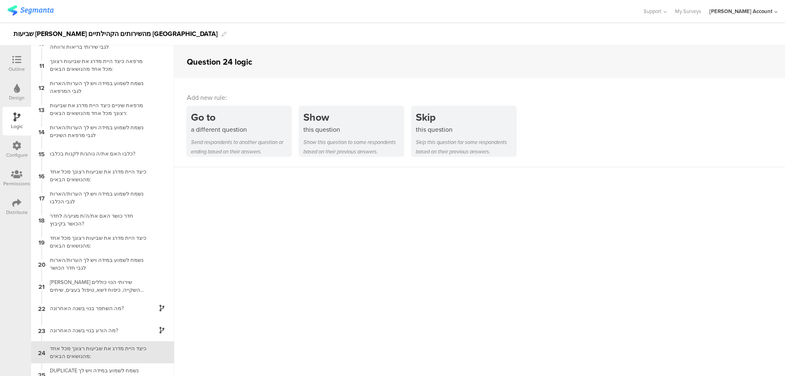
scroll to position [222, 0]
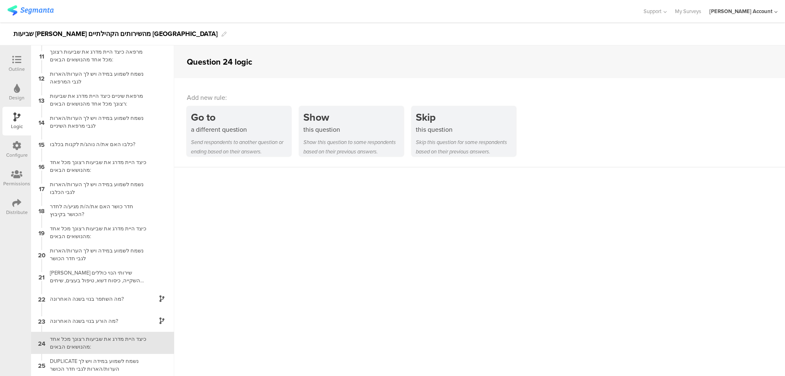
click at [18, 67] on div "Outline" at bounding box center [17, 68] width 16 height 7
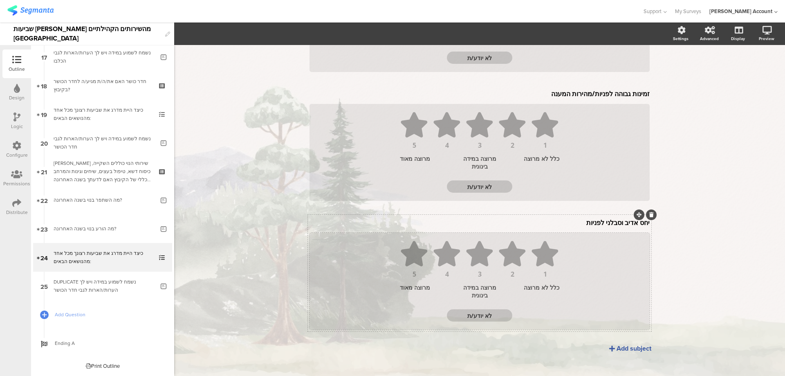
scroll to position [434, 0]
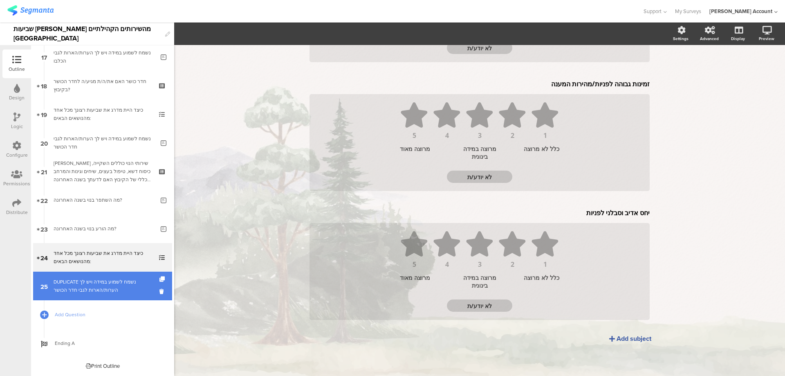
click at [123, 288] on div "DUPLICATE נשמח לשמוע במידה ויש לך הערות/הארות לגבי חדר הכושר" at bounding box center [104, 286] width 101 height 16
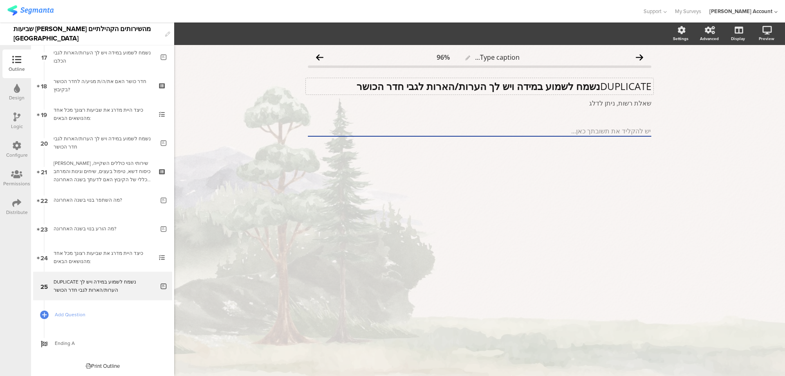
click at [597, 87] on div "DUPLICATE נשמח לשמוע במידה ויש לך הערות/הארות לגבי חדר הכושר DUPLICATE נשמח לשמ…" at bounding box center [480, 86] width 348 height 16
drag, startPoint x: 447, startPoint y: 85, endPoint x: 393, endPoint y: 87, distance: 53.6
click at [393, 87] on p "נשמח לשמוע במידה ויש לך הערות/הארות לגבי חדר הכושר" at bounding box center [479, 86] width 343 height 12
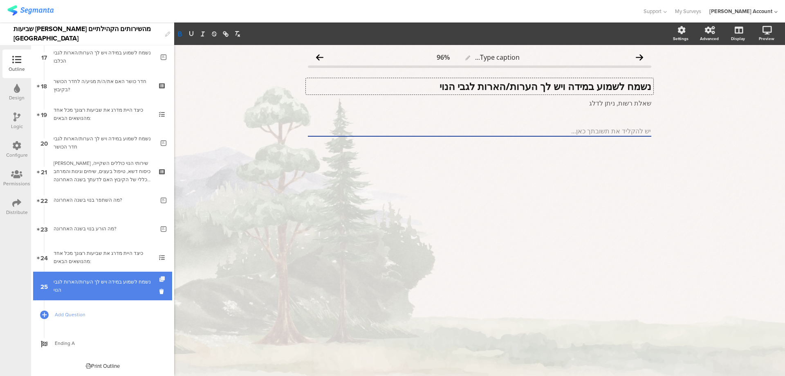
click at [159, 278] on icon at bounding box center [162, 278] width 7 height 5
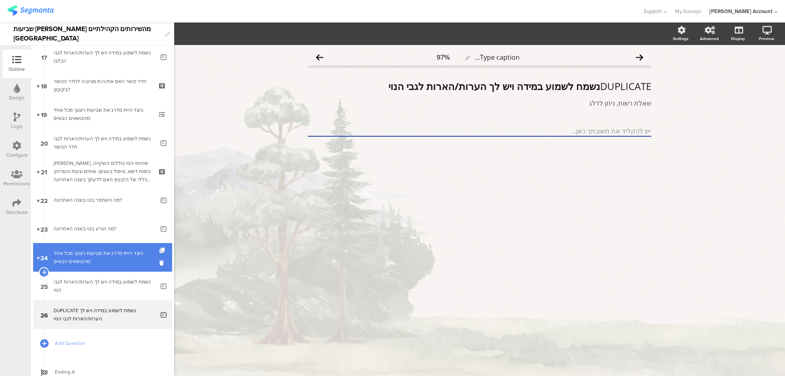
click at [159, 249] on icon at bounding box center [162, 250] width 7 height 5
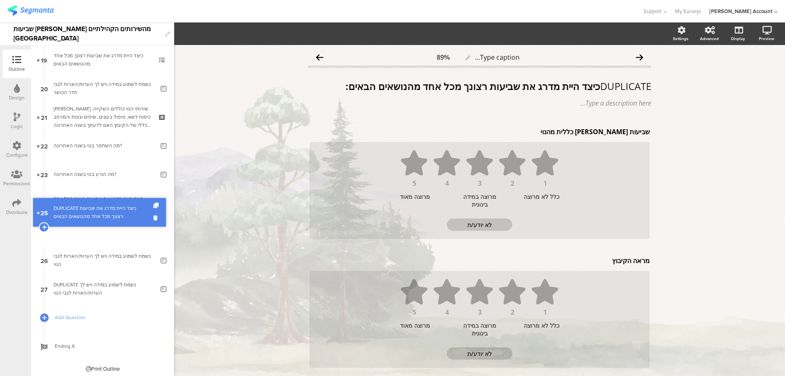
scroll to position [522, 0]
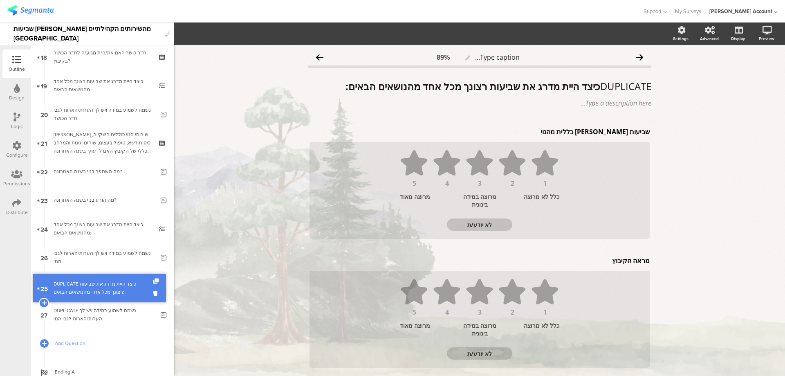
drag, startPoint x: 147, startPoint y: 235, endPoint x: 144, endPoint y: 292, distance: 56.5
click at [137, 287] on div "DUPLICATE כיצד היית מדרג את שביעות רצונך מכל אחד מהנושאים הבאים:" at bounding box center [103, 286] width 98 height 16
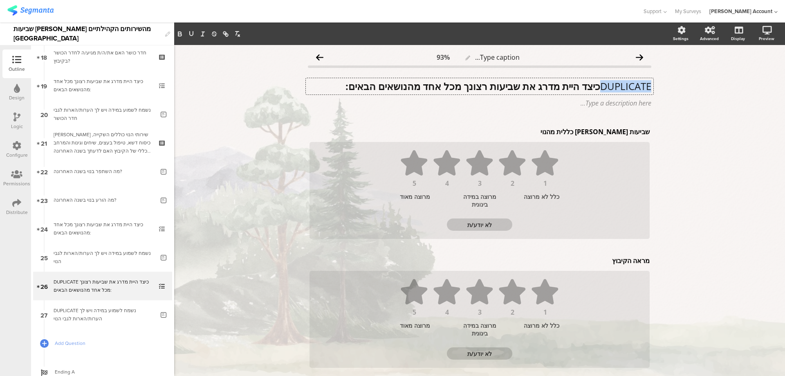
drag, startPoint x: 597, startPoint y: 85, endPoint x: 666, endPoint y: 86, distance: 69.1
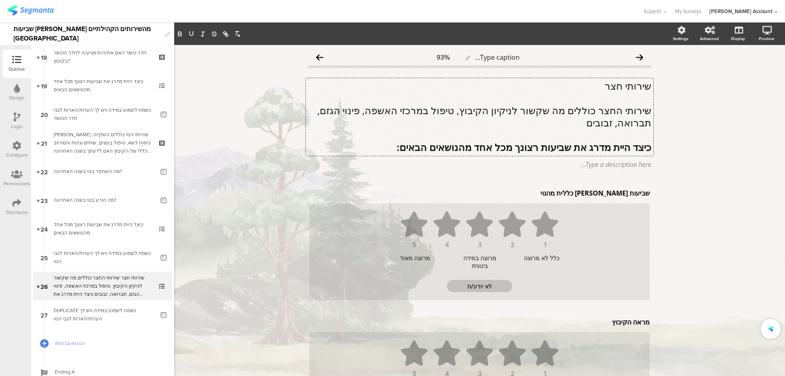
click at [636, 83] on p "שירותי חצר" at bounding box center [479, 86] width 343 height 12
click at [179, 32] on icon "button" at bounding box center [179, 33] width 3 height 2
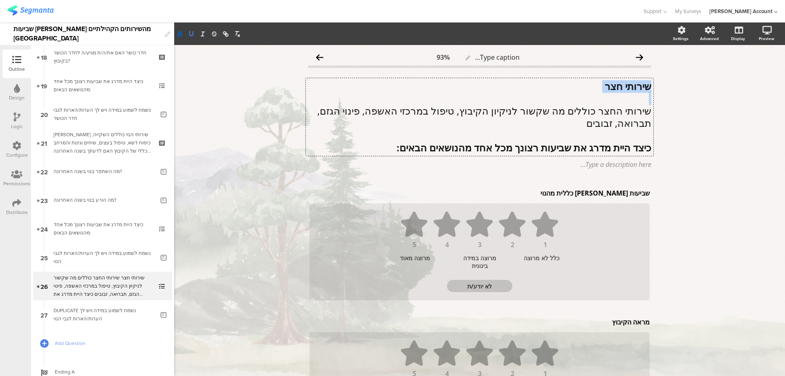
click at [190, 31] on icon "button" at bounding box center [191, 33] width 3 height 4
click at [550, 193] on div "שביעות רצון כללית מהנוי שביעות רצון כללית מהנוי שביעות רצון כללית מהנוי" at bounding box center [479, 192] width 344 height 13
click at [611, 324] on div "מראה הקיבוץ מראה הקיבוץ" at bounding box center [479, 321] width 344 height 13
click at [611, 324] on p "מראה הקיבוץ" at bounding box center [480, 321] width 340 height 9
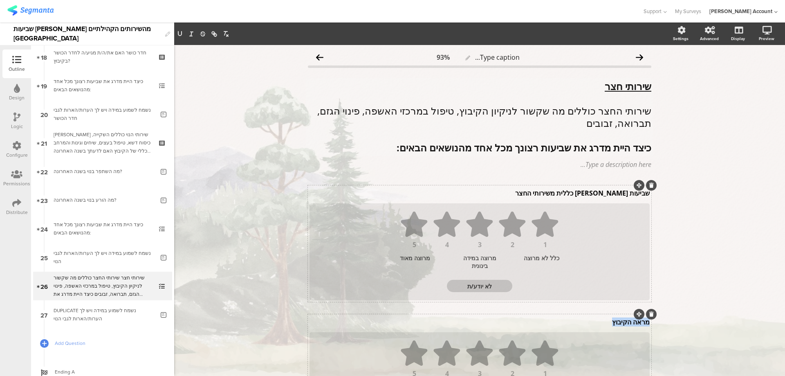
click at [611, 324] on p "מראה הקיבוץ" at bounding box center [480, 321] width 340 height 9
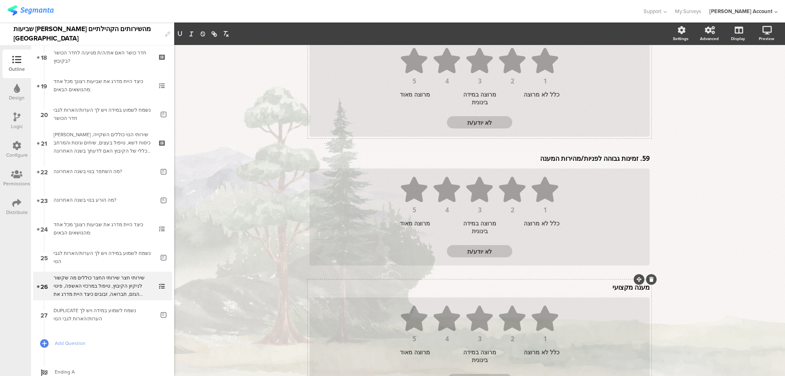
scroll to position [162, 0]
click at [614, 291] on div "מענה מקצועי מענה מקצועי מענה מקצועי" at bounding box center [479, 288] width 344 height 13
click at [615, 290] on p "מענה מקצועי" at bounding box center [480, 288] width 340 height 9
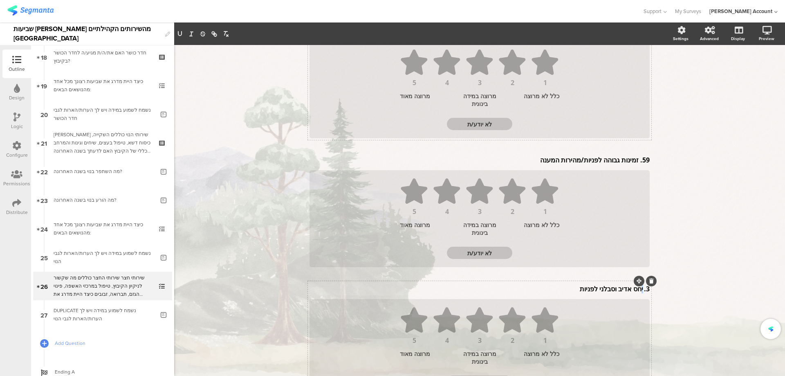
click at [639, 290] on p "3. יחס אדיב וסבלני לפניות" at bounding box center [480, 288] width 340 height 9
click at [640, 290] on p "3. יחס אדיב וסבלני לפניות" at bounding box center [480, 288] width 340 height 9
click at [639, 290] on p "3. יחס אדיב וסבלני לפניות" at bounding box center [480, 288] width 340 height 9
click at [634, 161] on div "59. זמינות גבוהה לפניות/מהירות המענה 59. זמינות גבוהה לפניות/מהירות המענה 59. ז…" at bounding box center [479, 161] width 344 height 13
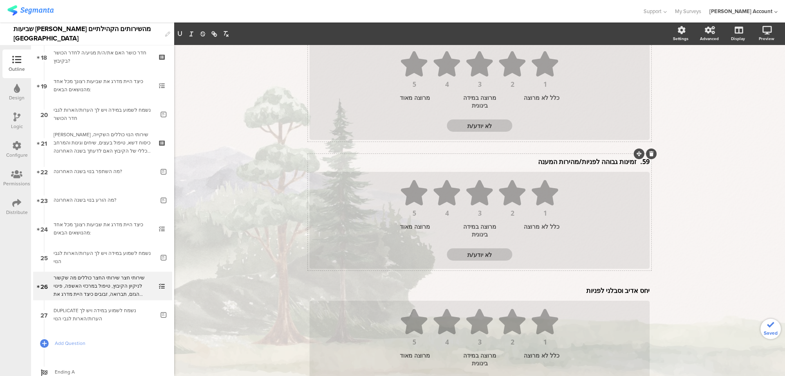
click at [635, 164] on p "59. זמינות גבוהה לפניות/מהירות המענה" at bounding box center [480, 161] width 340 height 9
click at [633, 163] on p "59. זמינות גבוהה לפניות/מהירות המענה" at bounding box center [480, 161] width 340 height 9
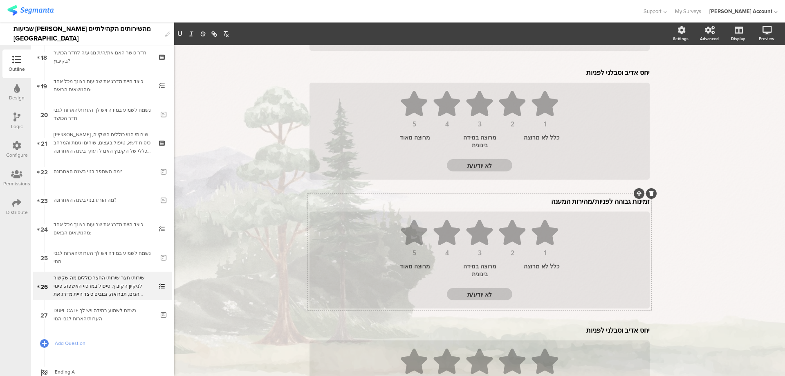
click at [606, 206] on div "זמינות גבוהה לפניות/מהירות המענה זמינות גבוהה לפניות/מהירות המענה" at bounding box center [479, 201] width 344 height 13
click at [608, 204] on p "זמינות גבוהה לפניות/מהירות המענה" at bounding box center [480, 202] width 340 height 9
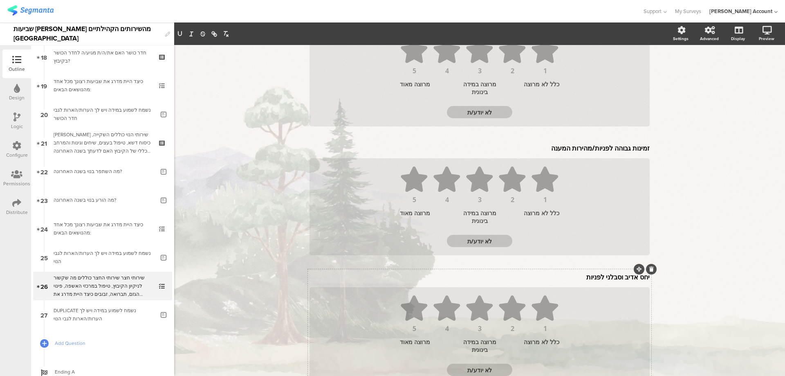
click at [616, 278] on div "יחס אדיב וסבלני לפניות יחס אדיב וסבלני לפניות" at bounding box center [479, 276] width 344 height 13
click at [650, 271] on icon at bounding box center [651, 270] width 4 height 5
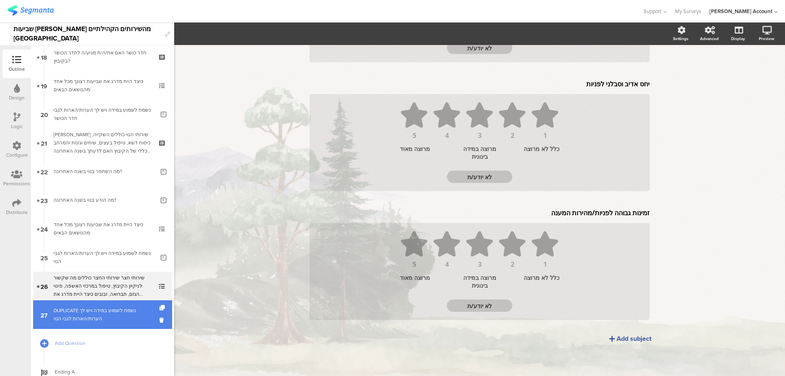
click at [108, 313] on div "DUPLICATE נשמח לשמוע במידה ויש לך הערות/הארות לגבי הנוי" at bounding box center [104, 314] width 101 height 16
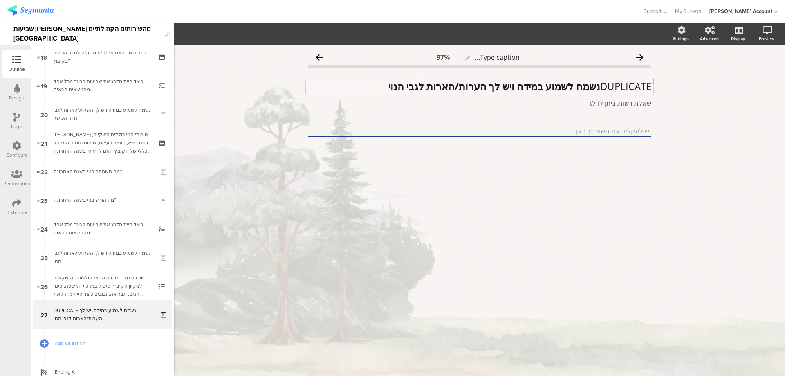
click at [598, 87] on div "DUPLICATE נשמח לשמוע במידה ויש לך הערות/הארות לגבי הנוי DUPLICATE נשמח לשמוע במ…" at bounding box center [480, 86] width 348 height 16
drag, startPoint x: 450, startPoint y: 87, endPoint x: 410, endPoint y: 90, distance: 39.8
click at [410, 90] on p "נשמח לשמוע במידה ויש לך הערות/הארות לגבי הנוי" at bounding box center [479, 86] width 343 height 12
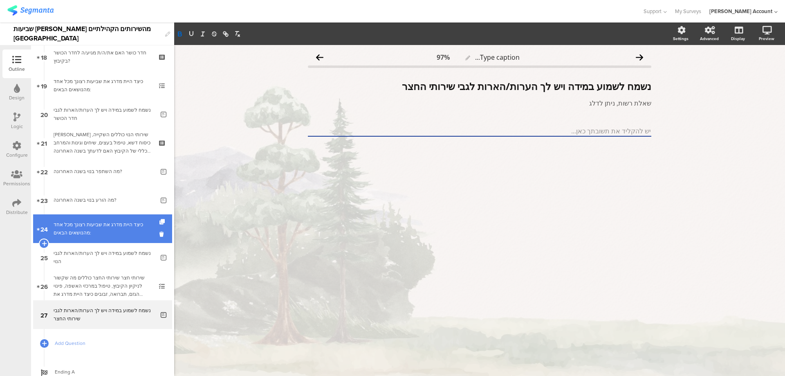
click at [92, 233] on div "כיצד היית מדרג את שביעות רצונך מכל אחד מהנושאים הבאים:" at bounding box center [103, 228] width 98 height 16
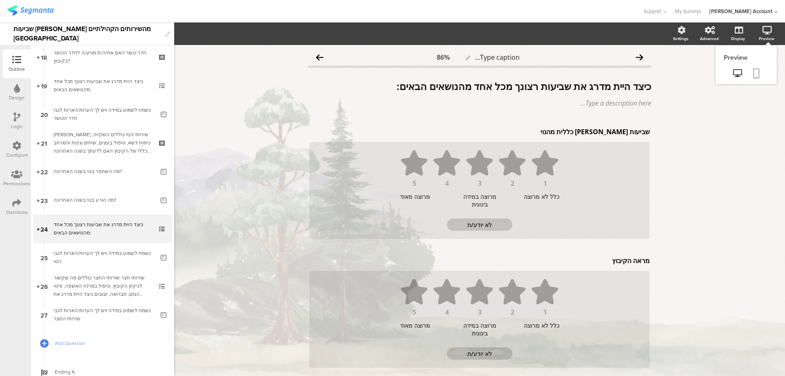
click at [753, 70] on icon at bounding box center [756, 73] width 7 height 10
click at [19, 95] on div "Design" at bounding box center [17, 97] width 16 height 7
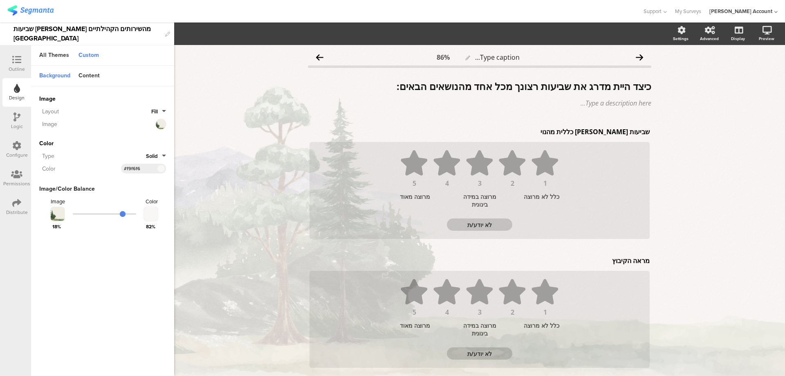
click at [159, 166] on span at bounding box center [160, 168] width 9 height 5
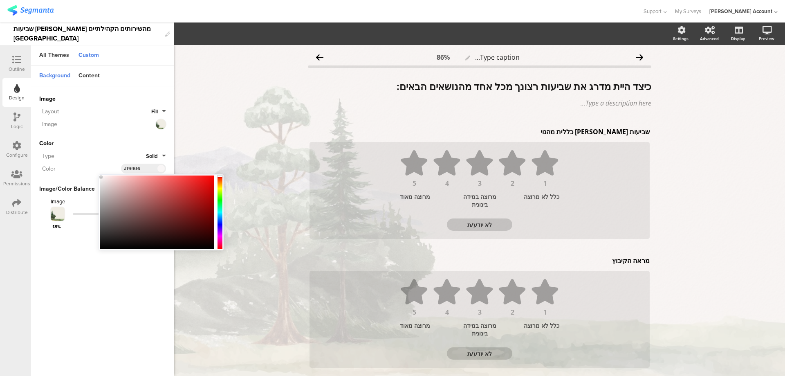
type input "#ffffff"
click at [98, 175] on body "You are using an unsupported version of Internet Explorer. Unsupported browsers…" at bounding box center [392, 188] width 785 height 376
click at [92, 146] on div "Color" at bounding box center [102, 143] width 127 height 9
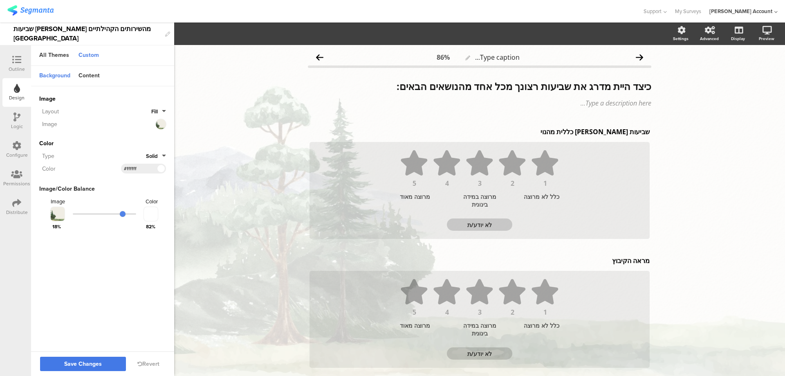
click at [100, 368] on button "Save Changes" at bounding box center [83, 364] width 86 height 14
click at [753, 73] on icon at bounding box center [756, 73] width 7 height 10
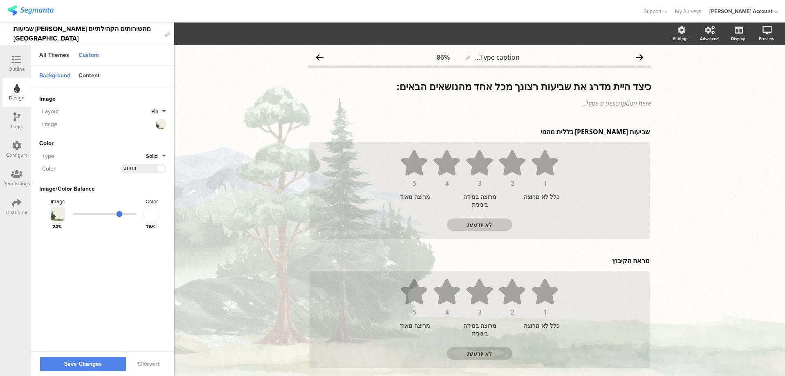
click at [119, 213] on input "range" at bounding box center [104, 214] width 63 height 2
click at [90, 364] on span "Save Changes" at bounding box center [83, 364] width 38 height 0
click at [752, 67] on link at bounding box center [756, 74] width 18 height 16
click at [90, 74] on div "Content" at bounding box center [88, 76] width 29 height 14
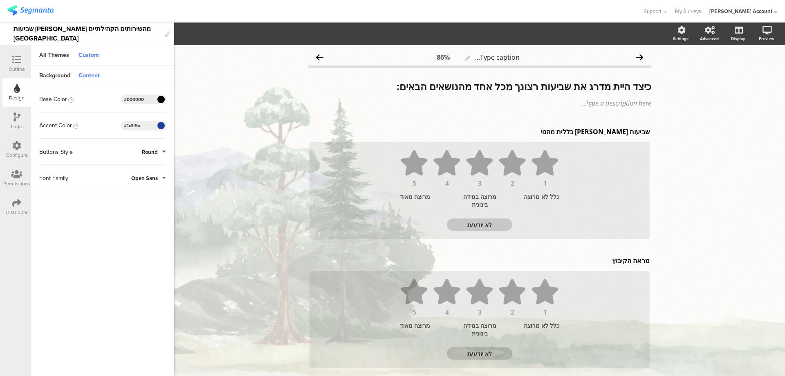
click at [16, 58] on icon at bounding box center [16, 59] width 9 height 9
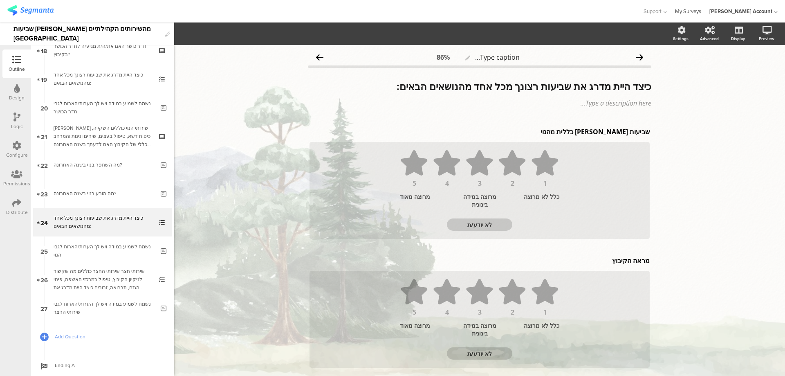
scroll to position [540, 0]
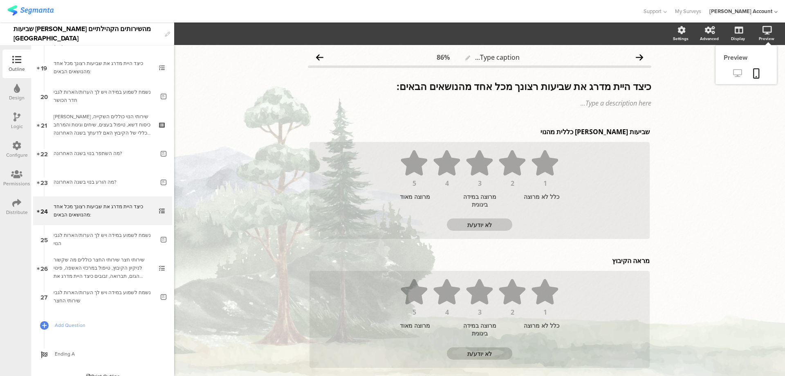
click at [733, 71] on icon at bounding box center [737, 73] width 9 height 8
click at [19, 97] on div "Design" at bounding box center [17, 97] width 16 height 7
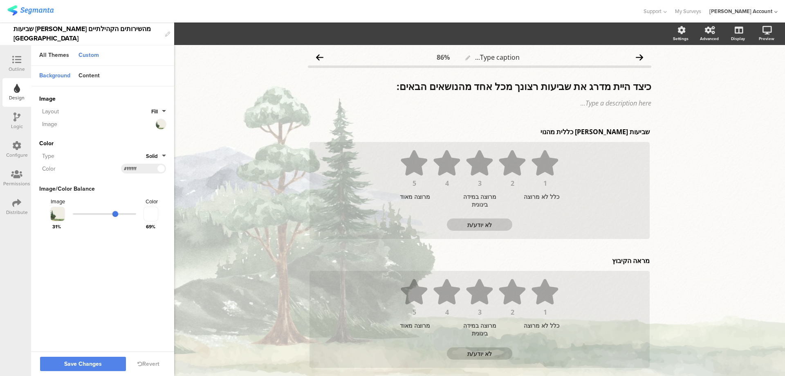
drag, startPoint x: 120, startPoint y: 212, endPoint x: 115, endPoint y: 213, distance: 4.9
click at [115, 213] on input "range" at bounding box center [104, 214] width 63 height 2
click at [107, 364] on button "Save Changes" at bounding box center [83, 364] width 86 height 14
click at [753, 72] on icon at bounding box center [756, 73] width 7 height 10
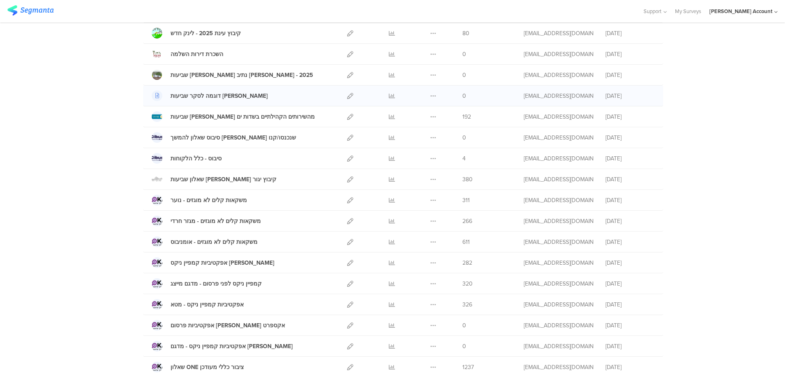
scroll to position [109, 0]
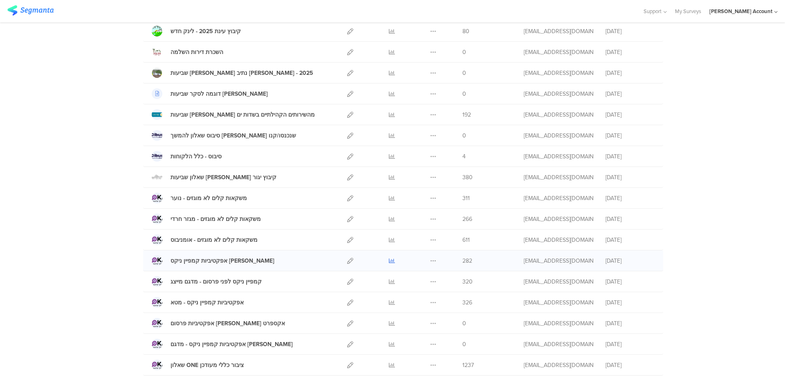
click at [389, 260] on icon at bounding box center [392, 261] width 6 height 6
